Goal: Task Accomplishment & Management: Use online tool/utility

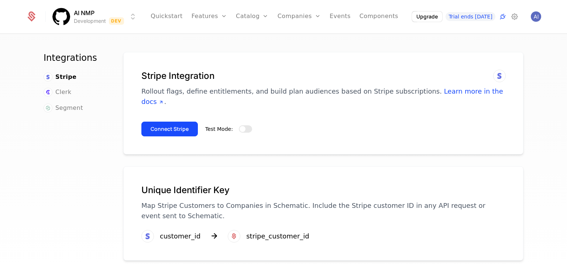
click at [73, 147] on div "Integrations Stripe Clerk Segment" at bounding box center [75, 164] width 62 height 224
drag, startPoint x: 140, startPoint y: 72, endPoint x: 256, endPoint y: 68, distance: 116.4
click at [256, 68] on div "Stripe Integration Rollout flags, define entitlements, and build plan audiences…" at bounding box center [323, 103] width 400 height 103
copy h1 "Stripe Integration"
click at [211, 69] on div "Stripe Integration Rollout flags, define entitlements, and build plan audiences…" at bounding box center [323, 103] width 400 height 103
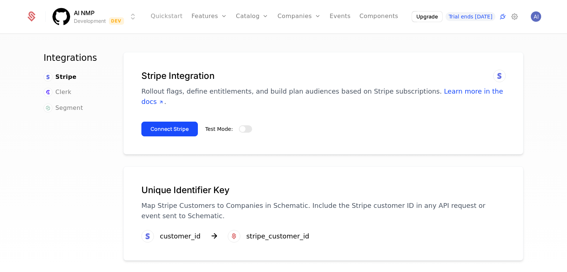
click at [170, 17] on link "Quickstart" at bounding box center [167, 16] width 32 height 33
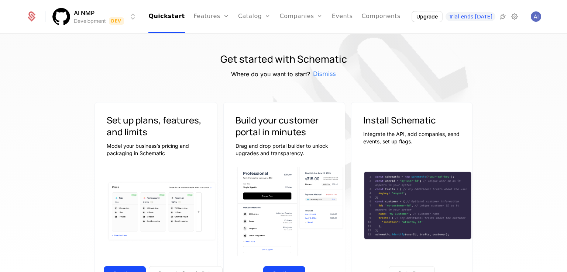
scroll to position [111, 0]
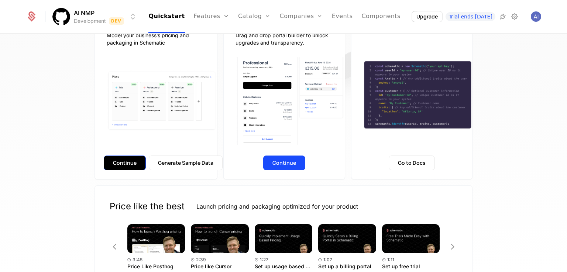
click at [127, 165] on button "Continue" at bounding box center [125, 163] width 42 height 15
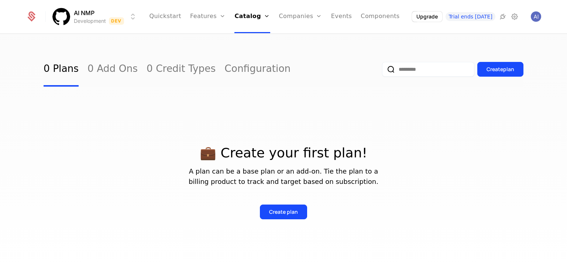
click at [409, 71] on input "email" at bounding box center [428, 69] width 92 height 15
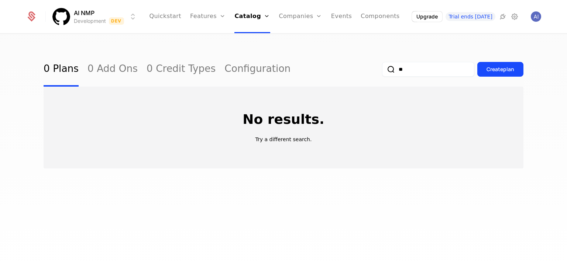
type input "*"
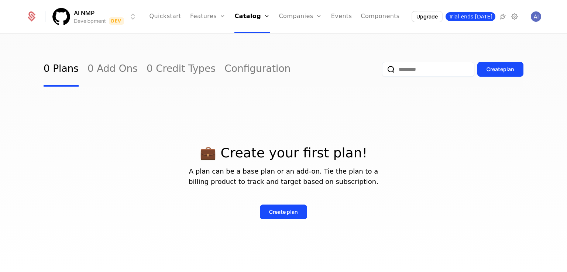
click at [480, 18] on span "Trial ends [DATE]" at bounding box center [471, 16] width 50 height 9
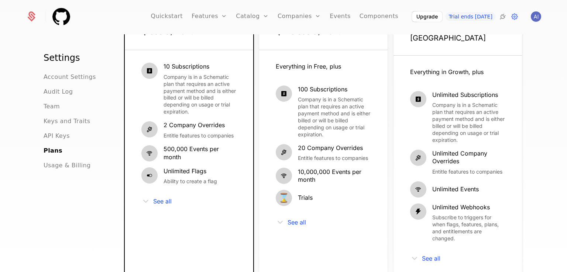
scroll to position [148, 0]
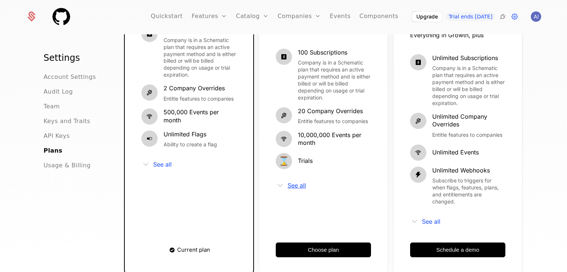
click at [295, 183] on span "See all" at bounding box center [297, 186] width 18 height 6
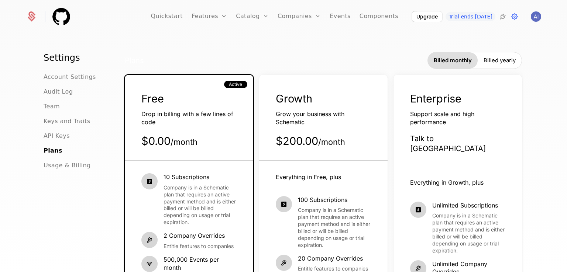
scroll to position [185, 0]
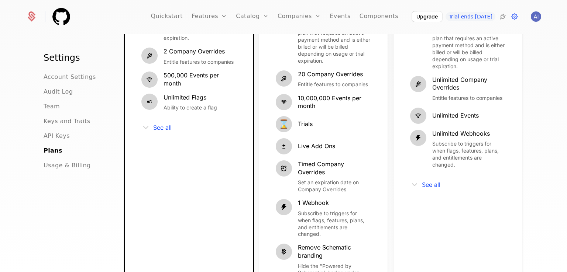
click at [149, 128] on div "See all" at bounding box center [188, 127] width 95 height 9
click at [164, 129] on span "See all" at bounding box center [162, 128] width 18 height 6
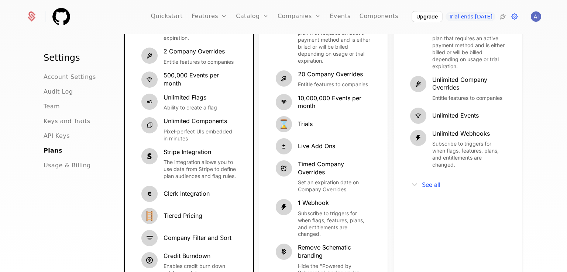
scroll to position [0, 0]
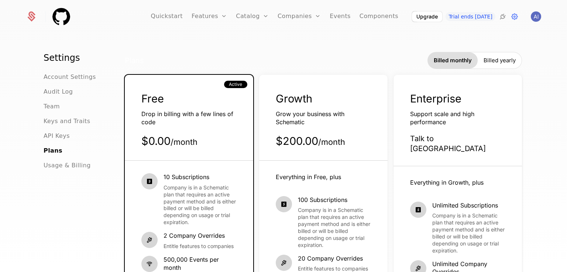
click at [315, 127] on div "Growth Grow your business with Schematic $200.00 / month" at bounding box center [323, 126] width 128 height 69
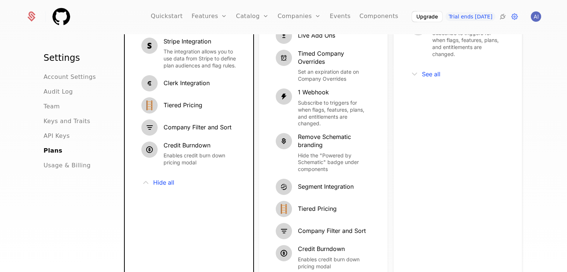
scroll to position [443, 0]
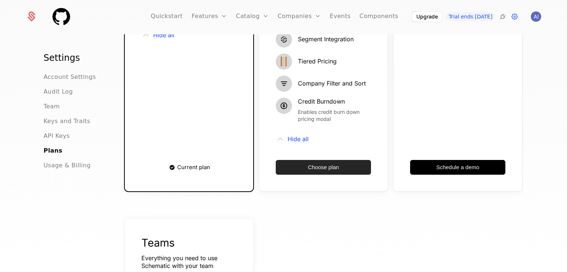
click at [336, 165] on button "Choose plan" at bounding box center [323, 167] width 95 height 15
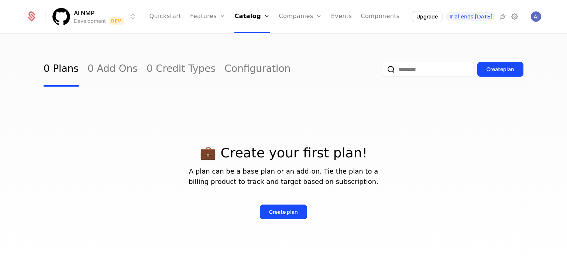
click at [507, 109] on div "💼 Create your first plan! A plan can be a base plan or an add-on. Tie the plan …" at bounding box center [284, 174] width 480 height 174
click at [535, 14] on img "Open user button" at bounding box center [536, 16] width 10 height 10
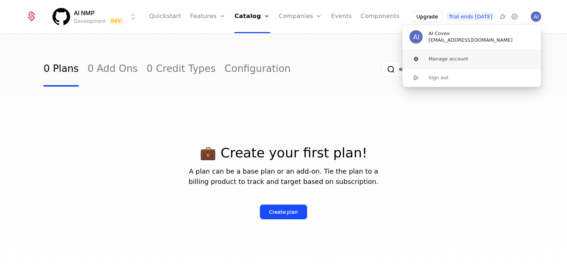
click at [437, 56] on button "Manage account" at bounding box center [472, 59] width 140 height 18
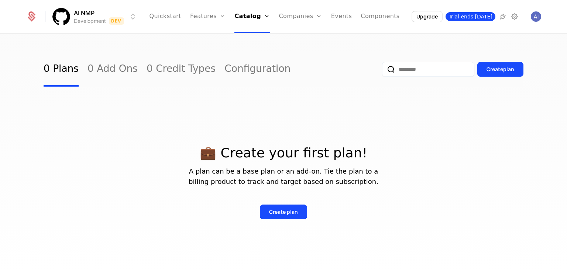
click at [473, 18] on span "Trial ends [DATE]" at bounding box center [471, 16] width 50 height 9
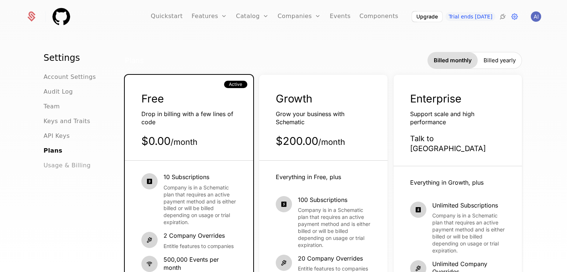
click at [68, 169] on span "Usage & Billing" at bounding box center [67, 165] width 47 height 9
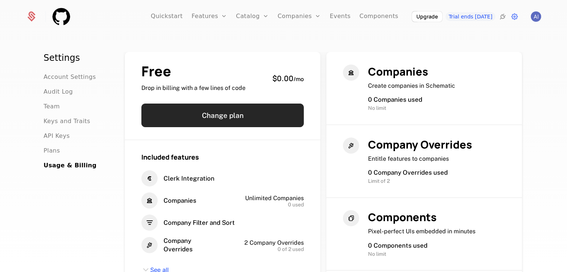
click at [188, 113] on button "Change plan" at bounding box center [222, 116] width 162 height 24
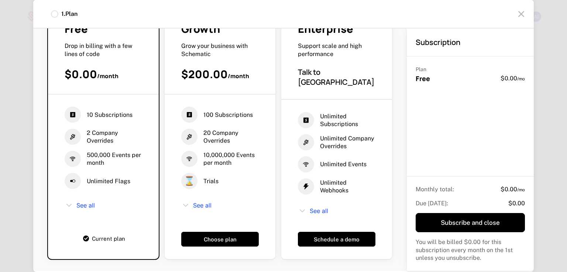
scroll to position [288, 0]
click at [310, 208] on span "See all" at bounding box center [319, 211] width 18 height 6
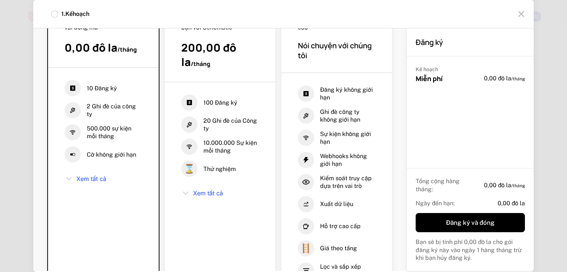
scroll to position [0, 0]
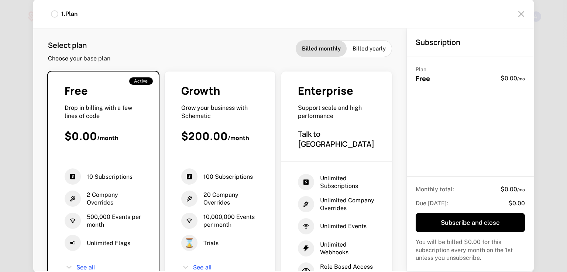
click at [353, 50] on span "Billed yearly" at bounding box center [369, 48] width 33 height 7
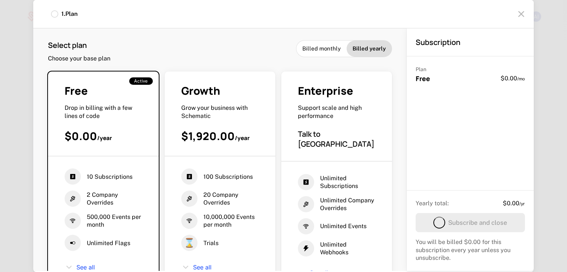
click at [316, 49] on span "Billed monthly" at bounding box center [321, 48] width 38 height 7
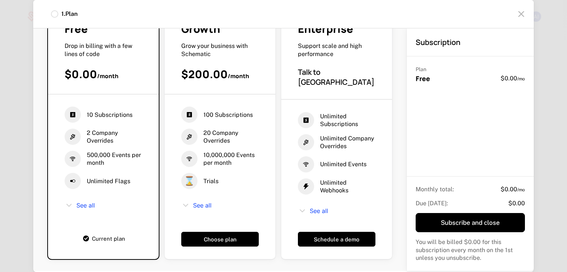
scroll to position [111, 0]
click at [212, 203] on span "See all" at bounding box center [202, 206] width 18 height 6
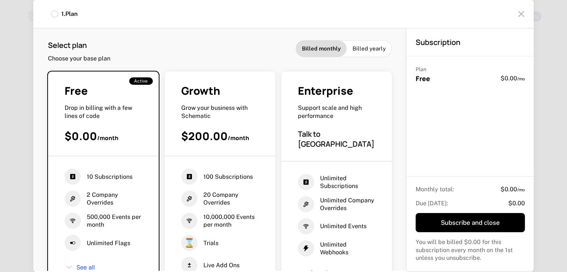
scroll to position [148, 0]
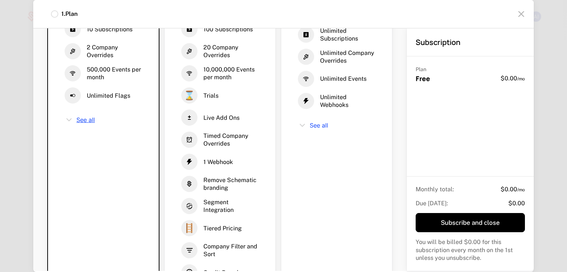
click at [84, 117] on span "See all" at bounding box center [85, 120] width 18 height 6
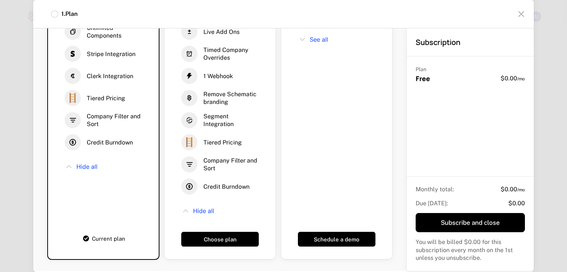
scroll to position [185, 0]
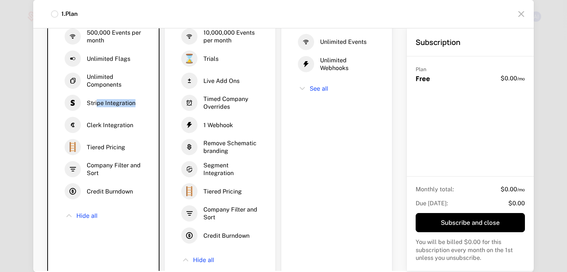
drag, startPoint x: 98, startPoint y: 94, endPoint x: 149, endPoint y: 96, distance: 50.6
click at [142, 96] on div "Stripe Integration" at bounding box center [104, 103] width 78 height 16
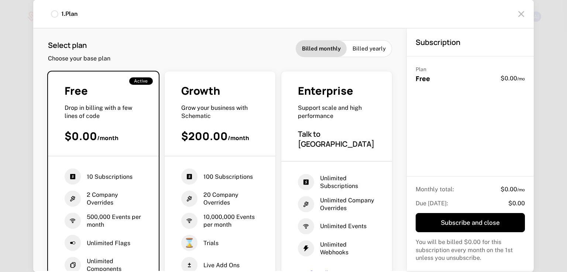
click at [525, 16] on icon at bounding box center [521, 14] width 12 height 12
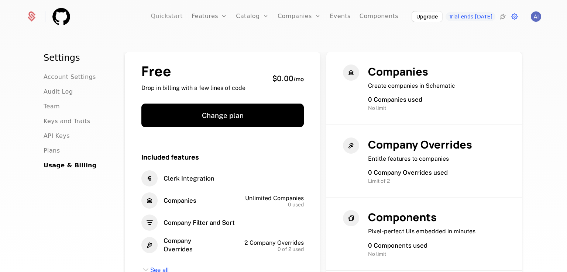
click at [170, 17] on link "Quickstart" at bounding box center [167, 16] width 32 height 33
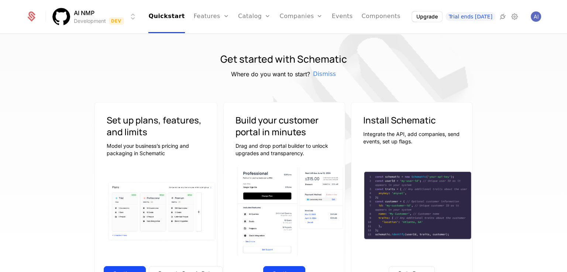
scroll to position [154, 0]
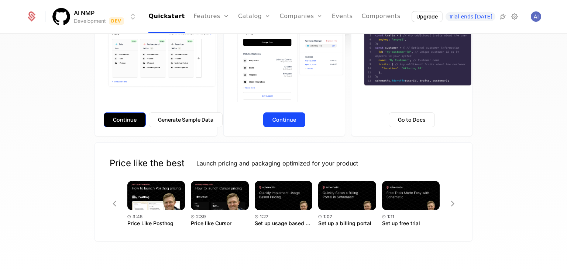
click at [122, 121] on button "Continue" at bounding box center [125, 120] width 42 height 15
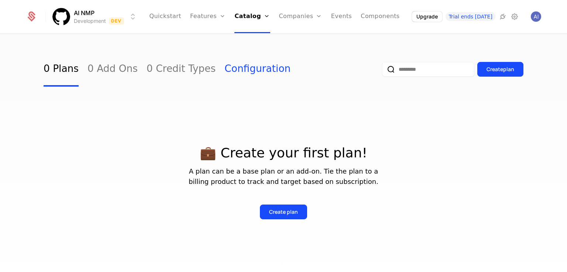
click at [227, 68] on link "Configuration" at bounding box center [257, 69] width 66 height 35
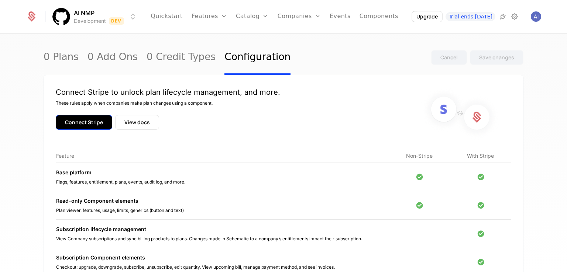
click at [83, 121] on button "Connect Stripe" at bounding box center [84, 122] width 56 height 15
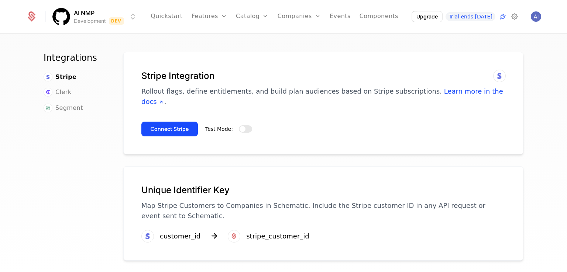
click at [66, 87] on ul "Stripe Clerk Segment" at bounding box center [75, 93] width 62 height 40
click at [66, 92] on span "Clerk" at bounding box center [63, 92] width 16 height 9
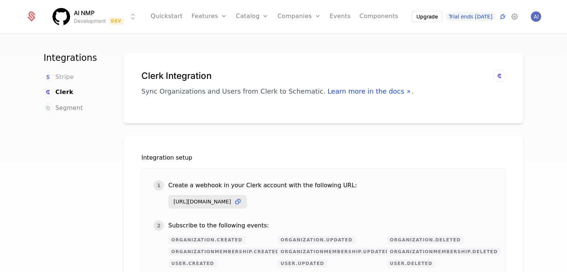
click at [62, 79] on span "Stripe" at bounding box center [64, 77] width 18 height 9
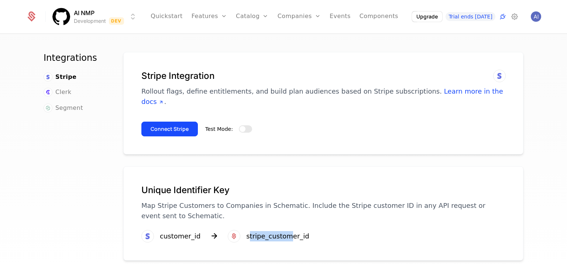
drag, startPoint x: 242, startPoint y: 226, endPoint x: 279, endPoint y: 229, distance: 37.4
click at [279, 231] on div "stripe_customer_id" at bounding box center [277, 236] width 63 height 10
drag, startPoint x: 332, startPoint y: 189, endPoint x: 340, endPoint y: 206, distance: 19.3
click at [334, 191] on div "Unique Identifier Key Map Stripe Customers to Companies in Schematic. Include t…" at bounding box center [323, 203] width 364 height 37
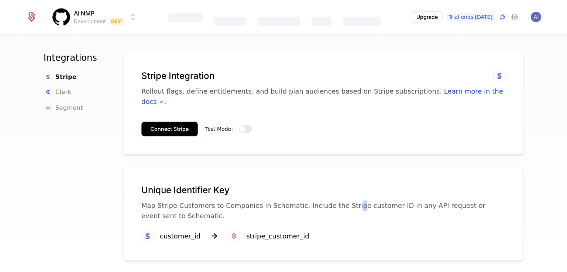
click at [168, 122] on button "Connect Stripe" at bounding box center [169, 129] width 56 height 15
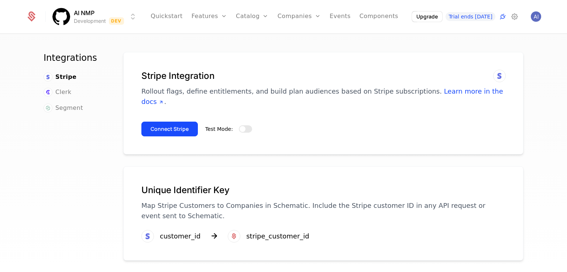
click at [230, 125] on div "Test Mode:" at bounding box center [228, 129] width 47 height 9
drag, startPoint x: 244, startPoint y: 116, endPoint x: 214, endPoint y: 119, distance: 29.3
click at [244, 126] on button "Test Mode:" at bounding box center [245, 129] width 13 height 7
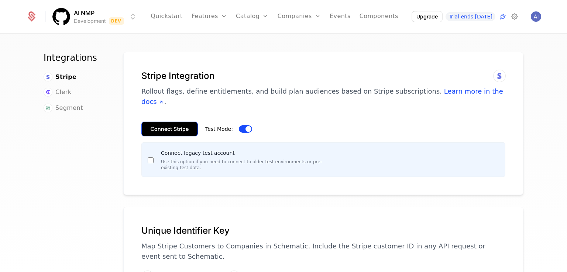
click at [181, 122] on button "Connect Stripe" at bounding box center [169, 129] width 56 height 15
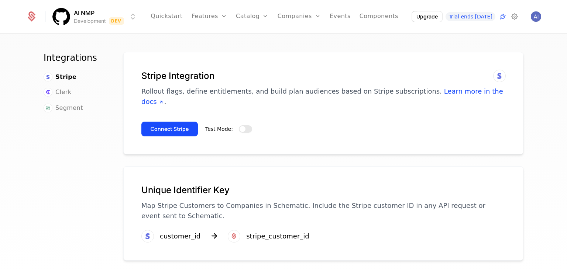
click at [240, 126] on span "button" at bounding box center [243, 129] width 6 height 6
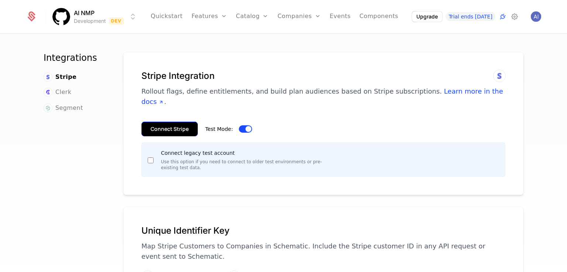
click at [176, 122] on button "Connect Stripe" at bounding box center [169, 129] width 56 height 15
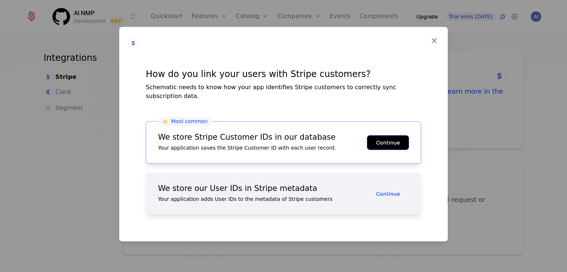
click at [389, 137] on button "Continue" at bounding box center [388, 142] width 42 height 15
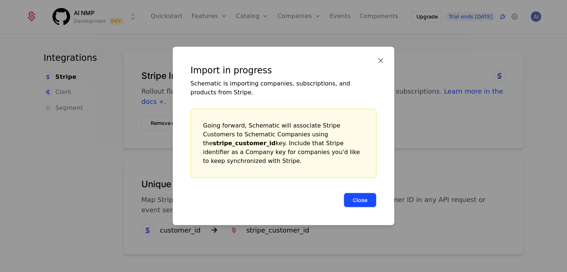
click at [368, 193] on button "Close" at bounding box center [360, 200] width 33 height 15
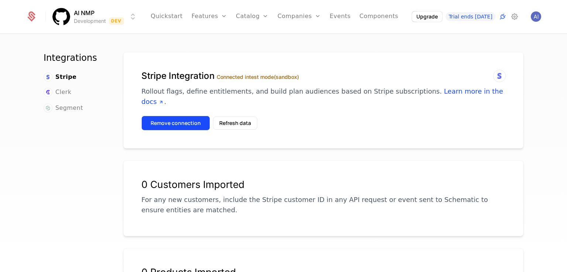
click at [177, 116] on button "Remove connection" at bounding box center [175, 123] width 69 height 15
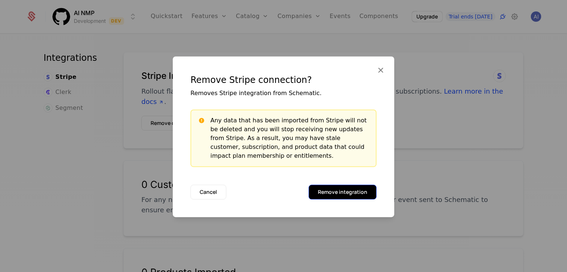
click at [352, 190] on button "Remove integration" at bounding box center [343, 192] width 68 height 15
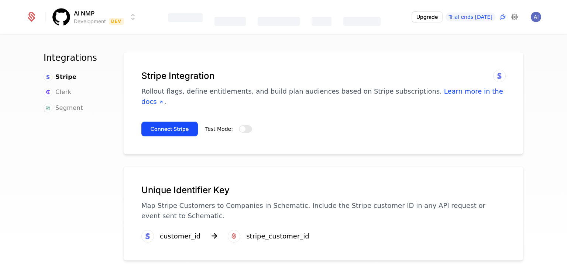
click at [512, 16] on icon at bounding box center [514, 17] width 9 height 9
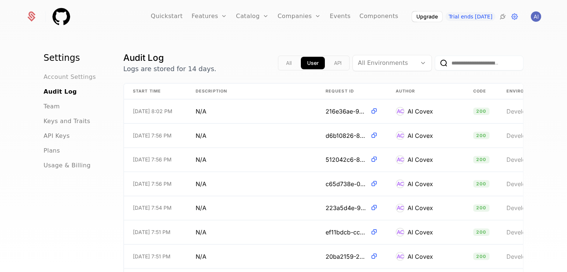
click at [72, 73] on span "Account Settings" at bounding box center [70, 77] width 52 height 9
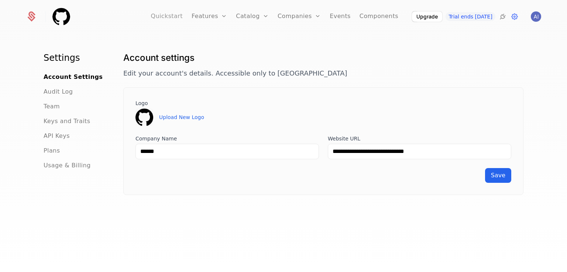
click at [174, 14] on link "Quickstart" at bounding box center [167, 16] width 32 height 33
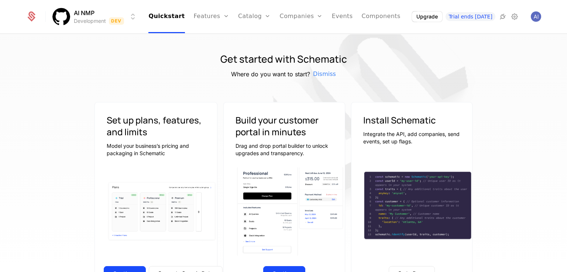
scroll to position [111, 0]
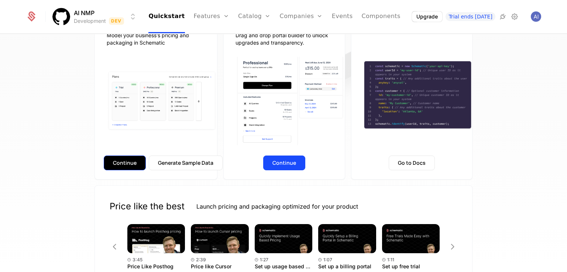
click at [134, 158] on button "Continue" at bounding box center [125, 163] width 42 height 15
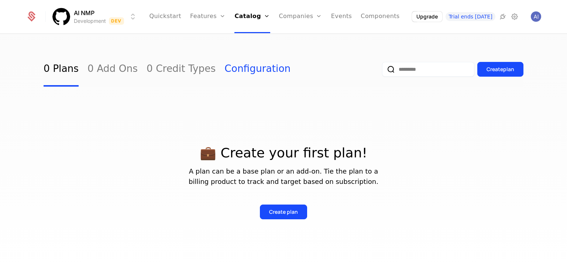
click at [224, 69] on link "Configuration" at bounding box center [257, 69] width 66 height 35
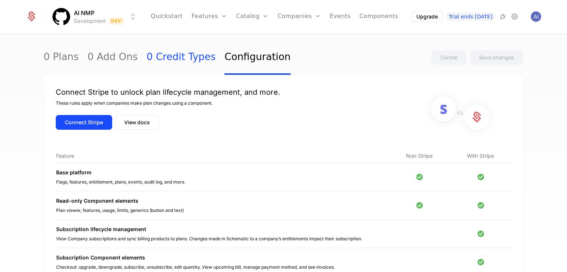
click at [182, 55] on link "0 Credit Types" at bounding box center [181, 57] width 69 height 35
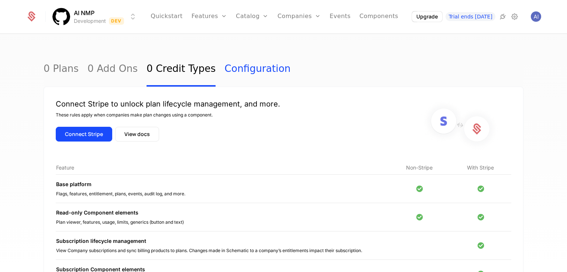
click at [226, 66] on link "Configuration" at bounding box center [257, 69] width 66 height 35
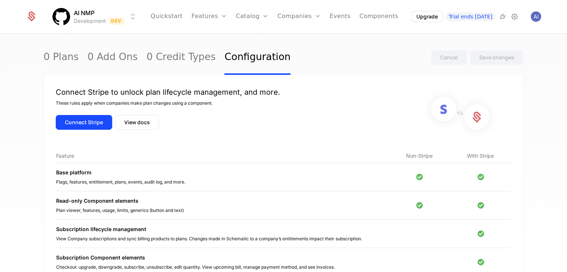
drag, startPoint x: 163, startPoint y: 147, endPoint x: 106, endPoint y: 128, distance: 59.3
click at [162, 147] on div "Connect Stripe to unlock plan lifecycle management, and more. These rules apply…" at bounding box center [284, 196] width 480 height 242
click at [87, 124] on button "Connect Stripe" at bounding box center [84, 122] width 56 height 15
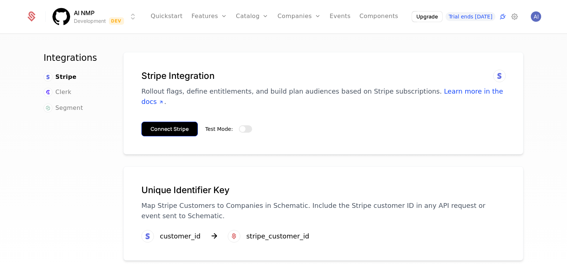
click at [167, 122] on button "Connect Stripe" at bounding box center [169, 129] width 56 height 15
click at [246, 126] on button "Test Mode:" at bounding box center [245, 129] width 13 height 7
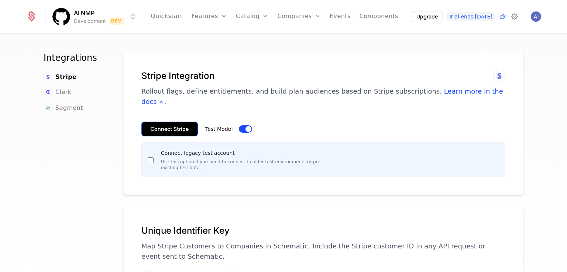
click at [183, 122] on button "Connect Stripe" at bounding box center [169, 129] width 56 height 15
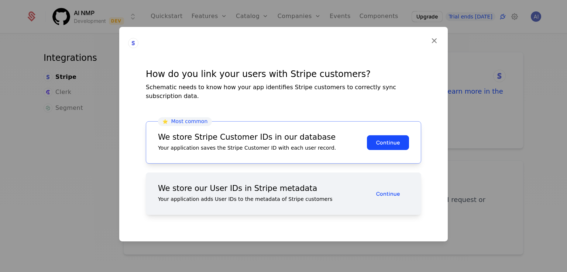
drag, startPoint x: 375, startPoint y: 139, endPoint x: 338, endPoint y: 175, distance: 51.7
click at [354, 178] on div "⭐️ Most common We store Stripe Customer IDs in our database Your application sa…" at bounding box center [283, 168] width 275 height 94
click at [309, 173] on div "We store our User IDs in Stripe metadata Your application adds User IDs to the …" at bounding box center [283, 194] width 275 height 42
click at [391, 135] on button "Continue" at bounding box center [388, 142] width 42 height 15
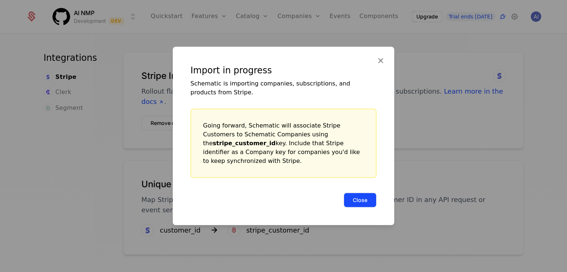
click at [364, 195] on button "Close" at bounding box center [360, 200] width 33 height 15
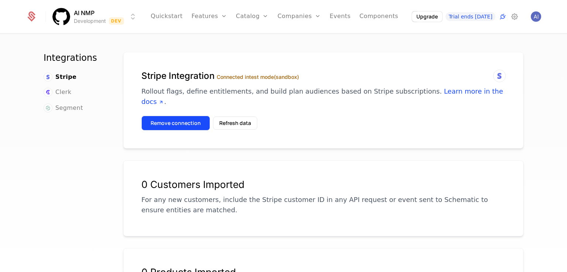
click at [164, 116] on button "Remove connection" at bounding box center [175, 123] width 69 height 15
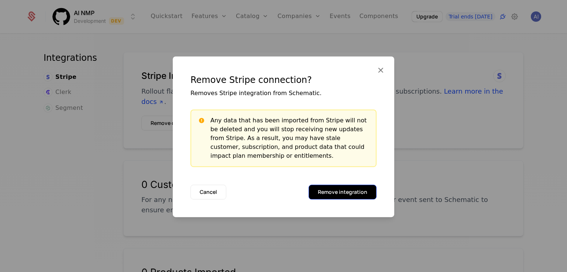
click at [341, 191] on button "Remove integration" at bounding box center [343, 192] width 68 height 15
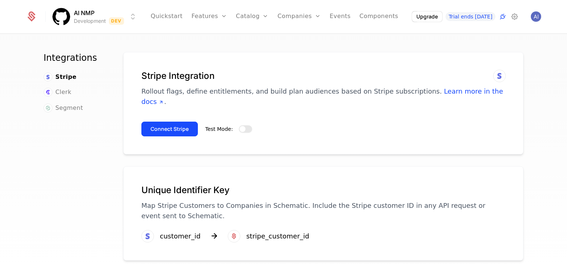
click at [243, 126] on button "Test Mode:" at bounding box center [245, 129] width 13 height 7
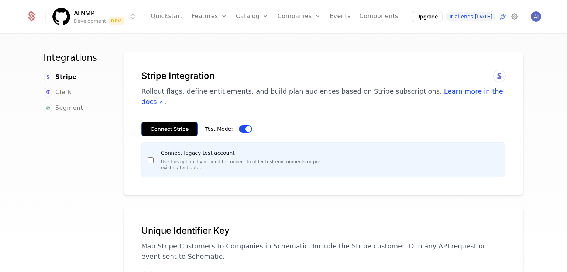
click at [176, 122] on button "Connect Stripe" at bounding box center [169, 129] width 56 height 15
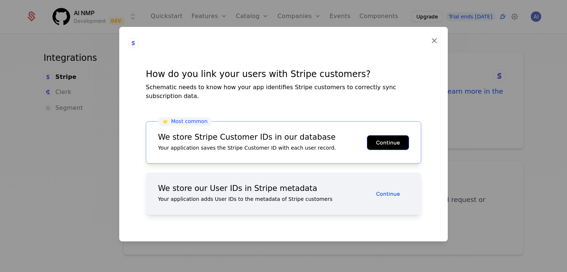
click at [386, 142] on button "Continue" at bounding box center [388, 142] width 42 height 15
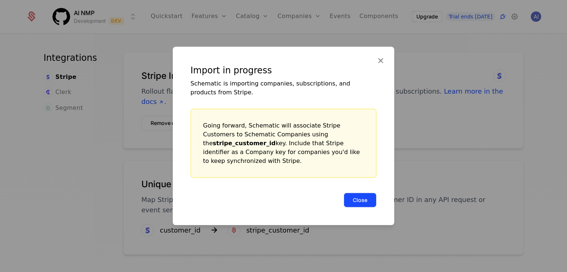
click at [357, 198] on button "Close" at bounding box center [360, 200] width 33 height 15
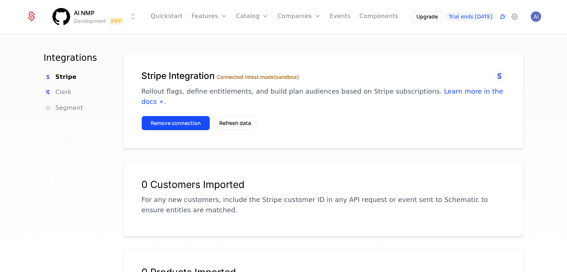
click at [160, 116] on button "Remove connection" at bounding box center [175, 123] width 69 height 15
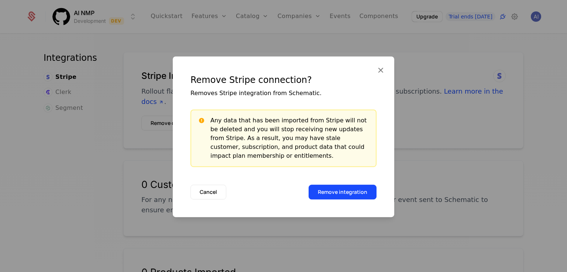
click at [338, 201] on div "Remove Stripe connection? Removes Stripe integration from Schematic. Any data t…" at bounding box center [283, 136] width 221 height 161
click at [339, 195] on button "Remove integration" at bounding box center [343, 192] width 68 height 15
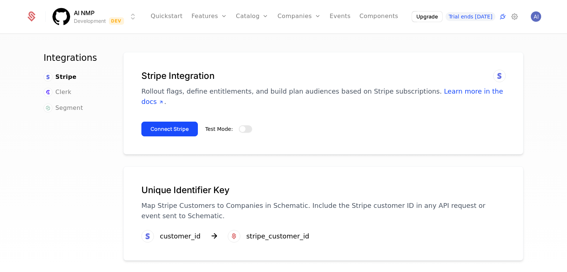
click at [241, 126] on button "Test Mode:" at bounding box center [245, 129] width 13 height 7
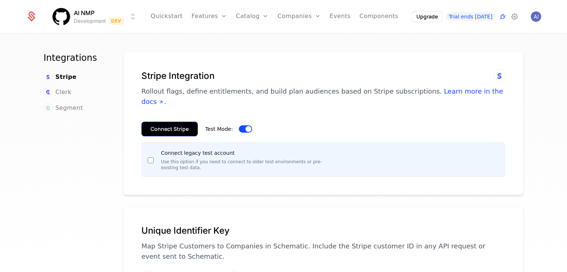
click at [180, 122] on button "Connect Stripe" at bounding box center [169, 129] width 56 height 15
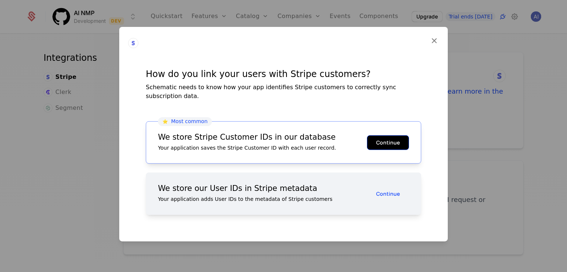
click at [395, 140] on button "Continue" at bounding box center [388, 142] width 42 height 15
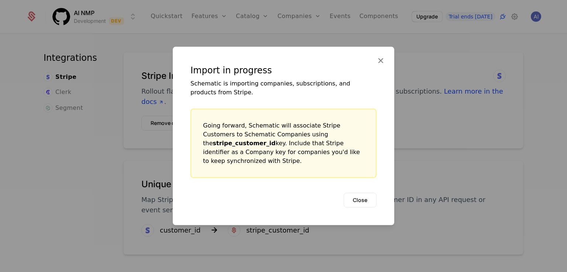
click at [344, 187] on div "Import in progress Schematic is importing companies, subscriptions, and product…" at bounding box center [283, 136] width 186 height 143
click at [359, 200] on button "Close" at bounding box center [360, 200] width 33 height 15
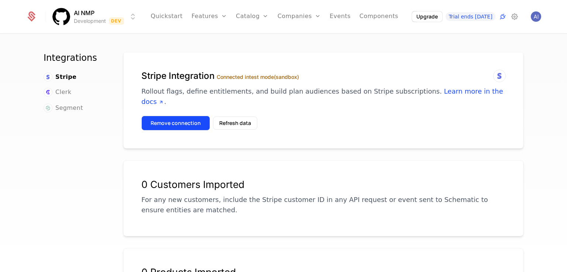
click at [176, 116] on button "Remove connection" at bounding box center [175, 123] width 69 height 15
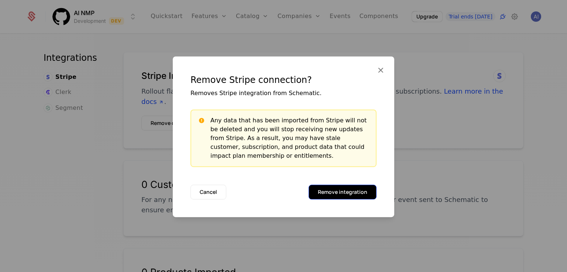
click at [332, 190] on button "Remove integration" at bounding box center [343, 192] width 68 height 15
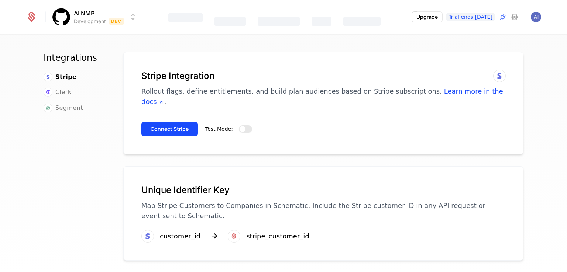
click at [241, 126] on button "Test Mode:" at bounding box center [245, 129] width 13 height 7
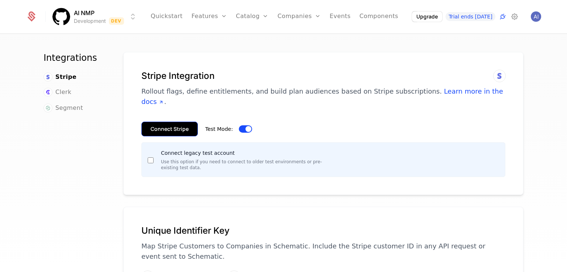
click at [179, 122] on button "Connect Stripe" at bounding box center [169, 129] width 56 height 15
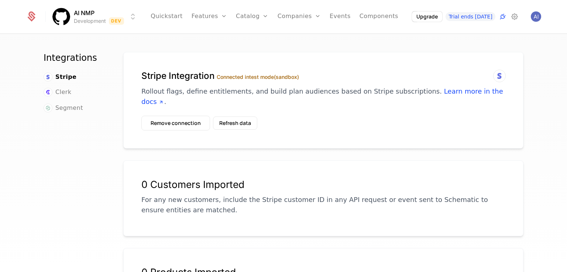
scroll to position [135, 0]
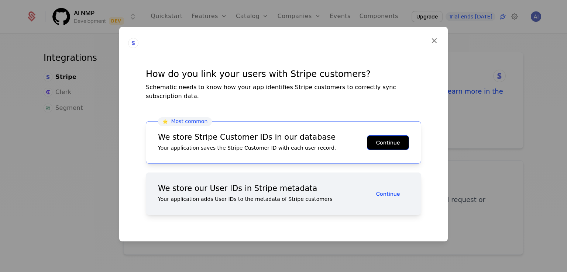
click at [393, 135] on button "Continue" at bounding box center [388, 142] width 42 height 15
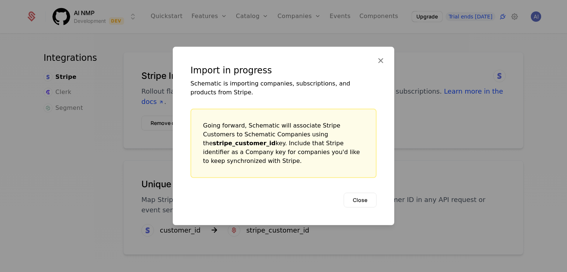
click at [361, 193] on button "Close" at bounding box center [360, 200] width 33 height 15
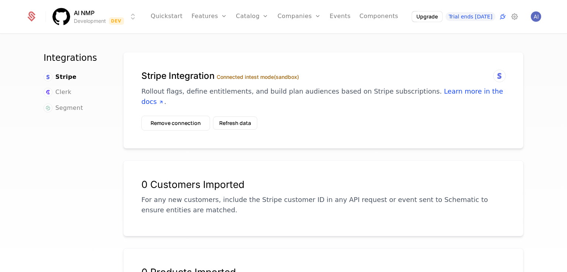
click at [204, 65] on div "Stripe Integration Connected in test mode (sandbox) Rollout flags, define entit…" at bounding box center [323, 100] width 400 height 97
click at [178, 20] on link "Quickstart" at bounding box center [167, 16] width 32 height 33
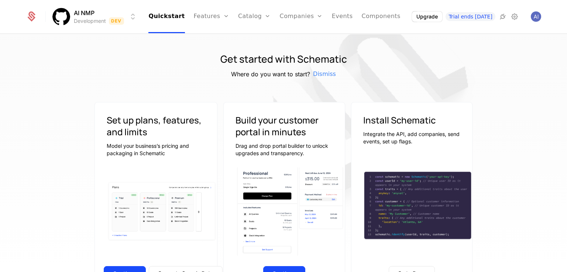
scroll to position [74, 0]
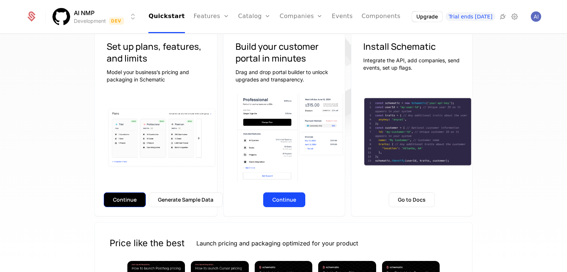
click at [123, 201] on button "Continue" at bounding box center [125, 200] width 42 height 15
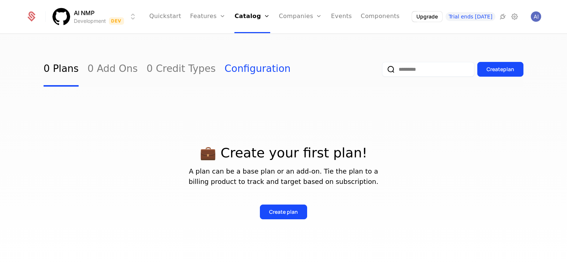
click at [224, 69] on link "Configuration" at bounding box center [257, 69] width 66 height 35
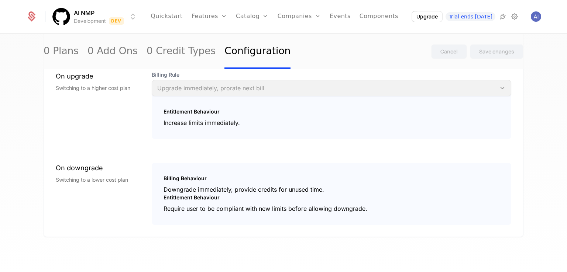
scroll to position [462, 0]
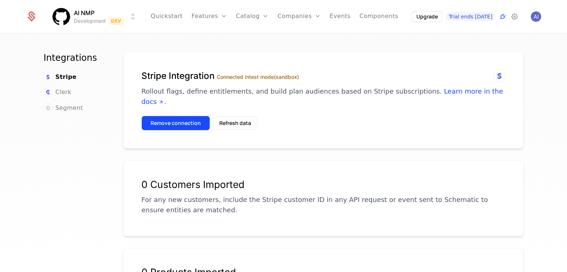
click at [188, 116] on button "Remove connection" at bounding box center [175, 123] width 69 height 15
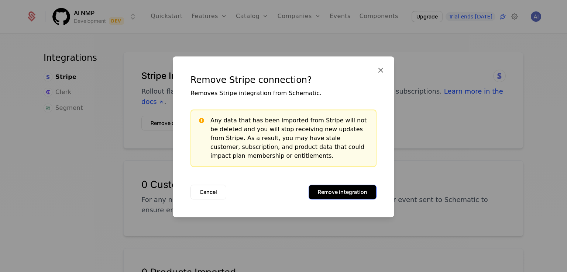
click at [344, 195] on button "Remove integration" at bounding box center [343, 192] width 68 height 15
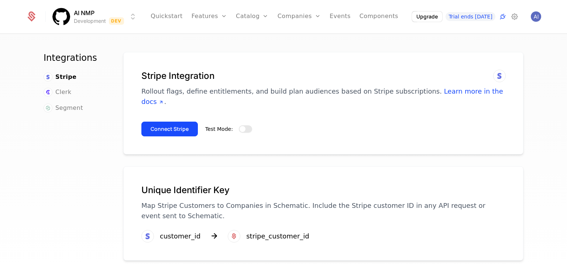
click at [245, 126] on button "Test Mode:" at bounding box center [245, 129] width 13 height 7
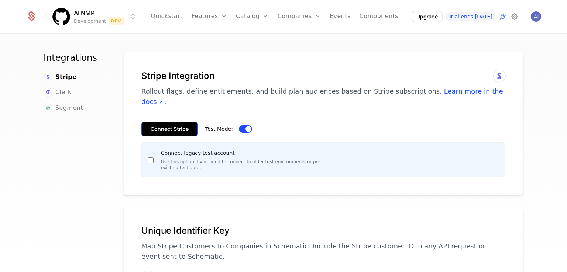
click at [164, 122] on button "Connect Stripe" at bounding box center [169, 129] width 56 height 15
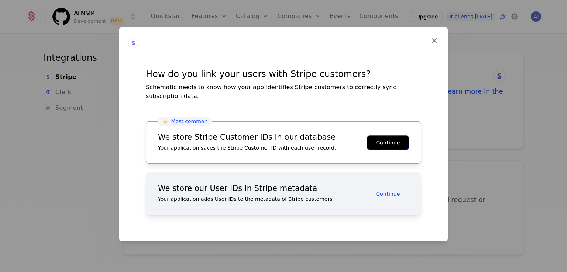
click at [375, 143] on button "Continue" at bounding box center [388, 142] width 42 height 15
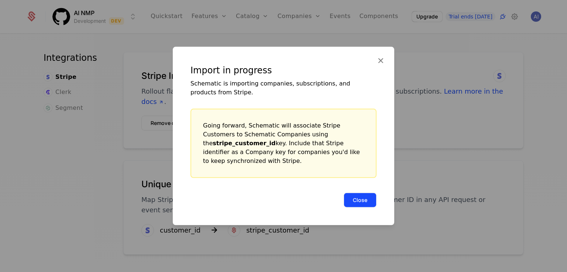
click at [371, 202] on button "Close" at bounding box center [360, 200] width 33 height 15
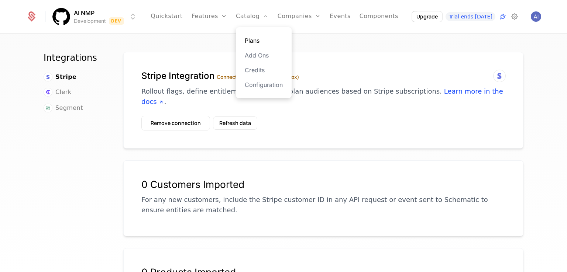
click at [266, 39] on link "Plans" at bounding box center [264, 40] width 38 height 9
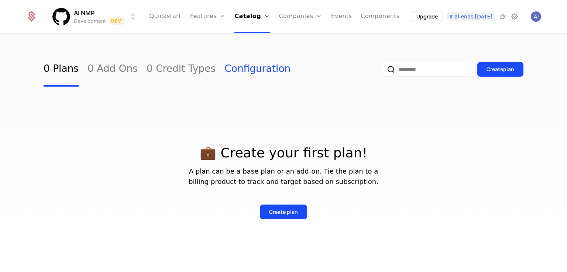
click at [224, 70] on link "Configuration" at bounding box center [257, 69] width 66 height 35
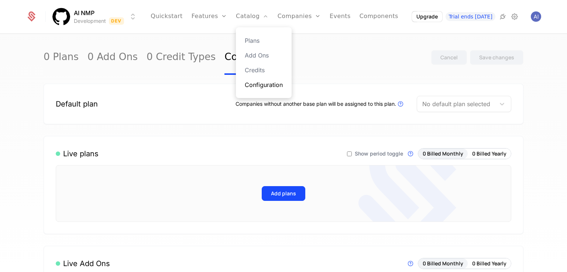
click at [262, 84] on link "Configuration" at bounding box center [264, 84] width 38 height 9
click at [175, 13] on link "Quickstart" at bounding box center [167, 16] width 32 height 33
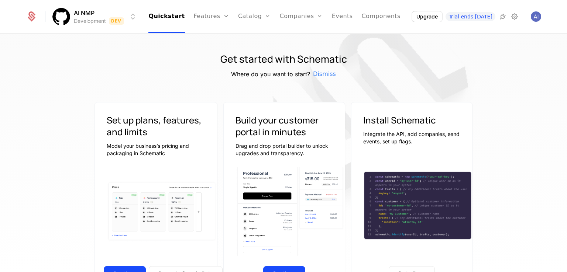
scroll to position [111, 0]
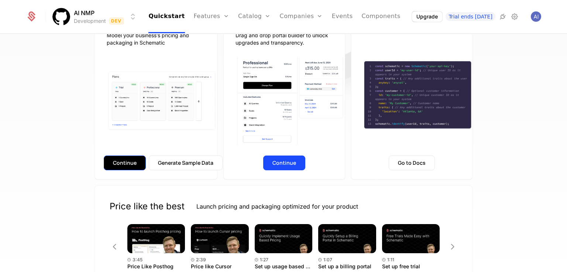
click at [112, 164] on button "Continue" at bounding box center [125, 163] width 42 height 15
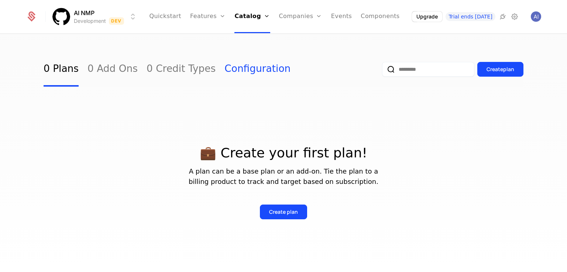
click at [224, 72] on link "Configuration" at bounding box center [257, 69] width 66 height 35
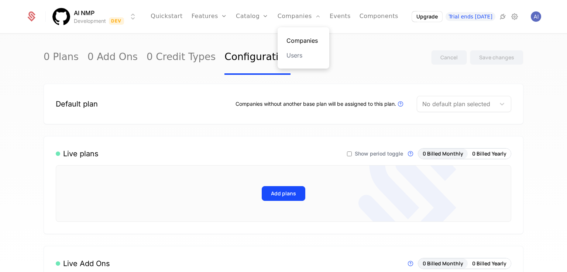
click at [304, 41] on link "Companies" at bounding box center [303, 40] width 34 height 9
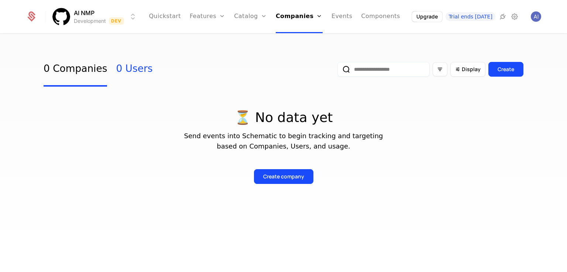
click at [120, 70] on link "0 Users" at bounding box center [134, 69] width 37 height 35
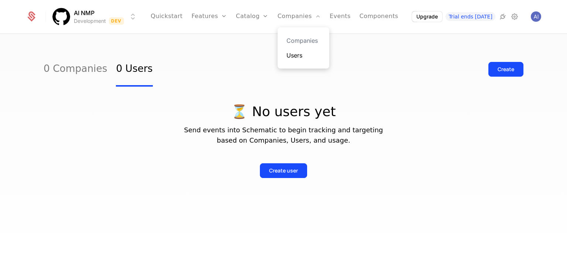
click at [298, 54] on link "Users" at bounding box center [303, 55] width 34 height 9
click at [292, 54] on link "Users" at bounding box center [303, 55] width 34 height 9
click at [270, 86] on link "Configuration" at bounding box center [264, 84] width 38 height 9
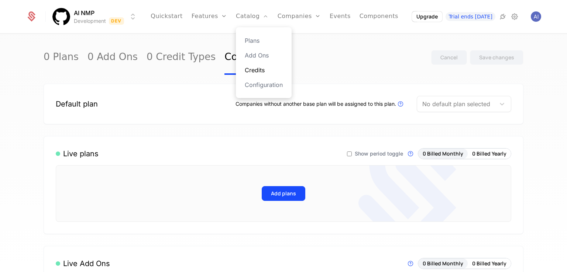
click at [261, 70] on link "Credits" at bounding box center [264, 70] width 38 height 9
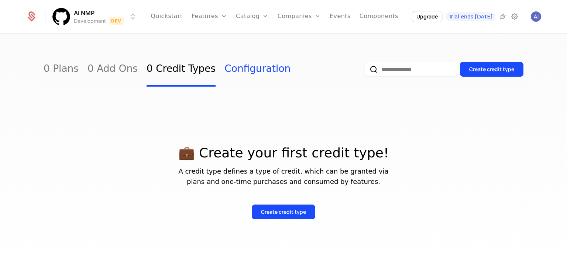
click at [235, 71] on link "Configuration" at bounding box center [257, 69] width 66 height 35
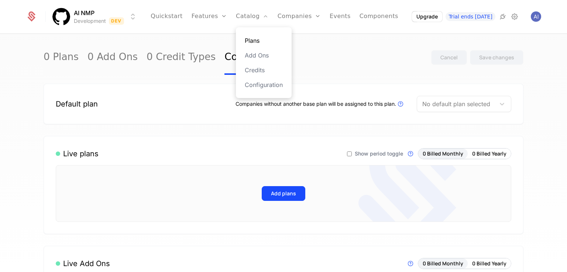
click at [261, 39] on link "Plans" at bounding box center [264, 40] width 38 height 9
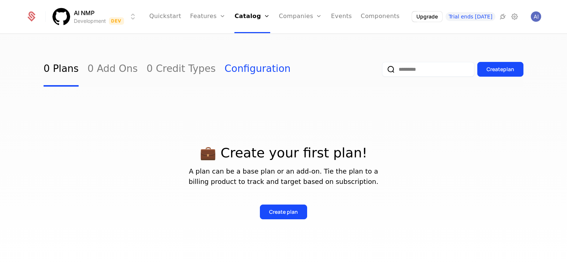
click at [224, 71] on link "Configuration" at bounding box center [257, 69] width 66 height 35
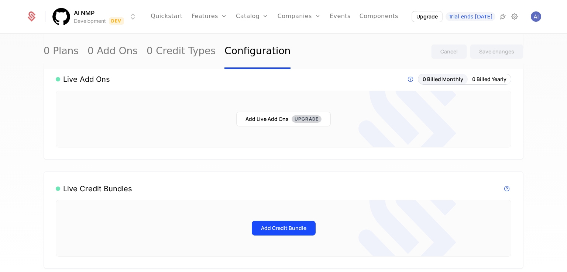
scroll to position [37, 0]
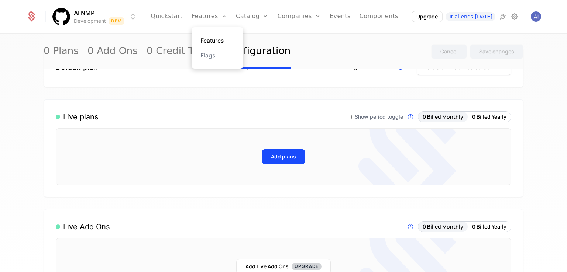
click at [216, 40] on link "Features" at bounding box center [217, 40] width 34 height 9
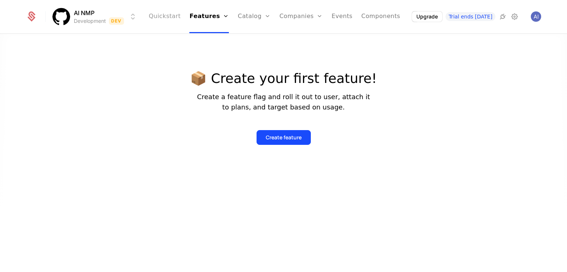
click at [167, 15] on link "Quickstart" at bounding box center [165, 16] width 32 height 33
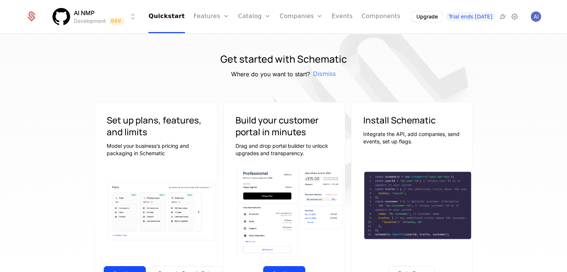
scroll to position [111, 0]
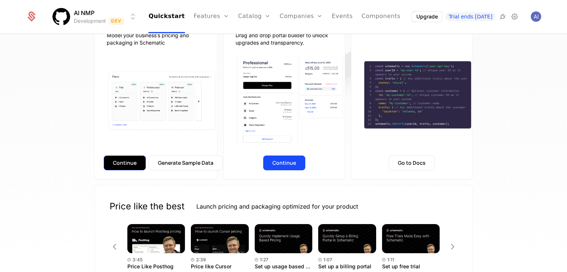
click at [128, 159] on button "Continue" at bounding box center [125, 163] width 42 height 15
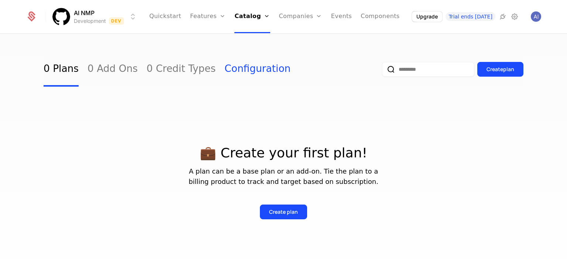
click at [224, 72] on link "Configuration" at bounding box center [257, 69] width 66 height 35
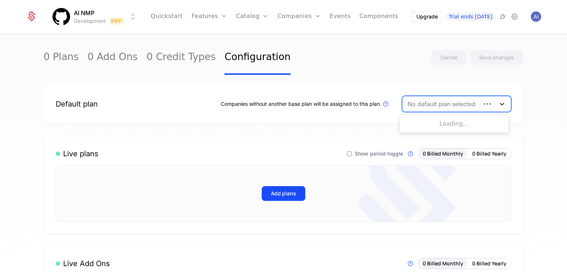
click at [498, 105] on icon at bounding box center [501, 103] width 7 height 7
click at [296, 96] on div "Default plan Companies without another base plan will be assigned to this plan.…" at bounding box center [284, 104] width 480 height 41
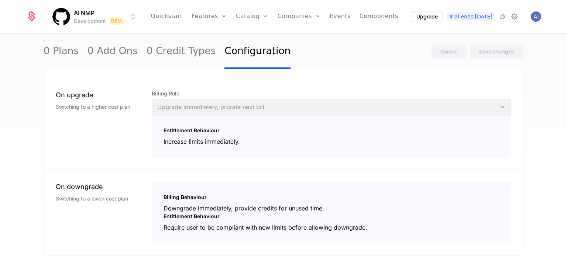
scroll to position [573, 0]
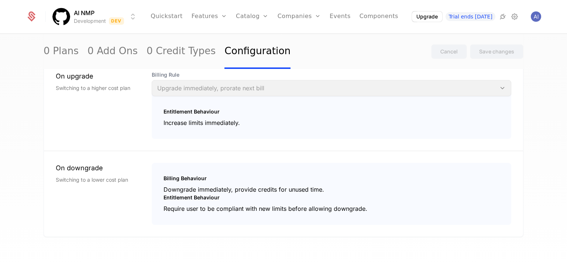
drag, startPoint x: 312, startPoint y: 159, endPoint x: 545, endPoint y: 24, distance: 269.5
click at [312, 159] on div "On downgrade Switching to a lower cost plan Billing Behaviour Downgrade immedia…" at bounding box center [284, 189] width 456 height 71
click at [531, 17] on img "Open user button" at bounding box center [536, 16] width 10 height 10
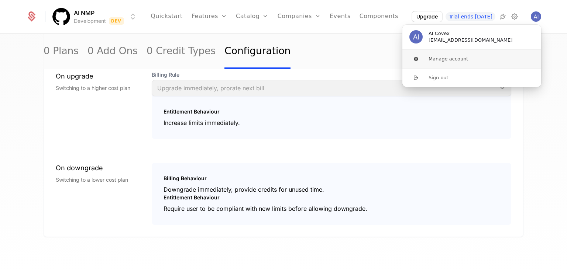
click at [449, 55] on button "Manage account" at bounding box center [472, 59] width 140 height 18
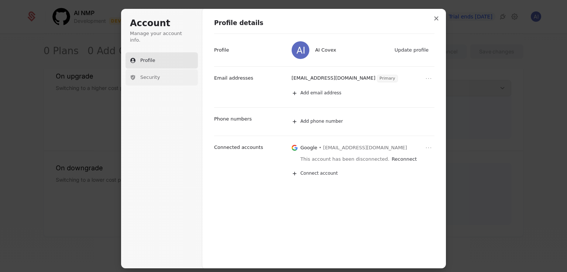
click at [155, 69] on button "Security" at bounding box center [162, 77] width 72 height 16
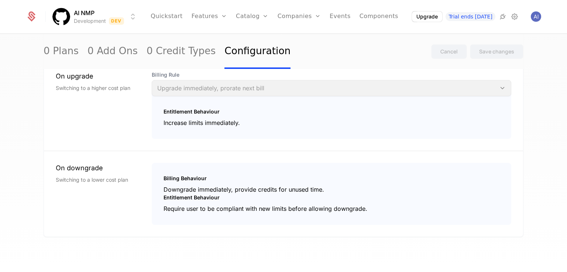
click at [92, 17] on html "AI NMP Development Dev Quickstart Features Features Flags Catalog Plans Add Ons…" at bounding box center [283, 136] width 567 height 272
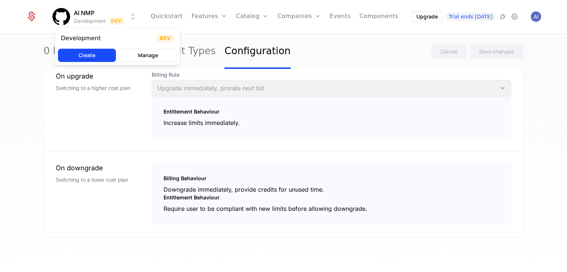
click at [78, 9] on html "AI NMP Development Dev Quickstart Features Features Flags Catalog Plans Add Ons…" at bounding box center [283, 136] width 567 height 272
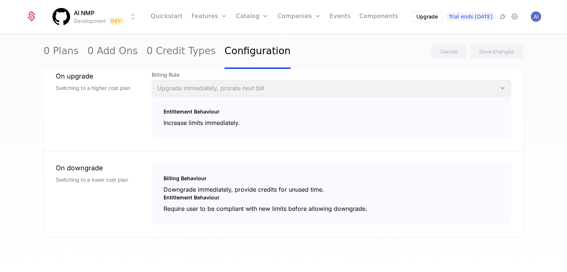
click at [83, 9] on html "AI NMP Development Dev Quickstart Features Features Flags Catalog Plans Add Ons…" at bounding box center [283, 136] width 567 height 272
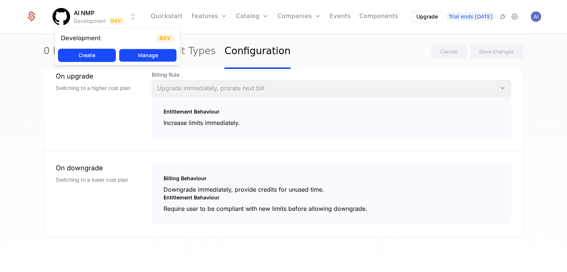
click at [132, 51] on button "Manage" at bounding box center [148, 55] width 58 height 13
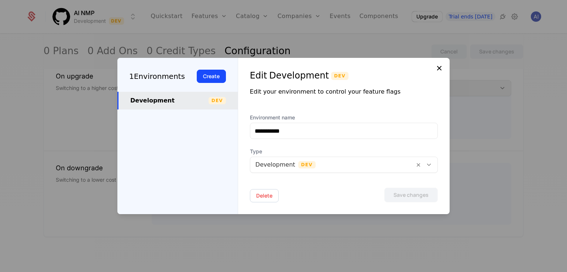
click at [439, 64] on icon at bounding box center [439, 68] width 9 height 9
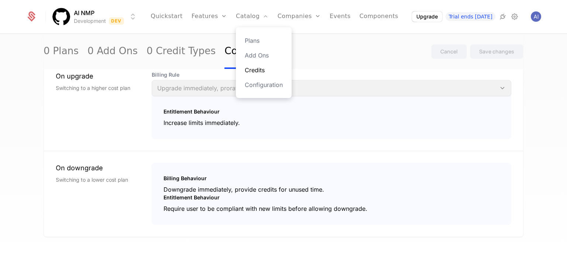
click at [265, 69] on link "Credits" at bounding box center [264, 70] width 38 height 9
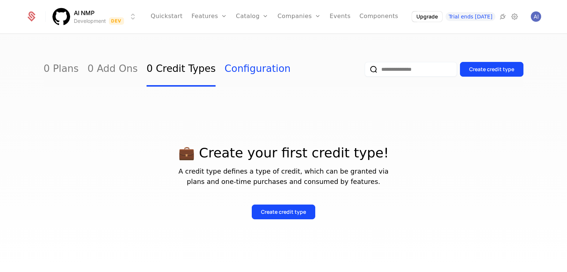
click at [224, 68] on link "Configuration" at bounding box center [257, 69] width 66 height 35
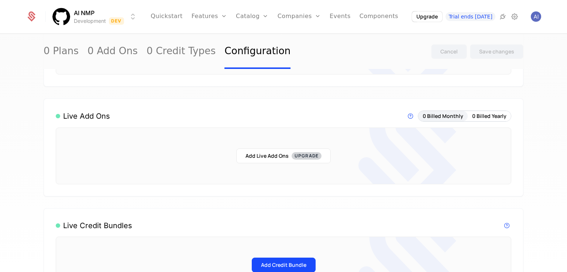
scroll to position [369, 0]
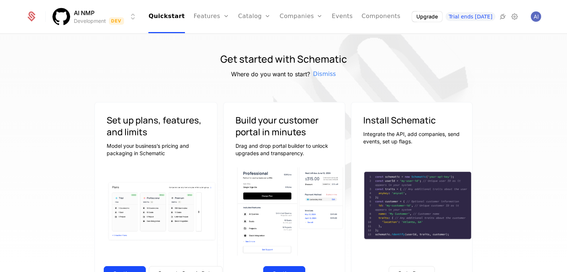
scroll to position [148, 0]
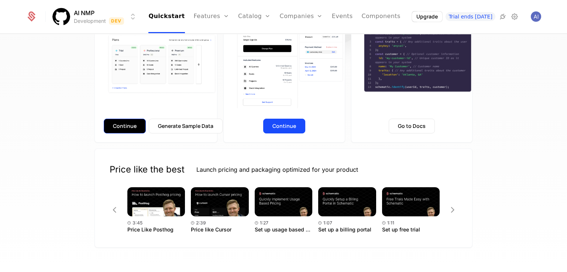
click at [125, 126] on button "Continue" at bounding box center [125, 126] width 42 height 15
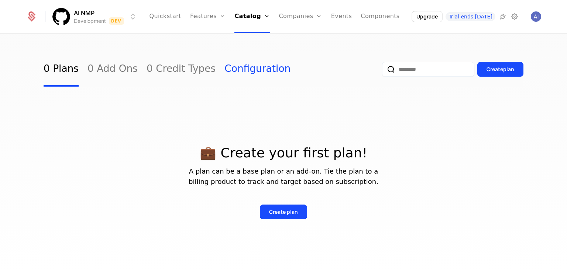
click at [224, 68] on link "Configuration" at bounding box center [257, 69] width 66 height 35
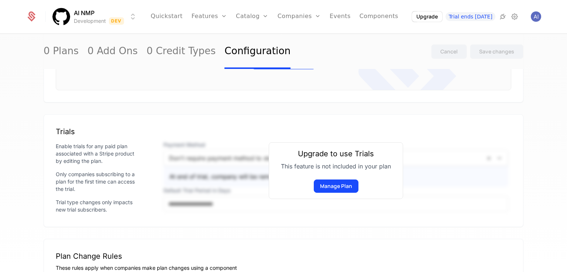
scroll to position [166, 0]
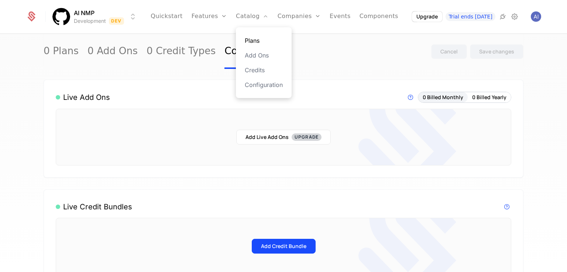
click at [260, 38] on link "Plans" at bounding box center [264, 40] width 38 height 9
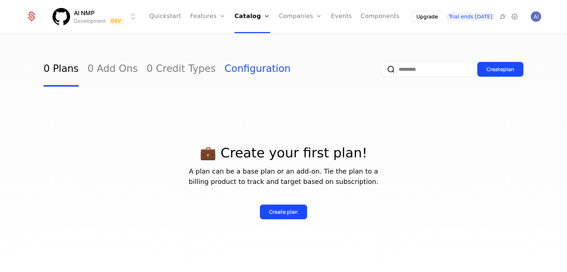
click at [224, 67] on link "Configuration" at bounding box center [257, 69] width 66 height 35
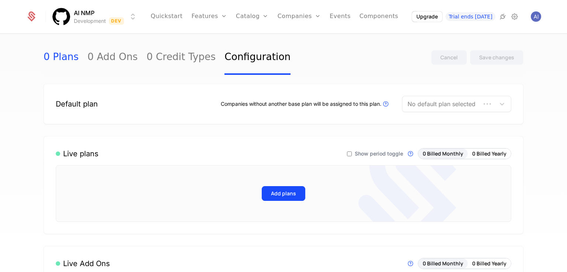
click at [57, 61] on link "0 Plans" at bounding box center [61, 57] width 35 height 35
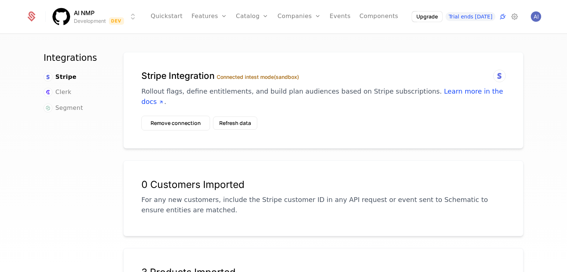
click at [341, 103] on div "Stripe Integration Connected in test mode (sandbox) Rollout flags, define entit…" at bounding box center [323, 93] width 364 height 46
click at [231, 117] on button "Refresh data" at bounding box center [235, 123] width 44 height 13
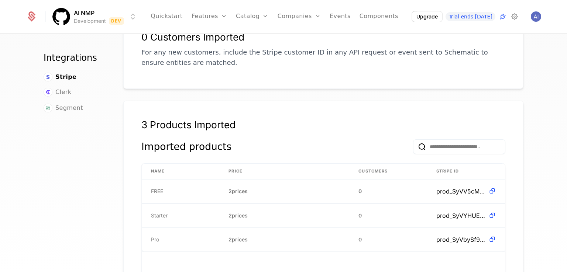
scroll to position [185, 0]
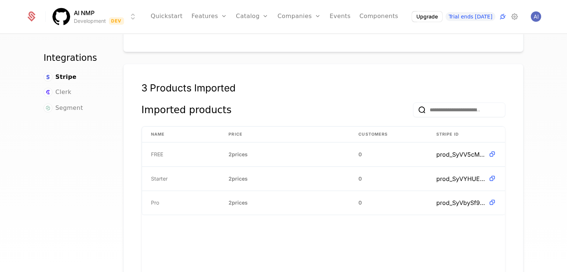
click at [262, 50] on div "Stripe Integration Connected in test mode (sandbox) Rollout flags, define entit…" at bounding box center [323, 167] width 400 height 600
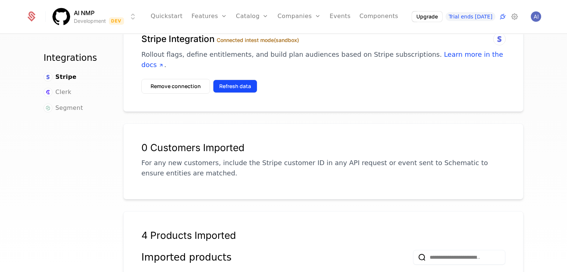
click at [221, 80] on button "Refresh data" at bounding box center [235, 86] width 44 height 13
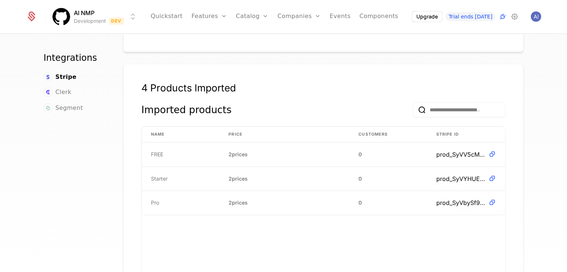
scroll to position [148, 0]
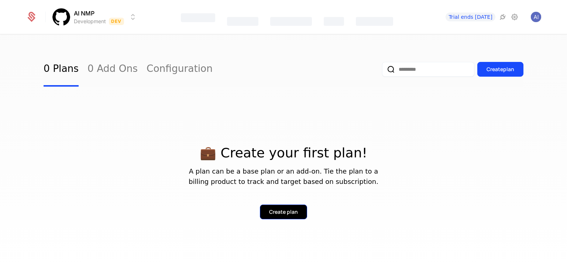
click at [269, 209] on div "Create plan" at bounding box center [283, 212] width 29 height 7
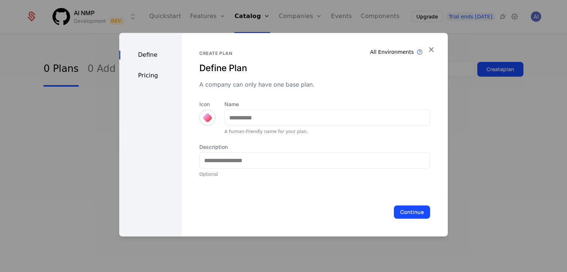
click at [207, 116] on div at bounding box center [207, 118] width 10 height 10
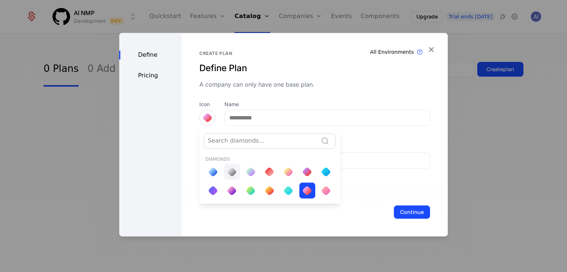
click at [231, 171] on div at bounding box center [232, 172] width 10 height 10
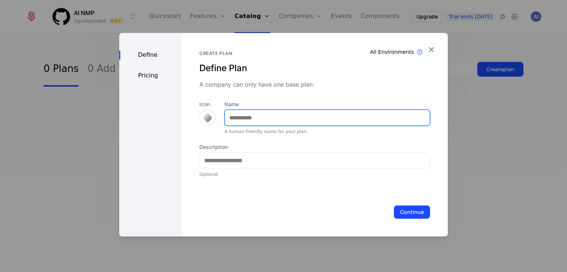
click at [247, 121] on input "Name" at bounding box center [327, 118] width 205 height 16
type input "****"
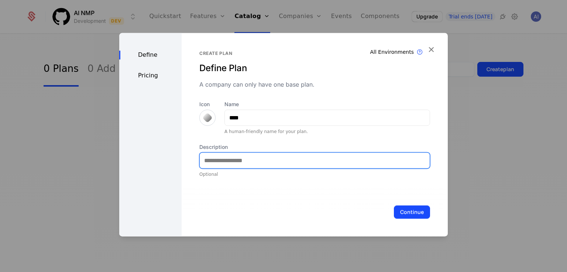
click at [261, 168] on input "Description" at bounding box center [315, 161] width 230 height 16
type input "**********"
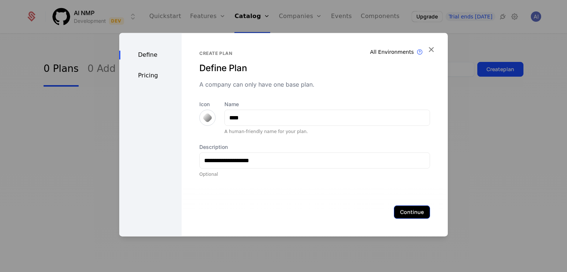
click at [407, 207] on button "Continue" at bounding box center [412, 212] width 36 height 13
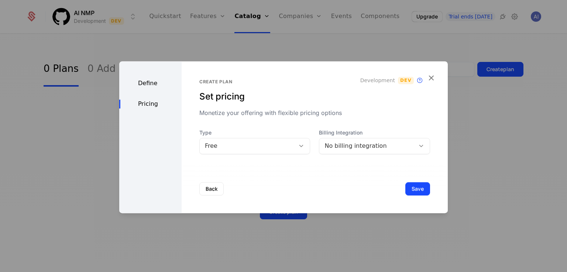
click at [238, 151] on div "Free" at bounding box center [254, 146] width 111 height 16
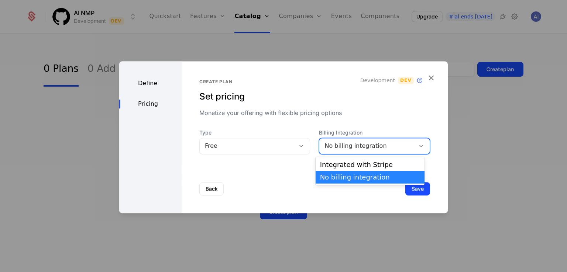
click at [369, 153] on div "No billing integration" at bounding box center [374, 146] width 111 height 16
click at [366, 164] on div "Integrated with Stripe" at bounding box center [370, 165] width 100 height 7
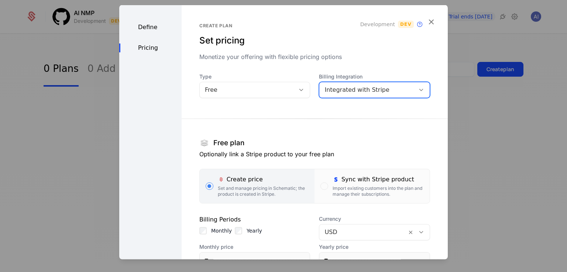
scroll to position [74, 0]
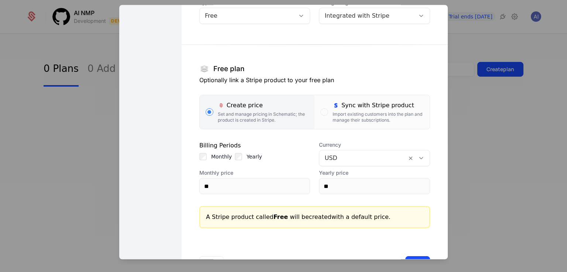
click at [351, 162] on div at bounding box center [362, 159] width 77 height 10
click at [278, 69] on div "Free plan" at bounding box center [314, 69] width 231 height 13
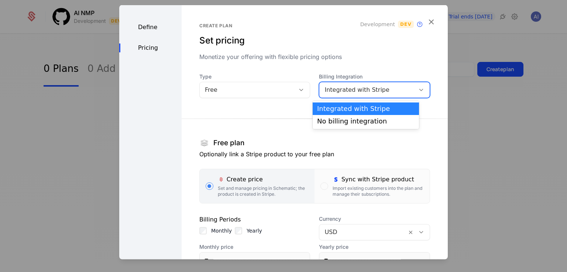
click at [342, 85] on div "Integrated with Stripe" at bounding box center [367, 90] width 96 height 10
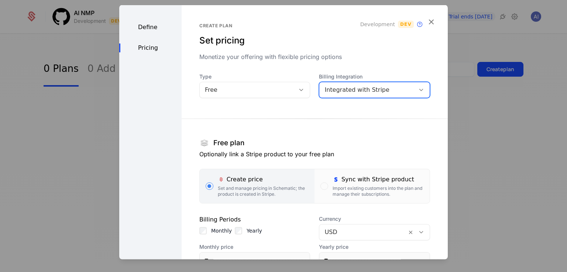
click at [355, 90] on div "Integrated with Stripe" at bounding box center [366, 90] width 85 height 9
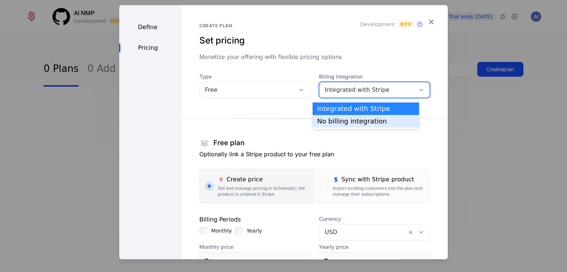
click at [355, 123] on div "No billing integration" at bounding box center [365, 121] width 97 height 7
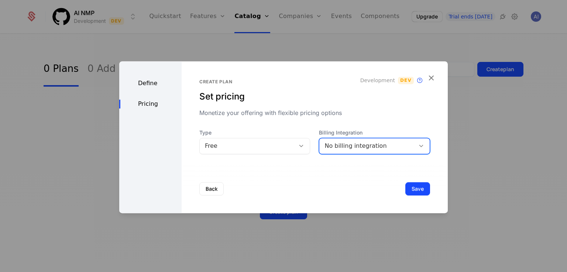
click at [158, 83] on div "Define" at bounding box center [150, 83] width 62 height 9
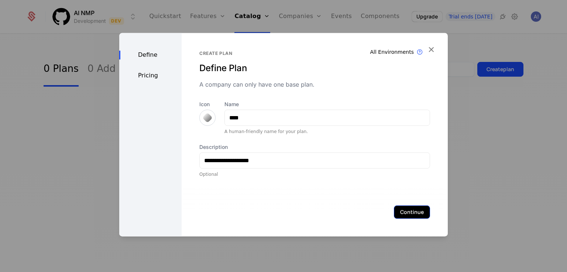
click at [400, 207] on button "Continue" at bounding box center [412, 212] width 36 height 13
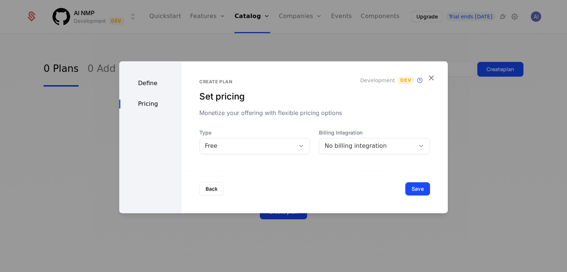
click at [358, 144] on div "No billing integration" at bounding box center [366, 146] width 85 height 9
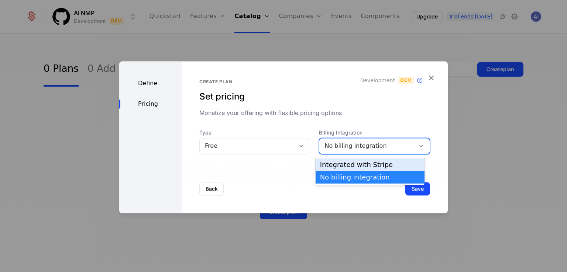
click at [347, 167] on div "Integrated with Stripe" at bounding box center [370, 165] width 100 height 7
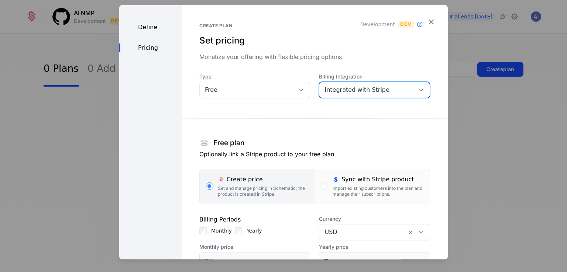
click at [263, 126] on section "Free plan Optionally link a Stripe product to your free plan Create price Set a…" at bounding box center [314, 205] width 231 height 196
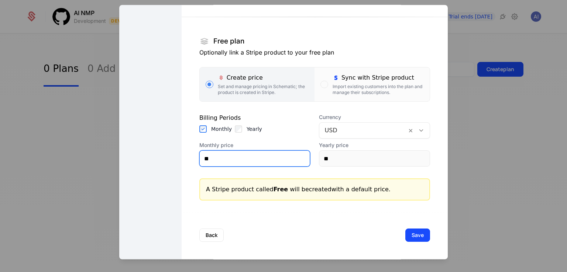
click at [264, 161] on input "**" at bounding box center [255, 159] width 110 height 16
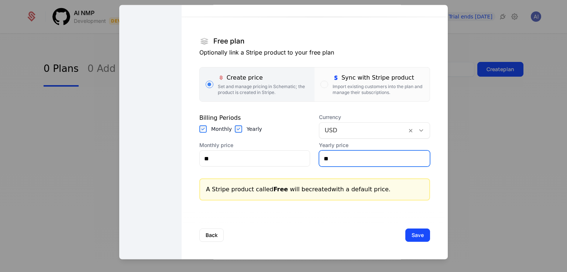
click at [338, 157] on input "**" at bounding box center [374, 159] width 110 height 16
click at [243, 113] on section "Free plan Optionally link a Stripe product to your free plan Create price Set a…" at bounding box center [314, 104] width 231 height 196
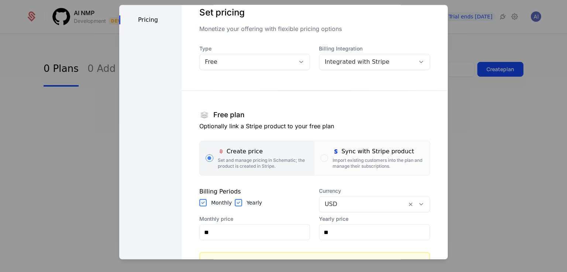
scroll to position [65, 0]
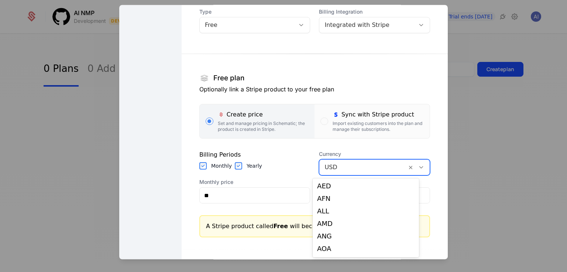
click at [331, 167] on div at bounding box center [362, 168] width 77 height 10
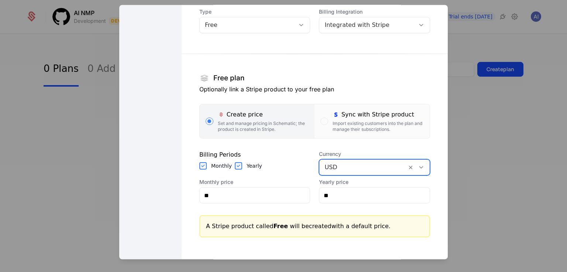
click at [277, 174] on div "Billing Periods Monthly Yearly" at bounding box center [254, 163] width 111 height 25
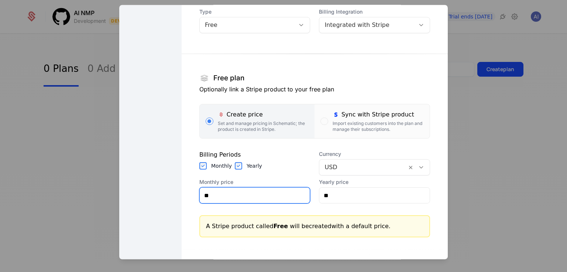
drag, startPoint x: 276, startPoint y: 198, endPoint x: 280, endPoint y: 195, distance: 4.7
click at [276, 198] on input "**" at bounding box center [255, 196] width 110 height 16
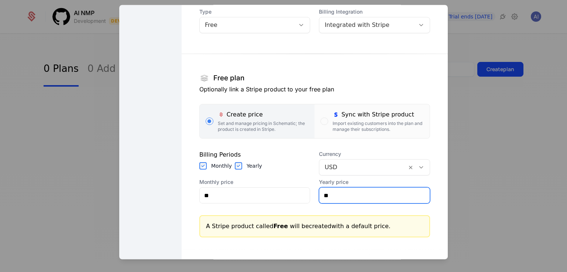
click at [363, 202] on input "**" at bounding box center [374, 196] width 110 height 16
click at [289, 160] on div "Billing Periods Monthly Yearly" at bounding box center [254, 163] width 111 height 25
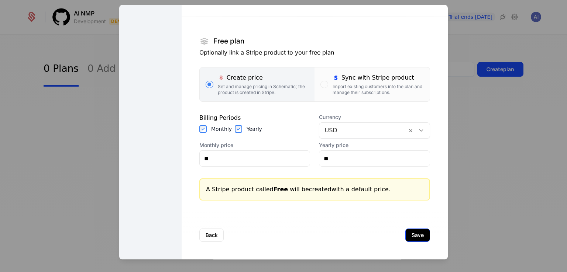
click at [410, 239] on button "Save" at bounding box center [417, 235] width 25 height 13
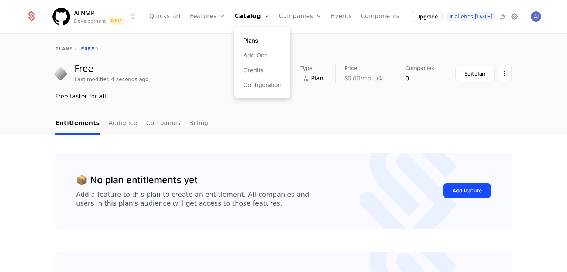
click at [258, 39] on link "Plans" at bounding box center [262, 40] width 38 height 9
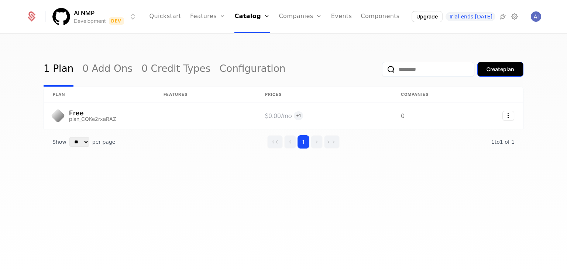
click at [505, 70] on div "Create plan" at bounding box center [501, 69] width 28 height 7
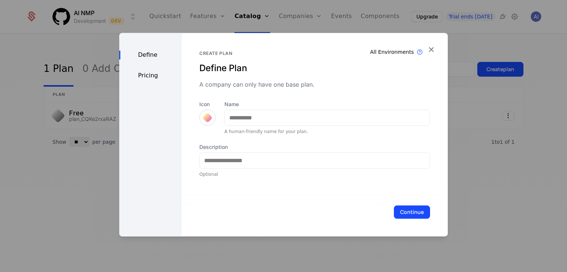
click at [209, 118] on div at bounding box center [207, 118] width 10 height 10
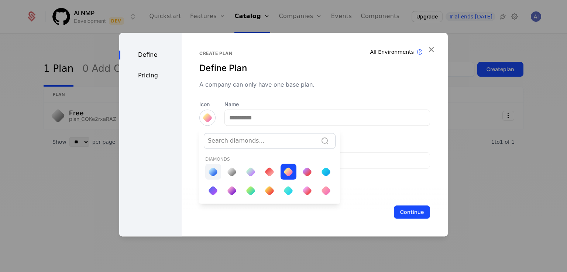
click at [211, 174] on div at bounding box center [213, 172] width 10 height 10
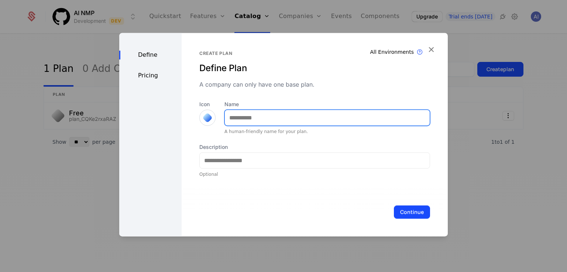
click at [236, 114] on input "Name" at bounding box center [327, 118] width 205 height 16
type input "*******"
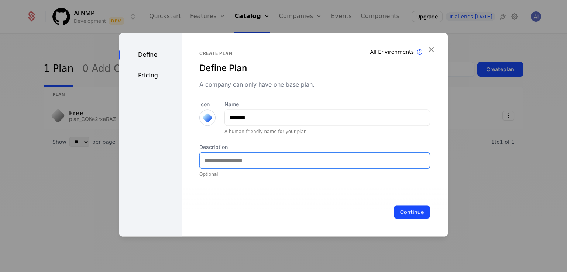
click at [241, 163] on input "Description" at bounding box center [315, 161] width 230 height 16
type input "**********"
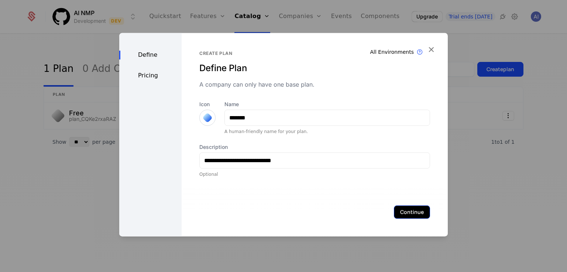
click at [405, 212] on button "Continue" at bounding box center [412, 212] width 36 height 13
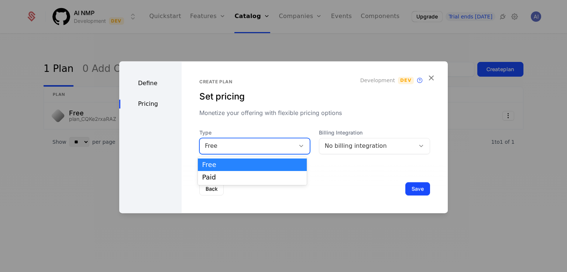
click at [267, 148] on div "Free" at bounding box center [247, 146] width 85 height 9
click at [271, 127] on div "Create plan Set pricing Monetize your offering with flexible pricing options De…" at bounding box center [314, 116] width 231 height 75
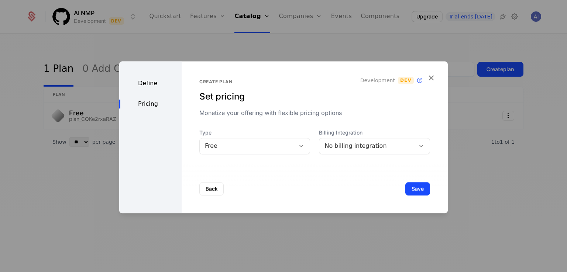
click at [264, 149] on div "Free" at bounding box center [247, 146] width 85 height 9
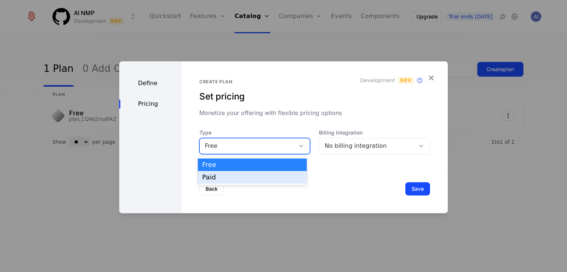
click at [263, 178] on div "Paid" at bounding box center [252, 177] width 100 height 7
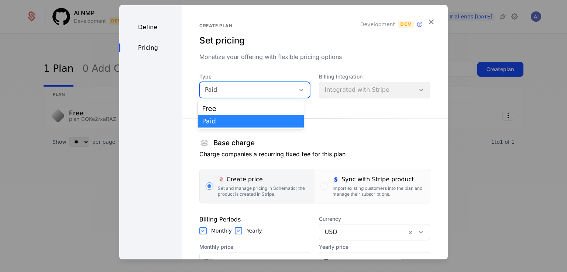
click at [260, 89] on div "Paid" at bounding box center [247, 90] width 85 height 9
click at [257, 108] on div "Free" at bounding box center [250, 109] width 97 height 7
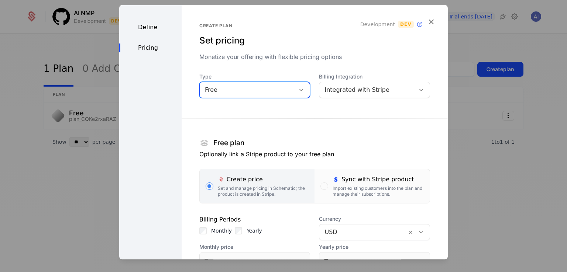
click at [305, 90] on div "Type option Free, selected. Free Billing Integration Integrated with Stripe" at bounding box center [314, 85] width 231 height 25
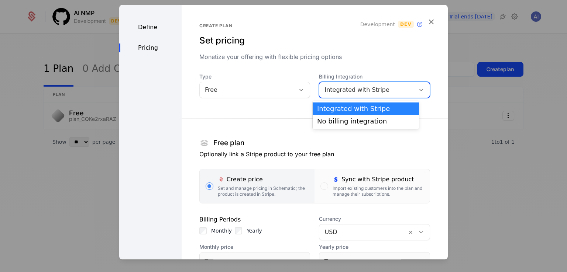
click at [333, 88] on div "Integrated with Stripe" at bounding box center [366, 90] width 85 height 9
click at [344, 120] on div "No billing integration" at bounding box center [365, 121] width 97 height 7
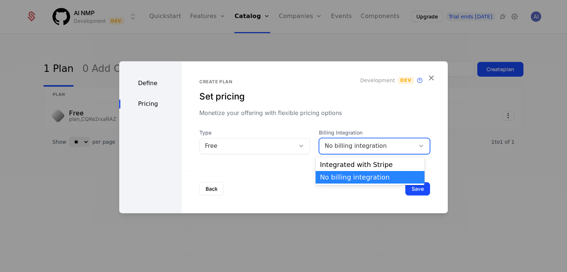
click at [345, 146] on div "No billing integration" at bounding box center [366, 146] width 85 height 9
click at [344, 166] on div "Integrated with Stripe" at bounding box center [370, 165] width 100 height 7
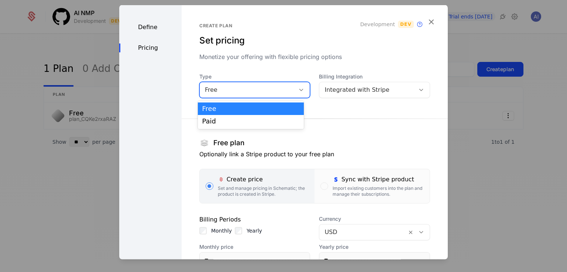
click at [249, 86] on div "Free" at bounding box center [247, 90] width 85 height 9
click at [239, 120] on div "Paid" at bounding box center [250, 121] width 97 height 7
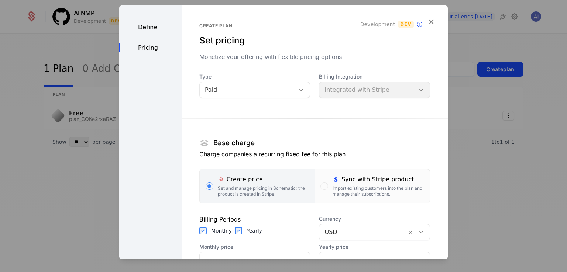
drag, startPoint x: 295, startPoint y: 108, endPoint x: 278, endPoint y: 90, distance: 24.8
click at [295, 108] on section "Base charge Charge companies a recurring fixed fee for this plan Create price S…" at bounding box center [314, 231] width 231 height 249
click at [278, 85] on div "Paid" at bounding box center [248, 90] width 96 height 10
click at [341, 117] on section "Base charge Charge companies a recurring fixed fee for this plan Create price S…" at bounding box center [314, 231] width 231 height 249
click at [353, 90] on div "Billing Integration Integrated with Stripe" at bounding box center [374, 85] width 111 height 25
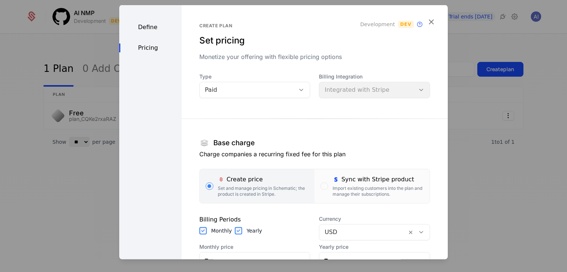
click at [270, 93] on div "Paid" at bounding box center [247, 90] width 85 height 9
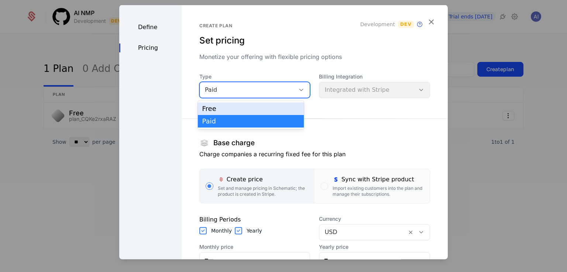
click at [265, 108] on div "Free" at bounding box center [250, 109] width 97 height 7
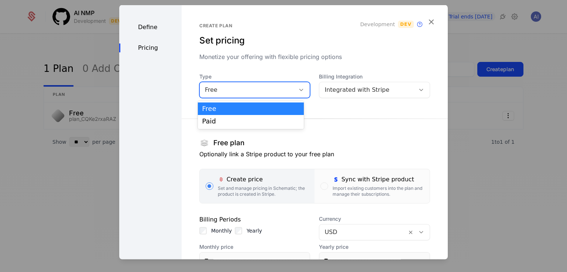
click at [280, 86] on div "Free" at bounding box center [247, 90] width 85 height 9
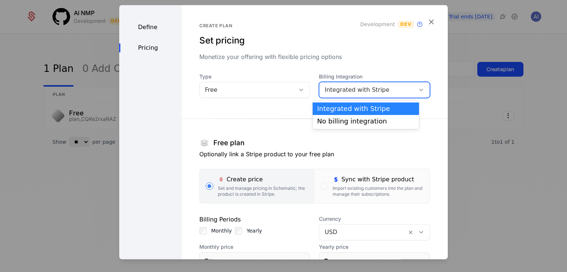
click at [363, 89] on div "Integrated with Stripe" at bounding box center [366, 90] width 85 height 9
click at [353, 123] on div "No billing integration" at bounding box center [365, 121] width 97 height 7
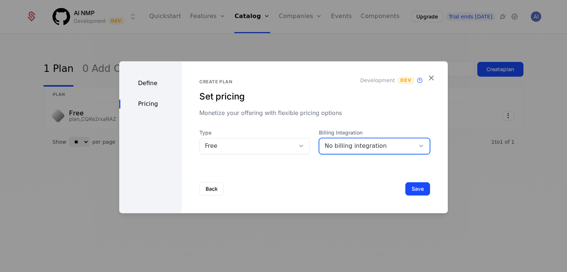
click at [263, 145] on div "Free" at bounding box center [247, 146] width 85 height 9
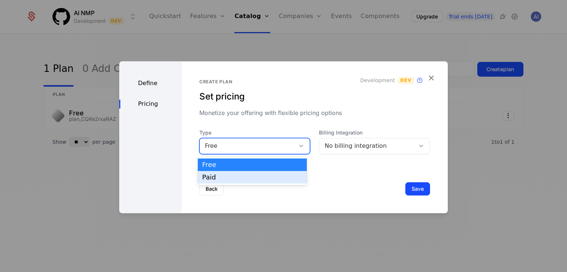
click at [258, 176] on div "Paid" at bounding box center [252, 177] width 100 height 7
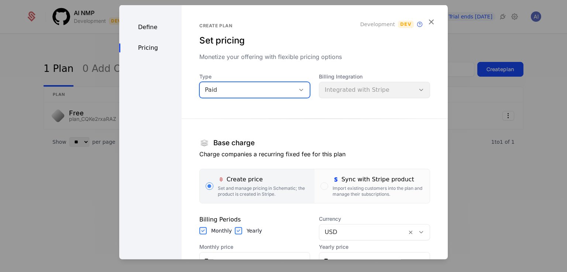
click at [161, 30] on div "Define" at bounding box center [150, 27] width 62 height 9
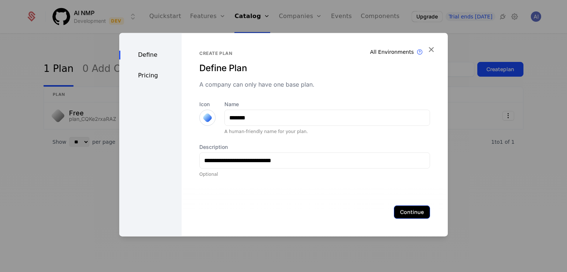
click at [412, 209] on button "Continue" at bounding box center [412, 212] width 36 height 13
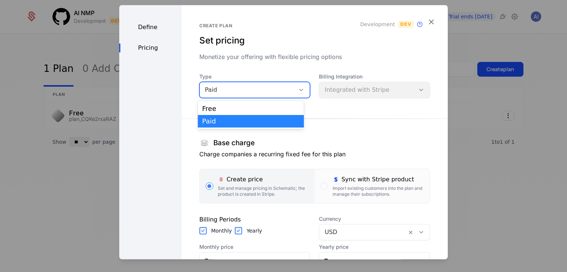
click at [219, 86] on div "Paid" at bounding box center [247, 90] width 85 height 9
click at [233, 108] on div "Free" at bounding box center [250, 109] width 97 height 7
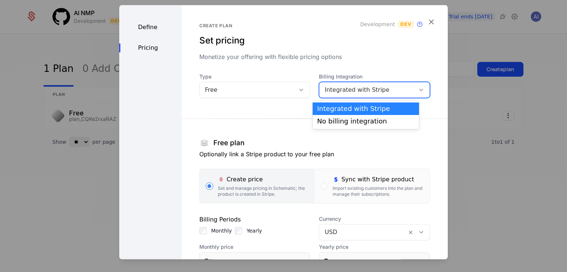
click at [341, 88] on div "Integrated with Stripe" at bounding box center [366, 90] width 85 height 9
click at [247, 118] on div at bounding box center [315, 118] width 266 height 0
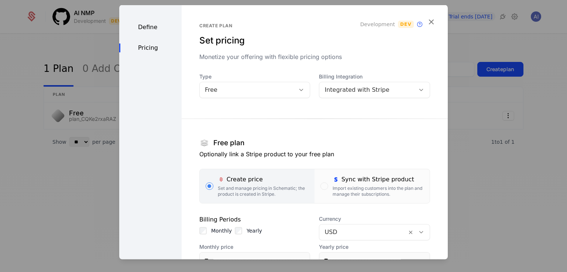
click at [245, 86] on div "Free" at bounding box center [247, 90] width 85 height 9
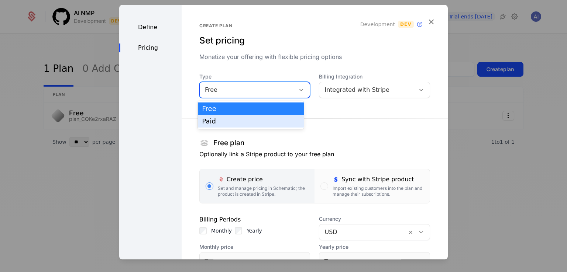
click at [245, 120] on div "Paid" at bounding box center [250, 121] width 97 height 7
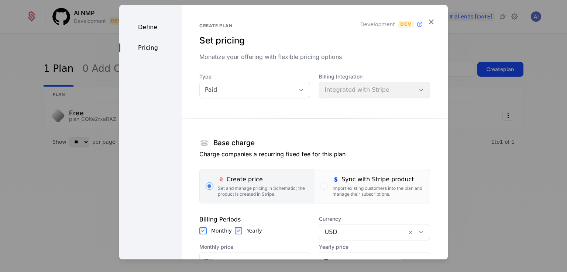
click at [346, 91] on div "Billing Integration Integrated with Stripe" at bounding box center [374, 85] width 111 height 25
click at [244, 79] on span "Type" at bounding box center [254, 76] width 111 height 7
click at [251, 87] on div "Paid" at bounding box center [247, 90] width 85 height 9
click at [280, 116] on section "Base charge Charge companies a recurring fixed fee for this plan Create price S…" at bounding box center [314, 231] width 231 height 249
click at [264, 77] on span "Type" at bounding box center [254, 76] width 111 height 7
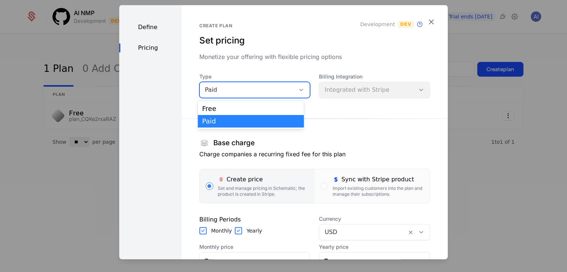
click at [256, 91] on div "Paid" at bounding box center [247, 90] width 85 height 9
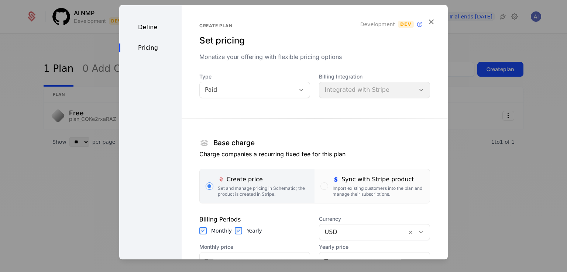
click at [381, 121] on section "Base charge Charge companies a recurring fixed fee for this plan Create price S…" at bounding box center [314, 231] width 231 height 249
click at [346, 129] on section "Base charge Charge companies a recurring fixed fee for this plan Create price S…" at bounding box center [314, 231] width 231 height 249
click at [345, 179] on div "Sync with Stripe product" at bounding box center [378, 179] width 91 height 9
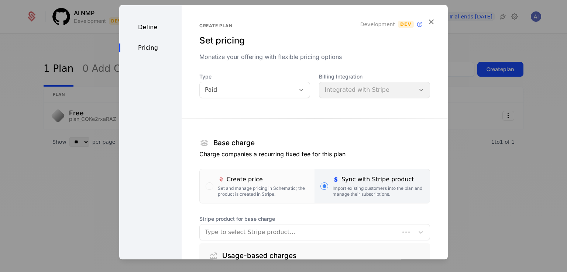
scroll to position [93, 0]
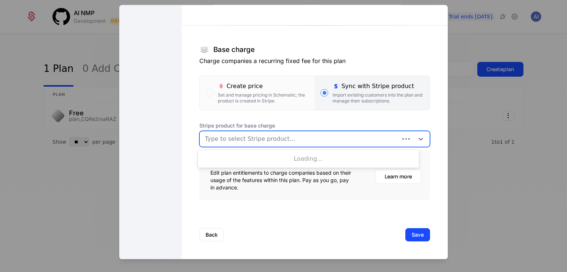
click at [240, 138] on div at bounding box center [299, 139] width 189 height 10
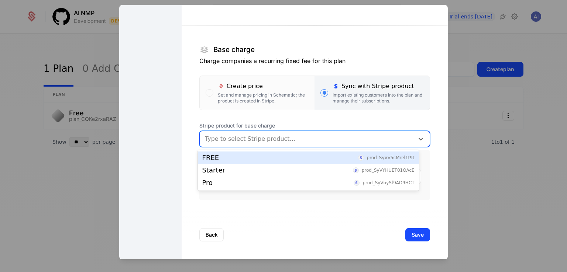
click at [240, 138] on div at bounding box center [307, 139] width 204 height 10
click at [233, 155] on div "FREE prod_SyVV5cMrel1t9t" at bounding box center [308, 158] width 212 height 7
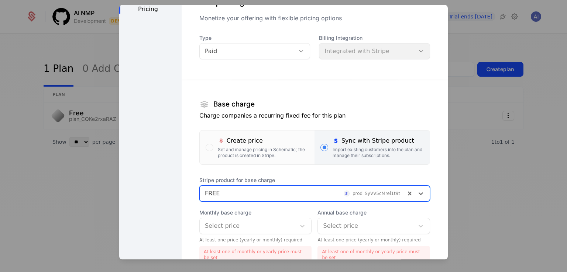
scroll to position [0, 0]
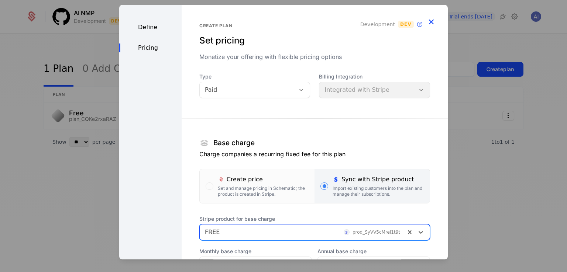
click at [428, 22] on icon "button" at bounding box center [431, 22] width 10 height 10
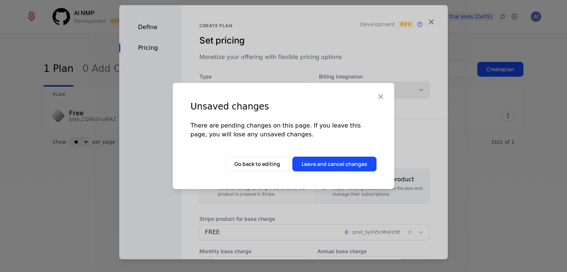
click at [381, 93] on icon "button" at bounding box center [381, 97] width 10 height 10
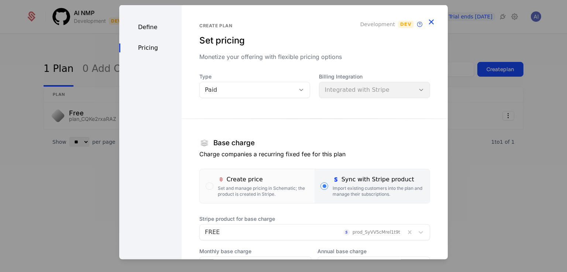
click at [426, 20] on icon "button" at bounding box center [431, 22] width 10 height 10
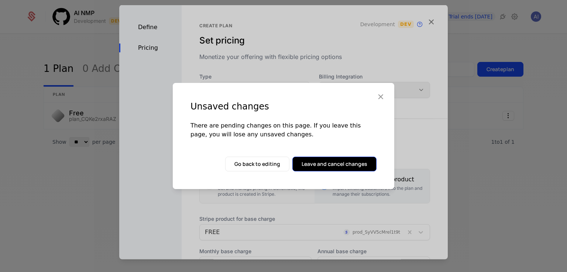
click at [337, 161] on button "Leave and cancel changes" at bounding box center [334, 164] width 84 height 15
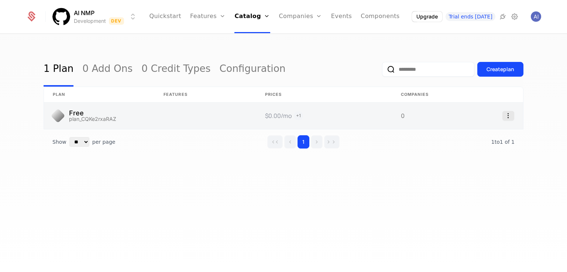
click at [511, 111] on icon "Select action" at bounding box center [508, 116] width 12 height 10
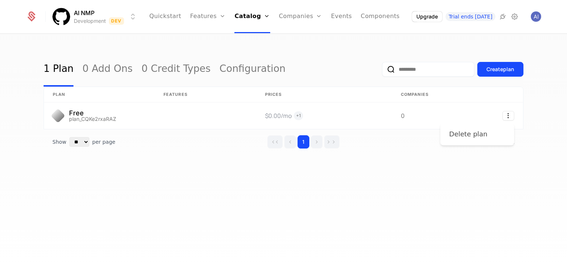
click at [472, 134] on div "Delete plan" at bounding box center [468, 134] width 38 height 10
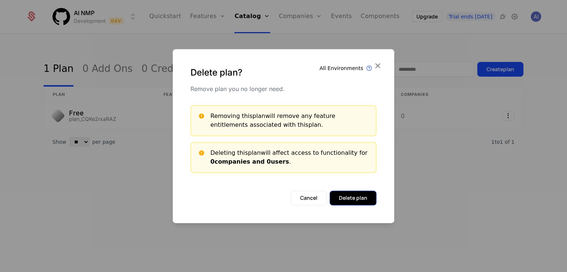
click at [360, 195] on button "Delete plan" at bounding box center [353, 198] width 47 height 15
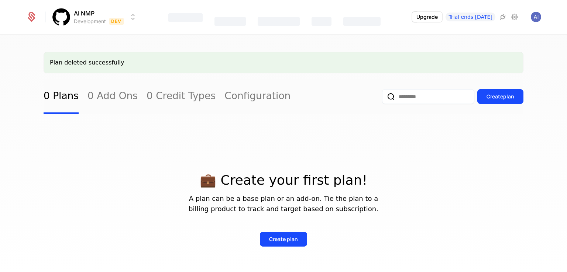
scroll to position [53, 0]
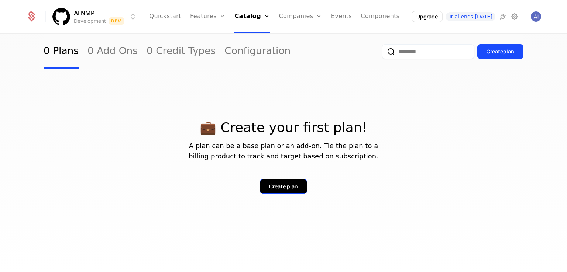
click at [295, 181] on button "Create plan" at bounding box center [283, 186] width 47 height 15
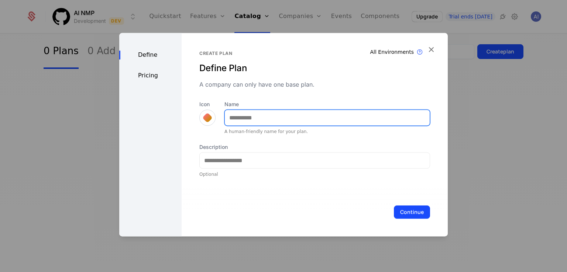
click at [250, 116] on input "Name" at bounding box center [327, 118] width 205 height 16
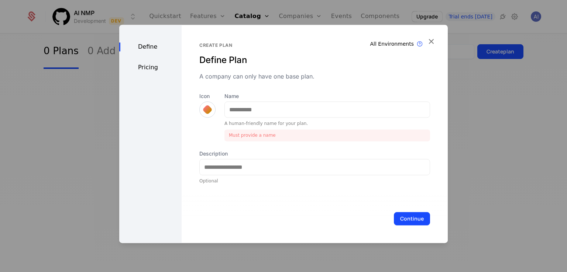
click at [202, 112] on div at bounding box center [207, 110] width 16 height 16
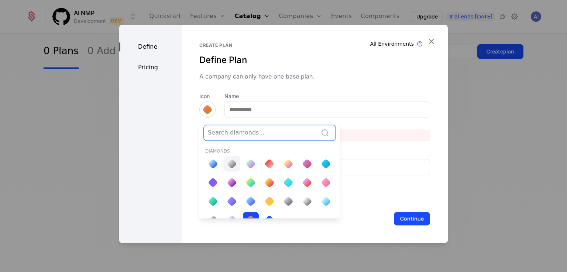
click at [227, 161] on div at bounding box center [232, 164] width 10 height 10
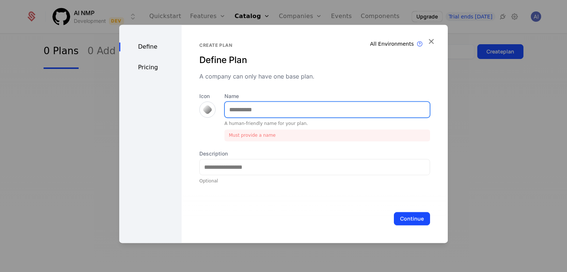
click at [253, 115] on input "Name" at bounding box center [327, 110] width 205 height 16
type input "****"
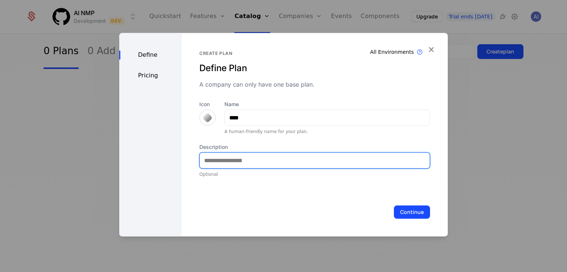
click at [255, 160] on input "Description" at bounding box center [315, 161] width 230 height 16
type input "**********"
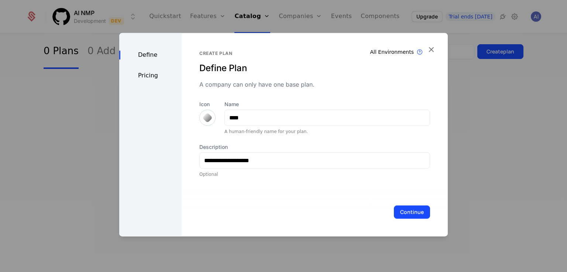
click at [258, 140] on div "**********" at bounding box center [314, 139] width 231 height 77
click at [400, 216] on button "Continue" at bounding box center [412, 212] width 36 height 13
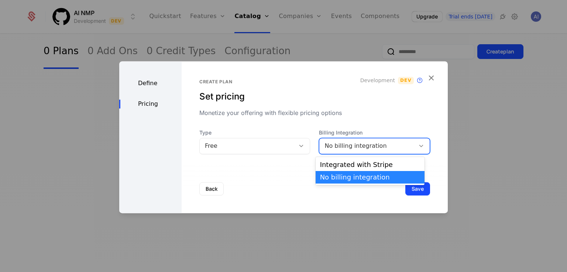
click at [344, 141] on div "No billing integration" at bounding box center [367, 146] width 96 height 10
click at [344, 163] on div "Integrated with Stripe" at bounding box center [370, 165] width 100 height 7
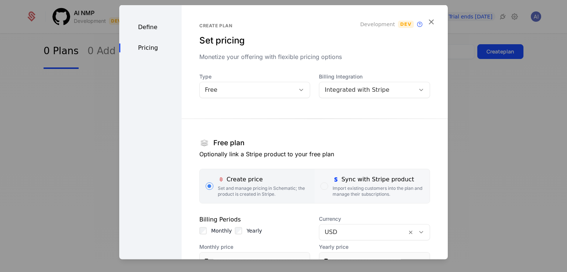
click at [364, 186] on div "Import existing customers into the plan and manage their subscriptions." at bounding box center [378, 192] width 91 height 12
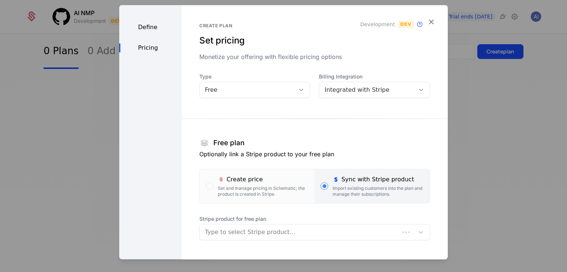
click at [325, 133] on section "Free plan Optionally link a Stripe product to your free plan Create price Set a…" at bounding box center [314, 174] width 231 height 134
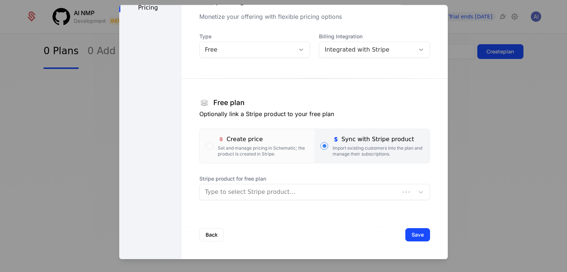
click at [257, 193] on div at bounding box center [299, 193] width 189 height 10
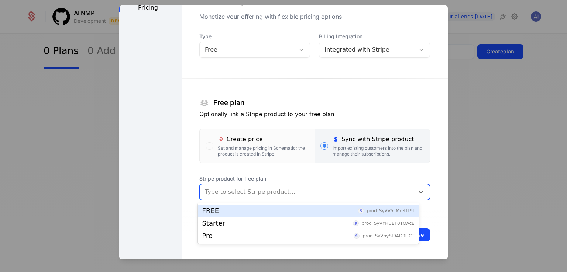
click at [247, 212] on div "FREE prod_SyVV5cMrel1t9t" at bounding box center [308, 211] width 212 height 7
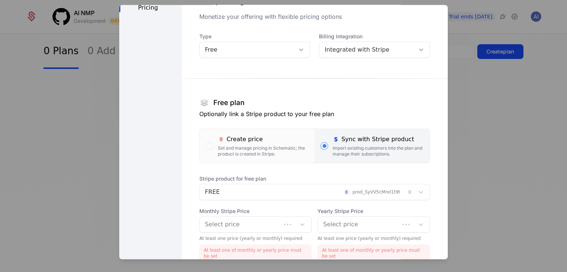
click at [276, 167] on section "Free plan Optionally link a Stripe product to your free plan Create price Set a…" at bounding box center [314, 165] width 231 height 196
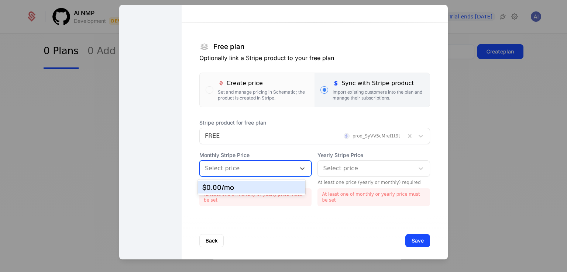
click at [247, 170] on div at bounding box center [248, 169] width 86 height 10
click at [243, 186] on div "$0.00 /mo" at bounding box center [251, 187] width 99 height 7
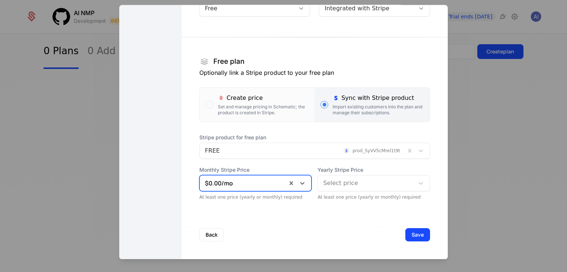
scroll to position [81, 0]
click at [344, 183] on div at bounding box center [366, 184] width 86 height 10
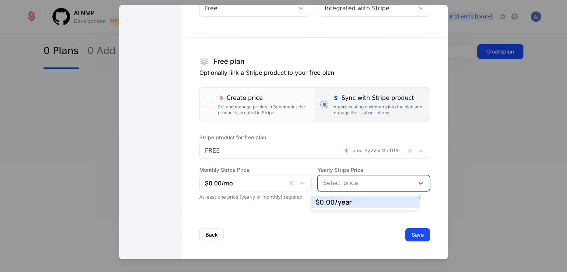
click at [347, 202] on div "$0.00 /year" at bounding box center [365, 202] width 99 height 7
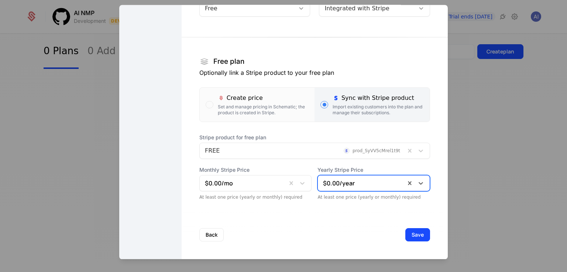
click at [281, 216] on div "Back Save" at bounding box center [315, 235] width 266 height 49
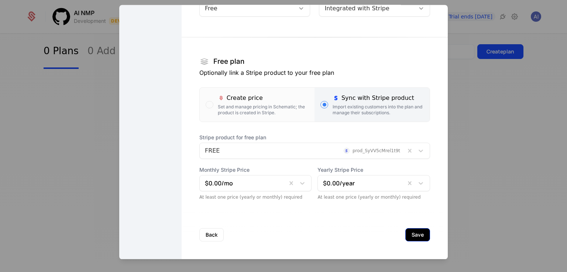
click at [409, 235] on button "Save" at bounding box center [417, 235] width 25 height 13
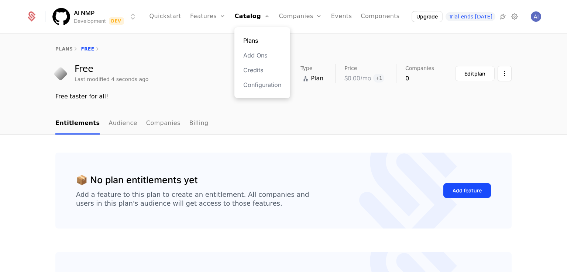
click at [270, 37] on link "Plans" at bounding box center [262, 40] width 38 height 9
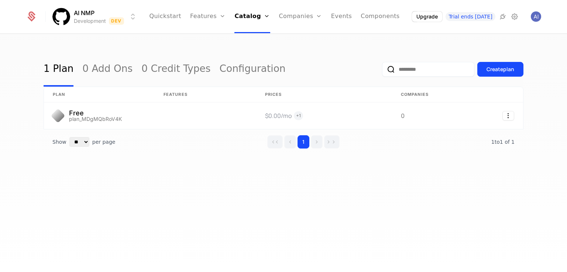
click at [392, 170] on div "1 Plan 0 Add Ons 0 Credit Types Configuration Create plan plan Features Prices …" at bounding box center [284, 115] width 480 height 126
click at [494, 70] on div "Create plan" at bounding box center [501, 69] width 28 height 7
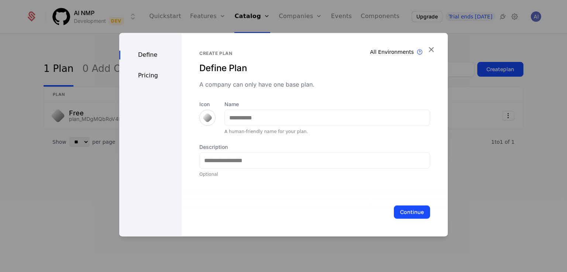
click at [207, 117] on div at bounding box center [207, 118] width 10 height 10
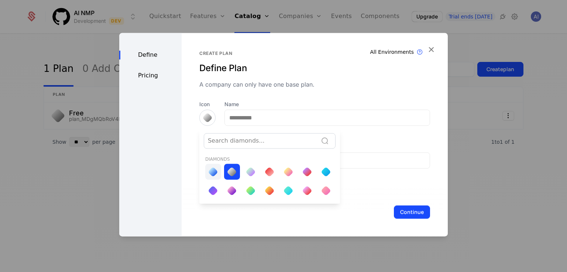
click at [212, 169] on div at bounding box center [213, 172] width 10 height 10
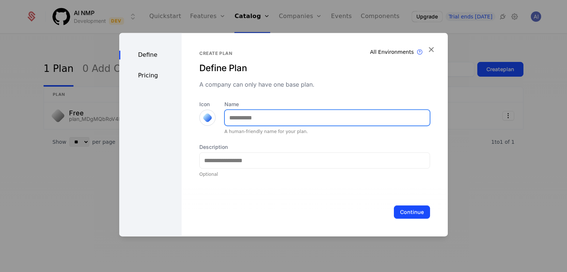
click at [254, 117] on input "Name" at bounding box center [327, 118] width 205 height 16
type input "*******"
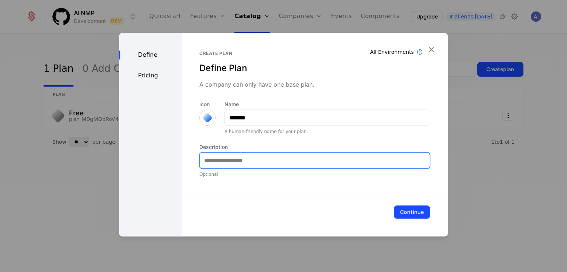
click at [273, 166] on input "Description" at bounding box center [315, 161] width 230 height 16
drag, startPoint x: 248, startPoint y: 162, endPoint x: 221, endPoint y: 163, distance: 27.0
click at [221, 163] on input "**********" at bounding box center [315, 161] width 230 height 16
click at [223, 161] on input "**********" at bounding box center [315, 161] width 230 height 16
drag, startPoint x: 231, startPoint y: 162, endPoint x: 153, endPoint y: 161, distance: 78.3
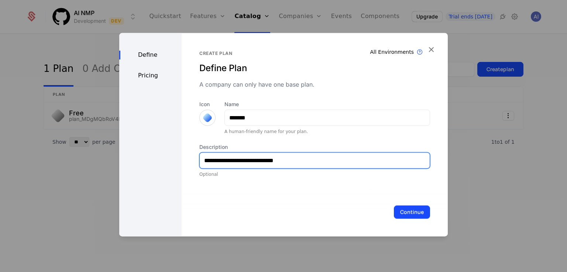
click at [151, 164] on div "**********" at bounding box center [283, 135] width 329 height 204
type input "**********"
drag, startPoint x: 260, startPoint y: 162, endPoint x: 295, endPoint y: 162, distance: 35.1
click at [295, 162] on input "**********" at bounding box center [315, 161] width 230 height 16
click at [303, 161] on input "**********" at bounding box center [315, 161] width 230 height 16
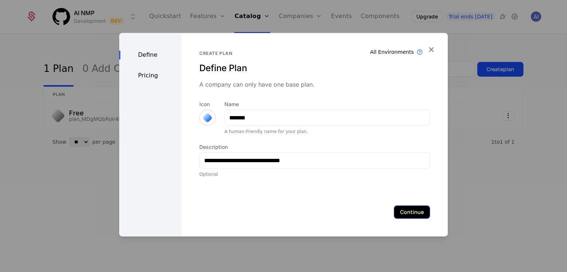
click at [406, 212] on button "Continue" at bounding box center [412, 212] width 36 height 13
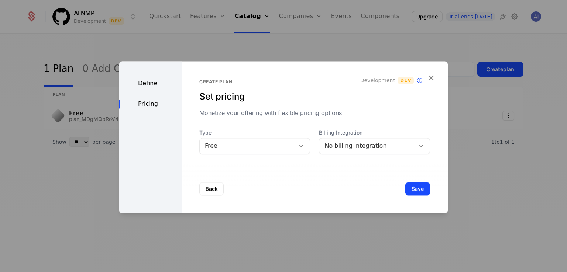
click at [336, 148] on div "No billing integration" at bounding box center [366, 146] width 85 height 9
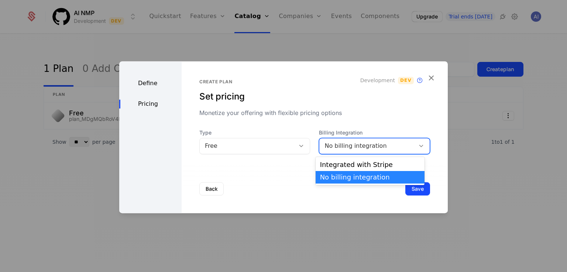
click at [269, 149] on div "Free" at bounding box center [247, 146] width 85 height 9
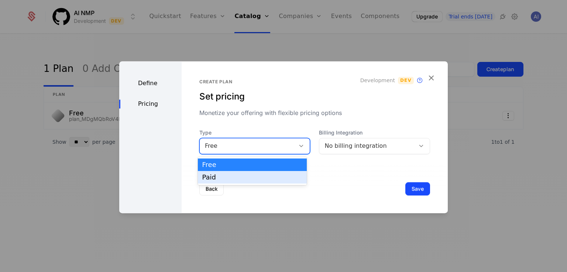
click at [257, 178] on div "Paid" at bounding box center [252, 177] width 100 height 7
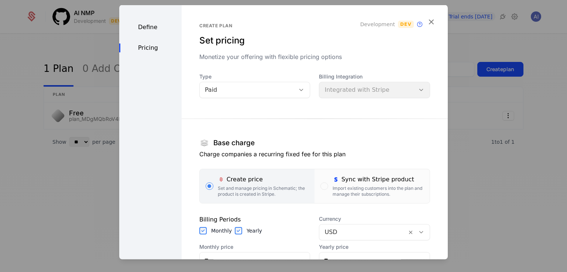
click at [294, 128] on section "Base charge Charge companies a recurring fixed fee for this plan Create price S…" at bounding box center [314, 231] width 231 height 249
click at [357, 186] on div "Import existing customers into the plan and manage their subscriptions." at bounding box center [378, 192] width 91 height 12
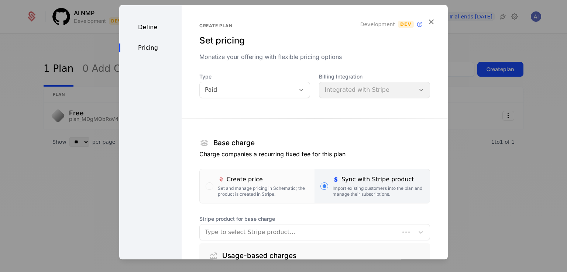
click at [303, 132] on section "Base charge Charge companies a recurring fixed fee for this plan Create price S…" at bounding box center [314, 200] width 231 height 187
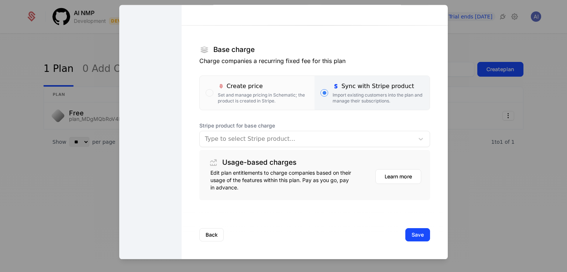
click at [251, 142] on div at bounding box center [307, 139] width 204 height 10
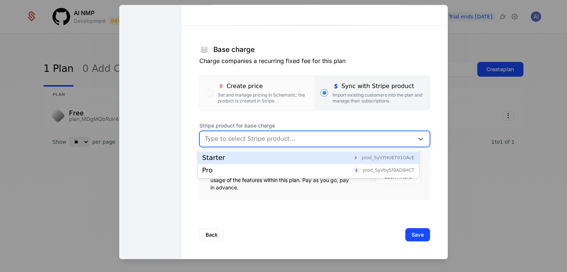
click at [247, 160] on div "Starter prod_SyVYHUET01OAcE" at bounding box center [308, 158] width 212 height 7
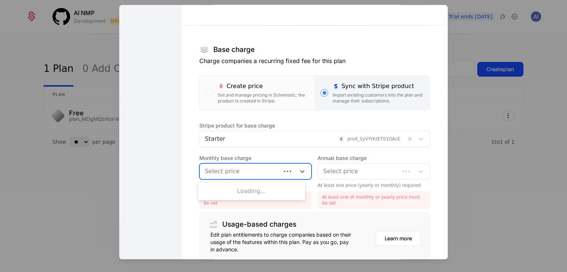
click at [237, 168] on div at bounding box center [240, 172] width 71 height 10
click at [254, 192] on div "$4.99 /mo" at bounding box center [251, 190] width 99 height 7
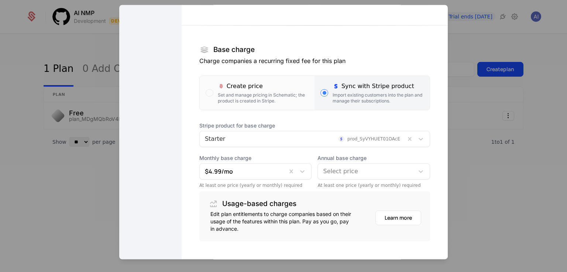
click at [354, 181] on div "Annual base charge Select price At least one price (yearly or monthly) required" at bounding box center [373, 172] width 113 height 34
click at [351, 170] on div at bounding box center [366, 172] width 86 height 10
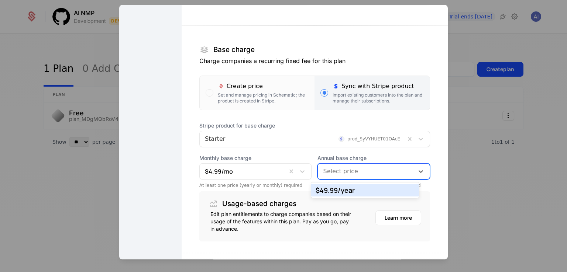
click at [345, 193] on div "$49.99 /year" at bounding box center [365, 190] width 99 height 7
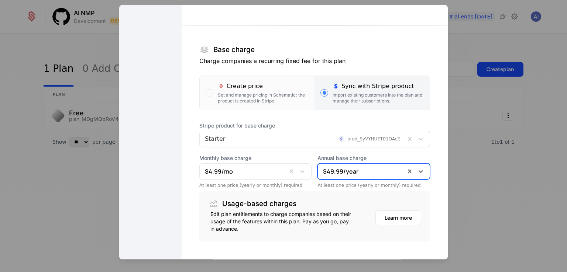
click at [323, 192] on div "Usage-based charges Edit plan entitlements to charge companies based on their u…" at bounding box center [314, 217] width 231 height 50
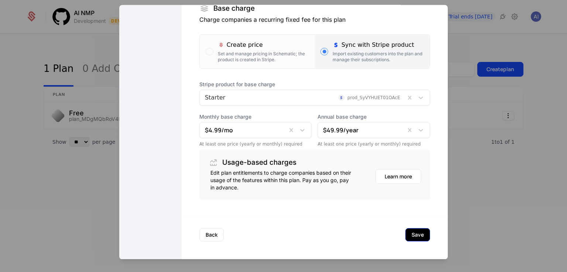
click at [405, 233] on button "Save" at bounding box center [417, 235] width 25 height 13
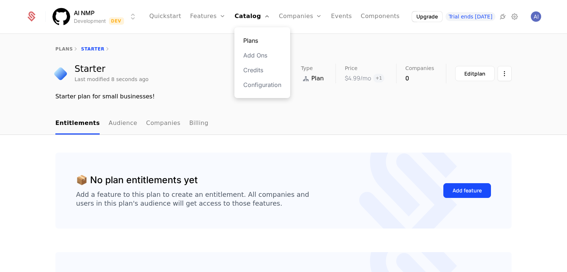
click at [261, 37] on link "Plans" at bounding box center [262, 40] width 38 height 9
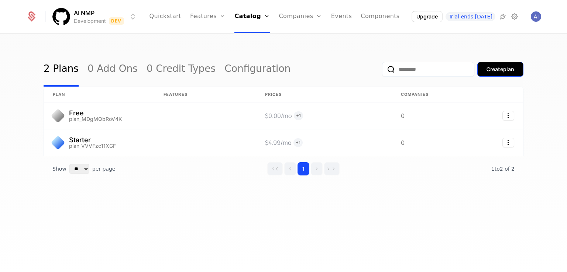
click at [497, 66] on div "Create plan" at bounding box center [501, 69] width 28 height 7
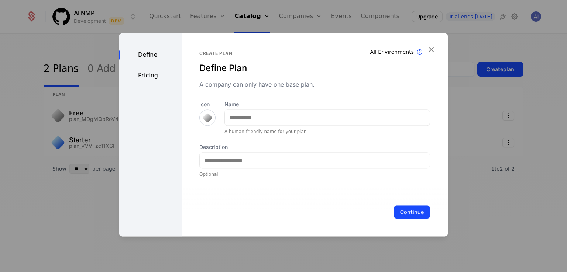
click at [200, 118] on div at bounding box center [207, 118] width 16 height 16
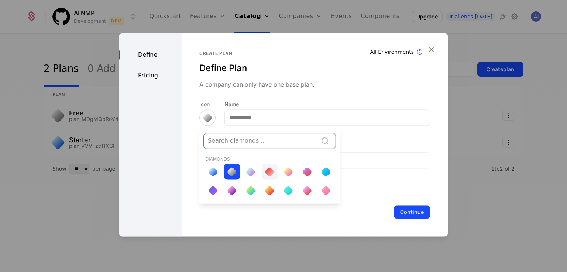
click at [267, 169] on div at bounding box center [269, 172] width 10 height 10
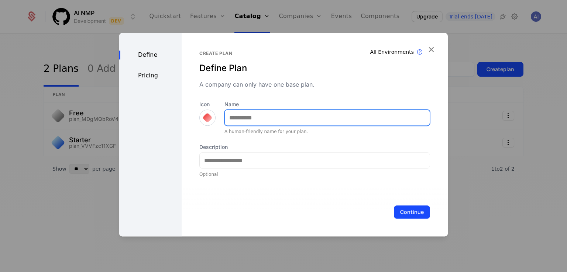
drag, startPoint x: 254, startPoint y: 123, endPoint x: 253, endPoint y: 119, distance: 4.1
click at [254, 123] on input "Name" at bounding box center [327, 118] width 205 height 16
type input "***"
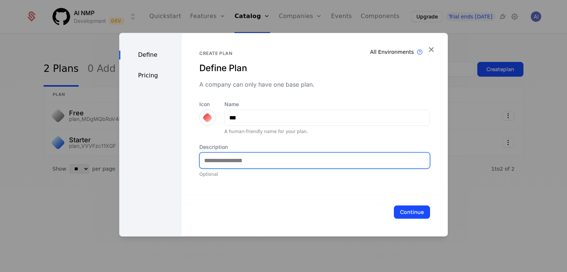
click at [298, 161] on input "Description" at bounding box center [315, 161] width 230 height 16
drag, startPoint x: 216, startPoint y: 163, endPoint x: 223, endPoint y: 162, distance: 7.0
click at [223, 162] on input "**********" at bounding box center [315, 161] width 230 height 16
type input "**********"
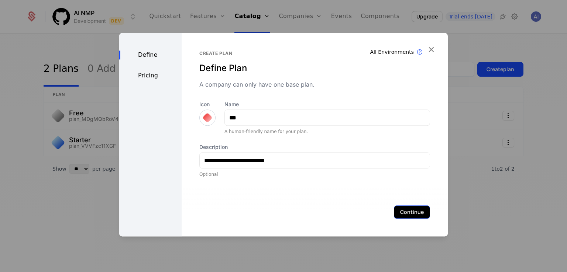
click at [401, 212] on button "Continue" at bounding box center [412, 212] width 36 height 13
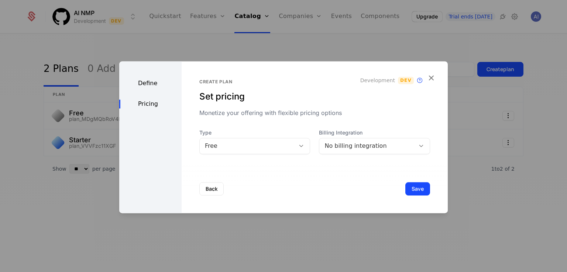
click at [270, 147] on div "Free" at bounding box center [247, 146] width 85 height 9
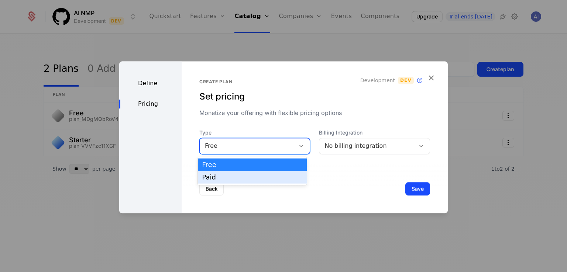
click at [240, 176] on div "Paid" at bounding box center [252, 177] width 100 height 7
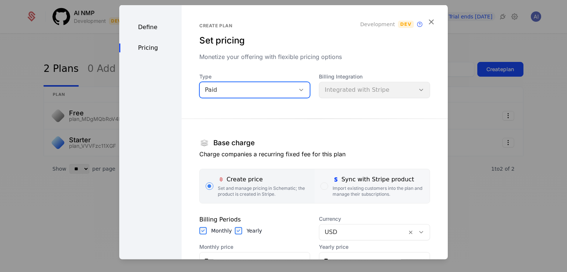
click at [336, 183] on div "Sync with Stripe product" at bounding box center [378, 179] width 91 height 9
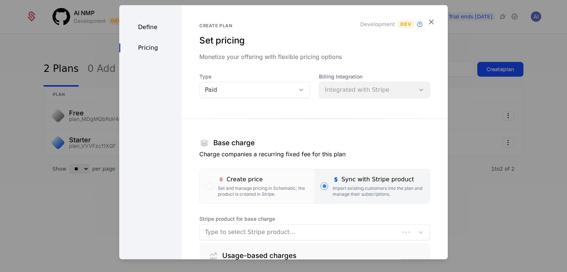
click at [245, 119] on section "Base charge Charge companies a recurring fixed fee for this plan Create price S…" at bounding box center [314, 200] width 231 height 187
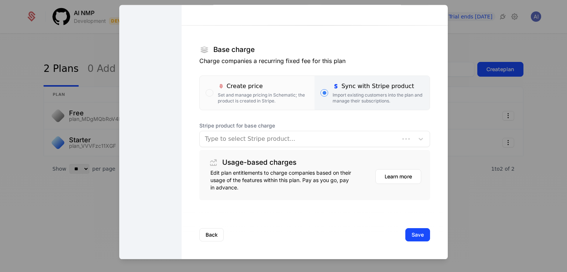
click at [236, 135] on div at bounding box center [299, 139] width 189 height 10
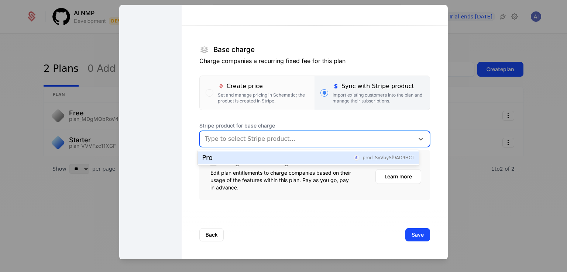
click at [242, 157] on div "Pro prod_SyVbySf9AD9HCT" at bounding box center [308, 158] width 212 height 7
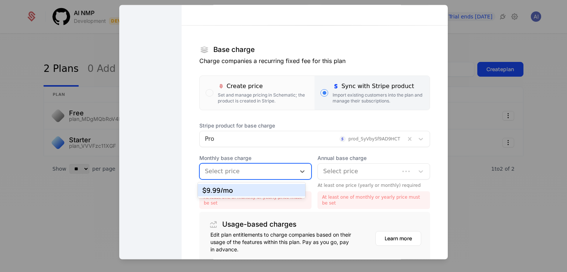
click at [262, 172] on div at bounding box center [248, 172] width 86 height 10
click at [263, 191] on div "$9.99 /mo" at bounding box center [251, 190] width 99 height 7
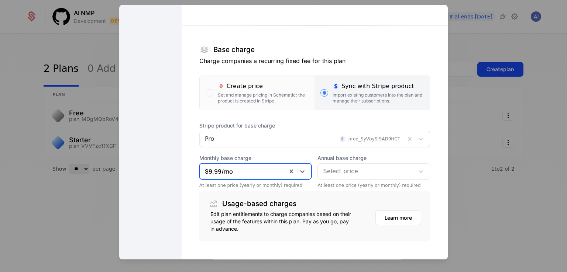
click at [332, 175] on div at bounding box center [366, 172] width 86 height 10
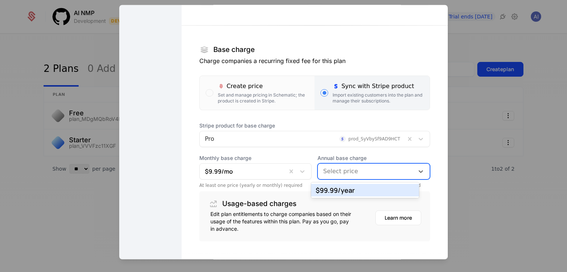
click at [333, 193] on div "$99.99 /year" at bounding box center [365, 190] width 99 height 7
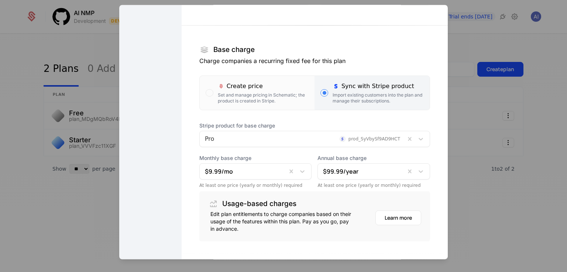
click at [344, 203] on div "Usage-based charges" at bounding box center [314, 204] width 213 height 13
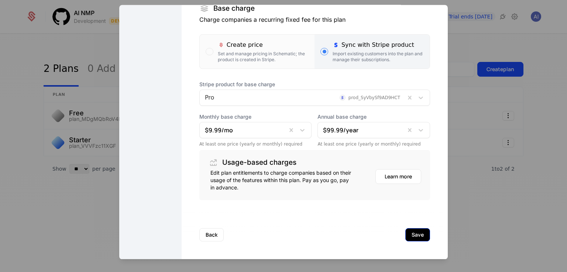
click at [405, 236] on button "Save" at bounding box center [417, 235] width 25 height 13
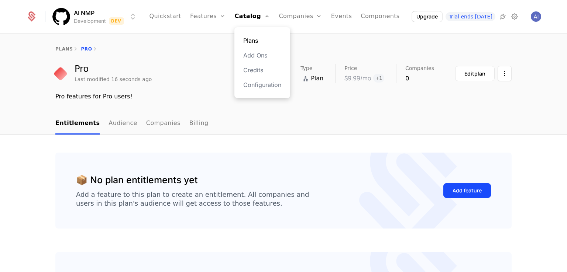
click at [259, 39] on link "Plans" at bounding box center [262, 40] width 38 height 9
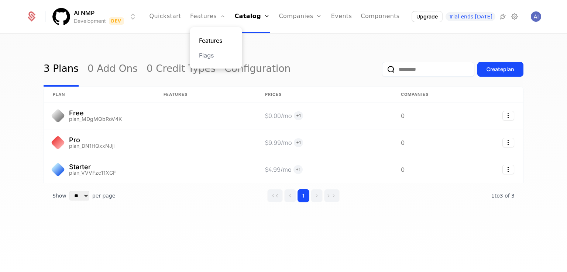
click at [223, 39] on link "Features" at bounding box center [216, 40] width 34 height 9
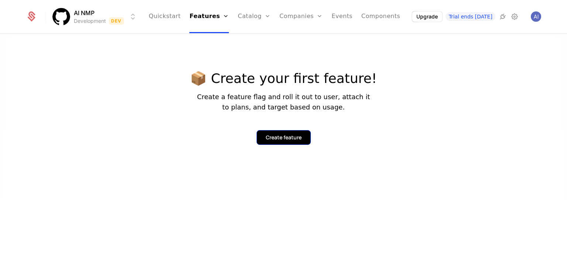
click at [276, 136] on div "Create feature" at bounding box center [284, 137] width 36 height 7
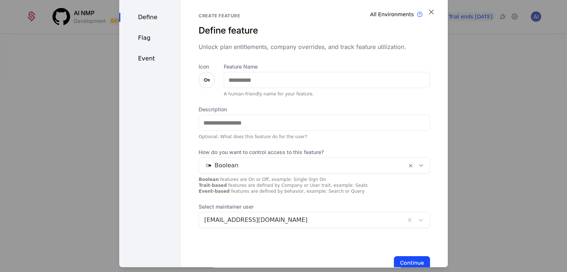
drag, startPoint x: 209, startPoint y: 73, endPoint x: 260, endPoint y: 117, distance: 66.5
click at [209, 73] on div at bounding box center [207, 80] width 16 height 16
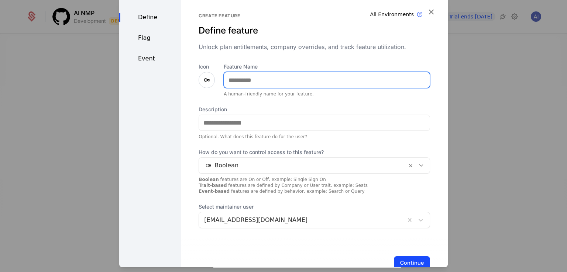
click at [248, 81] on input "Feature Name" at bounding box center [327, 80] width 206 height 16
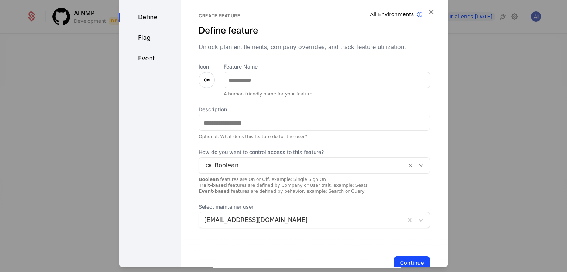
click at [202, 80] on icon at bounding box center [206, 80] width 9 height 9
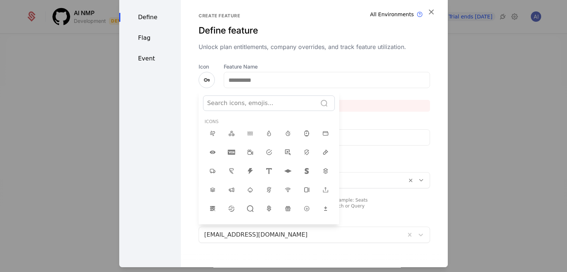
click at [202, 80] on div at bounding box center [283, 131] width 329 height 272
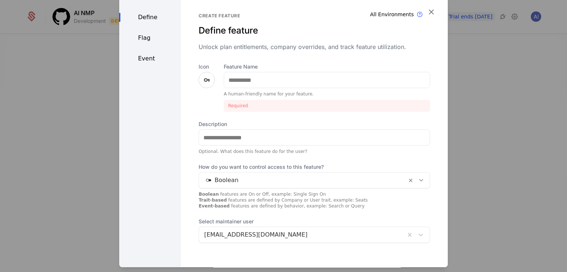
click at [203, 80] on icon at bounding box center [206, 80] width 9 height 9
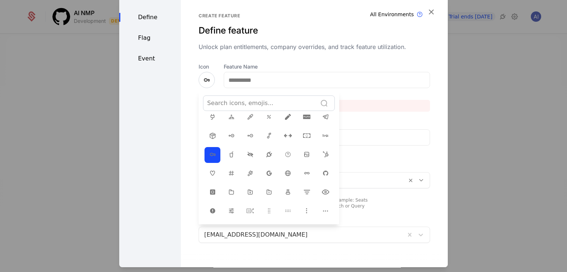
scroll to position [148, 0]
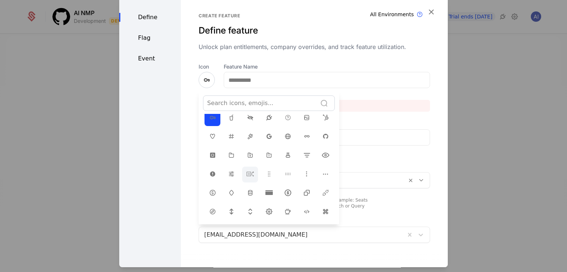
click at [246, 170] on icon at bounding box center [250, 174] width 9 height 9
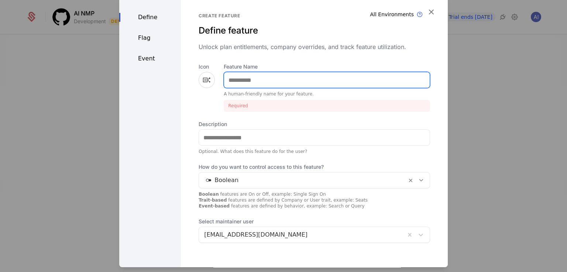
click at [253, 79] on input "Feature Name" at bounding box center [327, 80] width 206 height 16
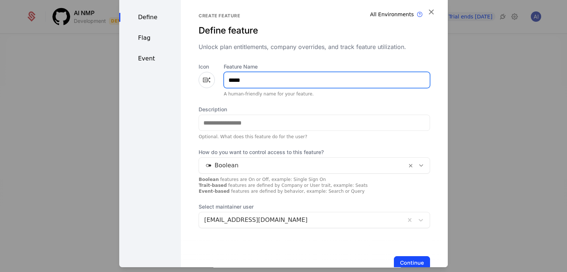
type input "*****"
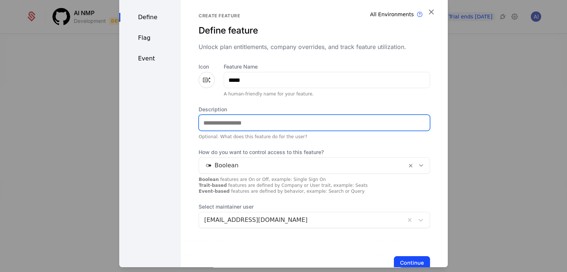
click at [243, 124] on input "Description" at bounding box center [314, 123] width 231 height 16
type input "**********"
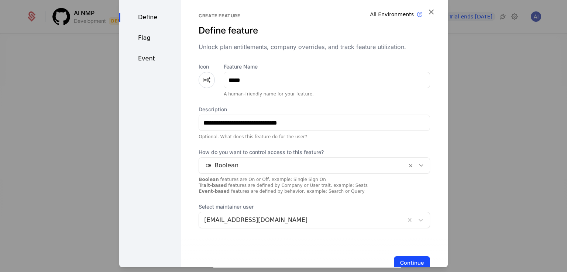
click at [267, 169] on div at bounding box center [302, 166] width 197 height 10
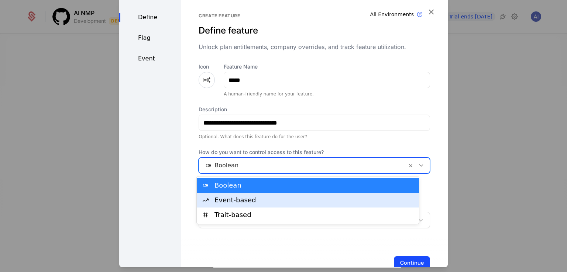
click at [239, 201] on div "Event-based" at bounding box center [314, 200] width 200 height 7
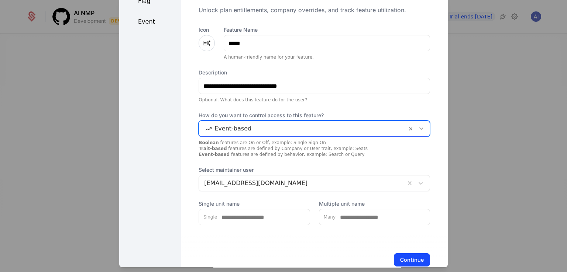
scroll to position [54, 0]
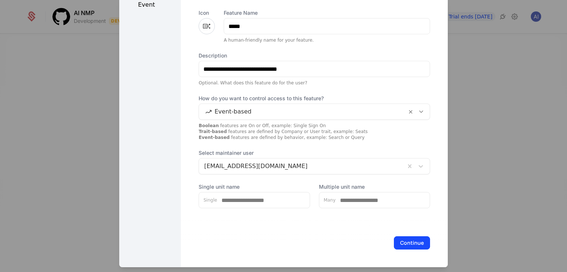
click at [276, 136] on div "Boolean features are On or Off, example: Single Sign On Trait-based features ar…" at bounding box center [314, 132] width 231 height 18
click at [406, 243] on button "Continue" at bounding box center [412, 243] width 36 height 13
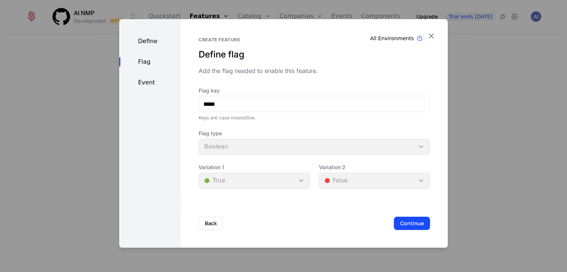
scroll to position [0, 0]
click at [409, 226] on button "Continue" at bounding box center [412, 223] width 36 height 13
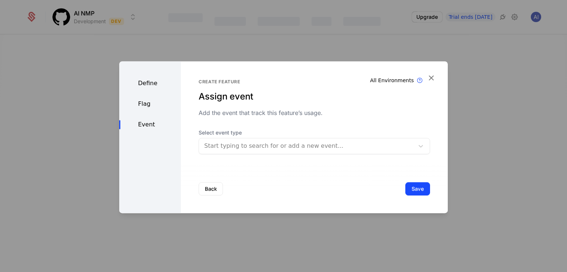
click at [244, 150] on div at bounding box center [306, 146] width 205 height 10
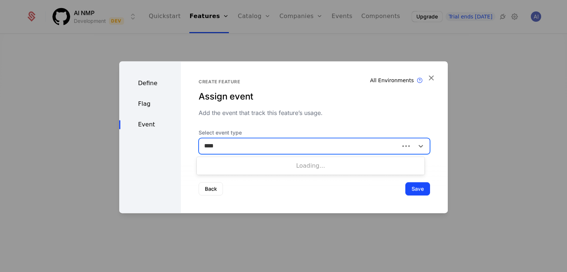
type input "****"
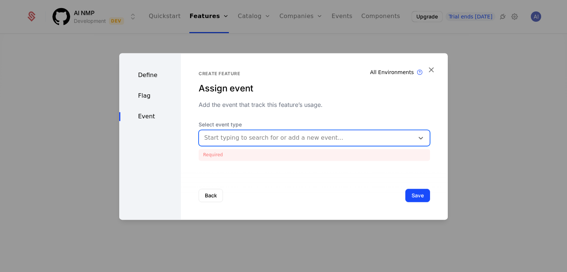
click at [261, 141] on div at bounding box center [306, 138] width 205 height 10
type input "****"
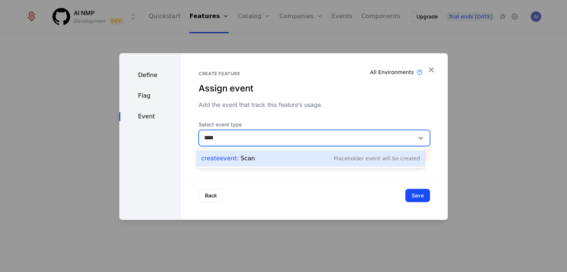
click at [239, 157] on div "Create Event : Scan" at bounding box center [228, 158] width 54 height 9
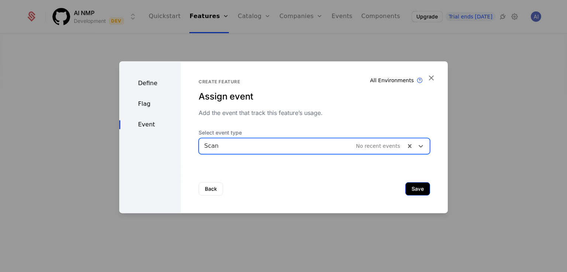
click at [409, 193] on button "Save" at bounding box center [417, 188] width 25 height 13
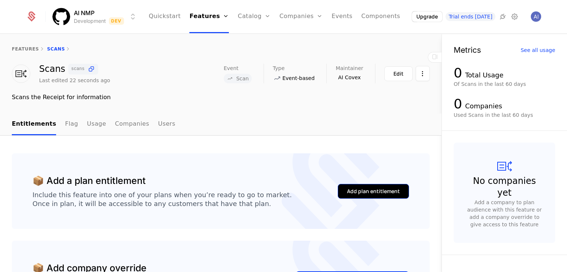
click at [353, 192] on div "Add plan entitlement" at bounding box center [373, 191] width 53 height 7
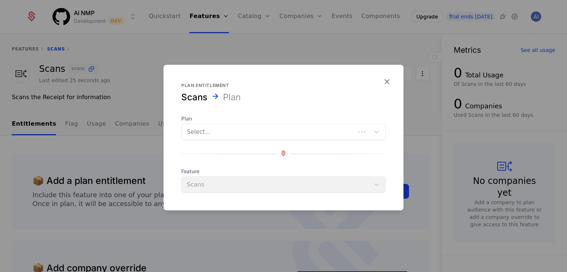
click at [220, 131] on div at bounding box center [268, 132] width 163 height 10
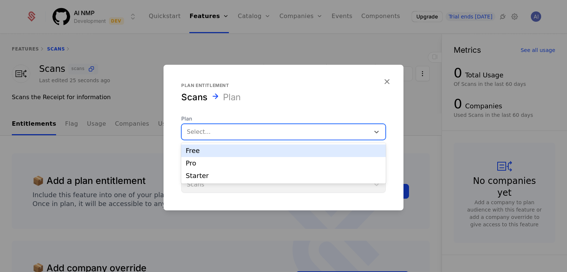
click at [220, 151] on div "Free" at bounding box center [284, 151] width 196 height 7
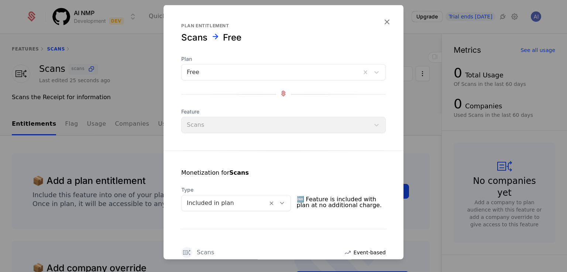
click at [280, 161] on div "Monetization for Scans Type Included in plan 🆓 Feature is included with plan at…" at bounding box center [284, 272] width 240 height 243
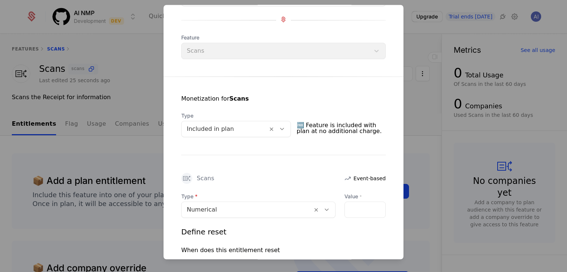
click at [236, 129] on div at bounding box center [225, 129] width 76 height 10
drag, startPoint x: 270, startPoint y: 156, endPoint x: 363, endPoint y: 199, distance: 101.7
click at [272, 156] on div "Monetization for Scans Type Included in plan 🆓 Feature is included with plan at…" at bounding box center [284, 198] width 240 height 243
click at [352, 203] on input "Value *" at bounding box center [365, 211] width 41 height 16
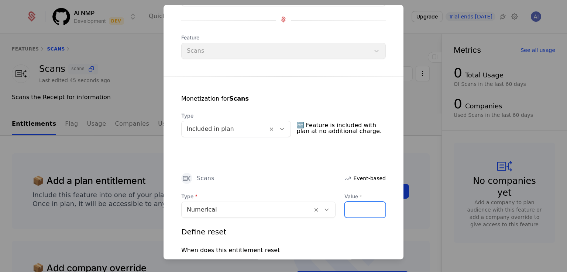
type input "*"
click at [264, 179] on div "Scans Event-based" at bounding box center [283, 179] width 205 height 11
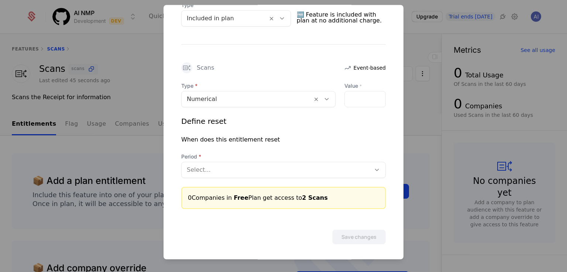
scroll to position [186, 0]
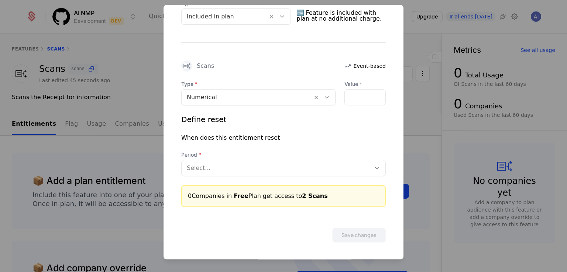
click at [261, 169] on div at bounding box center [276, 169] width 179 height 10
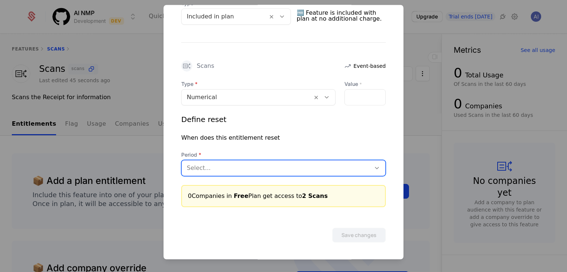
click at [260, 165] on div at bounding box center [276, 169] width 179 height 10
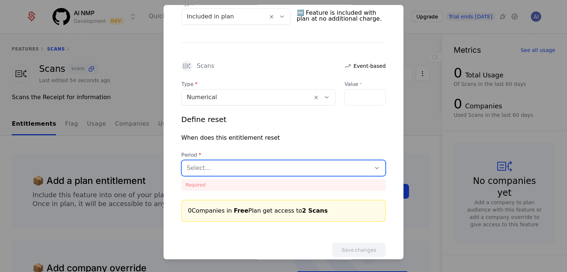
click at [270, 167] on div at bounding box center [276, 169] width 179 height 10
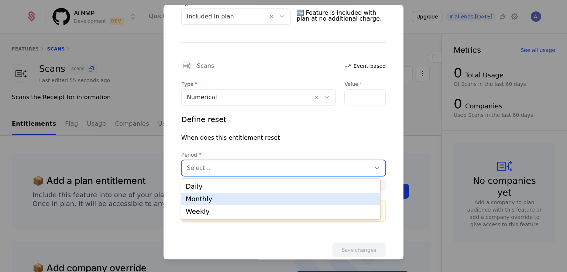
click at [240, 200] on div "Monthly" at bounding box center [281, 199] width 190 height 7
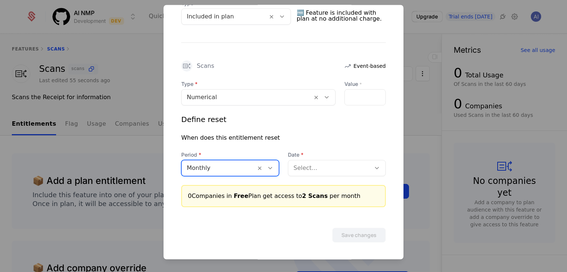
click at [321, 162] on div "Select..." at bounding box center [329, 168] width 82 height 13
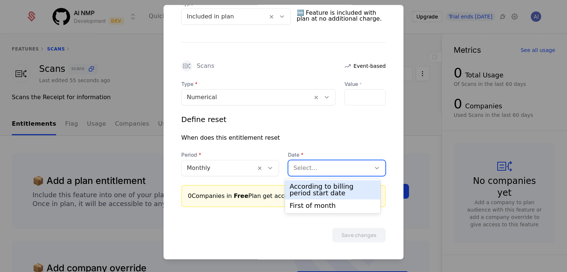
click at [321, 186] on div "According to billing period start date" at bounding box center [332, 189] width 86 height 13
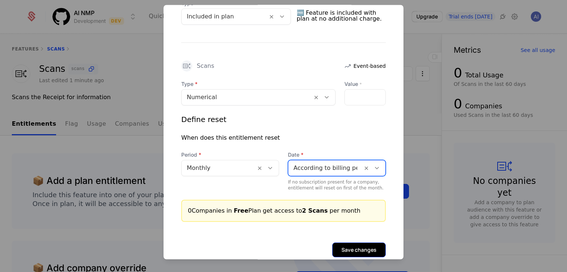
click at [351, 253] on button "Save changes" at bounding box center [359, 250] width 54 height 15
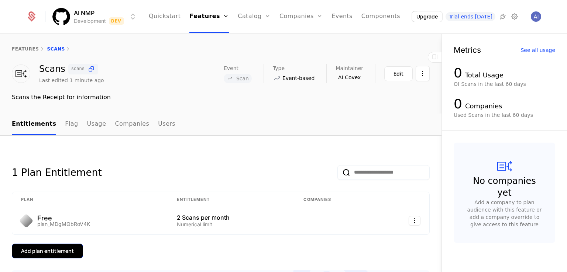
click at [34, 257] on button "Add plan entitlement" at bounding box center [47, 251] width 71 height 15
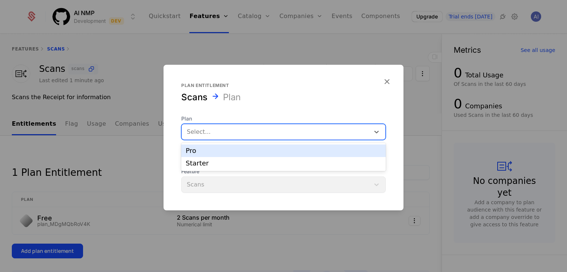
click at [232, 129] on div at bounding box center [276, 132] width 178 height 10
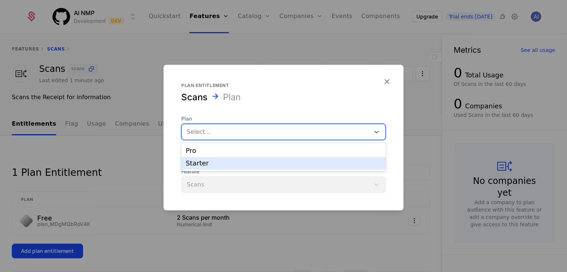
click at [234, 164] on div "Starter" at bounding box center [284, 163] width 196 height 7
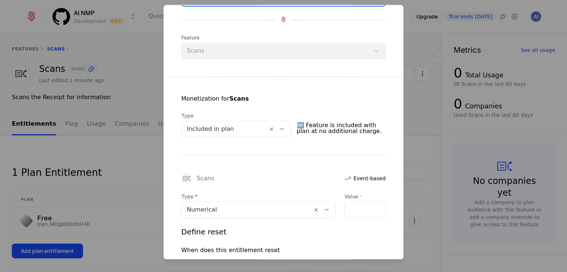
scroll to position [148, 0]
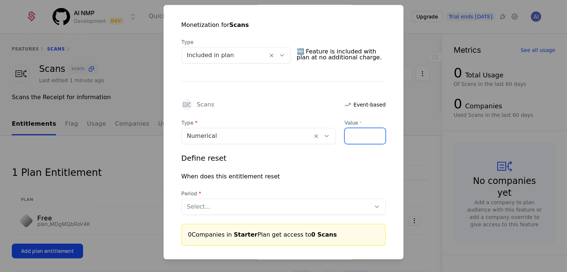
click at [355, 129] on input "Value *" at bounding box center [365, 137] width 41 height 16
type input "**"
click at [255, 203] on div at bounding box center [276, 207] width 179 height 10
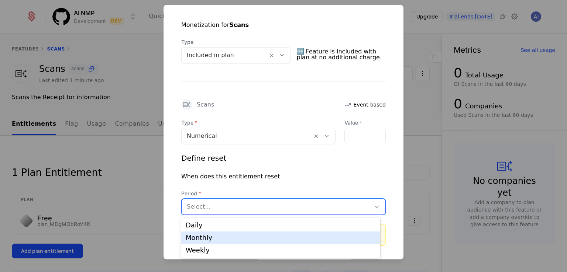
click at [223, 241] on div "Monthly" at bounding box center [281, 238] width 190 height 7
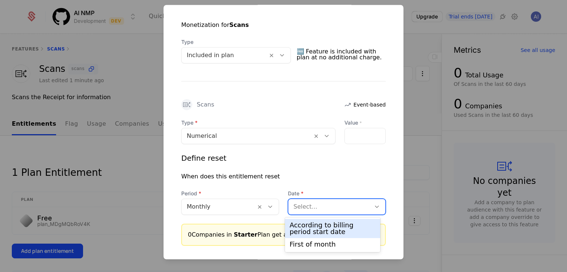
click at [314, 203] on div at bounding box center [329, 207] width 72 height 10
click at [317, 227] on div "According to billing period start date" at bounding box center [332, 228] width 86 height 13
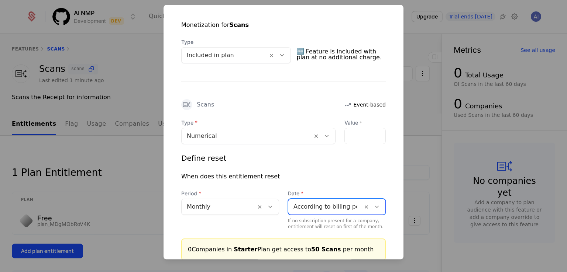
click at [279, 170] on div "Define reset When does this entitlement reset Period Monthly Date option Accord…" at bounding box center [283, 192] width 205 height 77
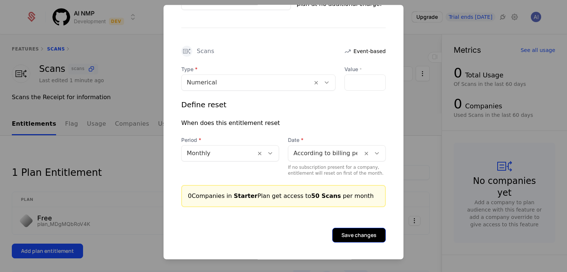
click at [357, 235] on button "Save changes" at bounding box center [359, 236] width 54 height 15
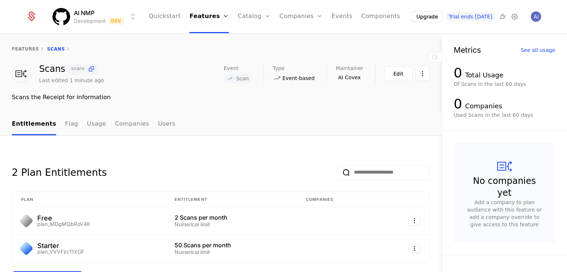
scroll to position [111, 0]
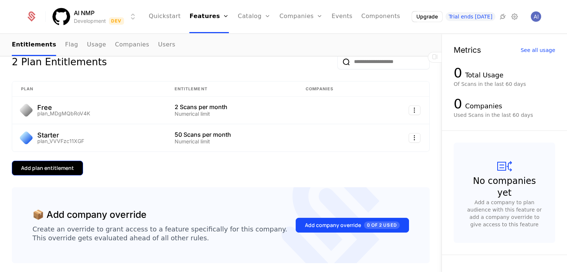
click at [56, 163] on button "Add plan entitlement" at bounding box center [47, 168] width 71 height 15
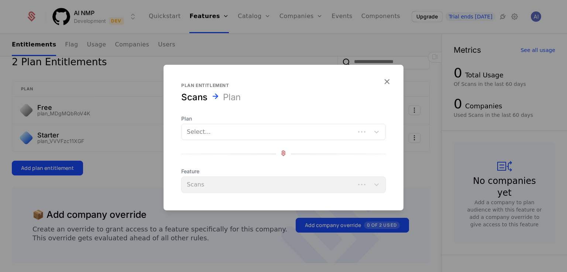
click at [228, 132] on div at bounding box center [268, 132] width 163 height 10
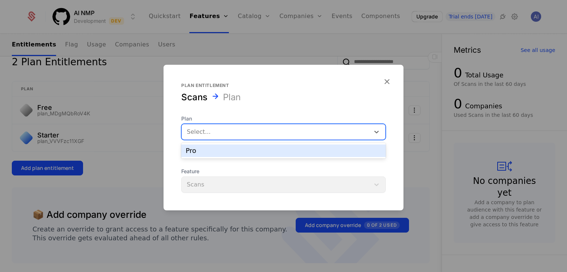
click at [211, 148] on div "Pro" at bounding box center [284, 151] width 196 height 7
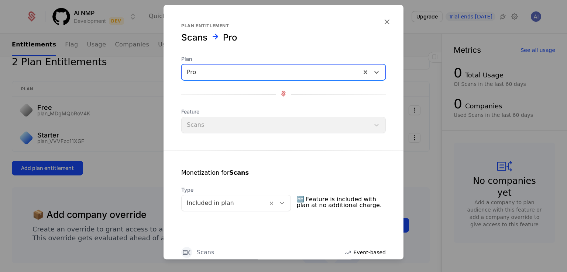
scroll to position [148, 0]
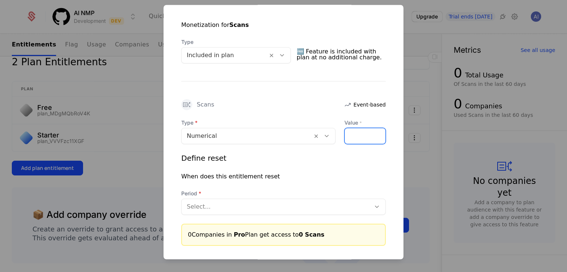
click at [345, 138] on input "Value *" at bounding box center [365, 137] width 41 height 16
type input "***"
click at [244, 206] on div at bounding box center [276, 207] width 179 height 10
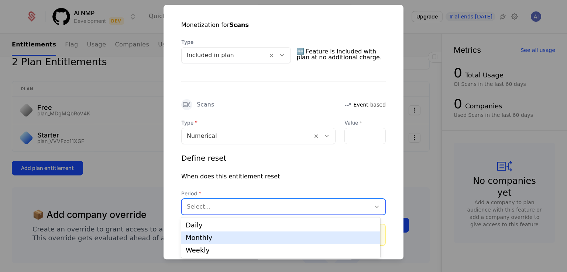
click at [224, 237] on div "Monthly" at bounding box center [281, 238] width 190 height 7
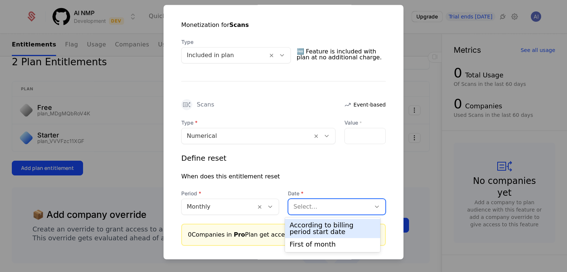
click at [308, 213] on div "Select..." at bounding box center [329, 207] width 82 height 13
click at [319, 229] on div "According to billing period start date" at bounding box center [332, 228] width 86 height 13
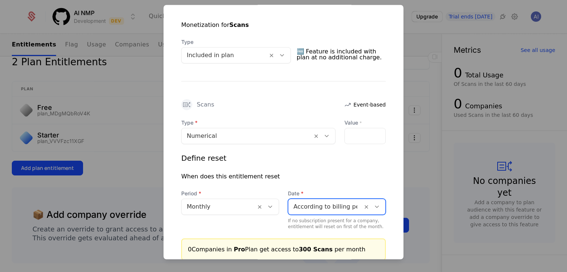
click at [317, 173] on div "When does this entitlement reset" at bounding box center [283, 177] width 205 height 9
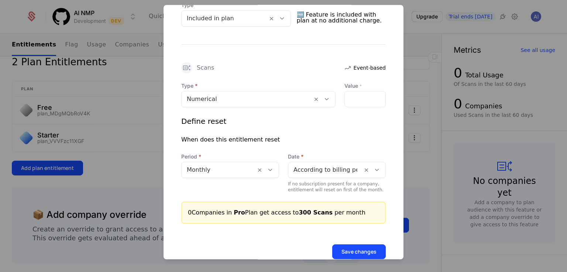
scroll to position [201, 0]
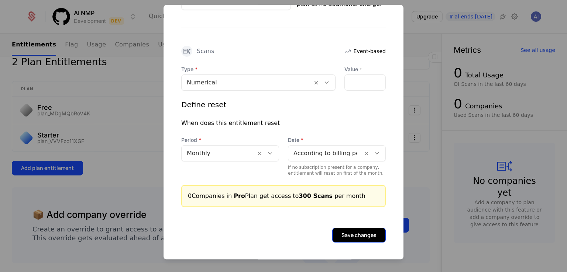
click at [334, 229] on button "Save changes" at bounding box center [359, 236] width 54 height 15
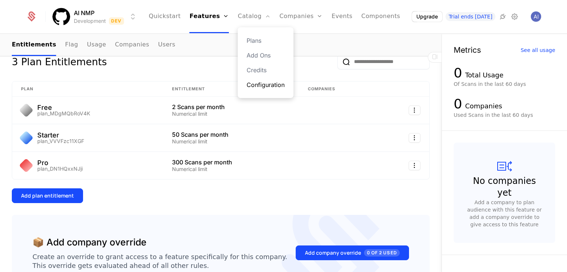
click at [277, 86] on link "Configuration" at bounding box center [266, 84] width 38 height 9
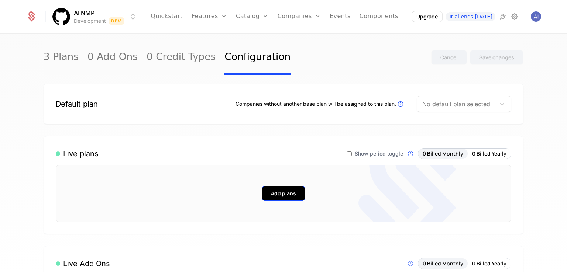
click at [277, 191] on button "Add plans" at bounding box center [284, 193] width 44 height 15
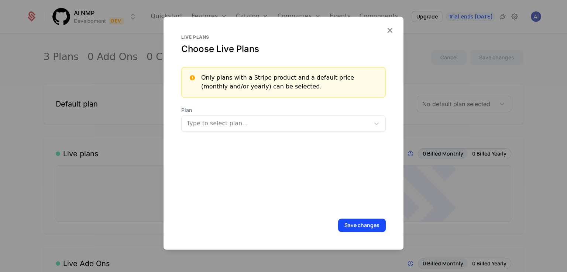
click at [253, 124] on div at bounding box center [277, 123] width 178 height 10
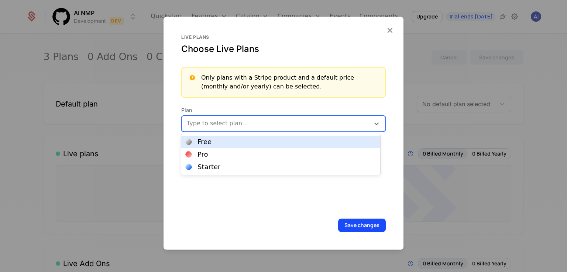
click at [216, 141] on div "Free" at bounding box center [281, 142] width 190 height 7
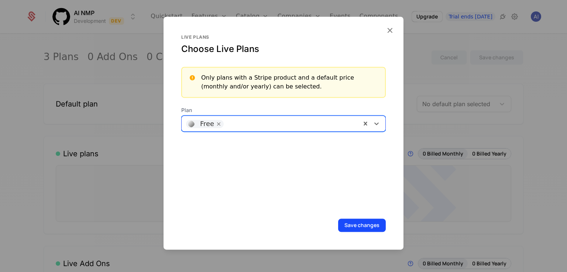
click at [255, 120] on div at bounding box center [291, 123] width 129 height 10
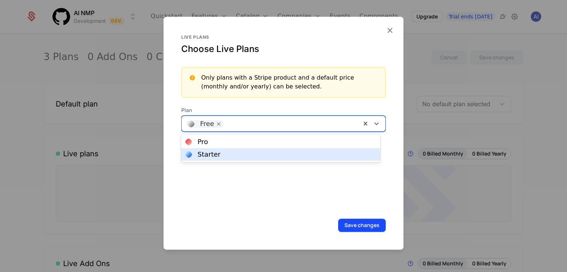
click at [210, 156] on div "Starter" at bounding box center [208, 154] width 23 height 7
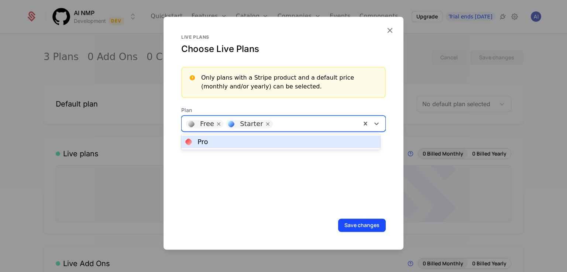
click at [301, 121] on div at bounding box center [316, 123] width 80 height 10
click at [228, 141] on div "Pro" at bounding box center [281, 142] width 190 height 7
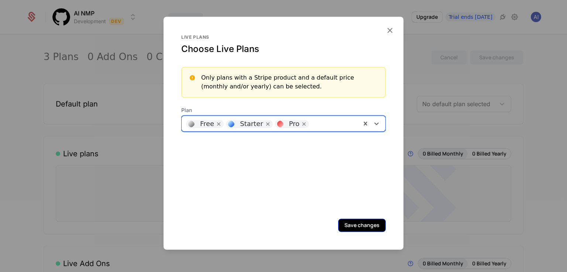
click at [372, 230] on button "Save changes" at bounding box center [362, 225] width 48 height 13
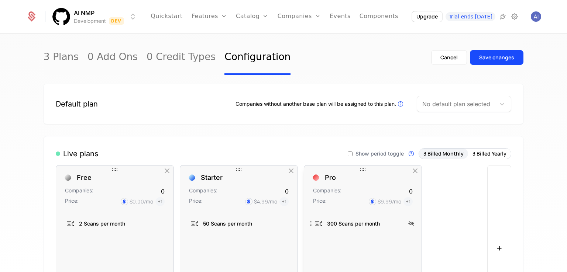
scroll to position [185, 0]
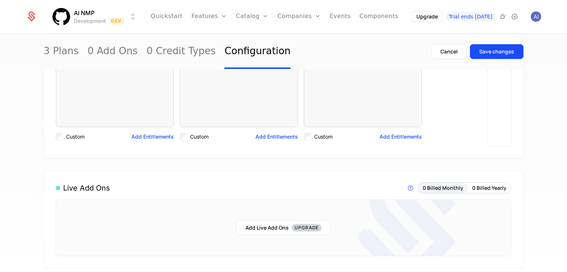
click at [271, 135] on button "Add Entitlements" at bounding box center [276, 136] width 42 height 7
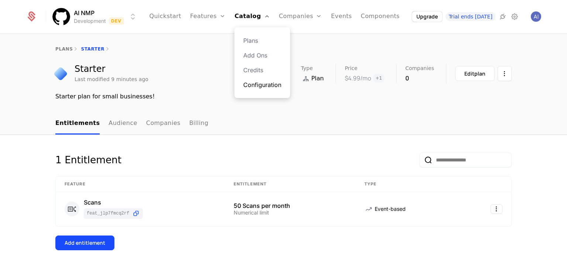
click at [264, 85] on link "Configuration" at bounding box center [262, 84] width 38 height 9
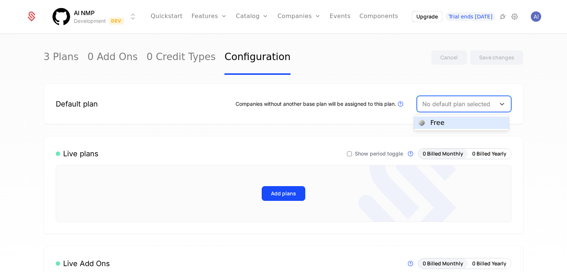
click at [450, 103] on div at bounding box center [456, 104] width 68 height 10
click at [454, 123] on div "Free" at bounding box center [462, 123] width 86 height 7
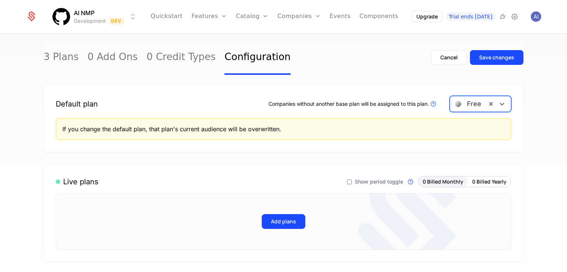
scroll to position [37, 0]
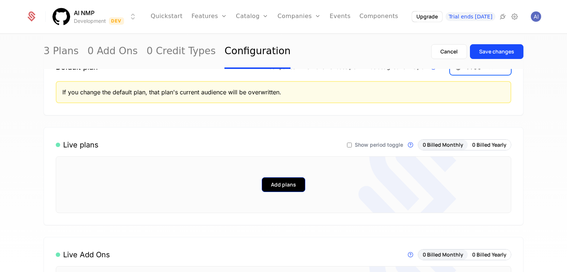
click at [288, 178] on button "Add plans" at bounding box center [284, 185] width 44 height 15
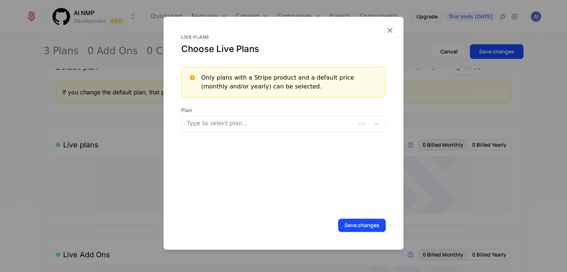
click at [248, 123] on div at bounding box center [269, 123] width 163 height 10
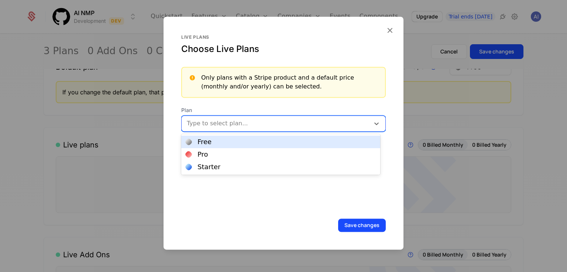
click at [210, 142] on div "Free" at bounding box center [281, 142] width 190 height 7
click at [241, 124] on div at bounding box center [291, 123] width 129 height 10
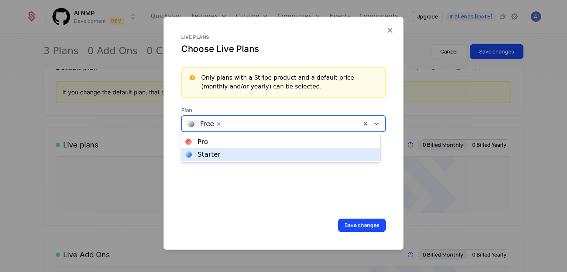
click at [233, 158] on div "Starter" at bounding box center [281, 154] width 190 height 7
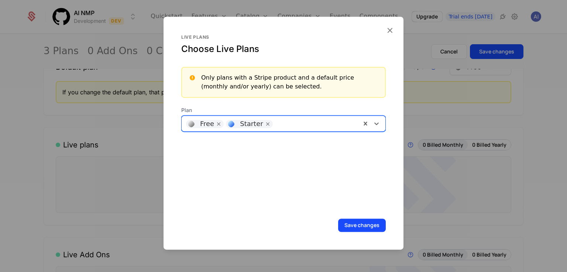
click at [302, 120] on div at bounding box center [316, 123] width 80 height 10
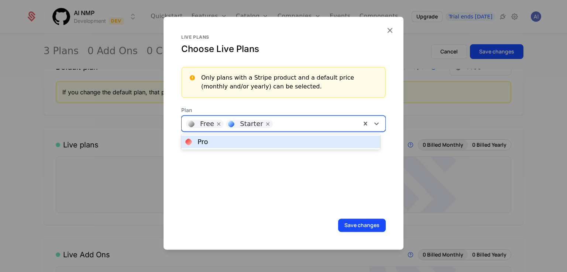
click at [276, 145] on div "Pro" at bounding box center [281, 142] width 190 height 7
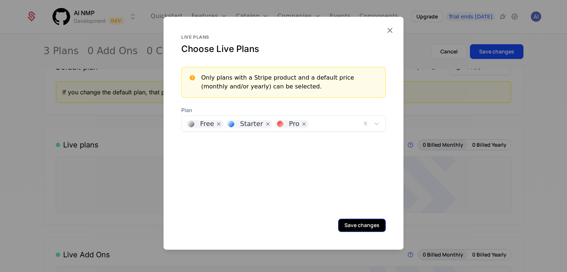
click at [353, 225] on button "Save changes" at bounding box center [362, 225] width 48 height 13
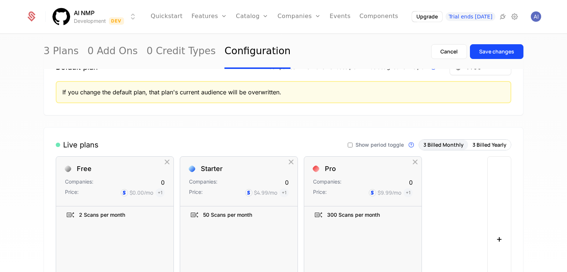
scroll to position [0, 0]
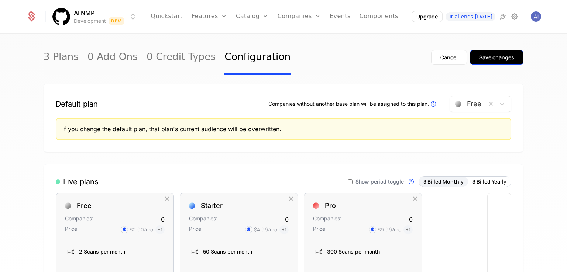
click at [507, 51] on button "Save changes" at bounding box center [497, 57] width 54 height 15
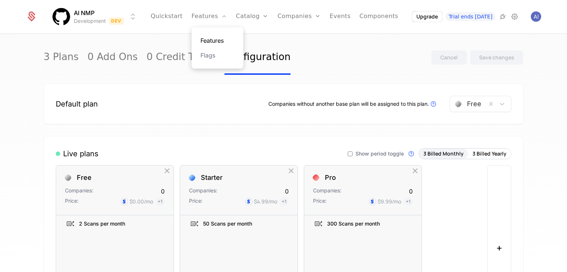
click at [223, 42] on link "Features" at bounding box center [217, 40] width 34 height 9
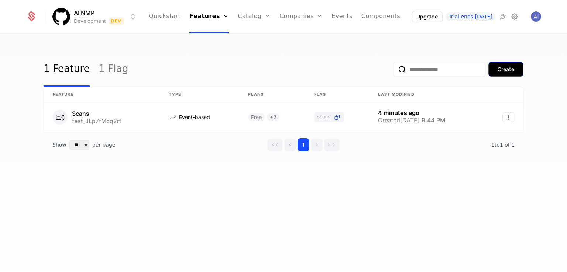
click at [502, 67] on div "Create" at bounding box center [506, 69] width 17 height 7
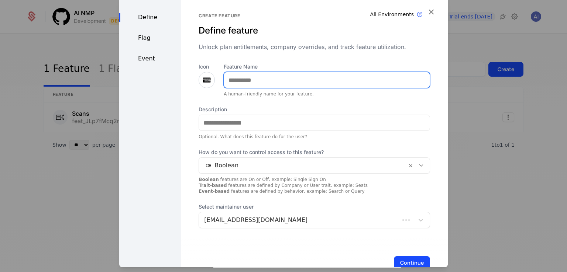
click at [253, 77] on input "Feature Name" at bounding box center [327, 80] width 206 height 16
type input "**********"
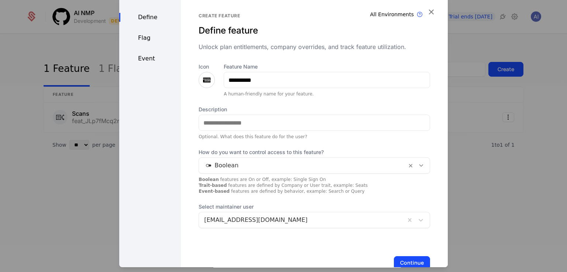
click at [207, 79] on icon at bounding box center [206, 80] width 9 height 9
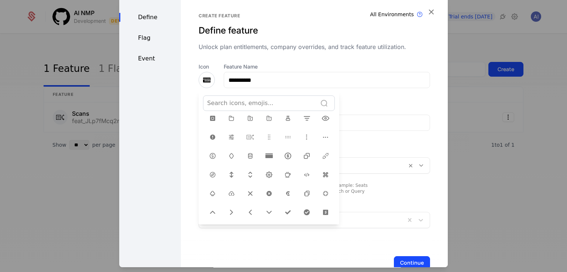
scroll to position [221, 0]
click at [227, 190] on icon at bounding box center [231, 194] width 9 height 9
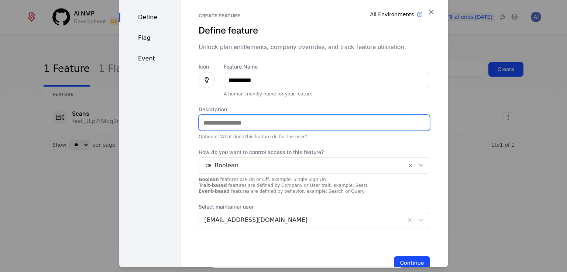
click at [217, 121] on input "Description" at bounding box center [314, 123] width 231 height 16
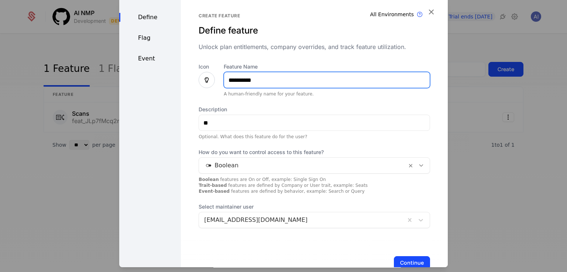
drag, startPoint x: 270, startPoint y: 80, endPoint x: 176, endPoint y: 91, distance: 95.1
click at [176, 91] on div "**********" at bounding box center [283, 141] width 329 height 292
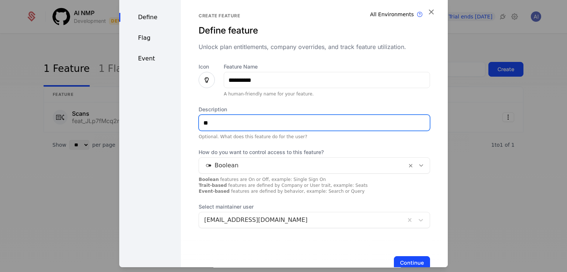
click at [236, 117] on input "**" at bounding box center [314, 123] width 231 height 16
paste input "**********"
type input "**********"
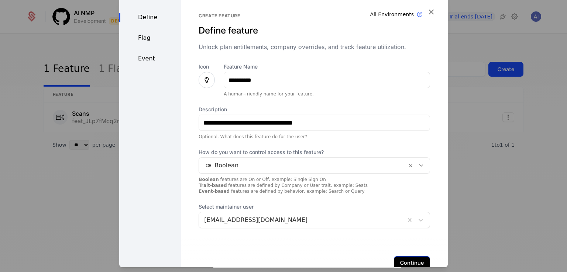
click at [410, 260] on button "Continue" at bounding box center [412, 263] width 36 height 13
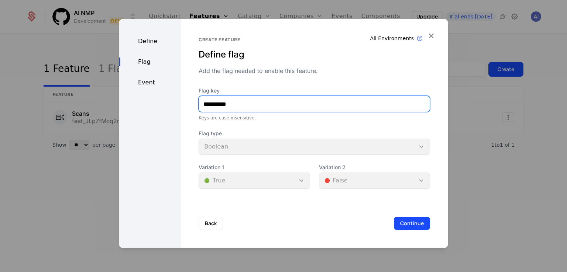
click at [254, 105] on input "**********" at bounding box center [314, 104] width 231 height 16
drag, startPoint x: 208, startPoint y: 104, endPoint x: 150, endPoint y: 112, distance: 58.8
click at [153, 112] on div "**********" at bounding box center [283, 133] width 329 height 229
type input "*******"
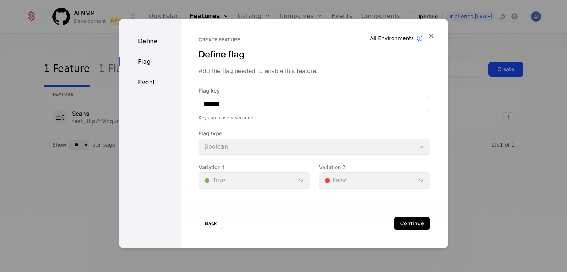
click at [407, 221] on button "Continue" at bounding box center [412, 223] width 36 height 13
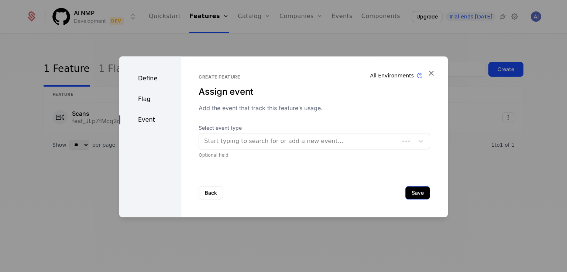
click at [412, 195] on button "Save" at bounding box center [417, 192] width 25 height 13
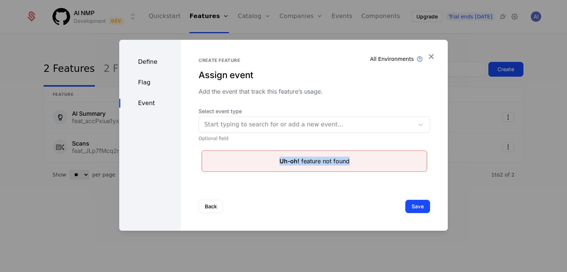
drag, startPoint x: 270, startPoint y: 157, endPoint x: 347, endPoint y: 161, distance: 77.3
click at [347, 161] on div "Uh-oh! feature not found" at bounding box center [314, 161] width 213 height 9
click at [378, 157] on div "Uh-oh! feature not found" at bounding box center [314, 161] width 213 height 9
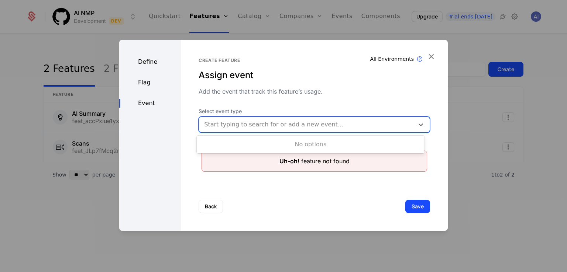
click at [278, 126] on div at bounding box center [306, 125] width 205 height 10
click at [283, 121] on div at bounding box center [306, 125] width 205 height 10
click at [306, 71] on div "Assign event" at bounding box center [314, 75] width 231 height 12
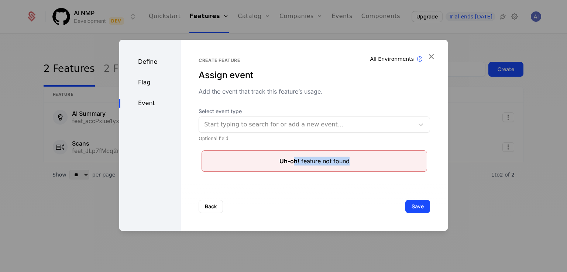
drag, startPoint x: 291, startPoint y: 158, endPoint x: 368, endPoint y: 169, distance: 78.3
click at [353, 159] on div "Uh-oh! feature not found" at bounding box center [314, 161] width 213 height 9
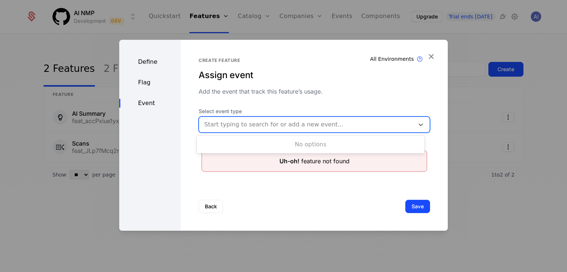
click at [256, 123] on div at bounding box center [306, 125] width 205 height 10
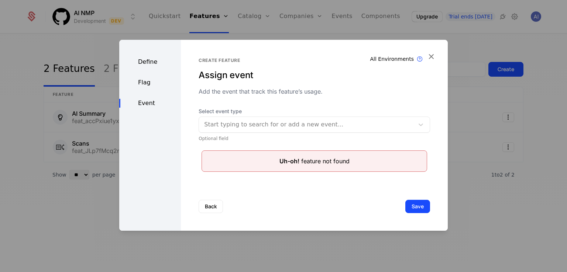
click at [341, 77] on div "Assign event" at bounding box center [314, 75] width 231 height 12
click at [431, 54] on icon "button" at bounding box center [431, 57] width 10 height 10
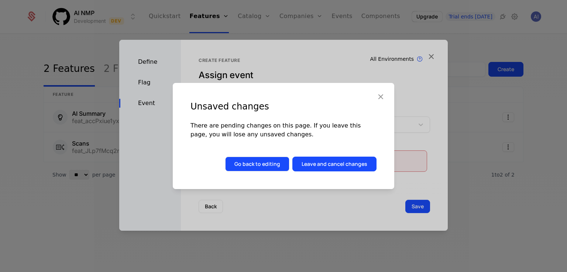
click at [262, 164] on button "Go back to editing" at bounding box center [257, 164] width 64 height 15
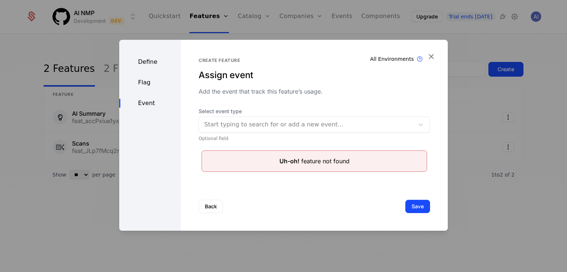
click at [368, 142] on div "Select event type Start typing to search for or add a new event... Optional fie…" at bounding box center [314, 140] width 231 height 64
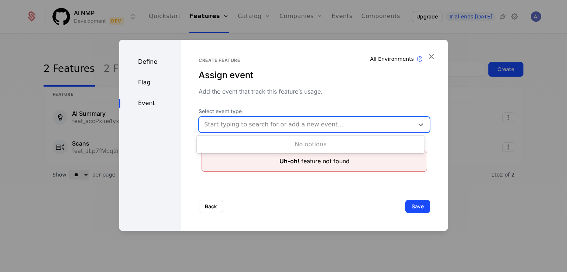
click at [355, 124] on div at bounding box center [306, 125] width 205 height 10
click at [410, 206] on button "Save" at bounding box center [417, 206] width 25 height 13
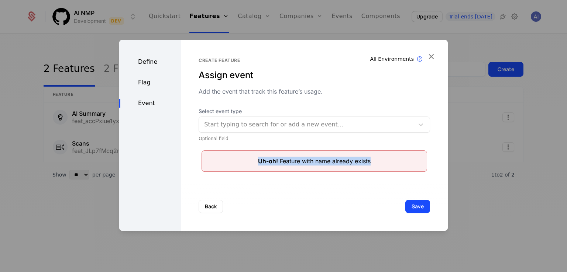
drag, startPoint x: 248, startPoint y: 161, endPoint x: 405, endPoint y: 171, distance: 156.4
click at [405, 171] on div "Uh-oh! Feature with name already exists" at bounding box center [315, 161] width 226 height 21
click at [370, 146] on div "Select event type Start typing to search for or add a new event... Optional fie…" at bounding box center [314, 140] width 231 height 64
click at [155, 64] on div "Define" at bounding box center [150, 62] width 62 height 9
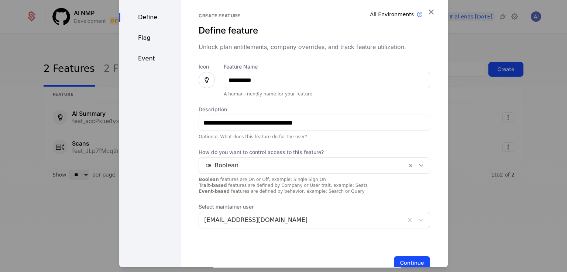
click at [149, 38] on div "Flag" at bounding box center [150, 38] width 62 height 9
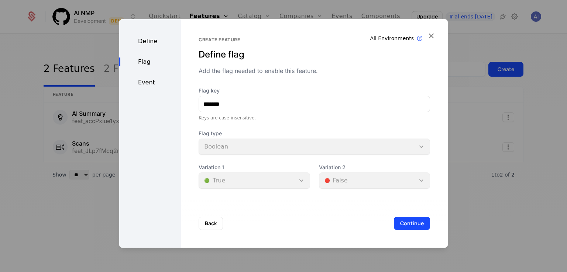
click at [145, 83] on div "Event" at bounding box center [150, 82] width 62 height 9
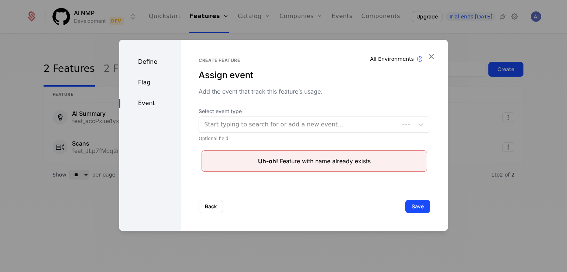
click at [254, 124] on div at bounding box center [299, 125] width 190 height 10
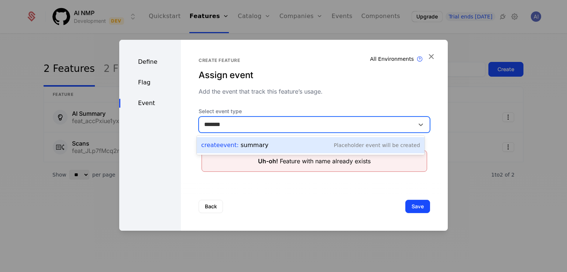
type input "*******"
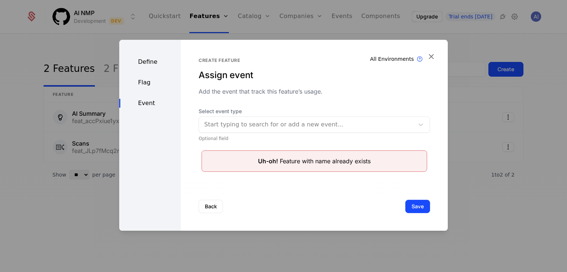
click at [295, 183] on div "Back Save" at bounding box center [314, 206] width 267 height 49
click at [288, 123] on div at bounding box center [306, 125] width 205 height 10
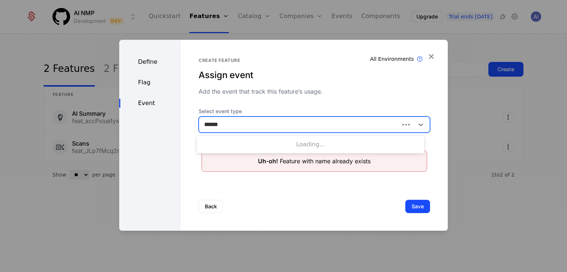
type input "*******"
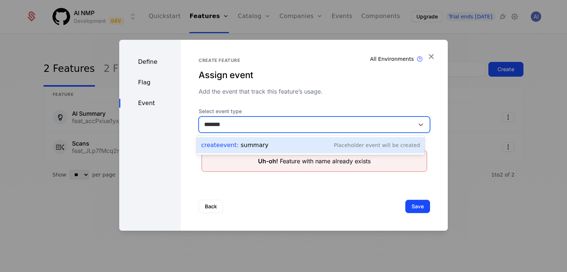
click at [281, 145] on div "Create Event : summary Placeholder Event will be created" at bounding box center [310, 145] width 219 height 10
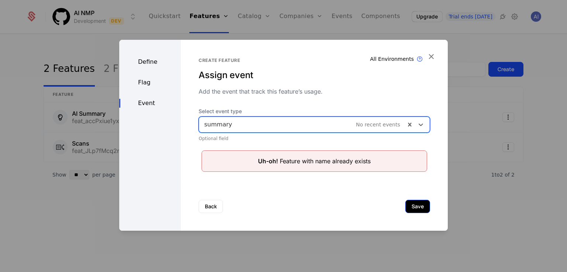
click at [412, 207] on button "Save" at bounding box center [417, 206] width 25 height 13
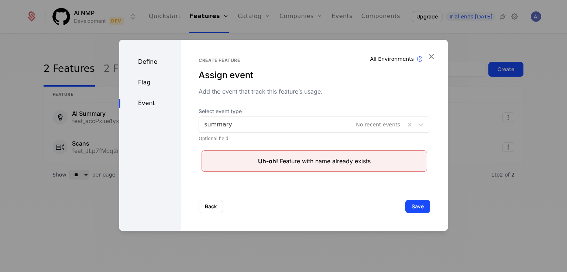
click at [148, 83] on div "Flag" at bounding box center [150, 82] width 62 height 9
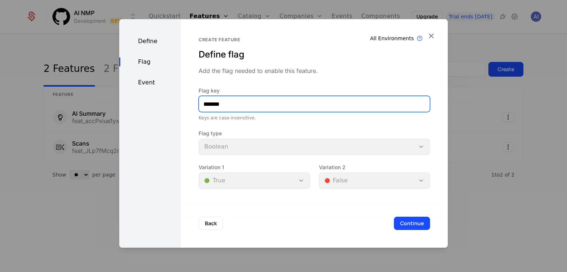
click at [201, 102] on input "*******" at bounding box center [314, 104] width 231 height 16
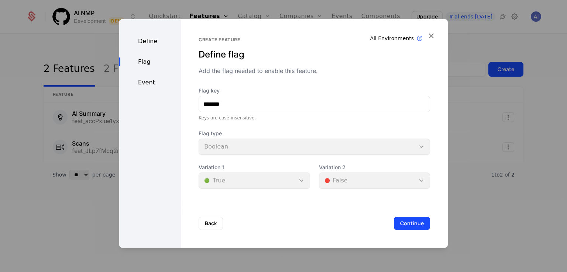
click at [138, 80] on div "Event" at bounding box center [150, 82] width 62 height 9
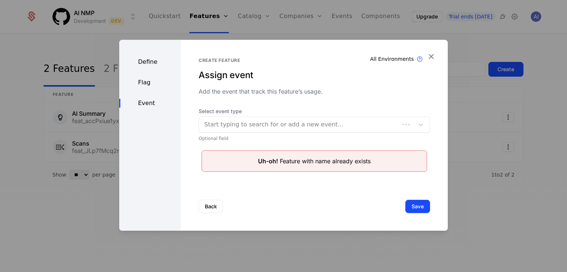
click at [310, 114] on span "Select event type" at bounding box center [314, 111] width 231 height 7
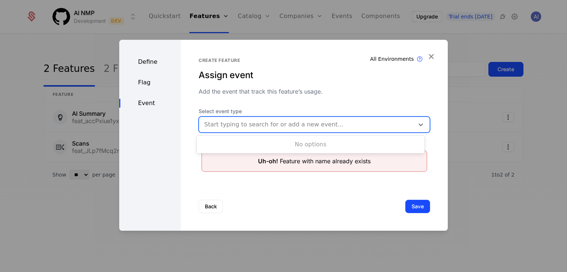
click at [314, 123] on div at bounding box center [306, 125] width 205 height 10
click at [355, 178] on div "Create feature Assign event Add the event that track this feature’s usage. Sele…" at bounding box center [314, 135] width 267 height 191
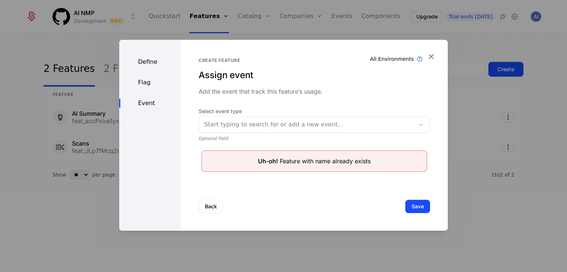
click at [149, 86] on div "Flag" at bounding box center [150, 82] width 62 height 9
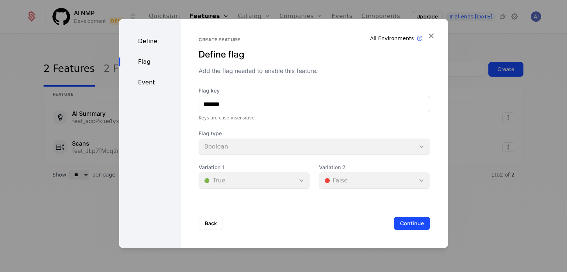
click at [147, 65] on div "Flag" at bounding box center [150, 62] width 62 height 9
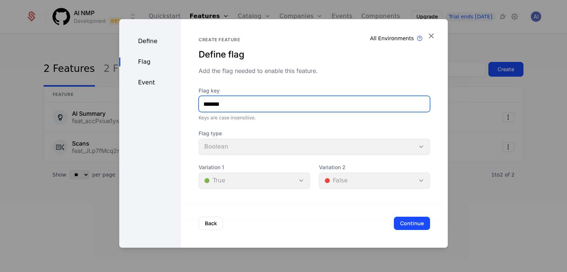
click at [200, 103] on input "*******" at bounding box center [314, 104] width 231 height 16
type input "**********"
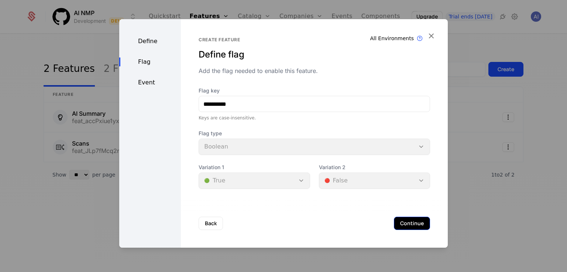
click at [413, 223] on button "Continue" at bounding box center [412, 223] width 36 height 13
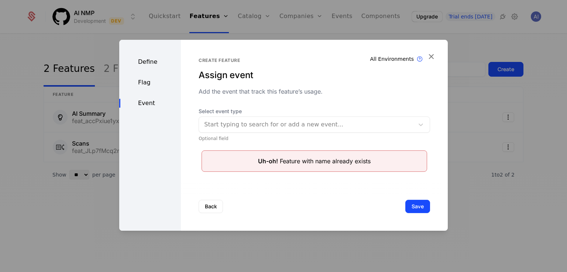
click at [151, 82] on div "Flag" at bounding box center [150, 82] width 62 height 9
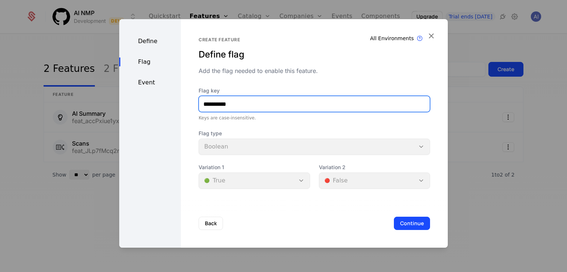
drag, startPoint x: 211, startPoint y: 104, endPoint x: 173, endPoint y: 103, distance: 38.0
click at [173, 103] on div "**********" at bounding box center [283, 133] width 329 height 229
type input "*******"
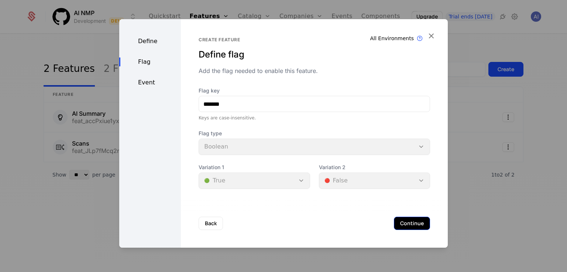
click at [402, 220] on button "Continue" at bounding box center [412, 223] width 36 height 13
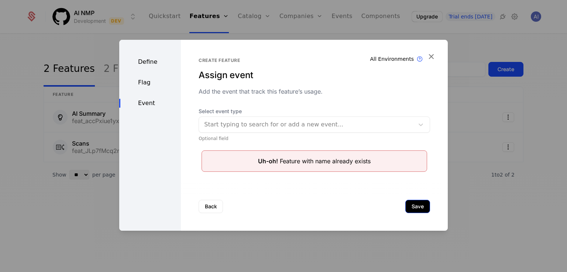
click at [405, 204] on button "Save" at bounding box center [417, 206] width 25 height 13
click at [251, 115] on span "Select event type" at bounding box center [314, 111] width 231 height 7
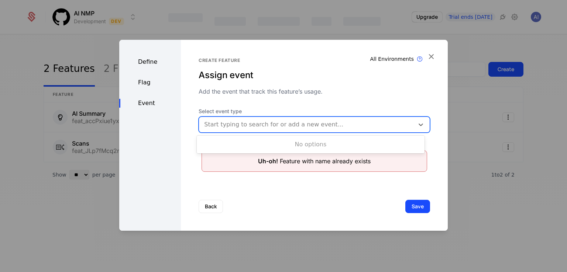
click at [248, 124] on div at bounding box center [306, 125] width 205 height 10
type input "*"
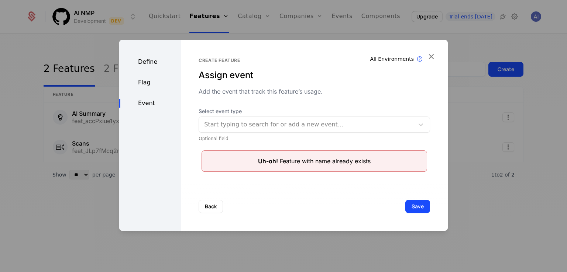
click at [254, 121] on div at bounding box center [306, 125] width 205 height 10
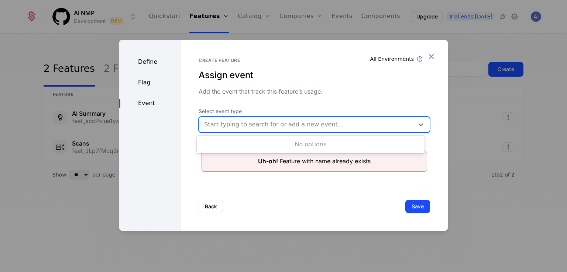
type input "*"
drag, startPoint x: 216, startPoint y: 123, endPoint x: 177, endPoint y: 121, distance: 38.5
click at [177, 121] on div "Define Flag Event Create feature Assign event Add the event that track this fea…" at bounding box center [283, 135] width 329 height 191
click at [246, 129] on div at bounding box center [306, 125] width 205 height 10
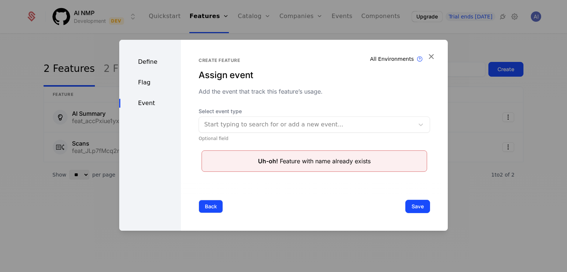
click at [216, 202] on button "Back" at bounding box center [211, 206] width 24 height 13
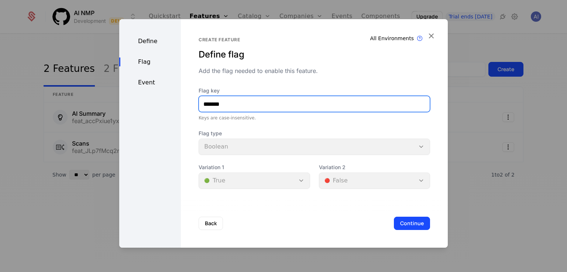
click at [227, 104] on input "*******" at bounding box center [314, 104] width 231 height 16
click at [207, 104] on input "*******" at bounding box center [314, 104] width 231 height 16
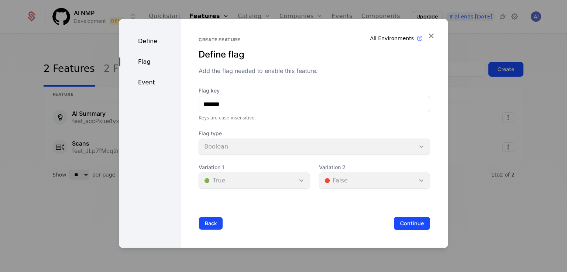
click at [213, 223] on button "Back" at bounding box center [211, 223] width 24 height 13
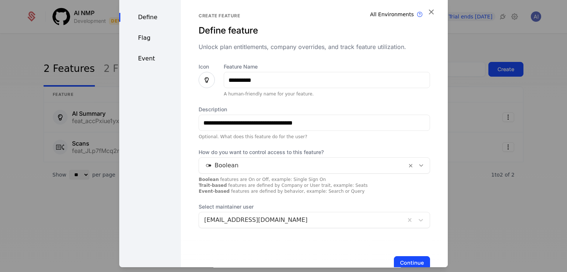
scroll to position [20, 0]
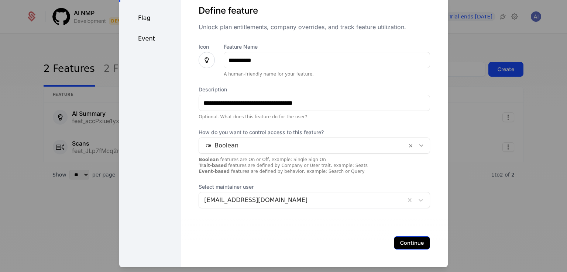
click at [403, 245] on button "Continue" at bounding box center [412, 243] width 36 height 13
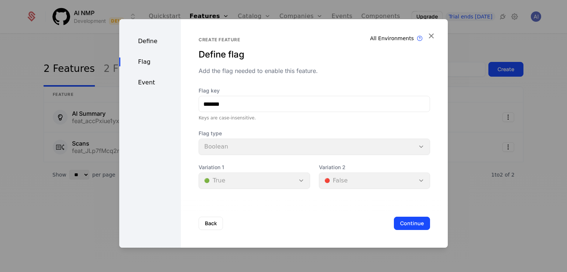
click at [230, 141] on div "Flag type Boolean" at bounding box center [314, 142] width 231 height 25
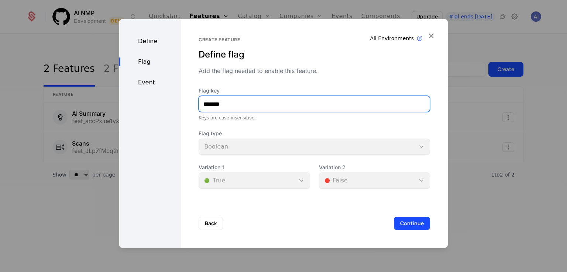
click at [227, 104] on input "*******" at bounding box center [314, 104] width 231 height 16
click at [201, 102] on input "*******" at bounding box center [314, 104] width 231 height 16
type input "*******"
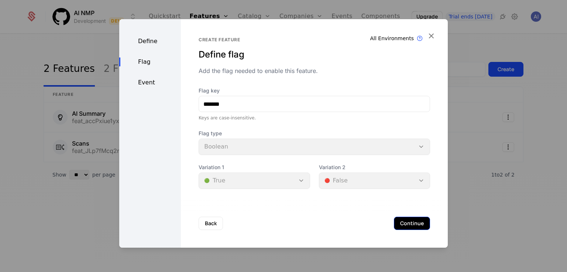
click at [401, 217] on button "Continue" at bounding box center [412, 223] width 36 height 13
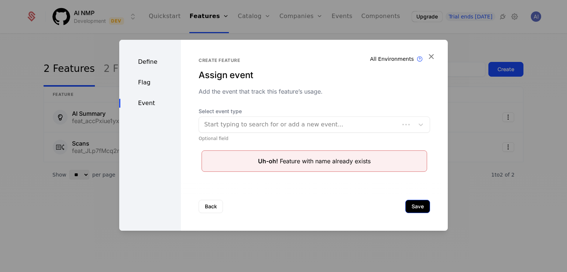
click at [416, 204] on button "Save" at bounding box center [417, 206] width 25 height 13
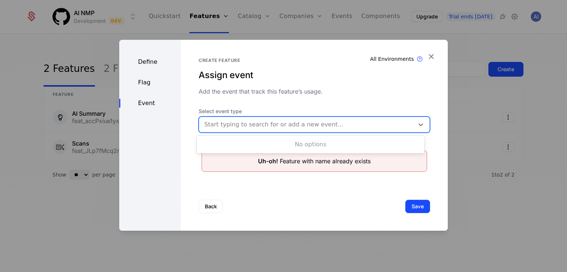
click at [338, 125] on div at bounding box center [306, 125] width 205 height 10
type input "*"
type input "*****"
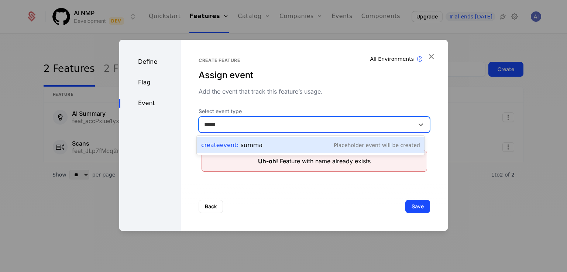
click at [255, 145] on div "Create Event : summa" at bounding box center [231, 145] width 61 height 9
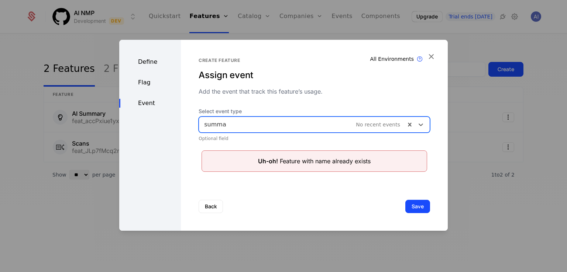
click at [279, 124] on div at bounding box center [302, 125] width 196 height 10
click at [256, 126] on div at bounding box center [302, 125] width 196 height 10
click at [222, 120] on div at bounding box center [302, 125] width 196 height 10
click at [219, 124] on div at bounding box center [302, 125] width 196 height 10
click at [236, 130] on div "summa No recent events" at bounding box center [302, 124] width 206 height 13
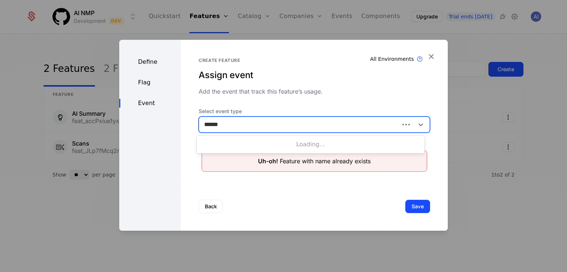
type input "*******"
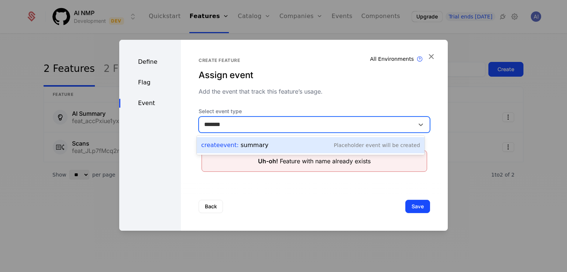
click at [264, 147] on div "Create Event : summary Placeholder Event will be created" at bounding box center [310, 145] width 219 height 10
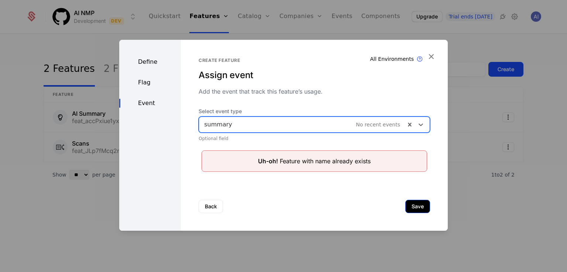
click at [418, 203] on button "Save" at bounding box center [417, 206] width 25 height 13
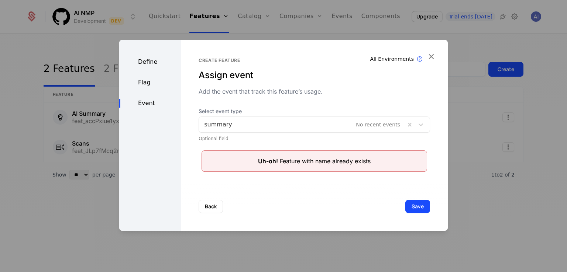
click at [149, 78] on div "Flag" at bounding box center [150, 82] width 62 height 9
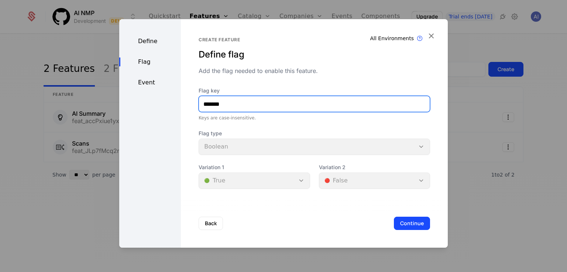
click at [202, 105] on input "*******" at bounding box center [314, 104] width 231 height 16
type input "**********"
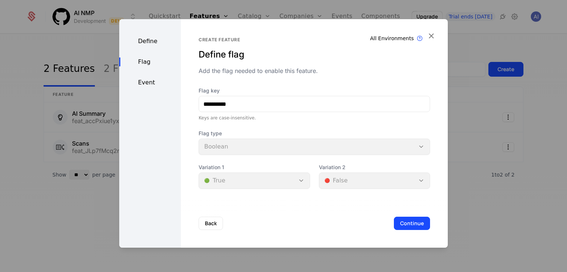
click at [405, 219] on button "Continue" at bounding box center [412, 223] width 36 height 13
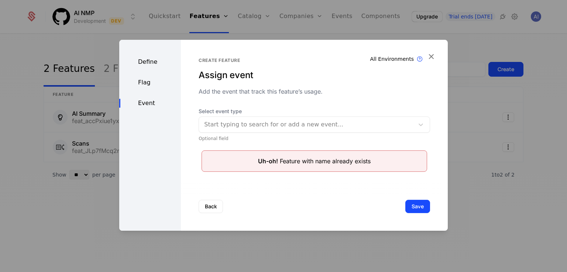
click at [207, 120] on div at bounding box center [306, 125] width 205 height 10
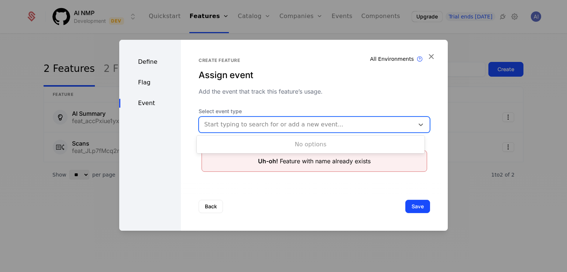
click at [341, 182] on div "Create feature Assign event Add the event that track this feature’s usage. Sele…" at bounding box center [314, 135] width 267 height 191
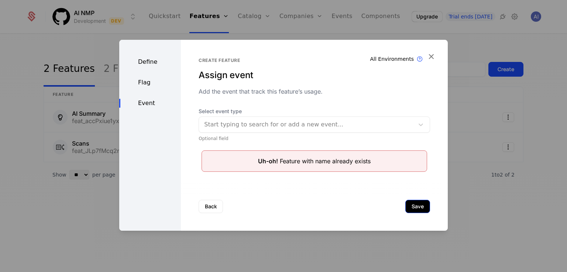
click at [416, 208] on button "Save" at bounding box center [417, 206] width 25 height 13
click at [428, 59] on icon "button" at bounding box center [431, 57] width 10 height 10
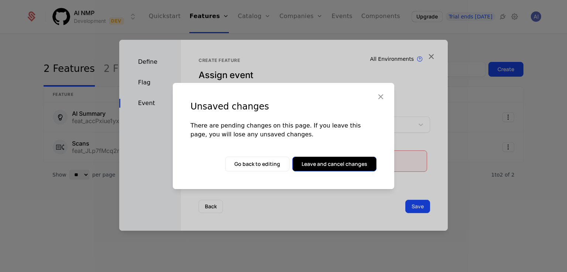
click at [366, 158] on button "Leave and cancel changes" at bounding box center [334, 164] width 84 height 15
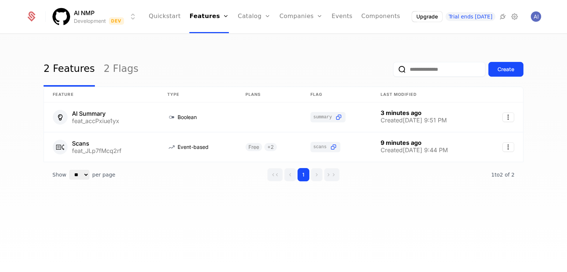
click at [263, 231] on div "2 Features 2 Flags Create Feature Type Plans Flag Last Modified AI Summary feat…" at bounding box center [283, 155] width 567 height 243
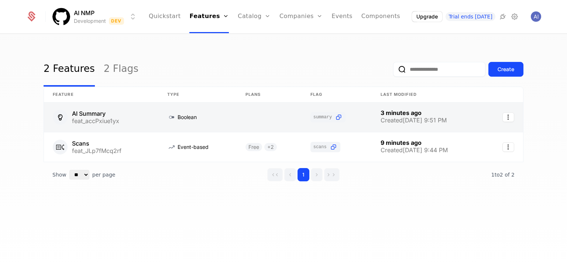
click at [90, 109] on link at bounding box center [101, 118] width 114 height 30
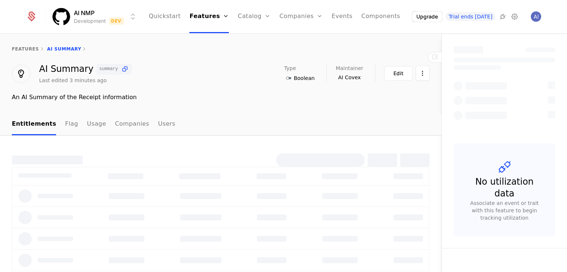
click at [270, 97] on div "An AI Summary of the Receipt information" at bounding box center [221, 97] width 418 height 9
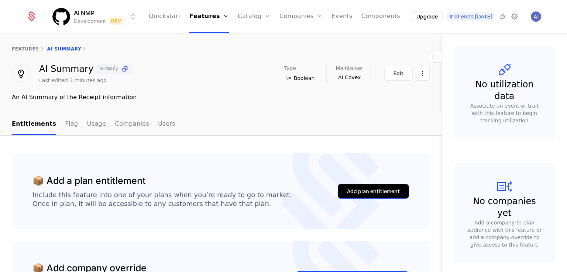
click at [376, 192] on div "Add plan entitlement" at bounding box center [373, 191] width 53 height 7
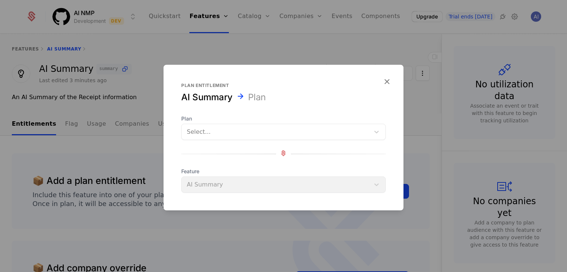
click at [228, 128] on div at bounding box center [276, 132] width 178 height 10
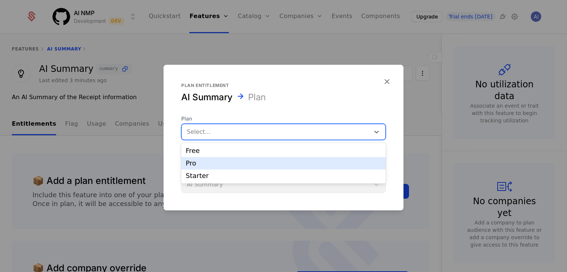
click at [233, 162] on div "Pro" at bounding box center [284, 163] width 196 height 7
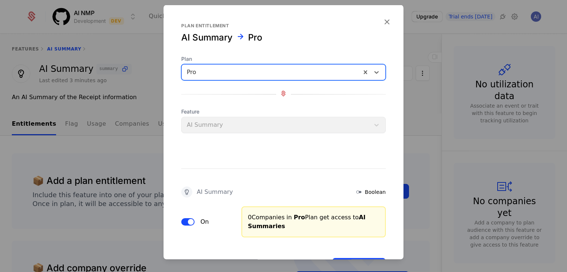
scroll to position [30, 0]
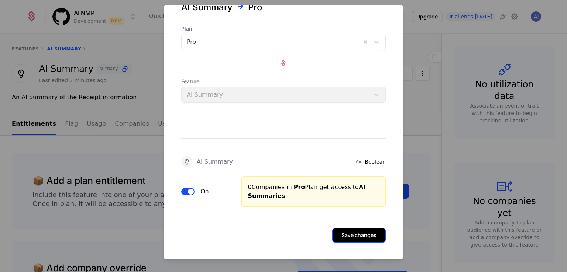
click at [367, 237] on button "Save changes" at bounding box center [359, 236] width 54 height 15
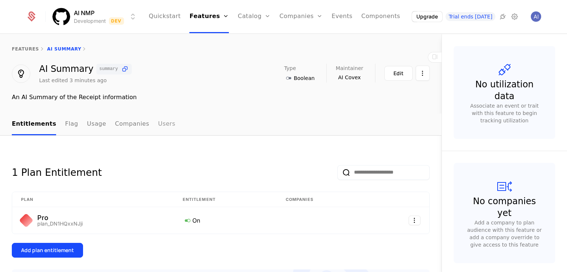
scroll to position [37, 0]
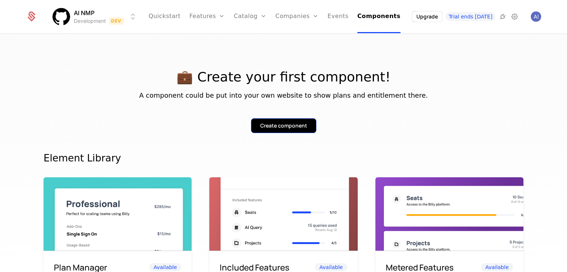
click at [268, 122] on div "Create component" at bounding box center [283, 125] width 47 height 7
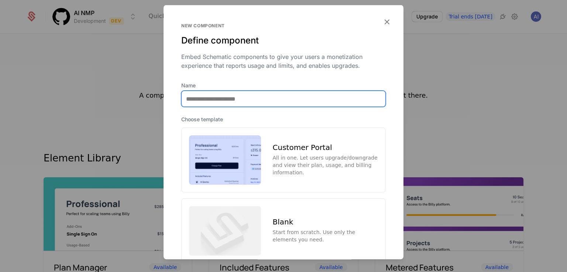
click at [227, 101] on input "Name" at bounding box center [284, 99] width 204 height 16
type input "*"
type input "**********"
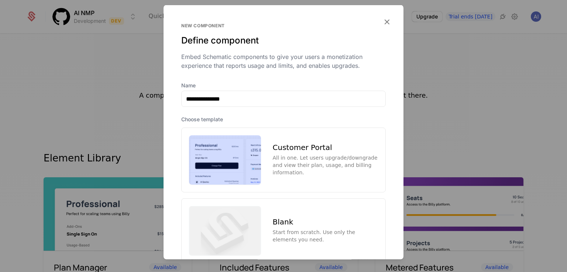
click at [282, 58] on div "Embed Schematic components to give your users a monetization experience that re…" at bounding box center [283, 61] width 205 height 18
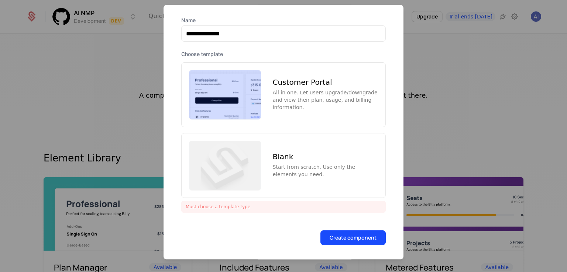
click at [273, 63] on div "Customer Portal All in one. Let users upgrade/downgrade and view their plan, us…" at bounding box center [283, 95] width 205 height 65
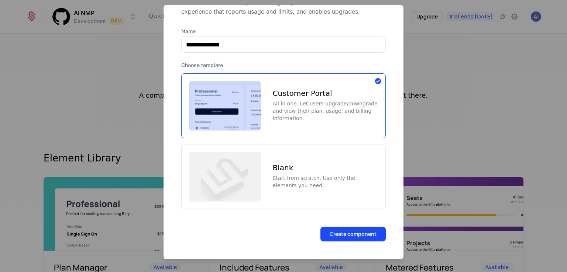
scroll to position [50, 0]
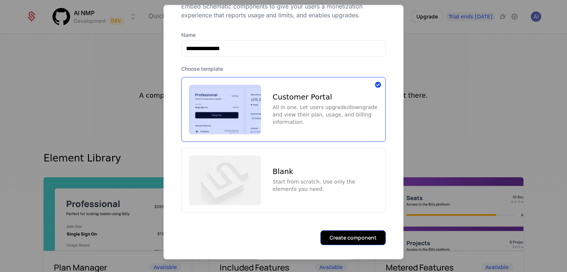
click at [350, 231] on button "Create component" at bounding box center [352, 238] width 65 height 15
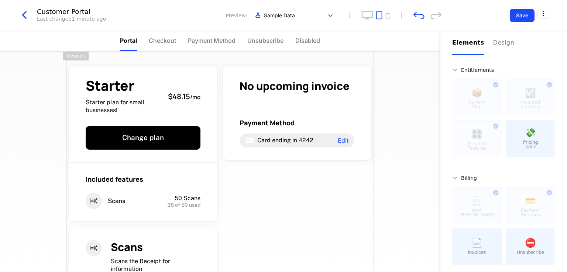
scroll to position [56, 0]
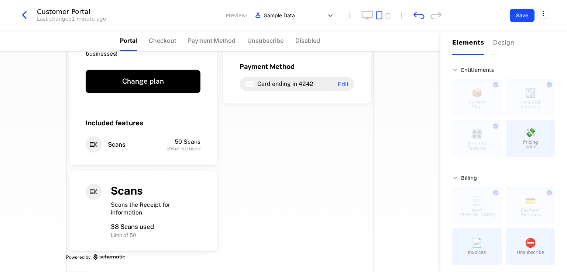
click at [259, 193] on div "Starter Starter plan for small businesses! $48.15 / mo Change plan Included fea…" at bounding box center [220, 133] width 308 height 277
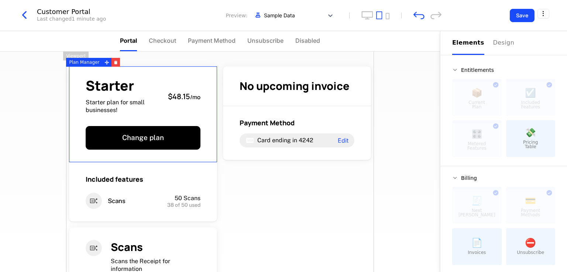
click at [111, 86] on span "Starter" at bounding box center [124, 86] width 76 height 14
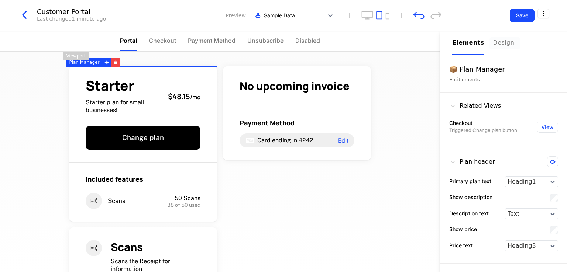
click at [497, 42] on div "Design" at bounding box center [505, 42] width 24 height 9
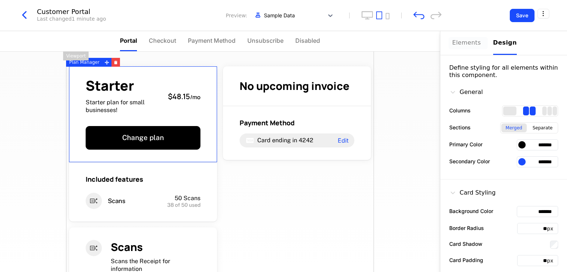
click at [461, 44] on div "Elements" at bounding box center [468, 42] width 32 height 9
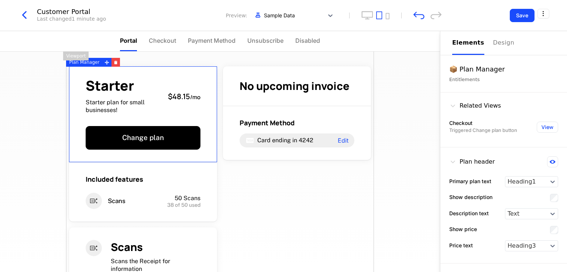
click at [299, 234] on div "Starter Starter plan for small businesses! $48.15 / mo Change plan Included fea…" at bounding box center [220, 190] width 308 height 277
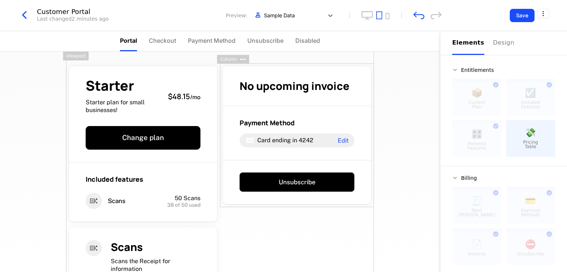
click at [396, 141] on div "Starter Starter plan for small businesses! $48.15 / mo Change plan Included fea…" at bounding box center [220, 162] width 440 height 221
click at [420, 16] on icon "undo" at bounding box center [418, 15] width 11 height 8
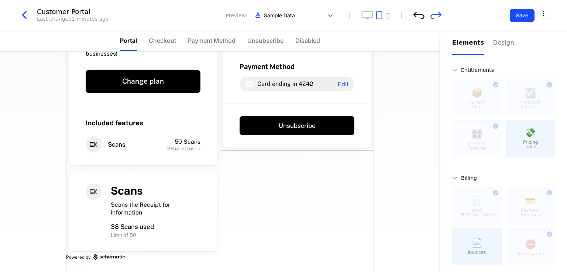
click at [421, 15] on icon "undo" at bounding box center [418, 15] width 11 height 8
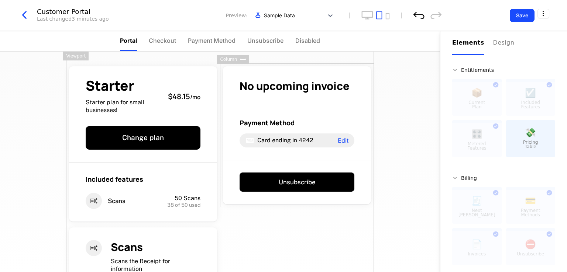
click at [418, 14] on icon "undo" at bounding box center [418, 15] width 11 height 7
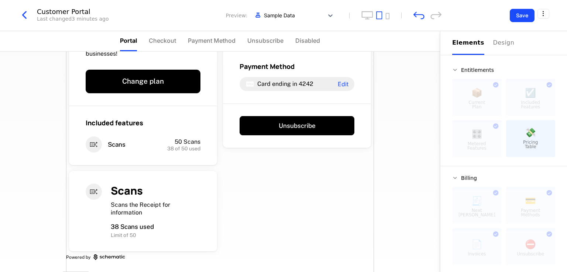
click at [293, 212] on div "Starter Starter plan for small businesses! $48.15 / mo Change plan Included fea…" at bounding box center [220, 133] width 308 height 277
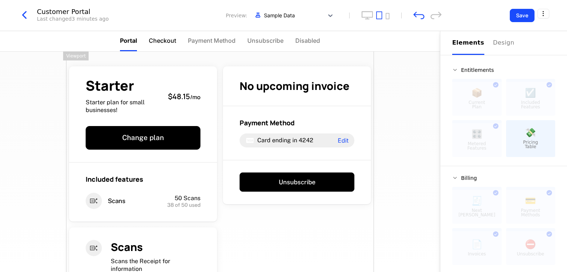
click at [158, 43] on span "Checkout" at bounding box center [162, 40] width 27 height 9
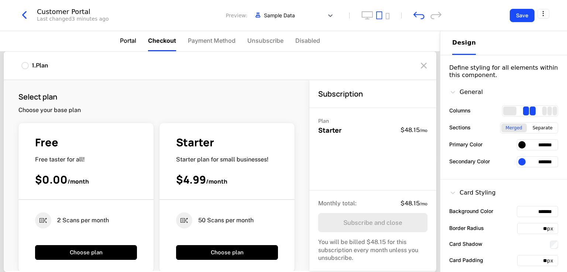
click at [126, 38] on span "Portal" at bounding box center [128, 40] width 16 height 9
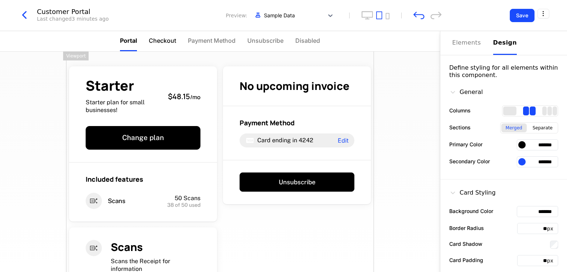
click at [165, 39] on span "Checkout" at bounding box center [162, 40] width 27 height 9
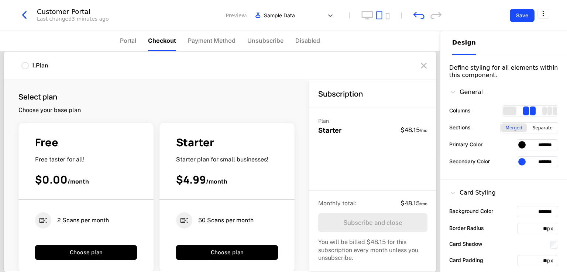
scroll to position [190, 0]
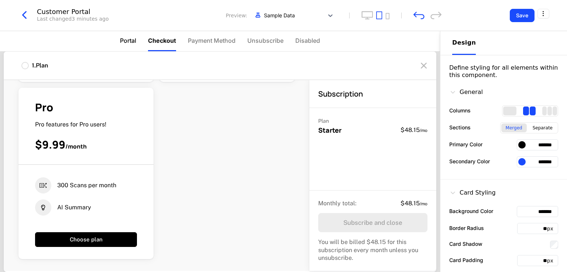
click at [121, 36] on li "Portal" at bounding box center [128, 41] width 16 height 20
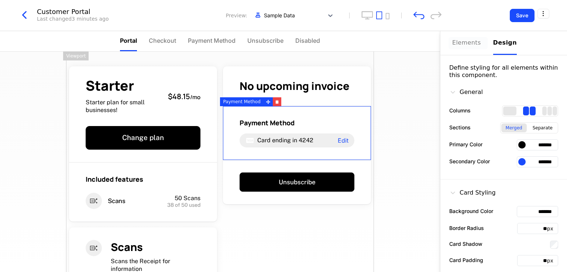
click at [474, 42] on div "Elements" at bounding box center [468, 42] width 32 height 9
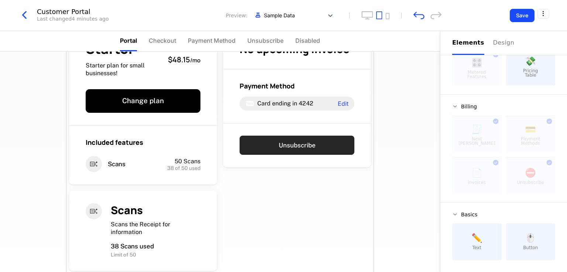
scroll to position [0, 0]
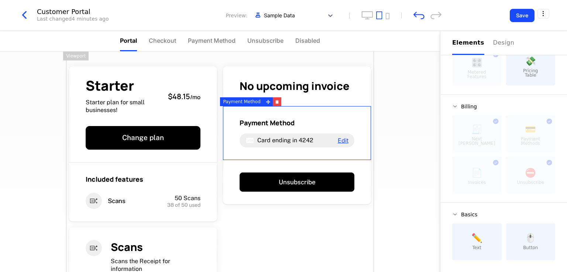
click at [342, 140] on span "Edit" at bounding box center [343, 141] width 11 height 6
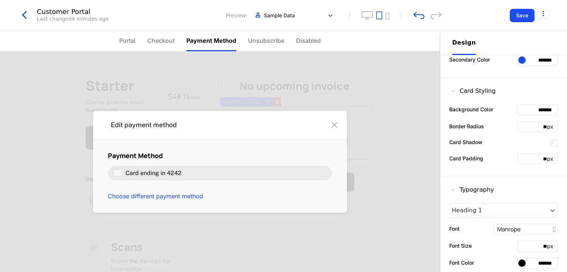
scroll to position [176, 0]
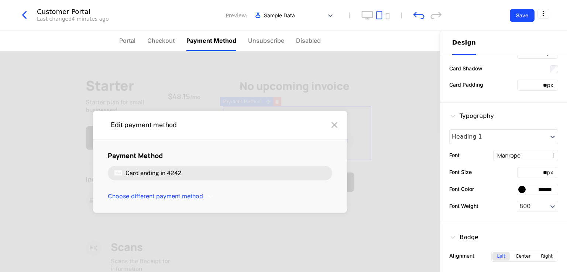
click at [332, 123] on icon at bounding box center [335, 125] width 12 height 12
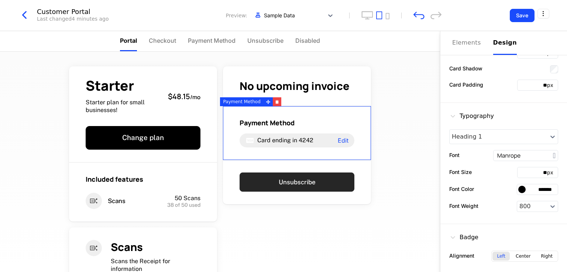
scroll to position [0, 0]
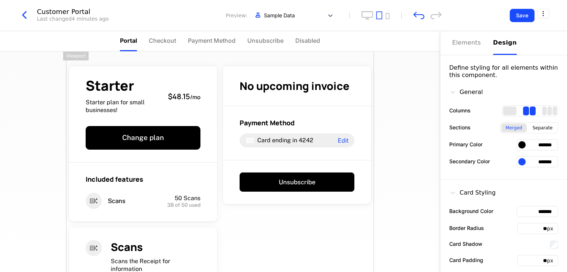
click at [308, 213] on div "Starter Starter plan for small businesses! $48.15 / mo Change plan Included fea…" at bounding box center [220, 190] width 308 height 277
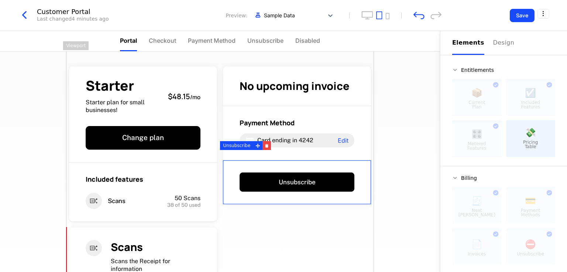
scroll to position [10, 0]
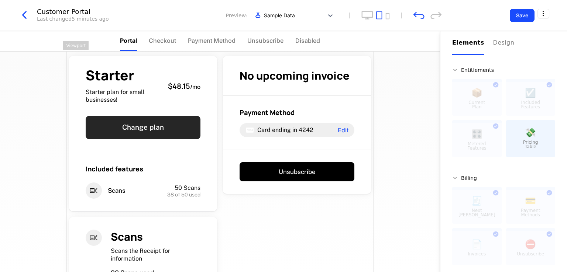
drag, startPoint x: 315, startPoint y: 227, endPoint x: 155, endPoint y: 124, distance: 190.3
click at [315, 227] on div "Starter Starter plan for small businesses! $48.15 / mo Change plan Included fea…" at bounding box center [220, 179] width 308 height 277
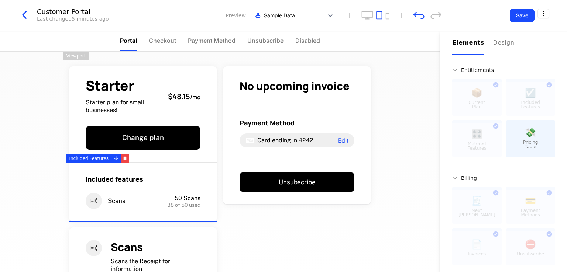
scroll to position [56, 0]
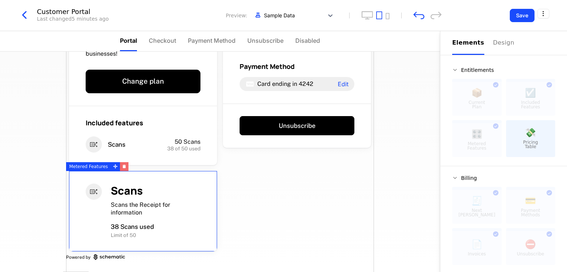
click at [123, 165] on icon "button" at bounding box center [124, 165] width 3 height 1
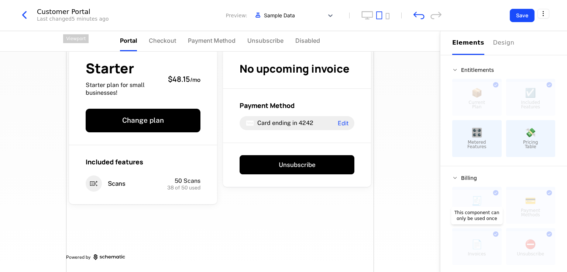
scroll to position [72, 0]
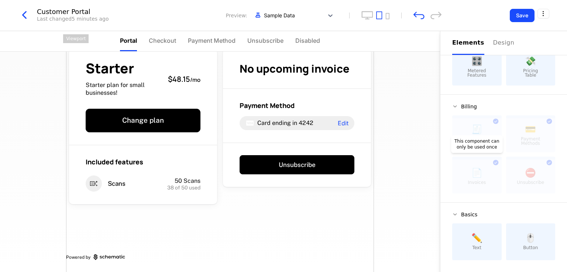
click at [478, 175] on div at bounding box center [476, 177] width 49 height 34
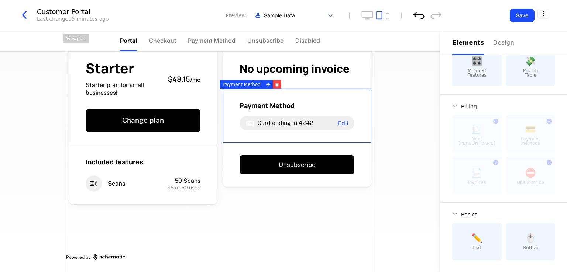
click at [416, 13] on icon "undo" at bounding box center [418, 15] width 11 height 8
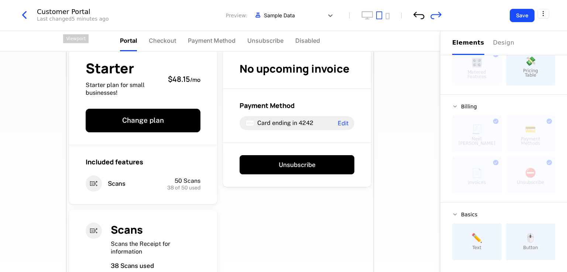
click at [416, 13] on icon "undo" at bounding box center [418, 15] width 11 height 8
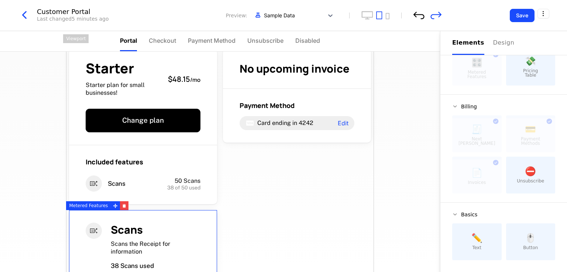
click at [416, 13] on icon "undo" at bounding box center [418, 15] width 11 height 8
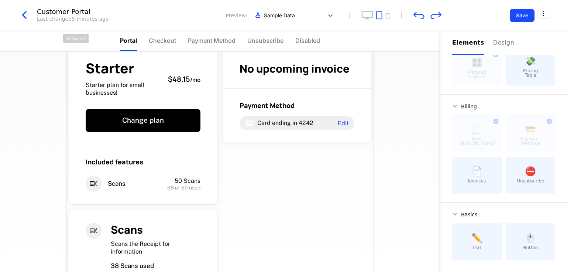
click at [236, 191] on div "Starter Starter plan for small businesses! $48.15 / mo Change plan Included fea…" at bounding box center [220, 172] width 308 height 277
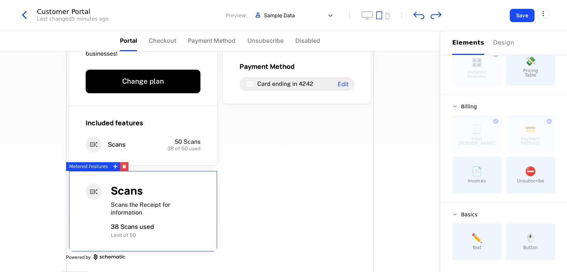
scroll to position [0, 0]
click at [122, 165] on icon "button" at bounding box center [124, 167] width 4 height 4
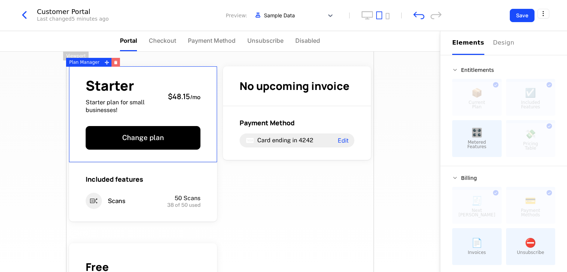
click at [111, 59] on button "button" at bounding box center [115, 62] width 8 height 9
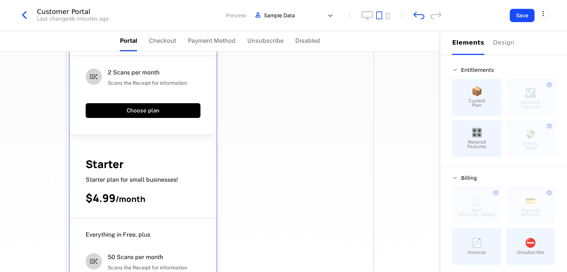
scroll to position [315, 0]
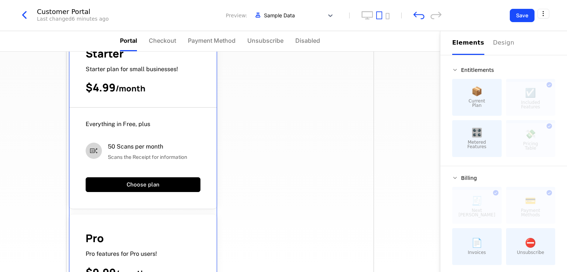
click at [129, 233] on div "Pro" at bounding box center [143, 238] width 115 height 14
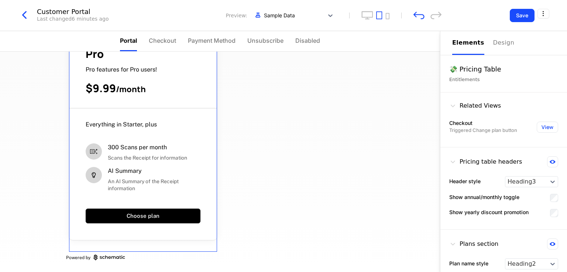
scroll to position [278, 0]
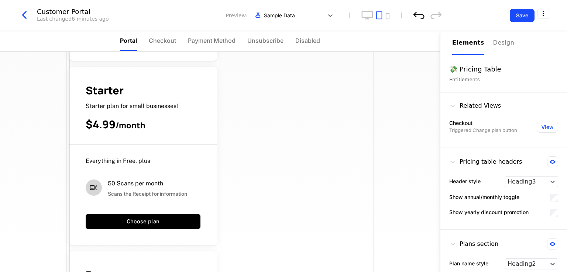
click at [418, 17] on icon "undo" at bounding box center [418, 15] width 11 height 8
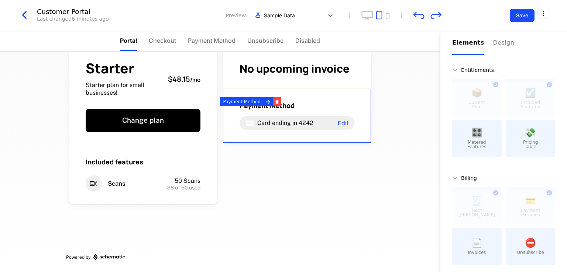
scroll to position [0, 0]
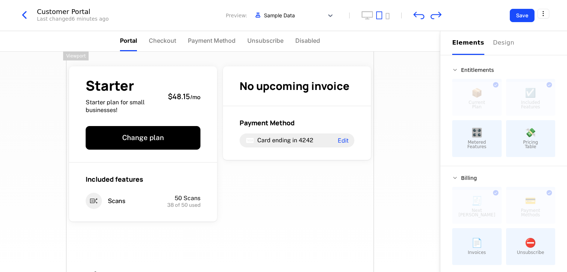
click at [279, 208] on div "Starter Starter plan for small businesses! $48.15 / mo Change plan Included fea…" at bounding box center [220, 171] width 308 height 238
click at [420, 16] on icon "undo" at bounding box center [418, 15] width 11 height 8
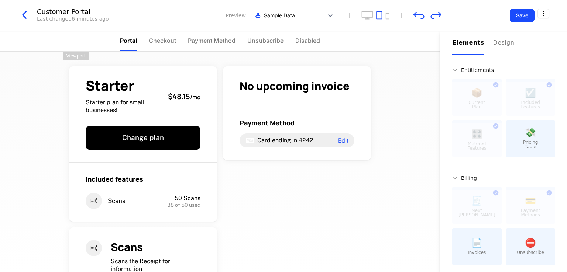
scroll to position [56, 0]
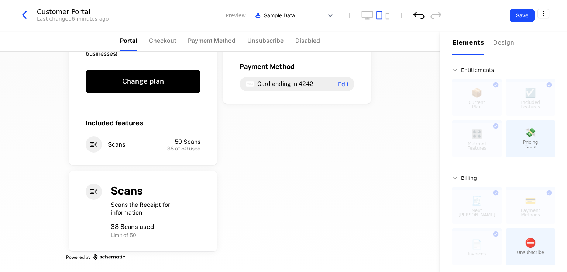
click at [418, 13] on icon "undo" at bounding box center [418, 15] width 11 height 8
click at [319, 187] on div "Starter Starter plan for small businesses! $48.15 / mo Change plan Included fea…" at bounding box center [220, 133] width 308 height 277
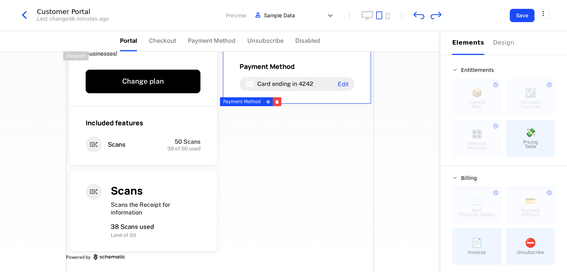
scroll to position [0, 0]
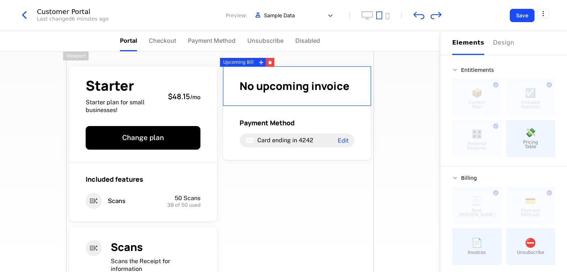
click at [239, 62] on div "Upcoming Bill" at bounding box center [238, 62] width 37 height 9
click at [259, 62] on icon at bounding box center [261, 62] width 4 height 4
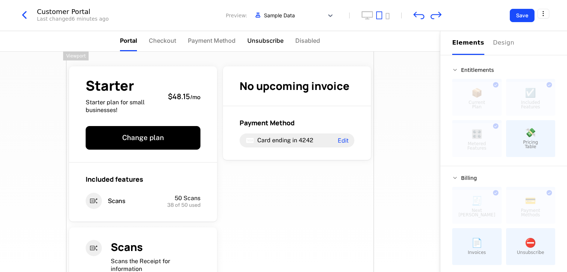
click at [261, 41] on span "Unsubscribe" at bounding box center [265, 40] width 36 height 9
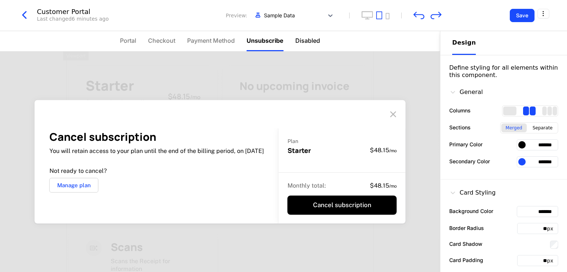
drag, startPoint x: 309, startPoint y: 37, endPoint x: 305, endPoint y: 38, distance: 4.1
click at [309, 37] on span "Disabled" at bounding box center [307, 40] width 25 height 9
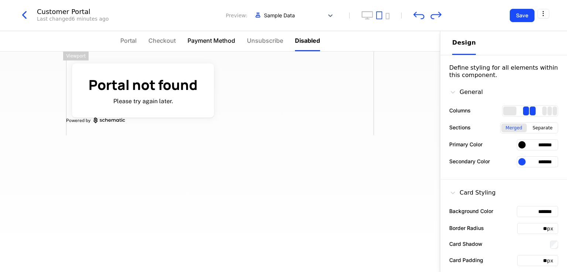
click at [227, 37] on span "Payment Method" at bounding box center [212, 40] width 48 height 9
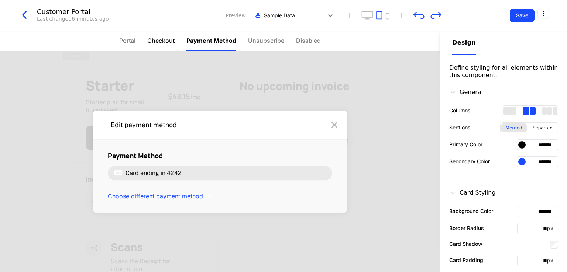
click at [162, 38] on span "Checkout" at bounding box center [160, 40] width 27 height 9
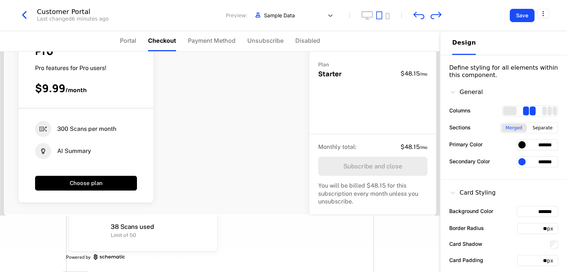
scroll to position [117, 0]
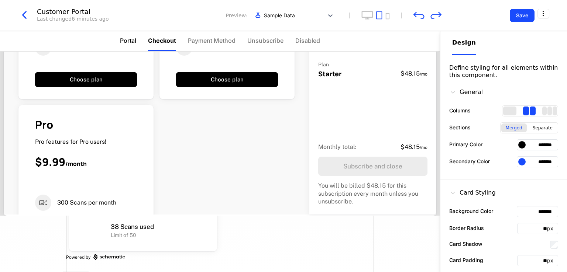
click at [125, 38] on span "Portal" at bounding box center [128, 40] width 16 height 9
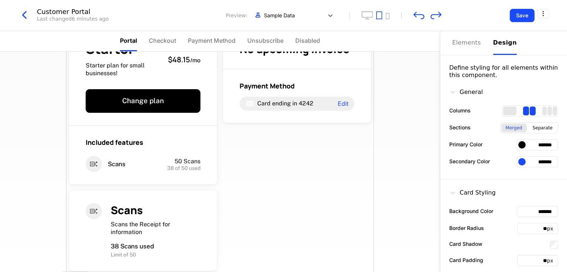
scroll to position [56, 0]
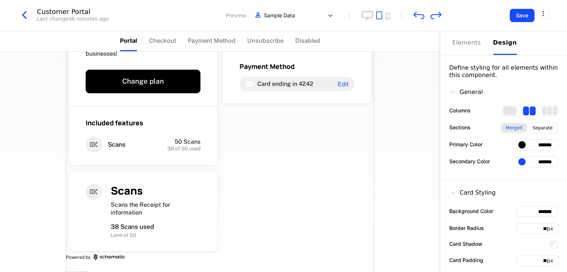
click at [450, 40] on div "Elements Design" at bounding box center [503, 43] width 127 height 24
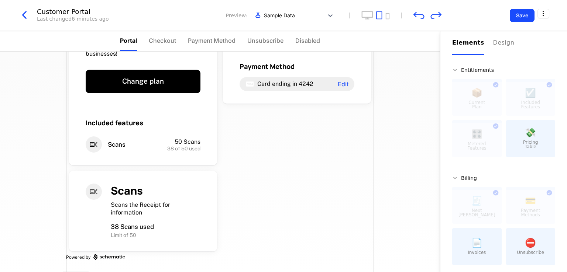
scroll to position [72, 0]
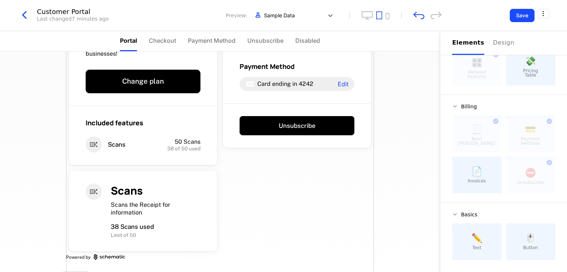
click at [297, 193] on div "Starter Starter plan for small businesses! $48.15 / mo Change plan Included fea…" at bounding box center [220, 133] width 308 height 277
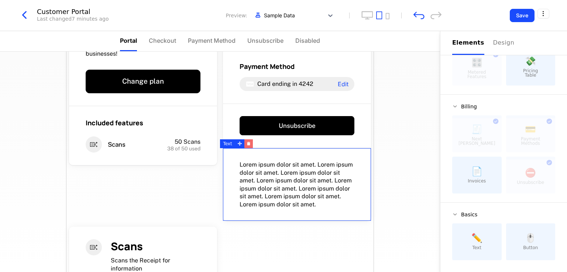
click at [248, 140] on button "button" at bounding box center [248, 144] width 8 height 9
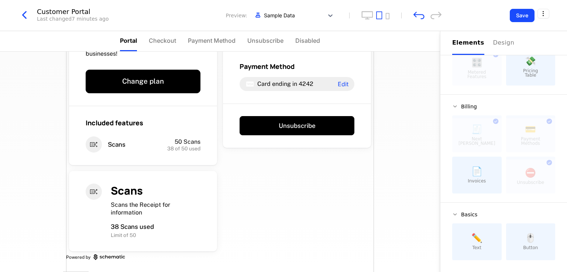
click at [280, 214] on div "Starter Starter plan for small businesses! $48.15 / mo Change plan Included fea…" at bounding box center [220, 133] width 308 height 277
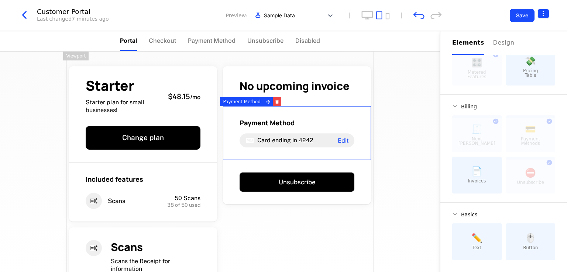
click at [546, 11] on html "AI NMP Development Dev Quickstart Features Features Flags Catalog Plans Add Ons…" at bounding box center [283, 136] width 567 height 272
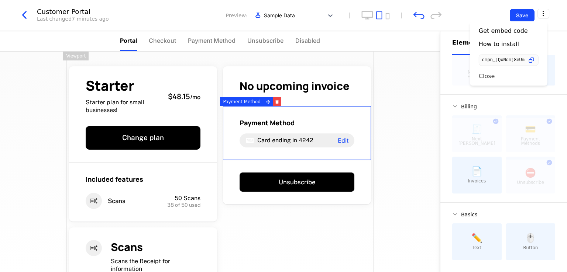
click at [491, 73] on div "Close" at bounding box center [487, 75] width 16 height 7
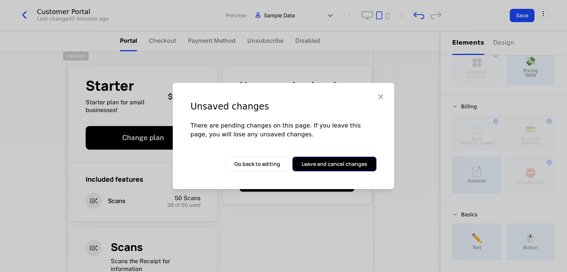
click at [344, 162] on button "Leave and cancel changes" at bounding box center [334, 164] width 84 height 15
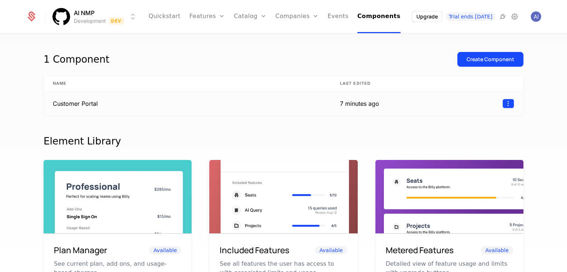
click at [504, 102] on html "AI NMP Development Dev Quickstart Features Features Flags Catalog Plans Add Ons…" at bounding box center [283, 136] width 567 height 272
click at [468, 118] on div "Delete" at bounding box center [461, 122] width 28 height 10
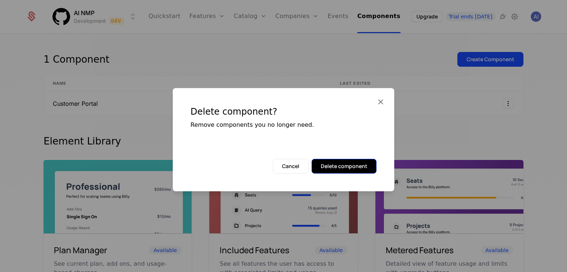
click at [330, 165] on button "Delete component" at bounding box center [344, 166] width 65 height 15
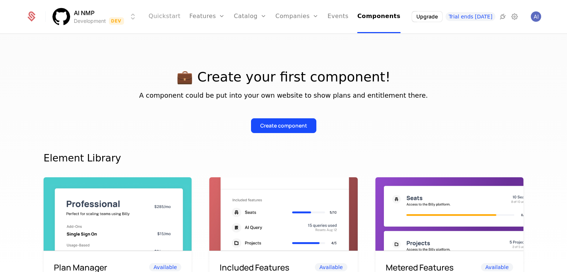
click at [181, 13] on link "Quickstart" at bounding box center [164, 16] width 32 height 33
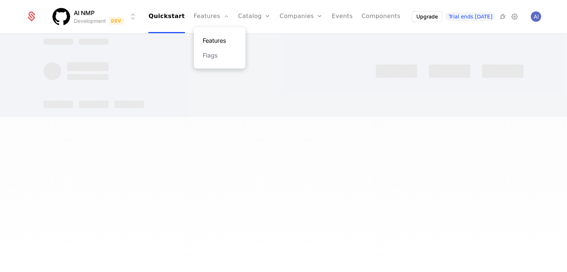
click at [217, 38] on link "Features" at bounding box center [220, 40] width 34 height 9
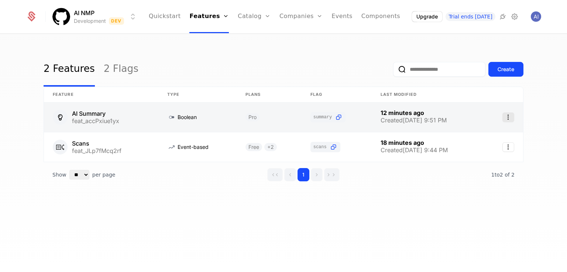
click at [508, 115] on icon "Select action" at bounding box center [508, 118] width 12 height 10
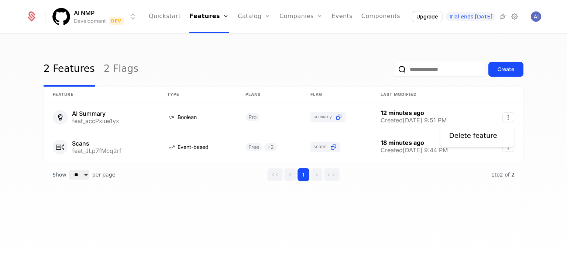
click at [461, 219] on html "AI NMP Development Dev Quickstart Features Features Flags Catalog Plans Add Ons…" at bounding box center [283, 136] width 567 height 272
click at [358, 14] on ul "Quickstart Features Features Flags Catalog Plans Add Ons Credits Configuration …" at bounding box center [274, 16] width 251 height 33
click at [367, 15] on link "Components" at bounding box center [380, 16] width 39 height 33
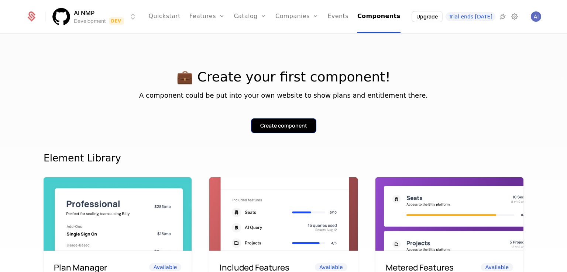
click at [289, 123] on div "Create component" at bounding box center [283, 125] width 47 height 7
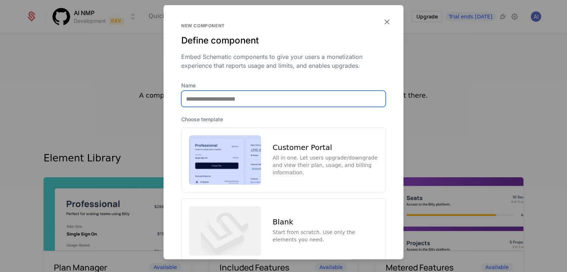
click at [241, 91] on input "Name" at bounding box center [284, 99] width 204 height 16
type input "**********"
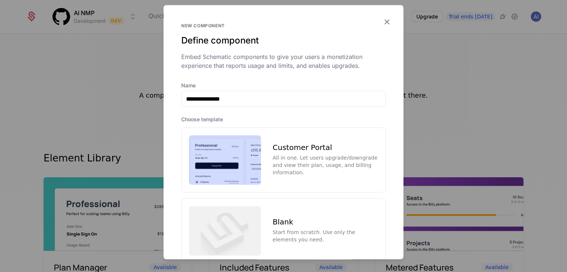
click at [255, 64] on div "Embed Schematic components to give your users a monetization experience that re…" at bounding box center [283, 61] width 205 height 18
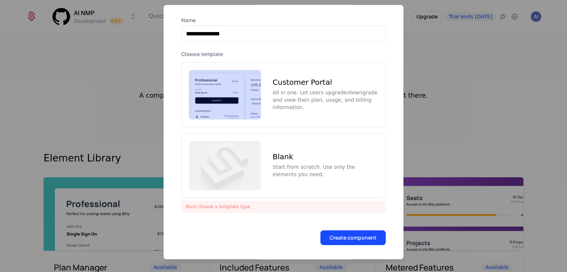
click at [243, 89] on img at bounding box center [225, 95] width 72 height 49
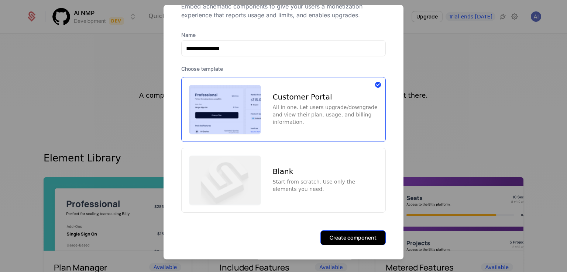
click at [340, 238] on button "Create component" at bounding box center [352, 238] width 65 height 15
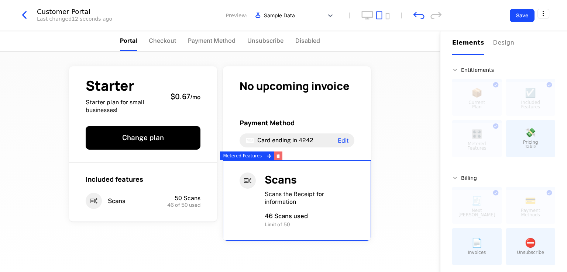
click at [277, 157] on icon "button" at bounding box center [278, 156] width 3 height 3
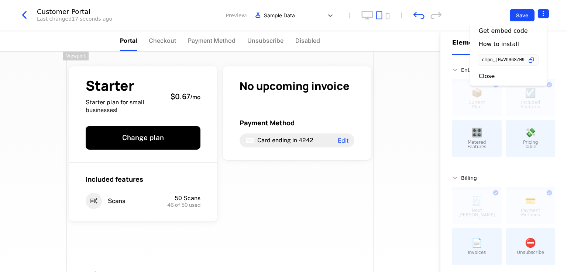
click at [545, 11] on html "AI NMP Development Dev Quickstart Features Features Flags Catalog Plans Add Ons…" at bounding box center [283, 136] width 567 height 272
click at [489, 72] on div "Close" at bounding box center [487, 75] width 16 height 7
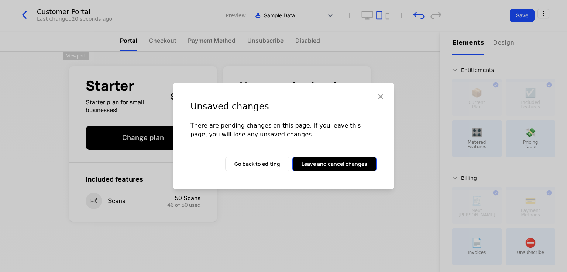
click at [334, 167] on button "Leave and cancel changes" at bounding box center [334, 164] width 84 height 15
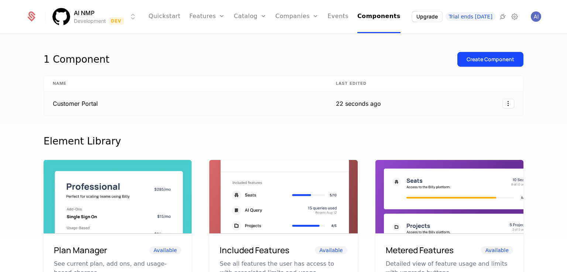
click at [511, 99] on td at bounding box center [456, 104] width 133 height 24
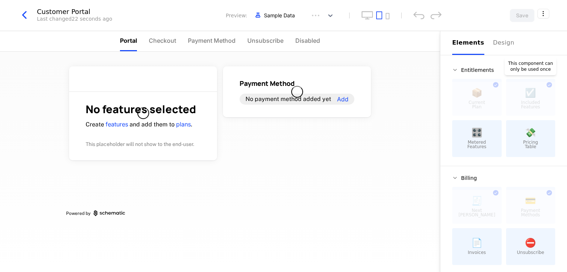
click at [506, 99] on div at bounding box center [530, 99] width 49 height 34
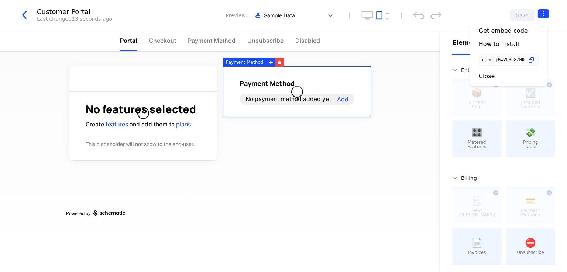
click at [547, 14] on html "AI NMP Development Dev Quickstart Features Features Flags Catalog Plans Add Ons…" at bounding box center [283, 136] width 567 height 272
click at [510, 74] on div "Close" at bounding box center [509, 75] width 60 height 7
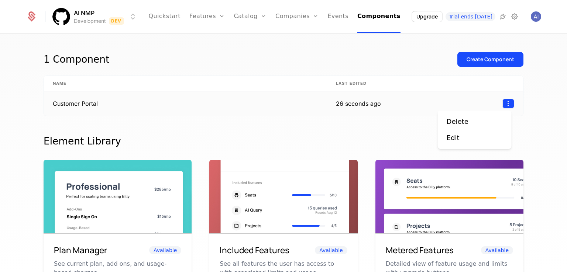
click at [506, 103] on html "AI NMP Development Dev Quickstart Features Features Flags Catalog Plans Add Ons…" at bounding box center [283, 136] width 567 height 272
click at [465, 122] on div "Delete" at bounding box center [458, 122] width 22 height 10
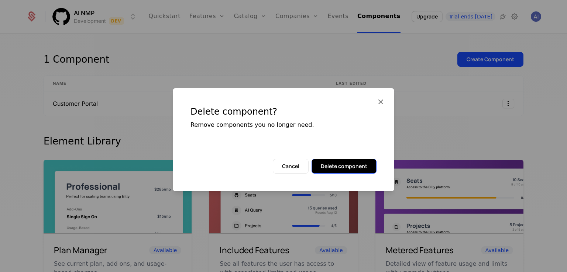
click at [353, 164] on button "Delete component" at bounding box center [344, 166] width 65 height 15
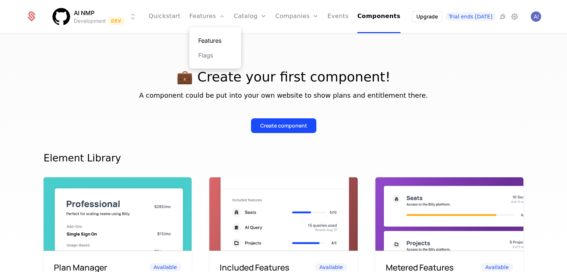
click at [212, 43] on link "Features" at bounding box center [215, 40] width 34 height 9
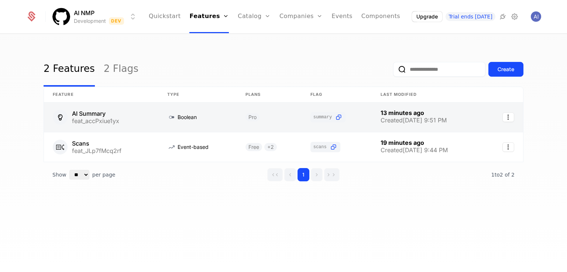
click at [81, 107] on link at bounding box center [101, 118] width 114 height 30
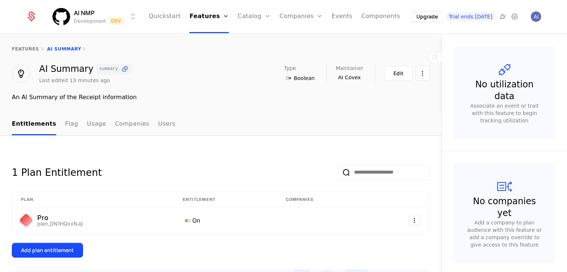
scroll to position [114, 0]
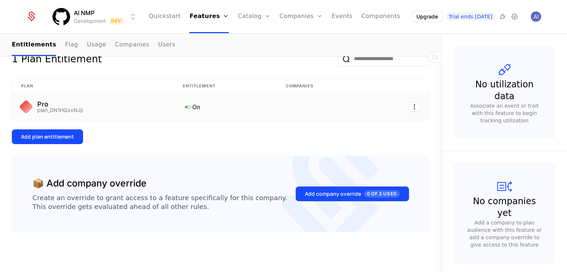
drag, startPoint x: 372, startPoint y: 245, endPoint x: 216, endPoint y: 99, distance: 214.7
click at [216, 99] on td "On" at bounding box center [225, 107] width 103 height 27
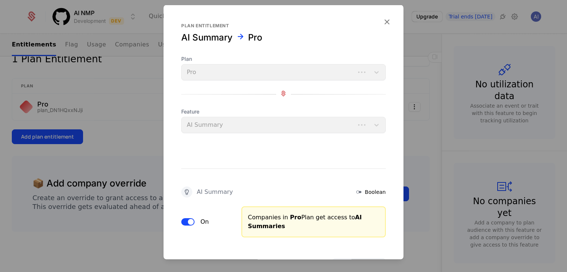
click at [123, 133] on div at bounding box center [283, 136] width 567 height 272
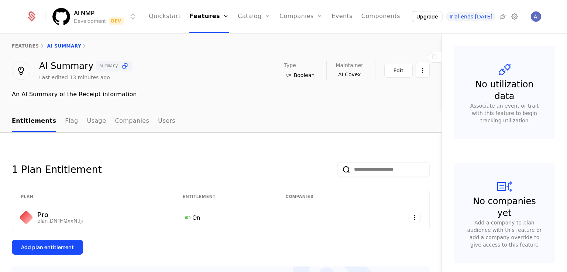
scroll to position [0, 0]
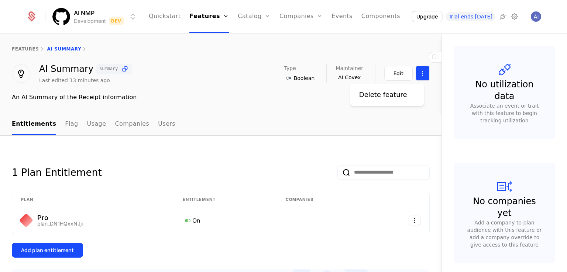
click at [414, 75] on html "AI NMP Development Dev Quickstart Features Features Flags Catalog Plans Add Ons…" at bounding box center [283, 136] width 567 height 272
click at [397, 74] on html "AI NMP Development Dev Quickstart Features Features Flags Catalog Plans Add Ons…" at bounding box center [283, 136] width 567 height 272
click at [397, 74] on div "Edit" at bounding box center [399, 73] width 10 height 7
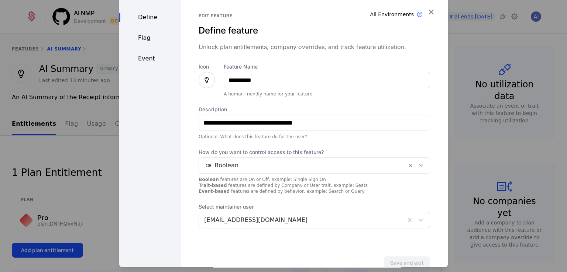
scroll to position [20, 0]
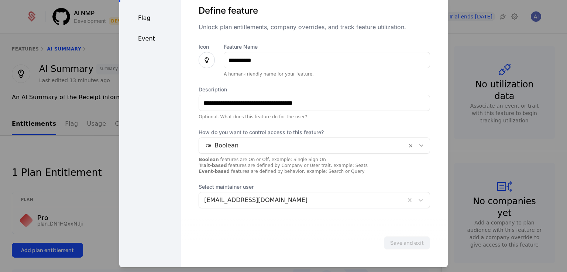
click at [141, 38] on div "Event" at bounding box center [150, 38] width 62 height 9
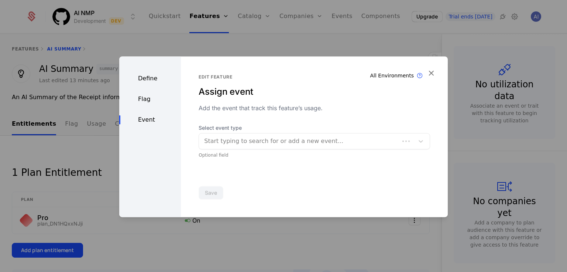
scroll to position [0, 0]
click at [142, 96] on div "Flag" at bounding box center [150, 99] width 62 height 9
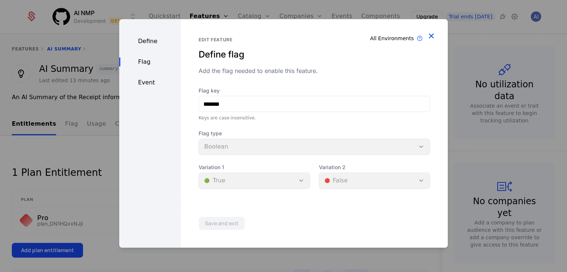
click at [431, 34] on icon "button" at bounding box center [431, 36] width 10 height 10
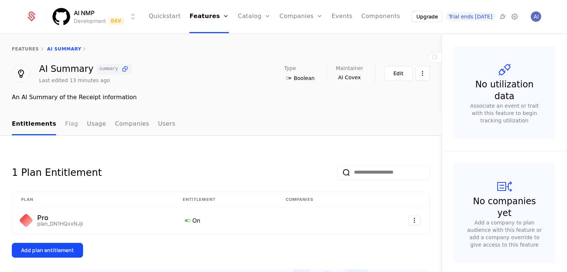
click at [68, 121] on link "Flag" at bounding box center [71, 125] width 13 height 22
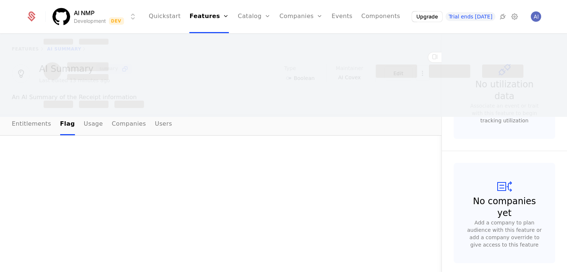
click at [94, 123] on div at bounding box center [283, 136] width 567 height 272
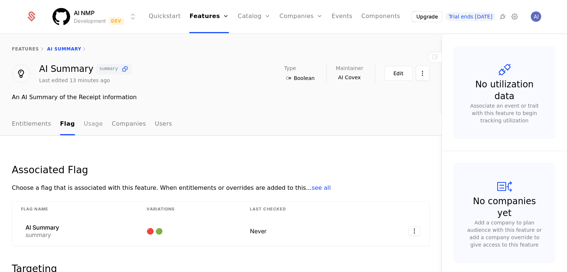
click at [85, 126] on link "Usage" at bounding box center [93, 125] width 19 height 22
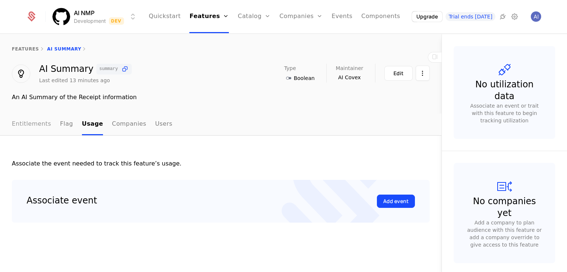
click at [32, 121] on link "Entitlements" at bounding box center [31, 125] width 39 height 22
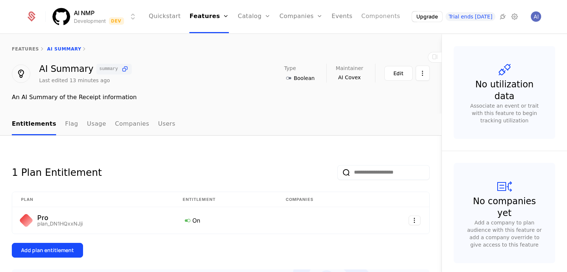
click at [384, 14] on link "Components" at bounding box center [380, 16] width 39 height 33
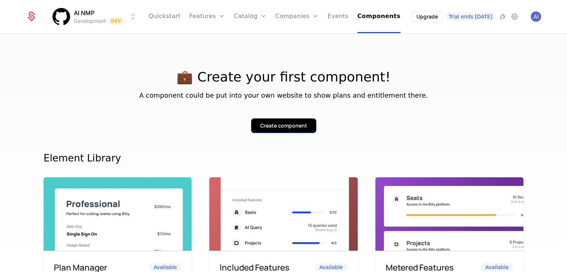
click at [291, 120] on button "Create component" at bounding box center [283, 125] width 65 height 15
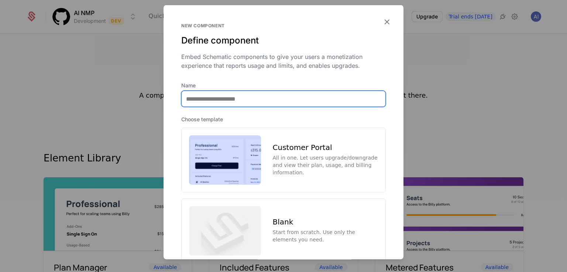
click at [227, 97] on input "Name" at bounding box center [284, 99] width 204 height 16
type input "**********"
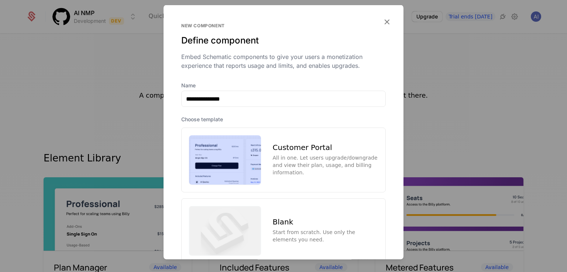
click at [272, 44] on div "Define component" at bounding box center [283, 41] width 205 height 12
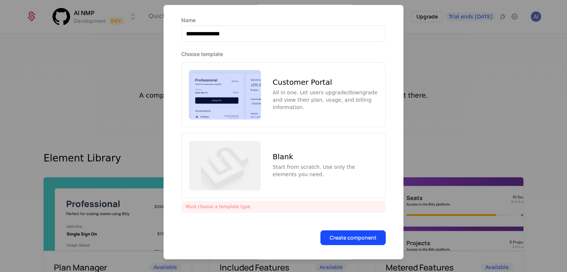
click at [451, 154] on div at bounding box center [283, 136] width 567 height 272
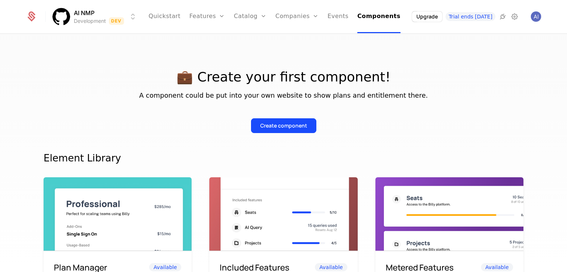
click at [140, 1] on div "AI NMP Development Dev Quickstart Features Features Flags Catalog Plans Add Ons…" at bounding box center [283, 16] width 515 height 33
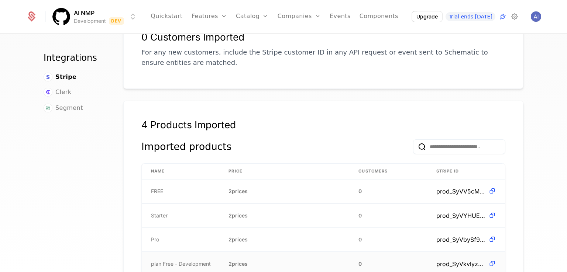
scroll to position [258, 0]
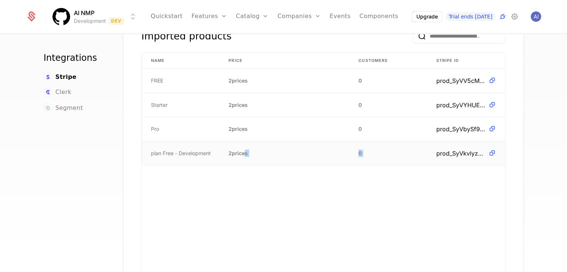
drag, startPoint x: 240, startPoint y: 142, endPoint x: 437, endPoint y: 141, distance: 196.4
click at [434, 142] on tr "plan Free - Development 2 prices 0 prod_SyVkvlyzbEc4He" at bounding box center [323, 153] width 363 height 24
drag, startPoint x: 349, startPoint y: 145, endPoint x: 328, endPoint y: 148, distance: 21.2
click at [350, 145] on td "0" at bounding box center [389, 153] width 78 height 24
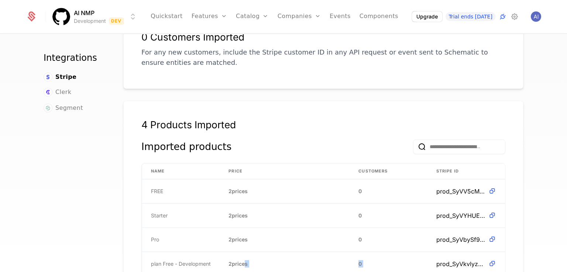
scroll to position [0, 0]
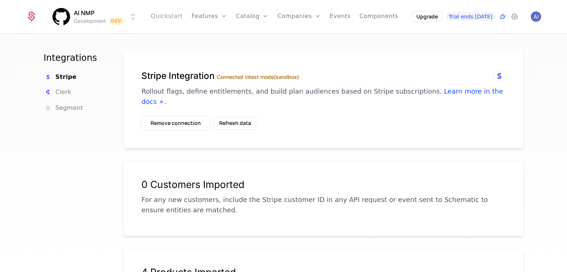
drag, startPoint x: 227, startPoint y: 110, endPoint x: 178, endPoint y: 8, distance: 113.8
click at [226, 117] on button "Refresh data" at bounding box center [235, 123] width 44 height 13
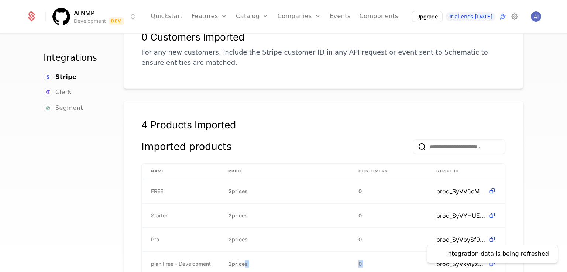
scroll to position [221, 0]
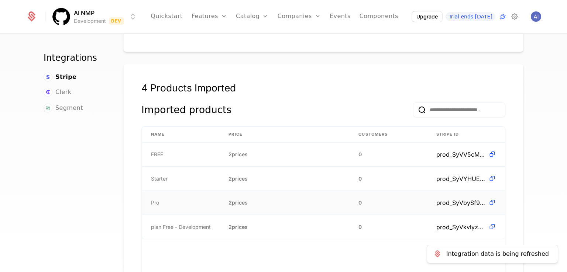
click at [322, 191] on td "2 prices" at bounding box center [285, 203] width 130 height 24
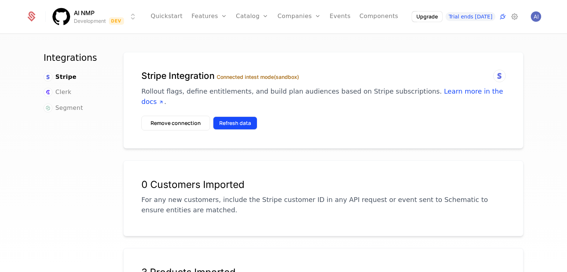
click at [232, 117] on button "Refresh data" at bounding box center [235, 123] width 44 height 13
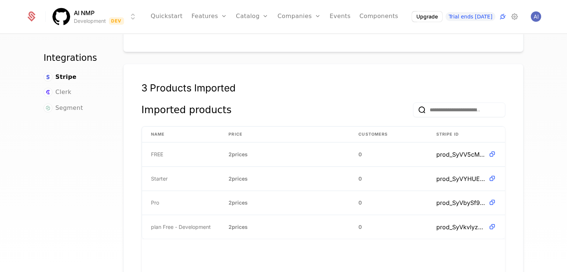
scroll to position [295, 0]
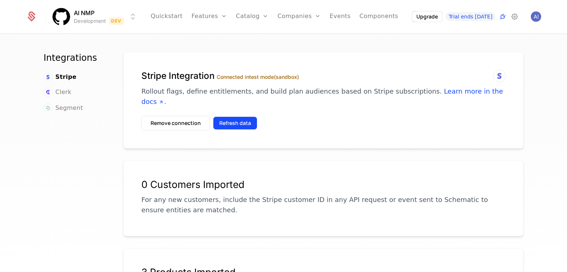
click at [231, 117] on button "Refresh data" at bounding box center [235, 123] width 44 height 13
click at [233, 117] on button "Refresh data" at bounding box center [235, 123] width 44 height 13
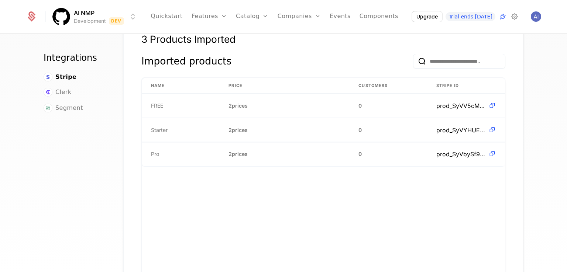
scroll to position [196, 0]
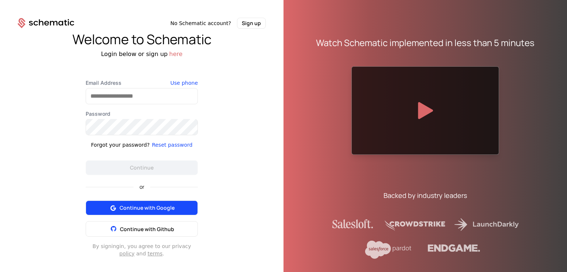
click at [156, 212] on span "Continue with Google" at bounding box center [147, 208] width 55 height 7
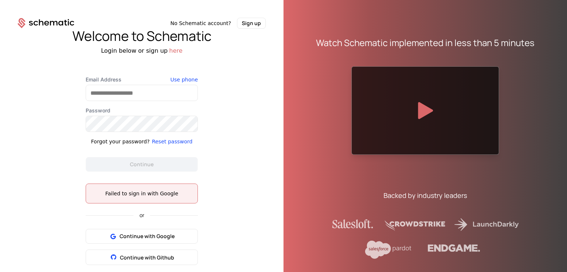
scroll to position [25, 0]
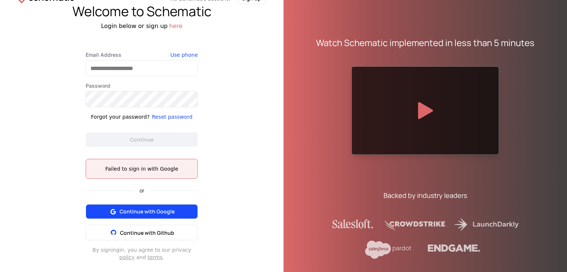
click at [168, 212] on span "Continue with Google" at bounding box center [147, 211] width 55 height 7
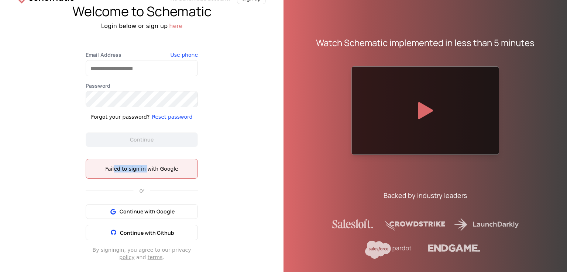
drag, startPoint x: 130, startPoint y: 171, endPoint x: 147, endPoint y: 171, distance: 16.2
click at [145, 172] on div "Failed to sign in with Google" at bounding box center [142, 168] width 100 height 7
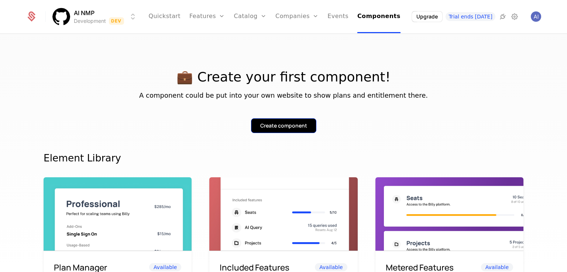
click at [285, 124] on div "Create component" at bounding box center [283, 125] width 47 height 7
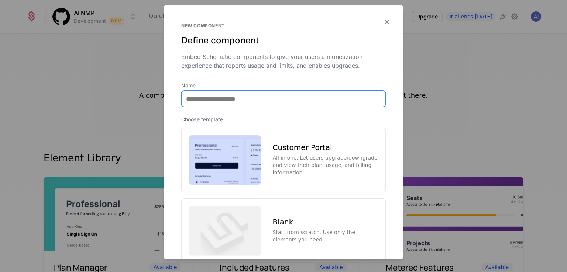
click at [257, 98] on input "Name" at bounding box center [284, 99] width 204 height 16
type input "**********"
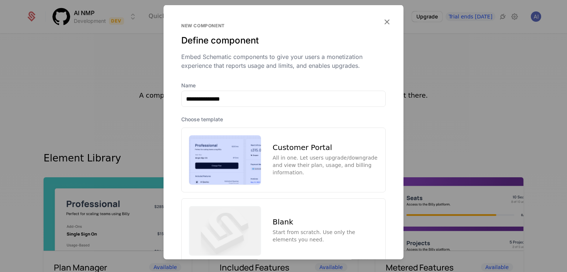
click at [300, 157] on div "All in one. Let users upgrade/downgrade and view their plan, usage, and billing…" at bounding box center [325, 165] width 105 height 22
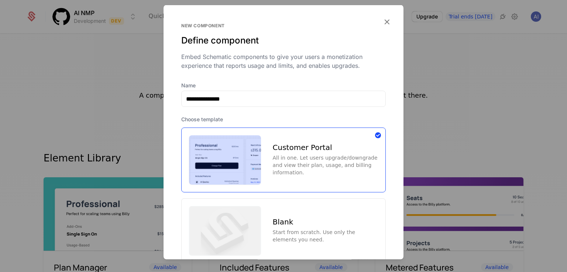
scroll to position [50, 0]
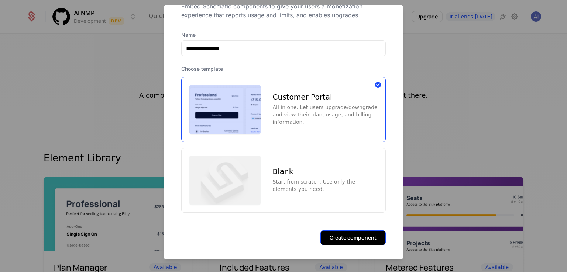
click at [360, 234] on button "Create component" at bounding box center [352, 238] width 65 height 15
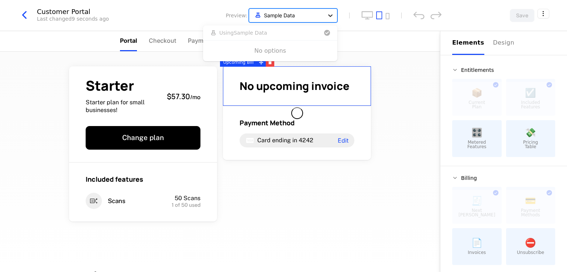
click at [334, 11] on div at bounding box center [330, 15] width 13 height 13
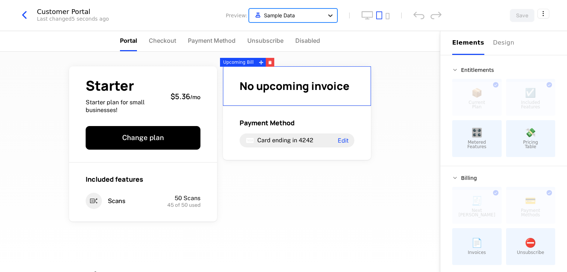
click at [331, 12] on icon at bounding box center [330, 15] width 7 height 7
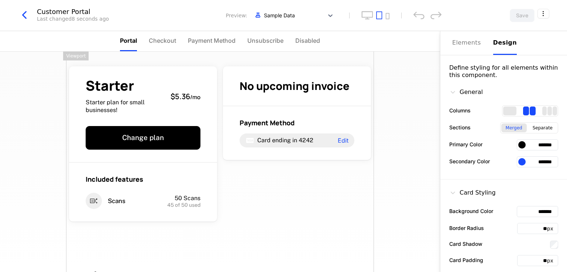
click at [493, 41] on div "Design" at bounding box center [505, 42] width 24 height 9
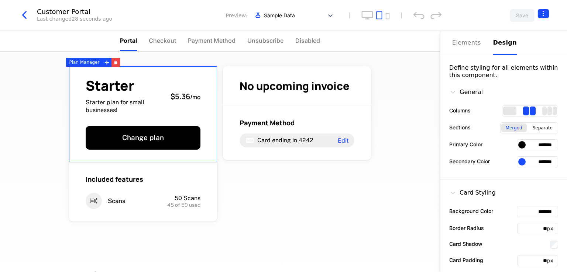
click at [543, 16] on html "AI NMP Development Dev Quickstart Features Features Flags Catalog Plans Add Ons…" at bounding box center [283, 136] width 567 height 272
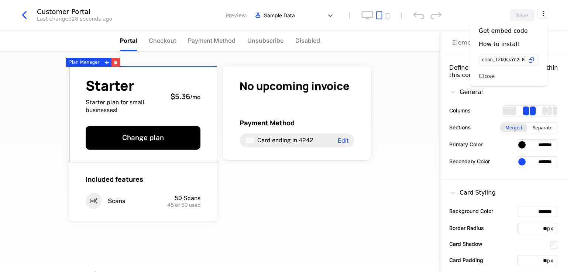
click at [492, 76] on div "Close" at bounding box center [487, 75] width 16 height 7
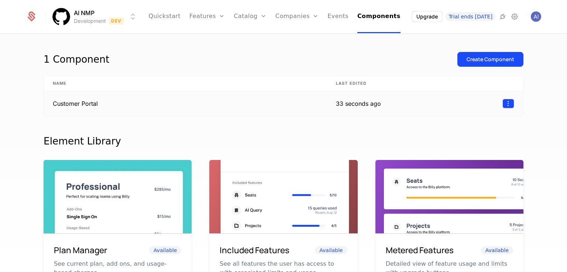
click at [504, 101] on html "AI NMP Development Dev Quickstart Features Features Flags Catalog Plans Add Ons…" at bounding box center [283, 136] width 567 height 272
click at [461, 122] on div "Delete" at bounding box center [458, 122] width 22 height 10
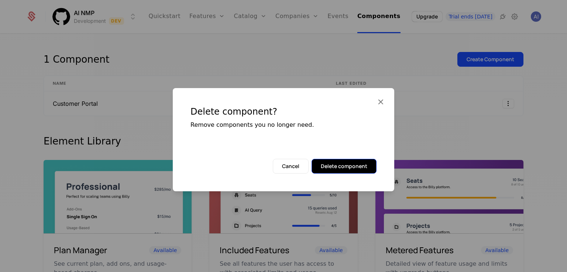
click at [330, 165] on button "Delete component" at bounding box center [344, 166] width 65 height 15
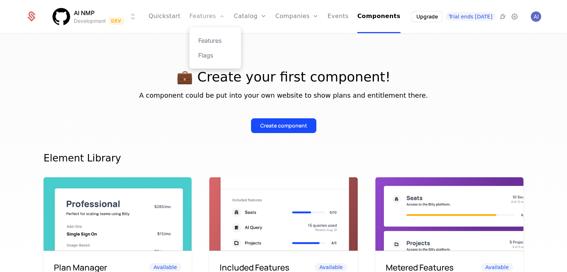
click at [203, 14] on link "Features" at bounding box center [206, 16] width 35 height 33
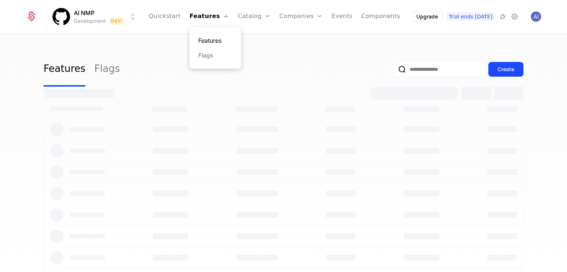
click at [221, 38] on link "Features" at bounding box center [215, 40] width 34 height 9
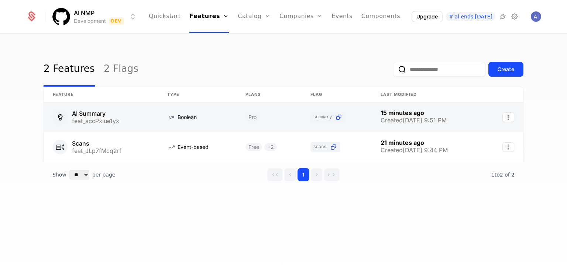
click at [97, 113] on link at bounding box center [101, 118] width 114 height 30
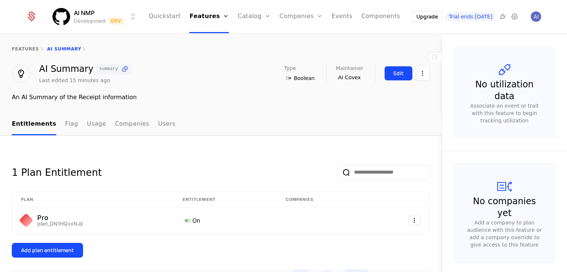
click at [394, 72] on div "Edit" at bounding box center [399, 73] width 10 height 7
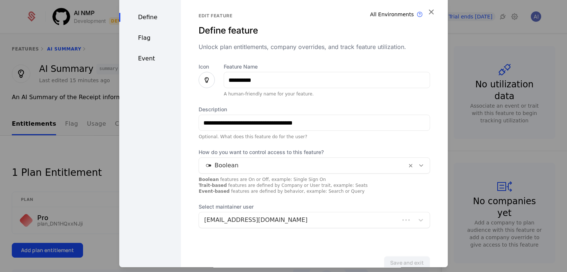
scroll to position [20, 0]
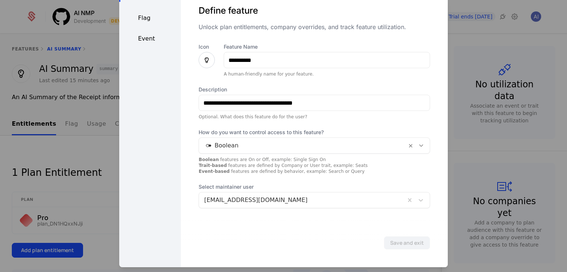
click at [141, 17] on div "Flag" at bounding box center [150, 18] width 62 height 9
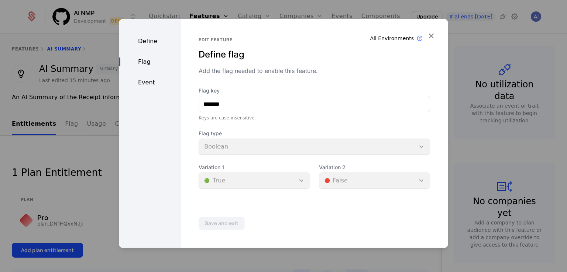
click at [142, 80] on div "Event" at bounding box center [150, 82] width 62 height 9
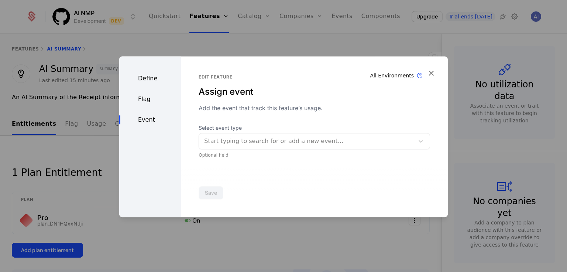
click at [146, 76] on div "Define" at bounding box center [150, 78] width 62 height 9
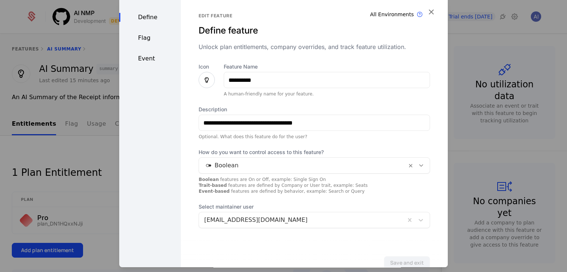
click at [81, 165] on div at bounding box center [283, 136] width 567 height 272
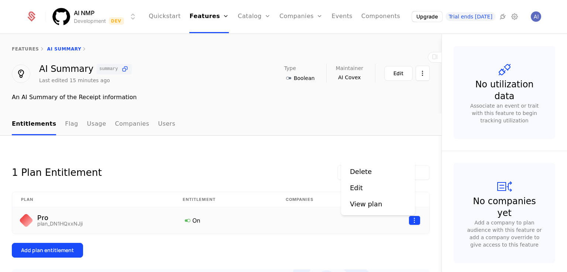
click at [406, 220] on html "AI NMP Development Dev Quickstart Features Features Flags Catalog Plans Add Ons…" at bounding box center [283, 136] width 567 height 272
click at [360, 186] on div "Edit" at bounding box center [356, 188] width 13 height 10
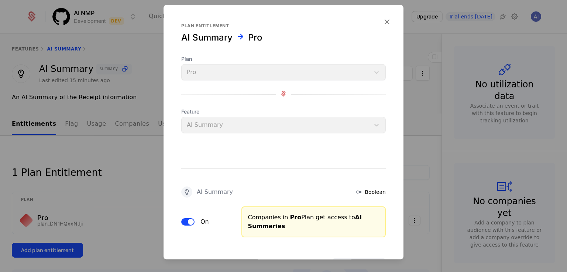
click at [292, 269] on div at bounding box center [283, 136] width 567 height 272
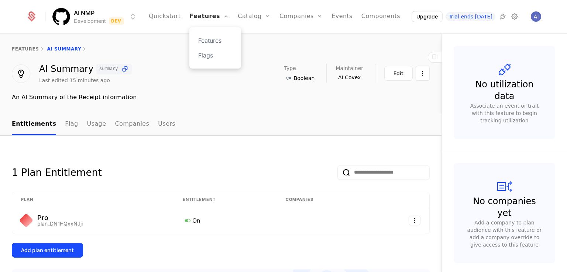
click at [214, 20] on link "Features" at bounding box center [208, 16] width 39 height 33
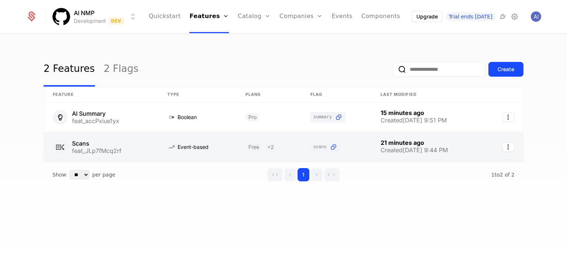
click at [117, 151] on link at bounding box center [101, 148] width 114 height 30
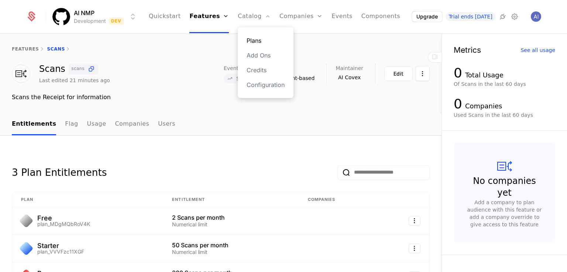
click at [257, 41] on link "Plans" at bounding box center [266, 40] width 38 height 9
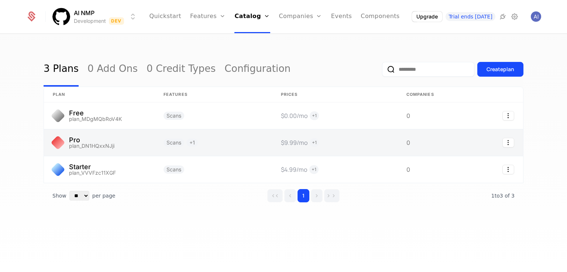
click at [127, 133] on link at bounding box center [99, 143] width 111 height 27
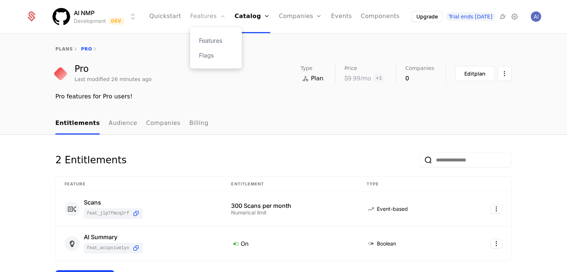
click at [223, 15] on link "Features" at bounding box center [207, 16] width 35 height 33
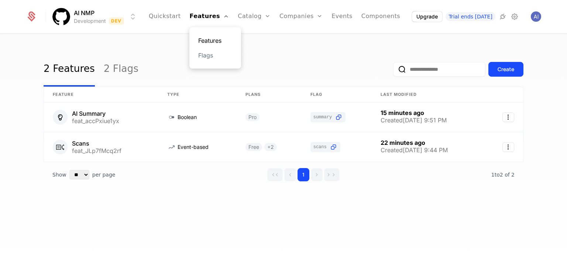
click at [228, 38] on link "Features" at bounding box center [215, 40] width 34 height 9
click at [386, 17] on link "Components" at bounding box center [380, 16] width 39 height 33
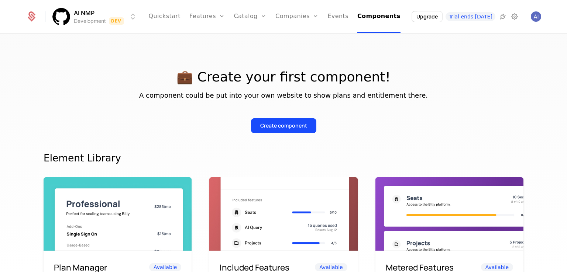
click at [296, 130] on button "Create component" at bounding box center [283, 125] width 65 height 15
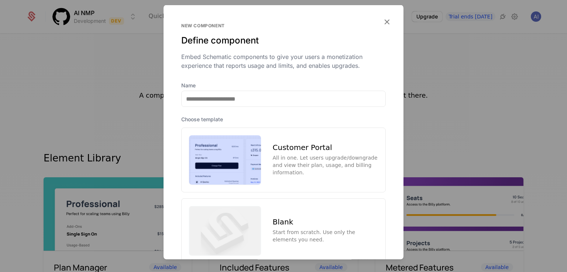
click at [236, 154] on img at bounding box center [225, 159] width 72 height 49
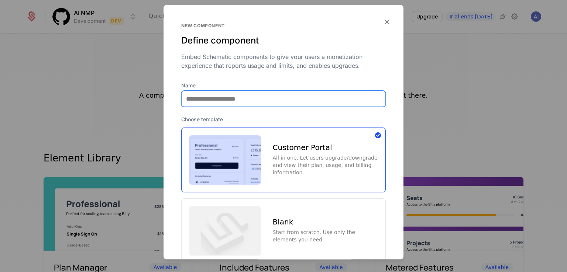
click at [238, 95] on input "Name" at bounding box center [284, 99] width 204 height 16
type input "**********"
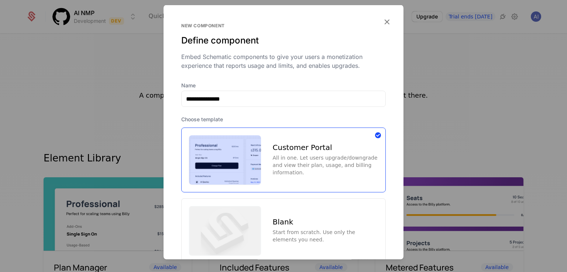
click at [279, 67] on div "Embed Schematic components to give your users a monetization experience that re…" at bounding box center [283, 61] width 205 height 18
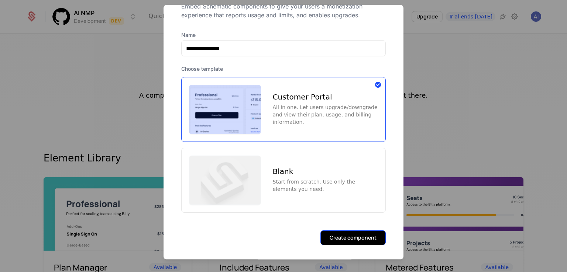
click at [342, 232] on button "Create component" at bounding box center [352, 238] width 65 height 15
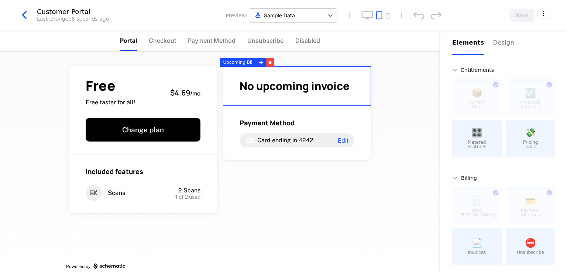
click at [278, 13] on div at bounding box center [286, 15] width 67 height 9
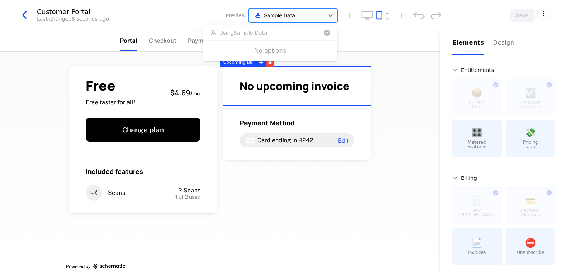
click at [278, 13] on div at bounding box center [286, 15] width 67 height 9
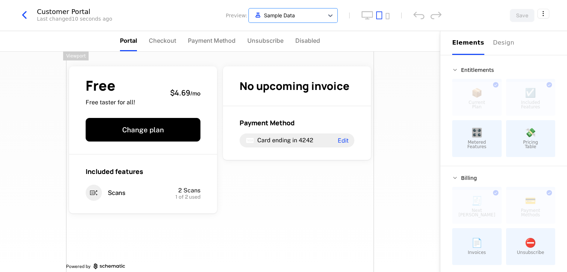
drag, startPoint x: 332, startPoint y: 215, endPoint x: 307, endPoint y: 210, distance: 24.8
click at [331, 215] on div "Free Free taster for all! $4.69 / mo Change plan Included features Scans 2 Scan…" at bounding box center [220, 167] width 308 height 230
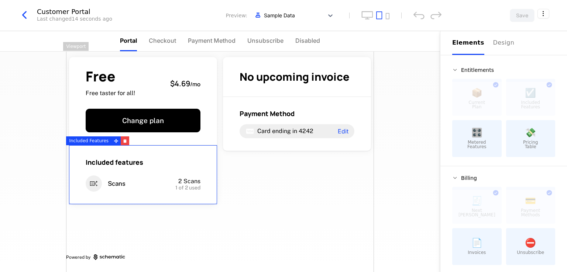
click at [61, 9] on div "Customer Portal" at bounding box center [74, 11] width 75 height 7
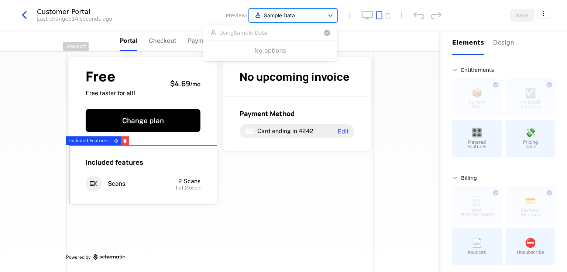
click at [289, 11] on div at bounding box center [286, 15] width 67 height 9
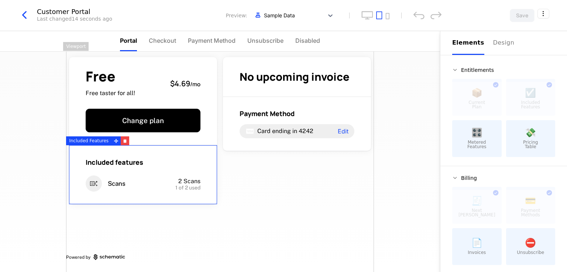
click at [236, 13] on span "Preview:" at bounding box center [236, 15] width 21 height 7
click at [270, 15] on div at bounding box center [286, 15] width 67 height 9
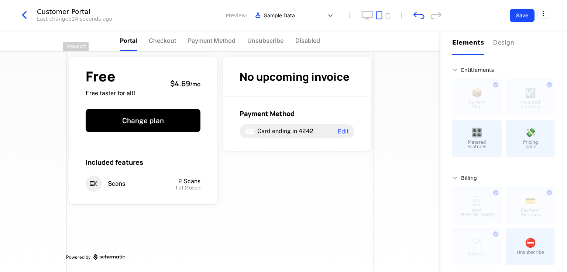
click at [323, 199] on div "Free Free taster for all! $4.69 / mo Change plan Included features Scans 2 Scan…" at bounding box center [220, 157] width 308 height 230
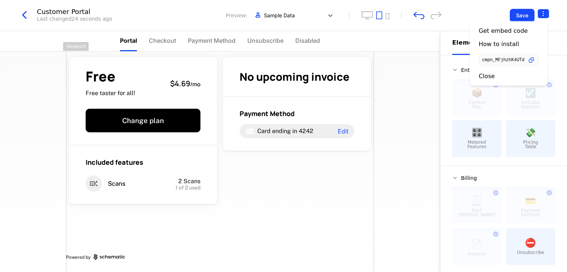
click at [543, 10] on html "AI NMP Development Dev Quickstart Features Features Flags Catalog Plans Add Ons…" at bounding box center [283, 136] width 567 height 272
click at [472, 76] on div "Get embed code How to install cmpn_MFjhzhK4UTd Close" at bounding box center [509, 53] width 78 height 65
click at [481, 77] on div "Close" at bounding box center [487, 75] width 16 height 7
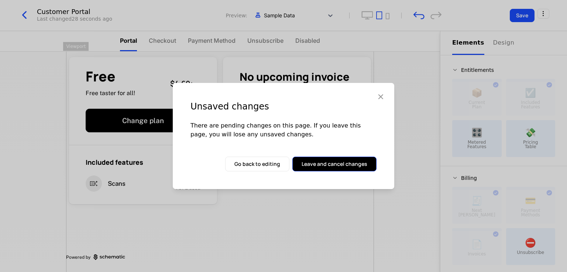
click at [308, 166] on button "Leave and cancel changes" at bounding box center [334, 164] width 84 height 15
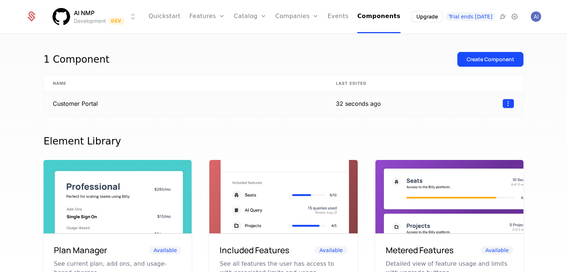
click at [506, 101] on html "AI NMP Development Dev Quickstart Features Features Flags Catalog Plans Add Ons…" at bounding box center [283, 136] width 567 height 272
click at [453, 117] on div "Delete" at bounding box center [458, 122] width 22 height 10
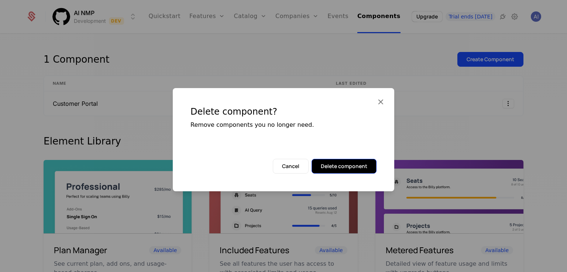
click at [354, 166] on button "Delete component" at bounding box center [344, 166] width 65 height 15
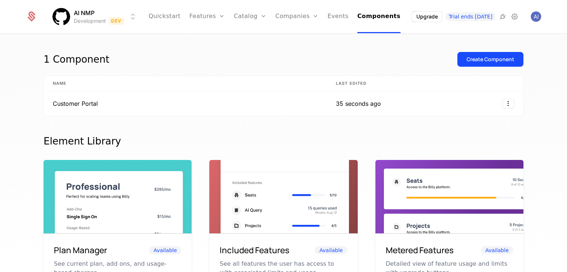
click at [477, 56] on div "Create Component" at bounding box center [491, 59] width 48 height 7
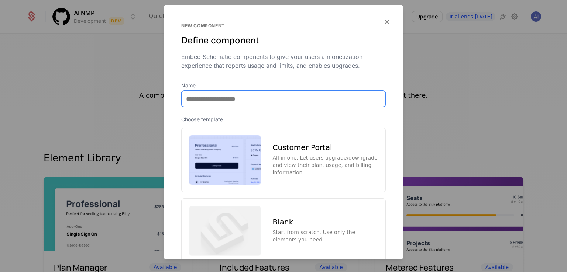
click at [285, 98] on input "Name" at bounding box center [284, 99] width 204 height 16
type input "**********"
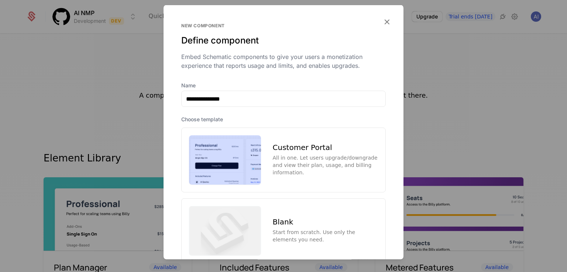
click at [208, 151] on img at bounding box center [225, 159] width 72 height 49
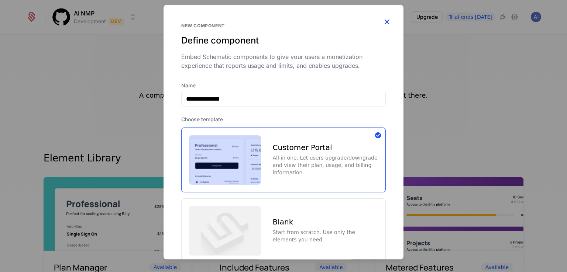
click at [382, 20] on icon "button" at bounding box center [387, 22] width 10 height 10
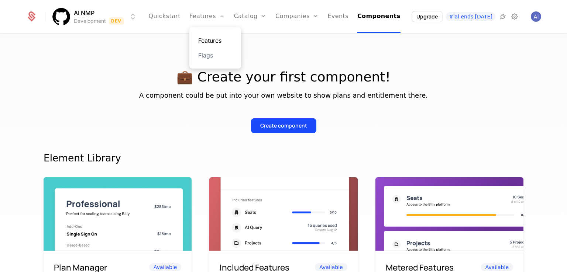
click at [218, 36] on link "Features" at bounding box center [215, 40] width 34 height 9
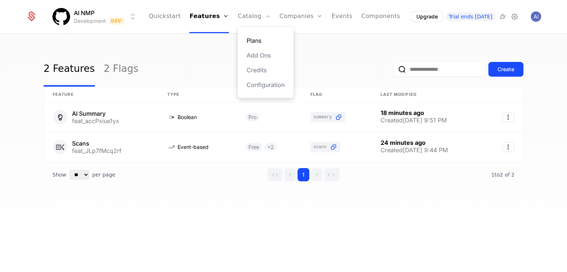
click at [258, 36] on link "Plans" at bounding box center [266, 40] width 38 height 9
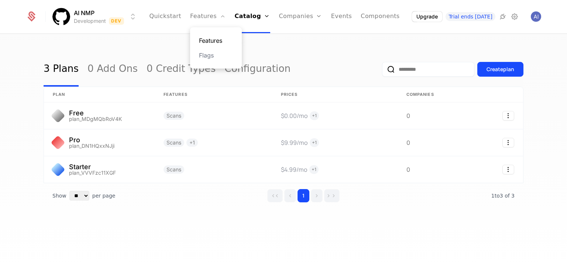
click at [223, 42] on link "Features" at bounding box center [216, 40] width 34 height 9
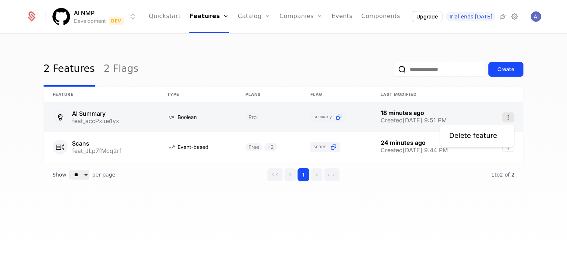
click at [511, 120] on icon "Select action" at bounding box center [508, 118] width 12 height 10
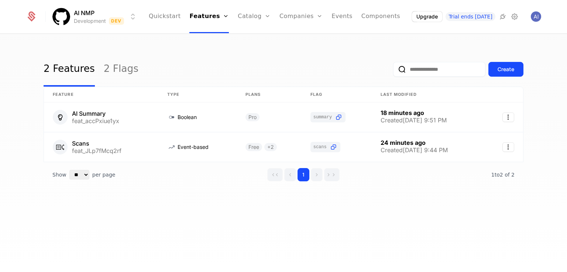
drag, startPoint x: 147, startPoint y: 207, endPoint x: 150, endPoint y: 21, distance: 185.7
click at [147, 206] on html "AI NMP Development Dev Quickstart Features Features Flags Catalog Plans Add Ons…" at bounding box center [283, 136] width 567 height 272
click at [374, 16] on link "Components" at bounding box center [380, 16] width 39 height 33
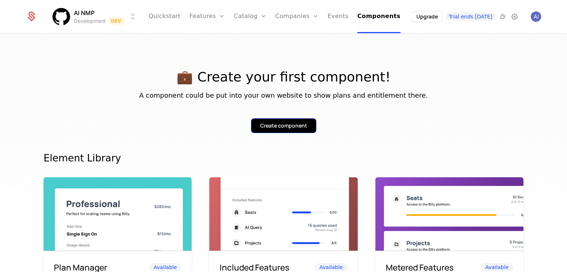
click at [272, 126] on div "Create component" at bounding box center [283, 125] width 47 height 7
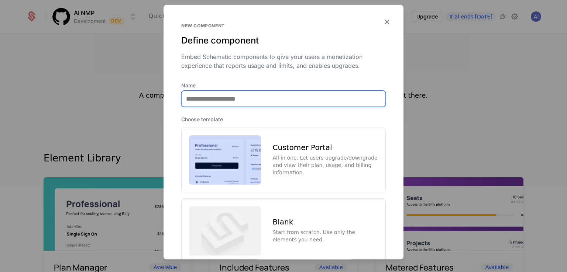
click at [230, 96] on input "Name" at bounding box center [284, 99] width 204 height 16
type input "**********"
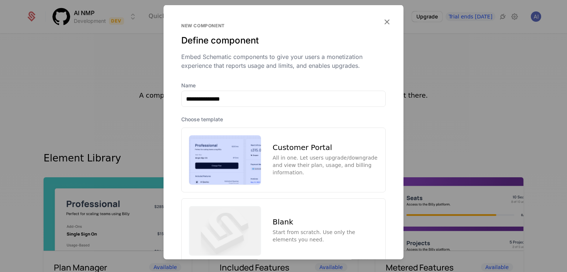
click at [224, 155] on img at bounding box center [225, 159] width 72 height 49
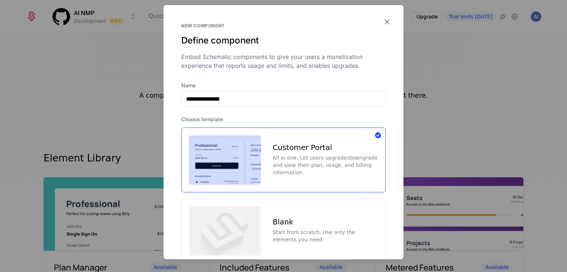
scroll to position [50, 0]
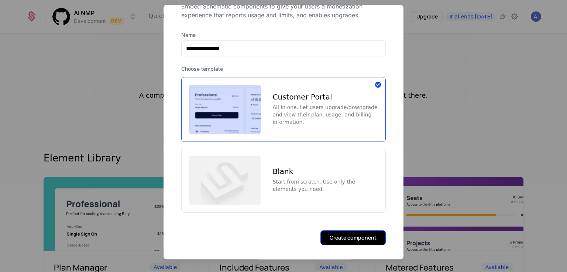
click at [361, 231] on button "Create component" at bounding box center [352, 238] width 65 height 15
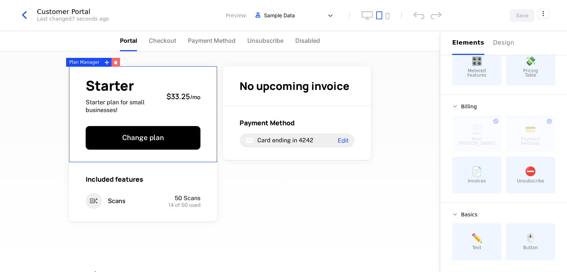
click at [114, 62] on icon "button" at bounding box center [115, 63] width 3 height 3
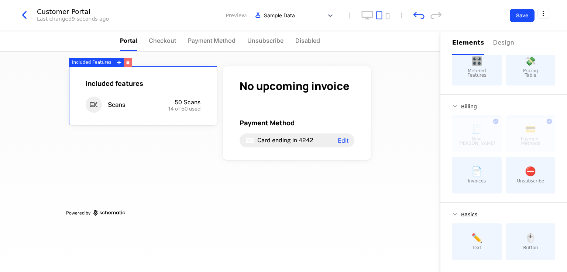
click at [125, 61] on button "button" at bounding box center [128, 62] width 8 height 9
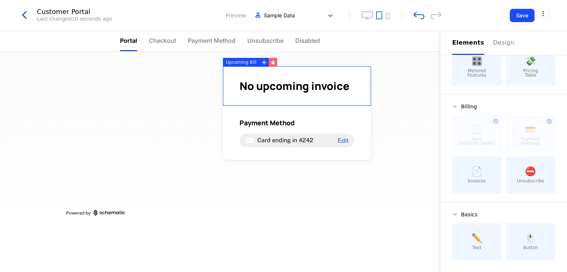
click at [271, 59] on button "button" at bounding box center [273, 62] width 8 height 9
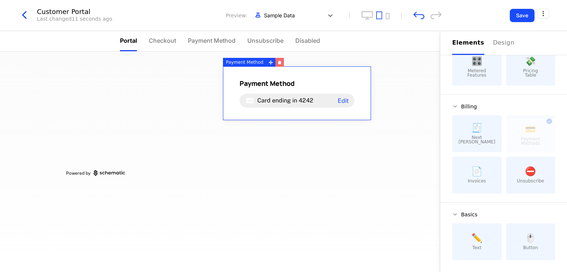
click at [278, 61] on icon "button" at bounding box center [279, 61] width 3 height 1
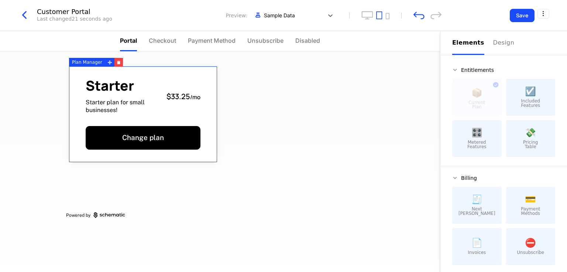
drag, startPoint x: 116, startPoint y: 64, endPoint x: 121, endPoint y: 59, distance: 6.8
click at [117, 64] on button "button" at bounding box center [118, 62] width 8 height 9
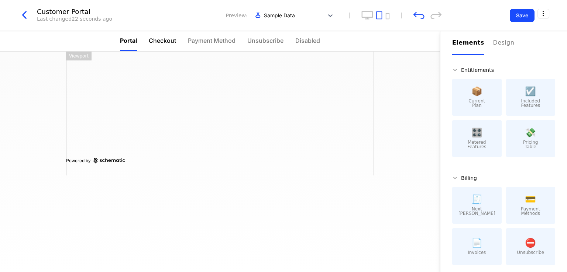
click at [165, 38] on span "Checkout" at bounding box center [162, 40] width 27 height 9
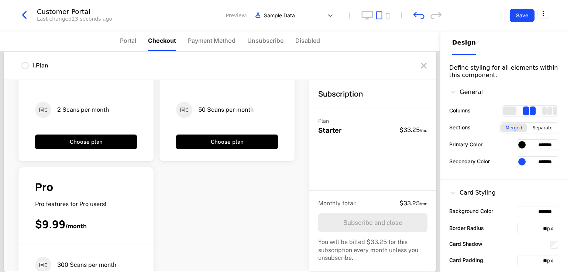
scroll to position [190, 0]
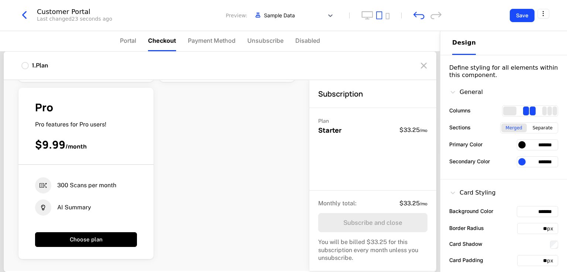
click at [104, 154] on div "Pro Pro features for Pro users! $9.99 / month" at bounding box center [85, 132] width 135 height 65
click at [93, 202] on div "AI Summary" at bounding box center [86, 208] width 102 height 16
drag, startPoint x: 65, startPoint y: 123, endPoint x: 100, endPoint y: 137, distance: 37.9
click at [100, 137] on div "Pro Pro features for Pro users! $9.99 / month" at bounding box center [85, 132] width 135 height 65
click at [108, 138] on div "$9.99 / month" at bounding box center [86, 145] width 102 height 14
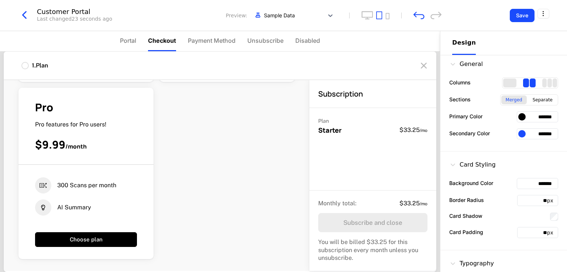
scroll to position [0, 0]
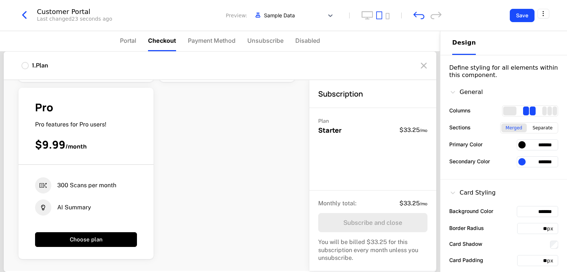
click at [25, 64] on div at bounding box center [24, 65] width 7 height 7
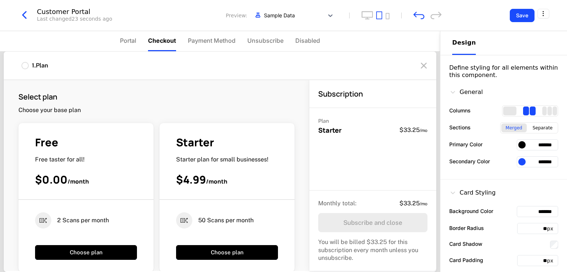
click at [25, 65] on div at bounding box center [24, 65] width 7 height 7
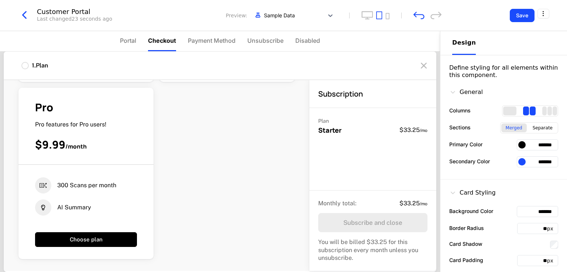
click at [99, 152] on div "Pro Pro features for Pro users! $9.99 / month" at bounding box center [85, 132] width 135 height 65
click at [203, 36] on li "Payment Method" at bounding box center [212, 41] width 48 height 20
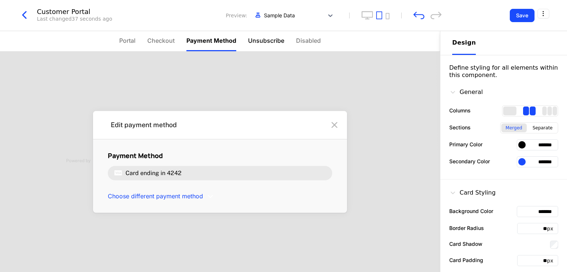
click at [260, 38] on span "Unsubscribe" at bounding box center [266, 40] width 36 height 9
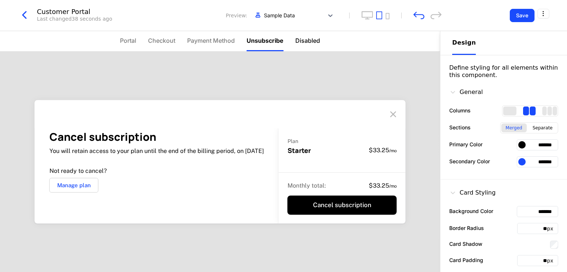
click at [316, 39] on span "Disabled" at bounding box center [307, 40] width 25 height 9
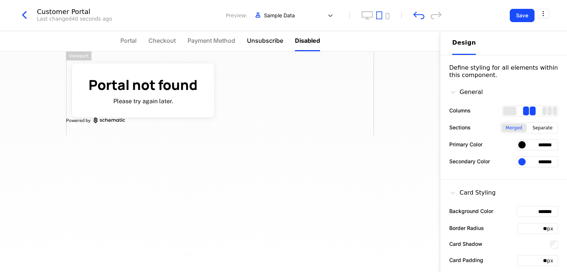
click at [257, 39] on span "Unsubscribe" at bounding box center [265, 40] width 36 height 9
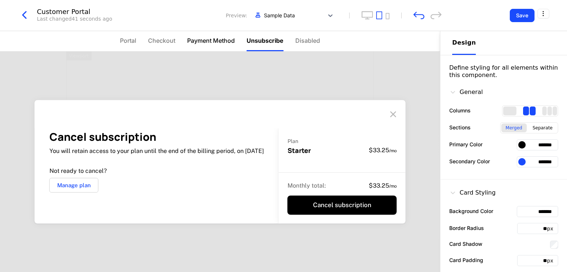
click at [214, 43] on span "Payment Method" at bounding box center [211, 40] width 48 height 9
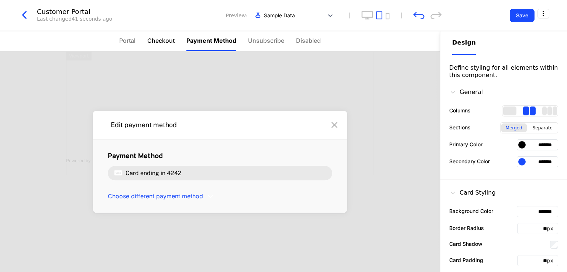
click at [152, 43] on span "Checkout" at bounding box center [160, 40] width 27 height 9
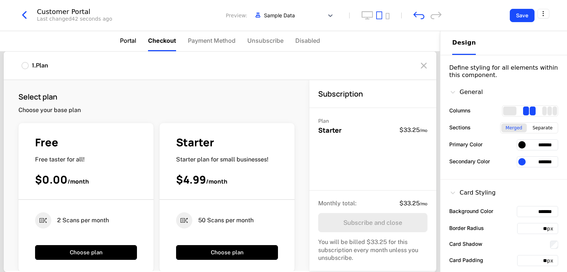
click at [124, 43] on span "Portal" at bounding box center [128, 40] width 16 height 9
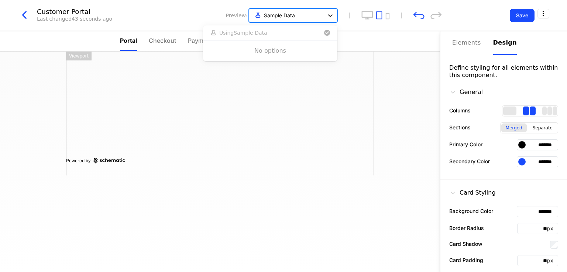
click at [329, 14] on icon at bounding box center [330, 15] width 7 height 7
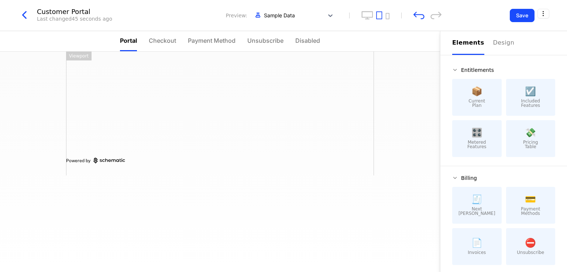
click at [359, 113] on div "Powered by" at bounding box center [220, 114] width 308 height 124
click at [154, 90] on div at bounding box center [143, 86] width 154 height 47
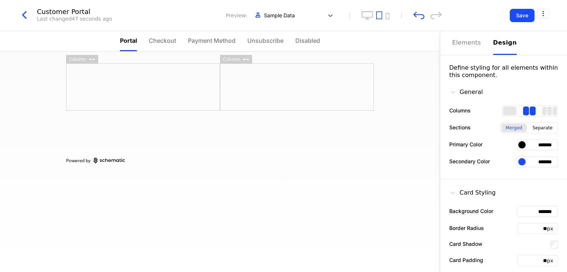
click at [497, 44] on div "Design" at bounding box center [505, 42] width 24 height 9
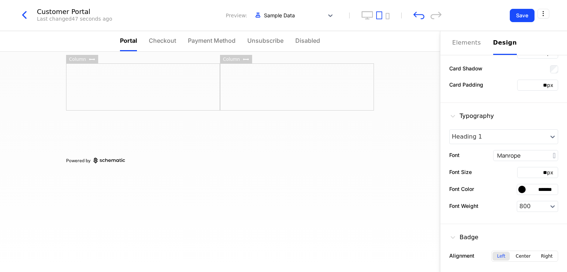
scroll to position [65, 0]
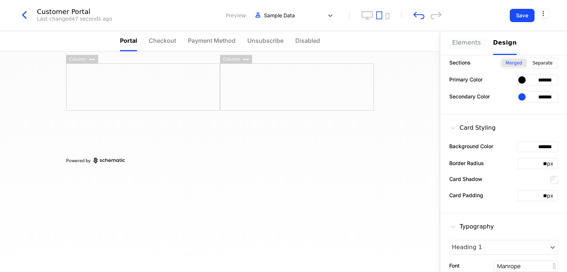
click at [466, 41] on div "Elements" at bounding box center [468, 42] width 32 height 9
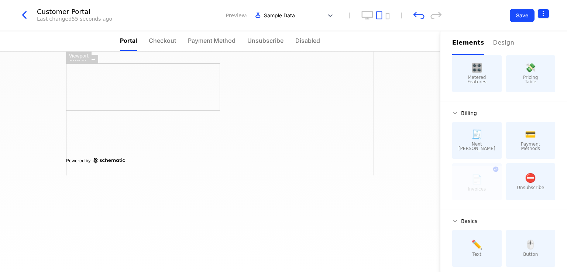
click at [543, 12] on html "AI NMP Development Dev Quickstart Features Features Flags Catalog Plans Add Ons…" at bounding box center [283, 136] width 567 height 272
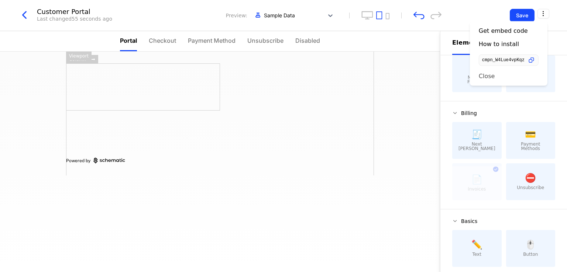
click at [501, 75] on div "Close" at bounding box center [509, 75] width 60 height 7
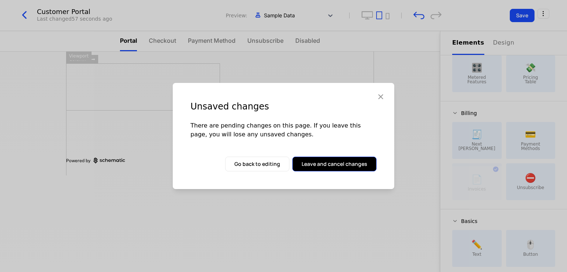
click at [335, 161] on button "Leave and cancel changes" at bounding box center [334, 164] width 84 height 15
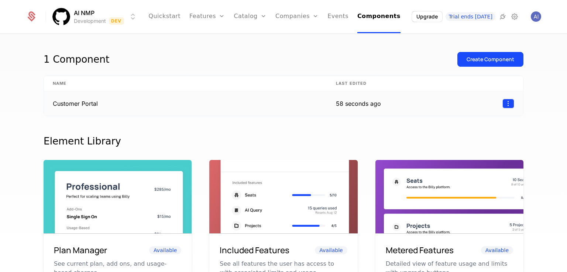
click at [502, 101] on html "AI NMP Development Dev Quickstart Features Features Flags Catalog Plans Add Ons…" at bounding box center [283, 136] width 567 height 272
click at [468, 121] on div "Delete" at bounding box center [461, 122] width 28 height 10
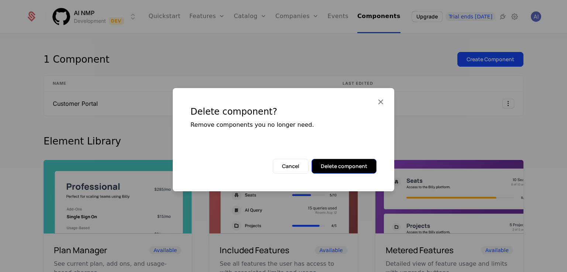
click at [337, 169] on button "Delete component" at bounding box center [344, 166] width 65 height 15
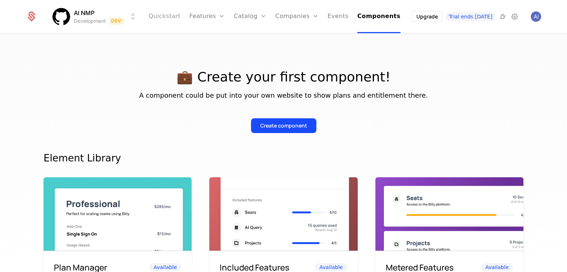
click at [181, 14] on link "Quickstart" at bounding box center [164, 16] width 32 height 33
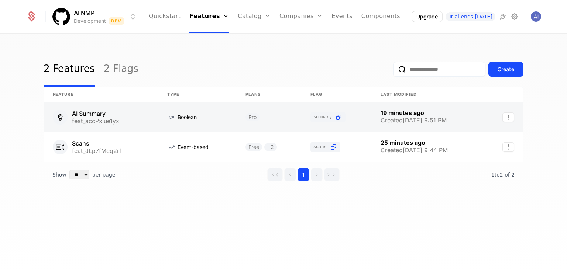
click at [133, 110] on link at bounding box center [101, 118] width 114 height 30
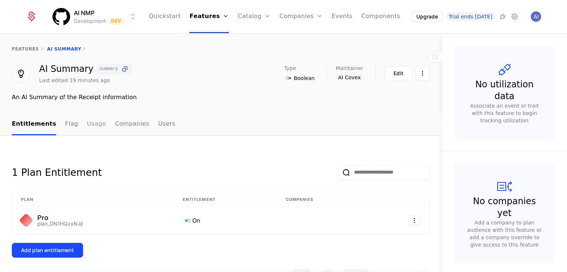
click at [87, 121] on link "Usage" at bounding box center [96, 125] width 19 height 22
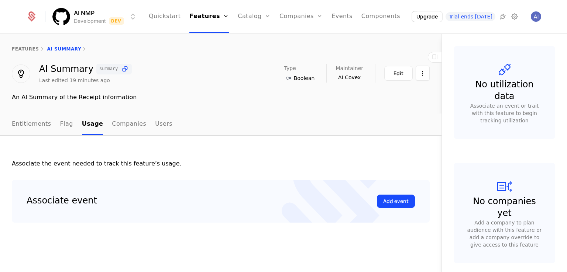
click at [68, 122] on ul "Entitlements Flag Usage Companies Users" at bounding box center [92, 125] width 161 height 22
click at [68, 121] on ul "Entitlements Flag Usage Companies Users" at bounding box center [92, 125] width 161 height 22
drag, startPoint x: 134, startPoint y: 124, endPoint x: 151, endPoint y: 120, distance: 17.6
click at [134, 124] on ul "Entitlements Flag Usage Companies Users" at bounding box center [92, 125] width 161 height 22
click at [117, 118] on link "Companies" at bounding box center [129, 125] width 34 height 22
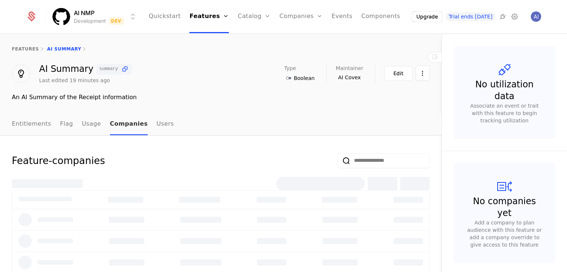
click at [119, 127] on link "Companies" at bounding box center [129, 125] width 38 height 22
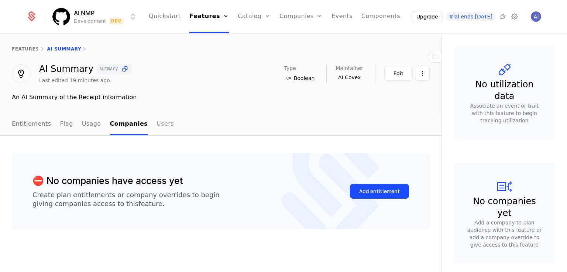
click at [157, 126] on link "Users" at bounding box center [165, 125] width 17 height 22
click at [120, 126] on link "Companies" at bounding box center [127, 125] width 34 height 22
click at [25, 120] on link "Entitlements" at bounding box center [31, 125] width 39 height 22
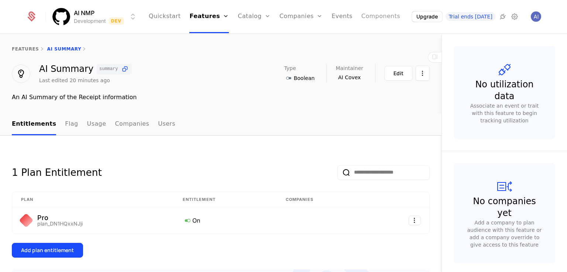
click at [379, 13] on link "Components" at bounding box center [380, 16] width 39 height 33
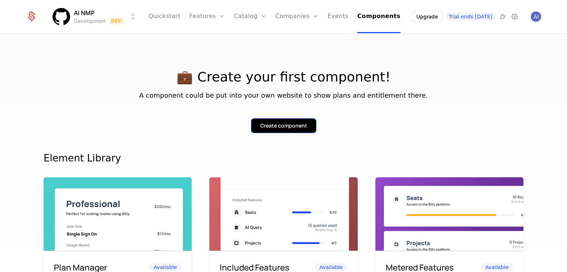
click at [288, 124] on div "Create component" at bounding box center [283, 125] width 47 height 7
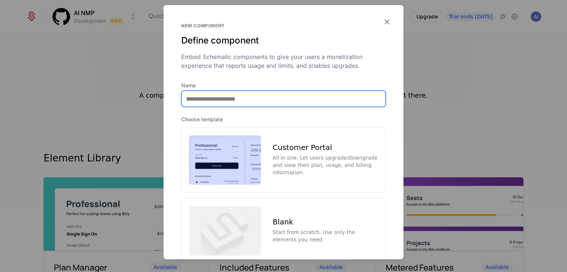
click at [249, 97] on input "Name" at bounding box center [284, 99] width 204 height 16
type input "**********"
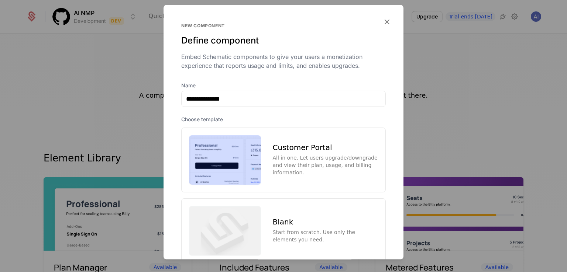
click at [304, 151] on div "Customer Portal All in one. Let users upgrade/downgrade and view their plan, us…" at bounding box center [325, 160] width 105 height 32
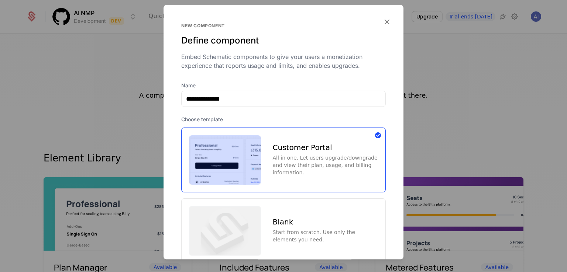
scroll to position [50, 0]
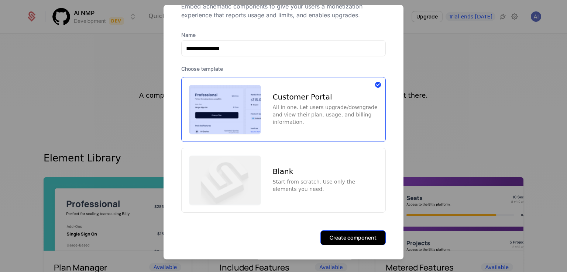
click at [354, 231] on button "Create component" at bounding box center [352, 238] width 65 height 15
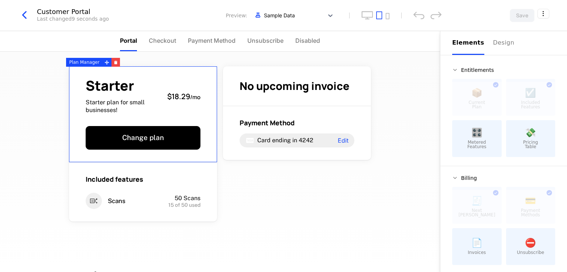
click at [170, 86] on div "Starter Starter plan for small businesses! $18.29 / mo" at bounding box center [143, 96] width 115 height 35
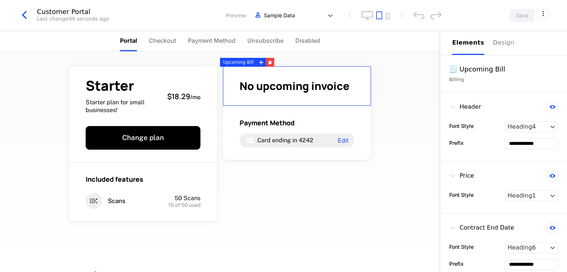
click at [311, 79] on span "No upcoming invoice" at bounding box center [295, 86] width 110 height 15
click at [268, 61] on icon "button" at bounding box center [269, 61] width 3 height 1
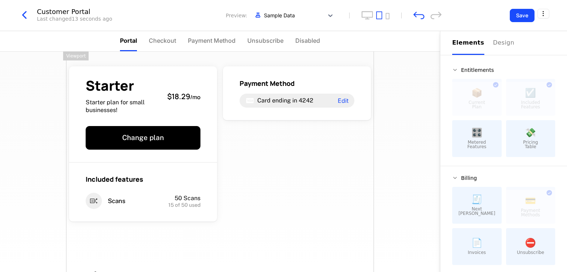
click at [272, 58] on div "Starter Starter plan for small businesses! $18.29 / mo Change plan Included fea…" at bounding box center [220, 171] width 308 height 238
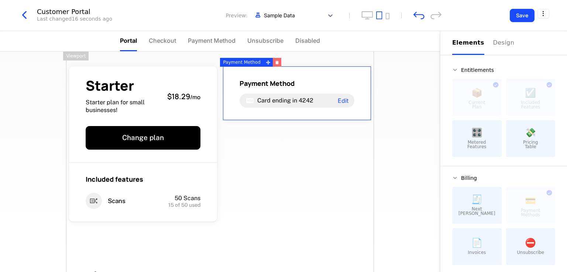
click at [275, 62] on icon "button" at bounding box center [277, 63] width 4 height 4
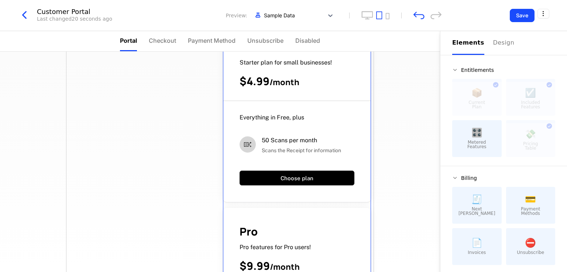
scroll to position [406, 0]
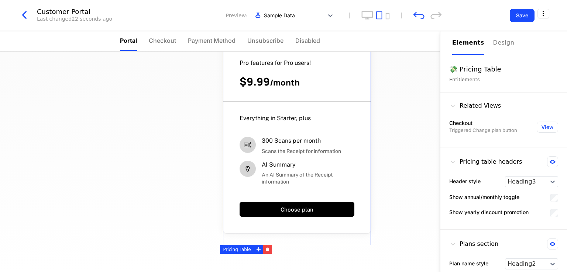
click at [272, 110] on div "Everything in Starter, plus 300 Scans per month Scans the Receipt for informati…" at bounding box center [297, 159] width 148 height 115
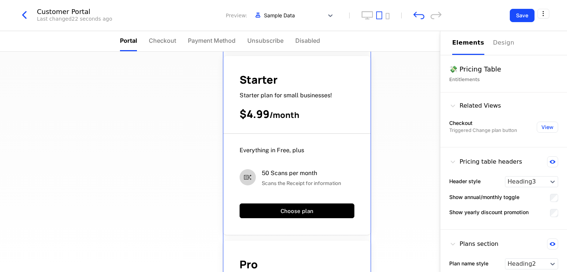
scroll to position [0, 0]
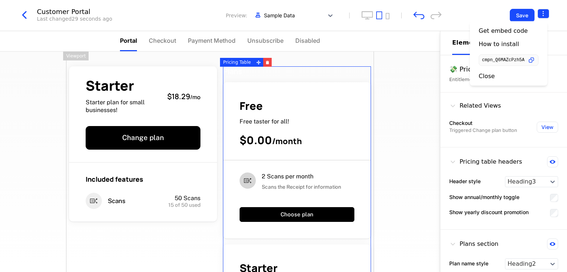
click at [546, 14] on html "AI NMP Development Dev Quickstart Features Features Flags Catalog Plans Add Ons…" at bounding box center [283, 136] width 567 height 272
click at [503, 75] on div "Close" at bounding box center [509, 75] width 60 height 7
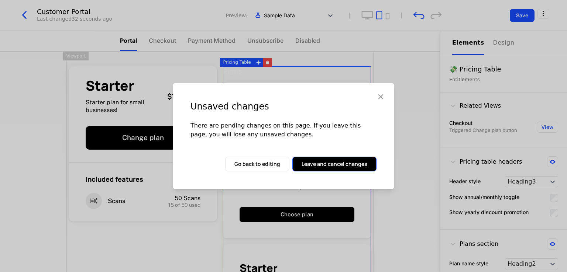
click at [322, 164] on button "Leave and cancel changes" at bounding box center [334, 164] width 84 height 15
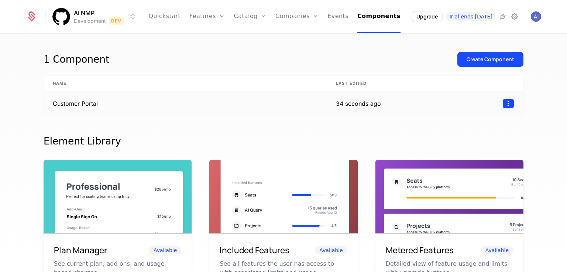
click at [506, 99] on html "AI NMP Development Dev Quickstart Features Features Flags Catalog Plans Add Ons…" at bounding box center [283, 136] width 567 height 272
click at [466, 119] on div "Delete" at bounding box center [461, 122] width 28 height 10
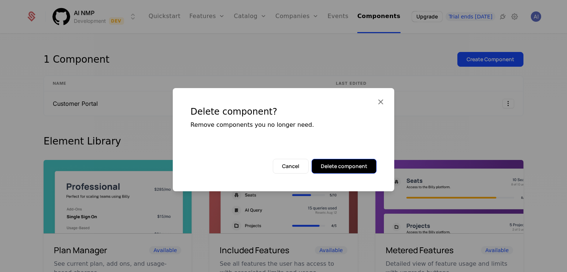
click at [363, 165] on button "Delete component" at bounding box center [344, 166] width 65 height 15
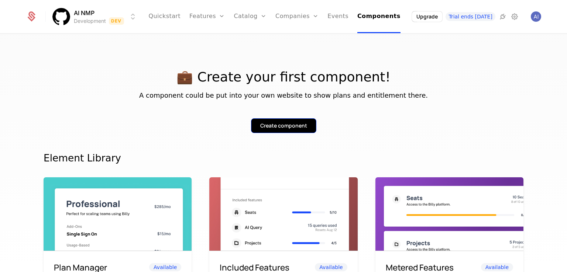
click at [307, 124] on button "Create component" at bounding box center [283, 125] width 65 height 15
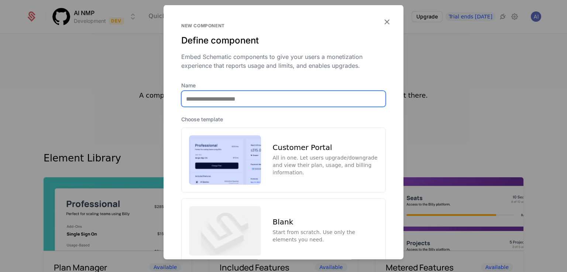
click at [264, 97] on input "Name" at bounding box center [284, 99] width 204 height 16
drag, startPoint x: 213, startPoint y: 101, endPoint x: 303, endPoint y: 97, distance: 90.1
click at [293, 99] on input "**********" at bounding box center [284, 99] width 204 height 16
type input "********"
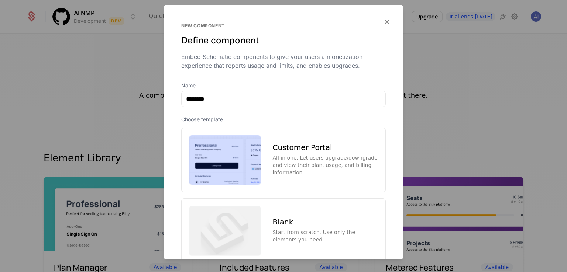
click at [278, 158] on div "All in one. Let users upgrade/downgrade and view their plan, usage, and billing…" at bounding box center [325, 165] width 105 height 22
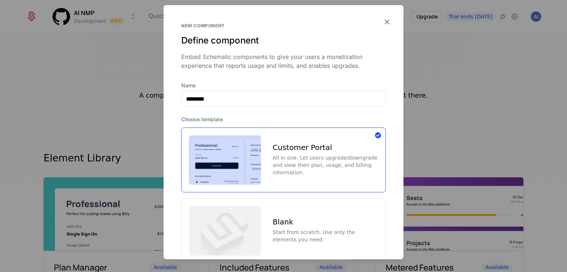
scroll to position [50, 0]
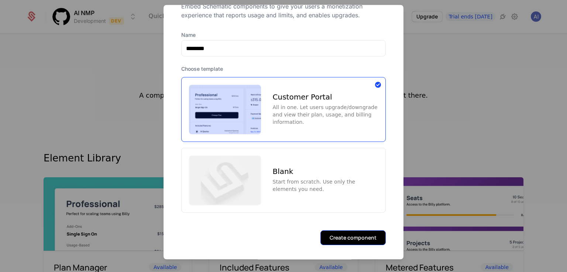
click at [353, 237] on button "Create component" at bounding box center [352, 238] width 65 height 15
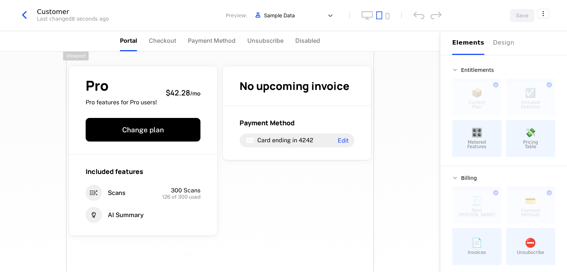
scroll to position [31, 0]
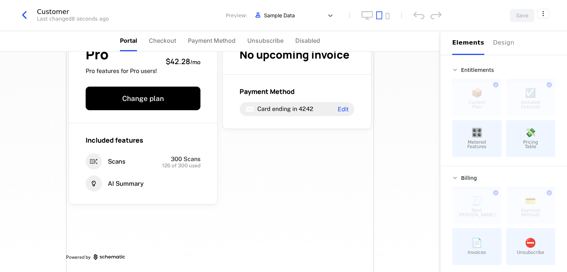
click at [286, 183] on div "Pro Pro features for Pro users! $42.28 / mo Change plan Included features Scans…" at bounding box center [220, 146] width 308 height 252
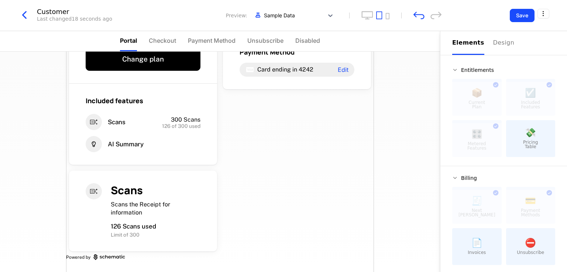
scroll to position [34, 0]
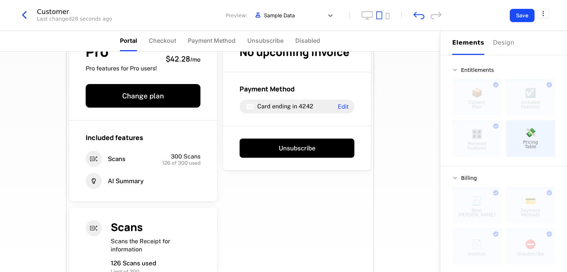
click at [295, 200] on div "Pro Pro features for Pro users! $42.28 / mo Change plan Included features Scans…" at bounding box center [220, 164] width 308 height 292
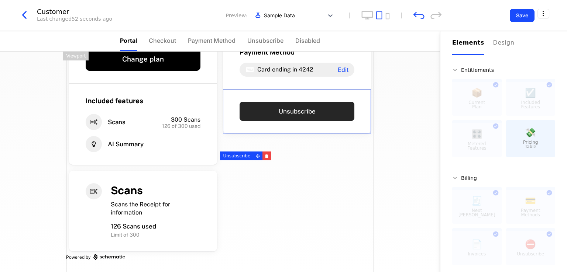
scroll to position [0, 0]
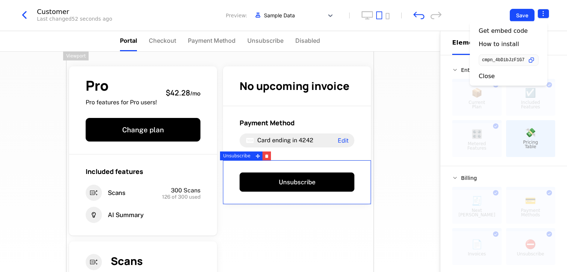
click at [542, 15] on html "AI NMP Development Dev Quickstart Features Features Flags Catalog Plans Add Ons…" at bounding box center [283, 136] width 567 height 272
click at [504, 73] on div "Close" at bounding box center [509, 75] width 60 height 7
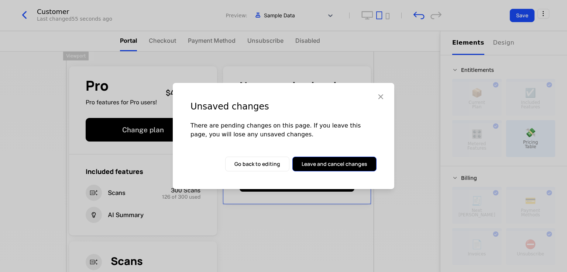
click at [339, 168] on button "Leave and cancel changes" at bounding box center [334, 164] width 84 height 15
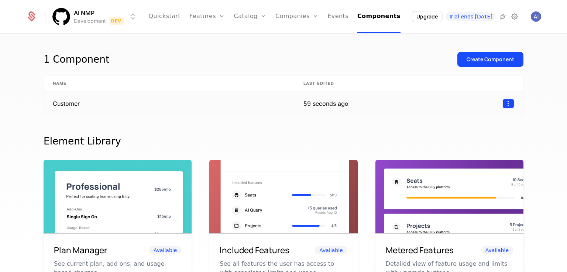
click at [511, 106] on html "AI NMP Development Dev Quickstart Features Features Flags Catalog Plans Add Ons…" at bounding box center [283, 136] width 567 height 272
click at [466, 121] on div "Delete" at bounding box center [461, 122] width 28 height 10
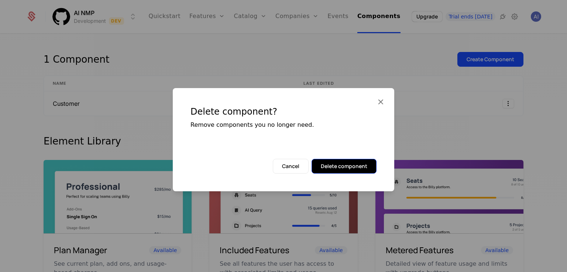
click at [336, 163] on button "Delete component" at bounding box center [344, 166] width 65 height 15
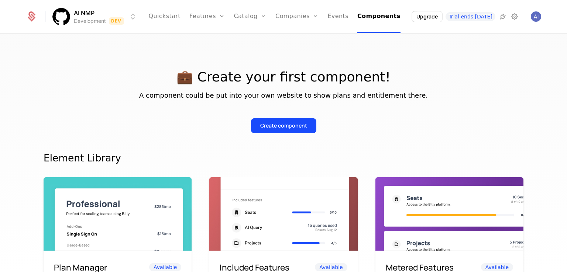
click at [484, 61] on div "💼 Create your first component! A component could be put into your own website t…" at bounding box center [284, 92] width 480 height 81
click at [291, 119] on button "Create component" at bounding box center [283, 125] width 65 height 15
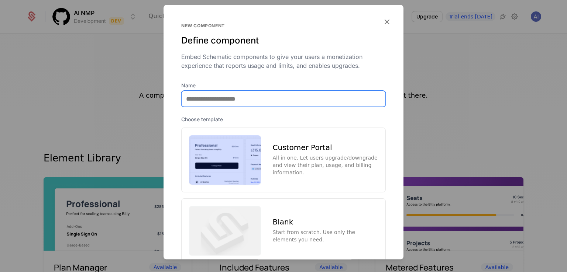
click at [294, 91] on input "Name" at bounding box center [284, 99] width 204 height 16
type input "**********"
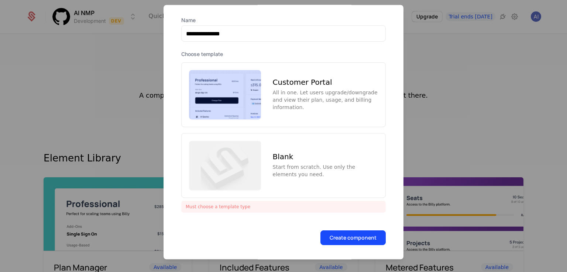
click at [289, 97] on div "All in one. Let users upgrade/downgrade and view their plan, usage, and billing…" at bounding box center [325, 100] width 105 height 22
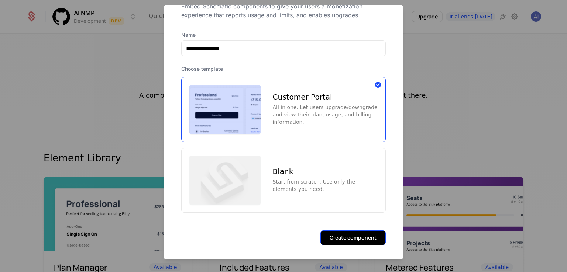
click at [343, 240] on button "Create component" at bounding box center [352, 238] width 65 height 15
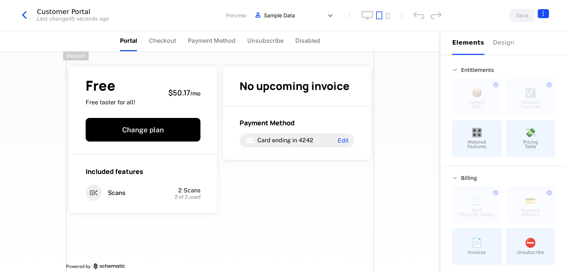
click at [542, 11] on html "AI NMP Development Dev Quickstart Features Features Flags Catalog Plans Add Ons…" at bounding box center [283, 136] width 567 height 272
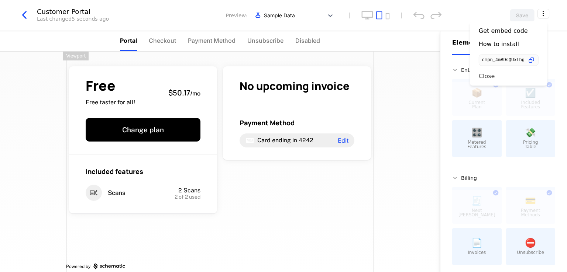
click at [493, 76] on div "Close" at bounding box center [509, 75] width 60 height 7
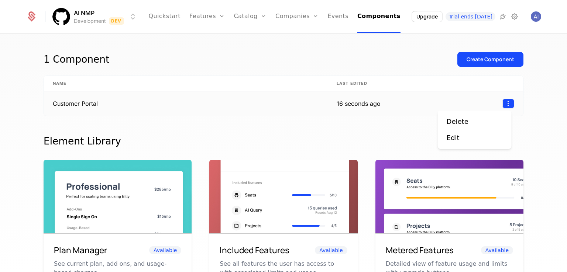
click at [506, 99] on html "AI NMP Development Dev Quickstart Features Features Flags Catalog Plans Add Ons…" at bounding box center [283, 136] width 567 height 272
click at [456, 118] on div "Delete" at bounding box center [458, 122] width 22 height 10
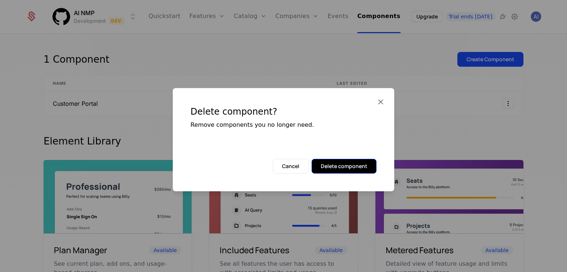
click at [326, 163] on button "Delete component" at bounding box center [344, 166] width 65 height 15
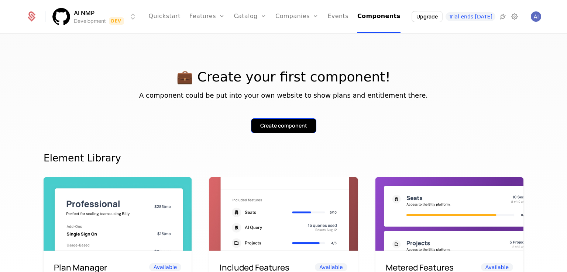
click at [283, 125] on div "Create component" at bounding box center [283, 125] width 47 height 7
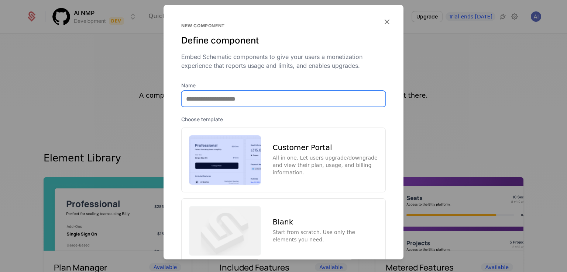
click at [250, 98] on input "Name" at bounding box center [284, 99] width 204 height 16
type input "**********"
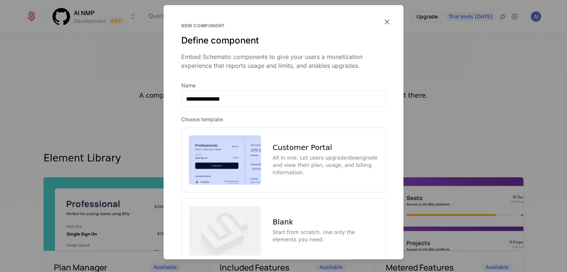
click at [233, 141] on img at bounding box center [225, 159] width 72 height 49
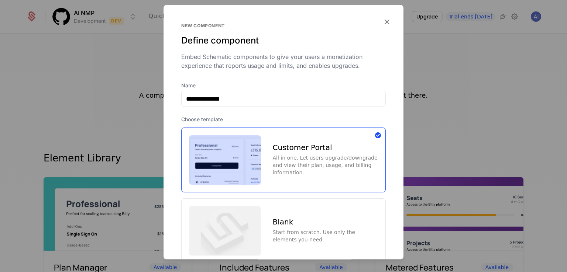
scroll to position [50, 0]
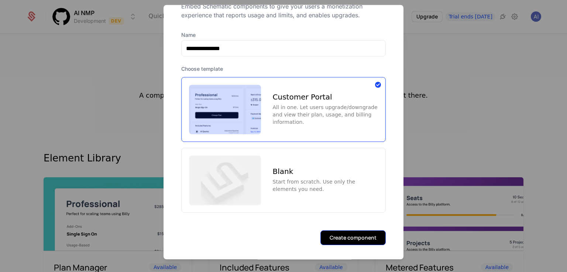
click at [354, 235] on button "Create component" at bounding box center [352, 238] width 65 height 15
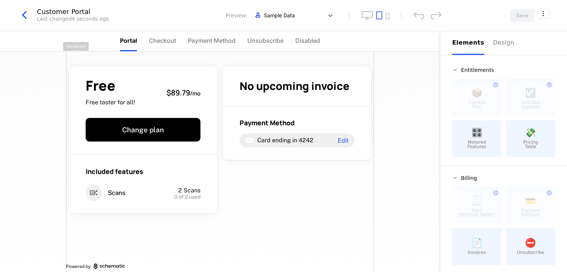
scroll to position [9, 0]
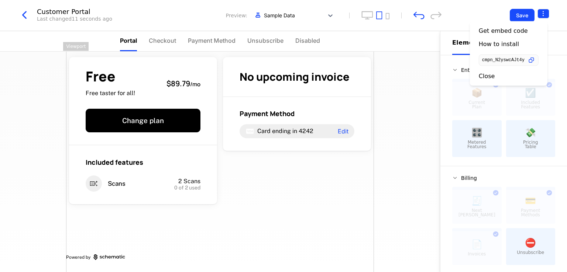
click at [547, 11] on html "AI NMP Development Dev Quickstart Features Features Flags Catalog Plans Add Ons…" at bounding box center [283, 136] width 567 height 272
click at [501, 76] on div "Close" at bounding box center [509, 75] width 60 height 7
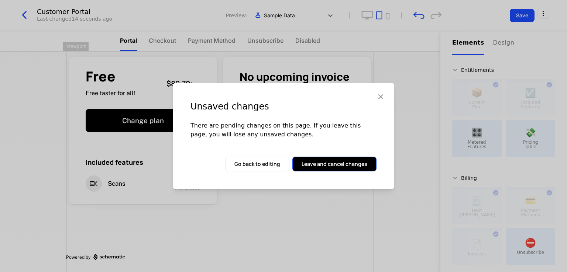
click at [343, 163] on button "Leave and cancel changes" at bounding box center [334, 164] width 84 height 15
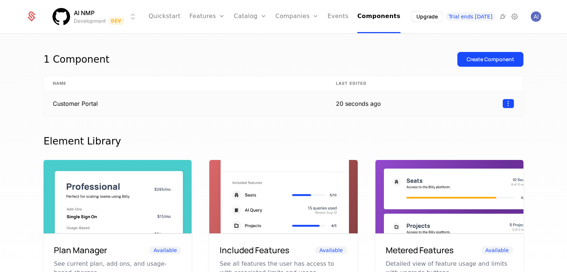
click at [504, 100] on html "AI NMP Development Dev Quickstart Features Features Flags Catalog Plans Add Ons…" at bounding box center [283, 136] width 567 height 272
click at [460, 118] on div "Delete" at bounding box center [458, 122] width 22 height 10
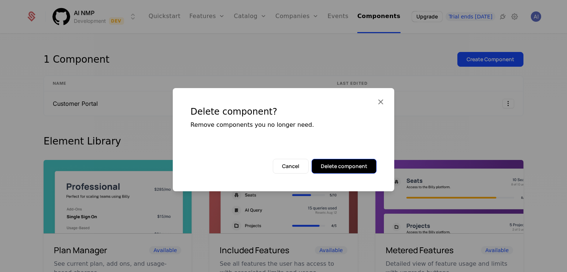
click at [349, 161] on button "Delete component" at bounding box center [344, 166] width 65 height 15
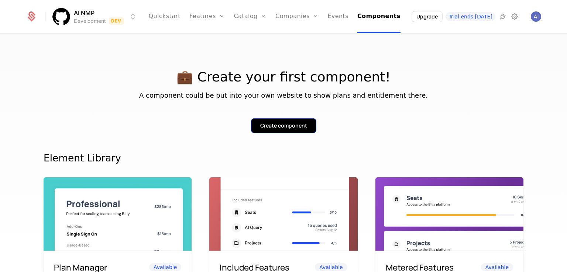
click at [289, 123] on div "Create component" at bounding box center [283, 125] width 47 height 7
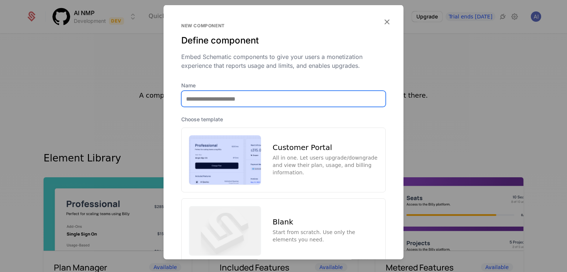
click at [239, 99] on input "Name" at bounding box center [284, 99] width 204 height 16
drag, startPoint x: 213, startPoint y: 97, endPoint x: 263, endPoint y: 99, distance: 49.5
click at [263, 99] on input "**********" at bounding box center [284, 99] width 204 height 16
paste input "******"
type input "**********"
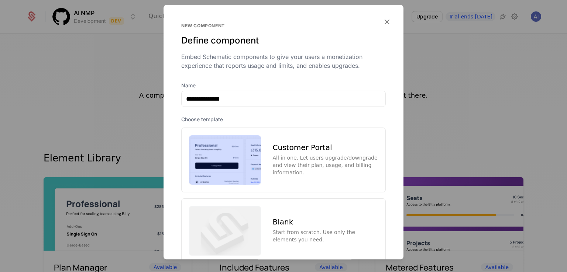
click at [284, 146] on div "Customer Portal" at bounding box center [325, 147] width 105 height 7
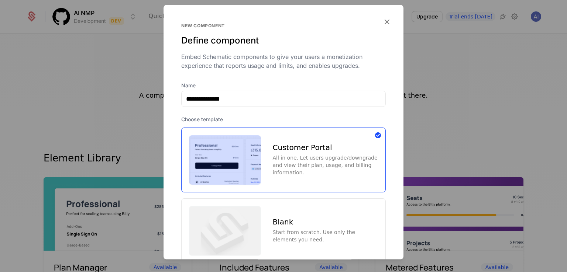
scroll to position [50, 0]
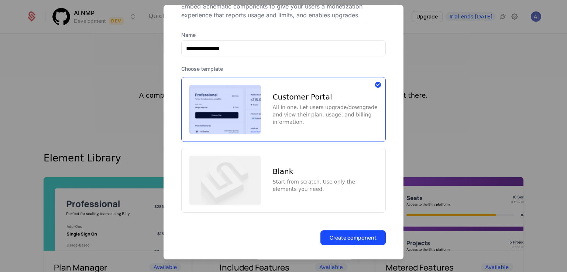
click at [362, 245] on div "Create component" at bounding box center [284, 247] width 240 height 32
click at [363, 237] on button "Create component" at bounding box center [352, 238] width 65 height 15
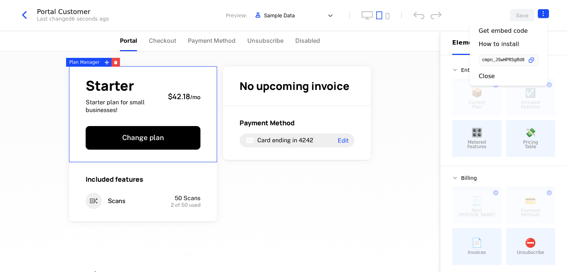
click at [539, 8] on html "AI NMP Development Dev Quickstart Features Features Flags Catalog Plans Add Ons…" at bounding box center [283, 136] width 567 height 272
click at [489, 75] on div "Close" at bounding box center [487, 75] width 16 height 7
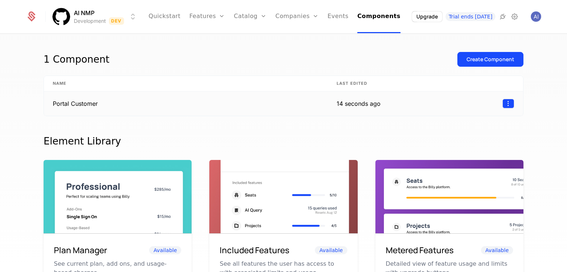
click at [509, 100] on html "AI NMP Development Dev Quickstart Features Features Flags Catalog Plans Add Ons…" at bounding box center [283, 136] width 567 height 272
click at [468, 120] on div "Delete" at bounding box center [461, 122] width 28 height 10
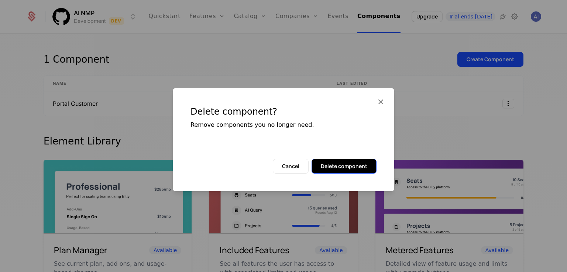
click at [332, 164] on button "Delete component" at bounding box center [344, 166] width 65 height 15
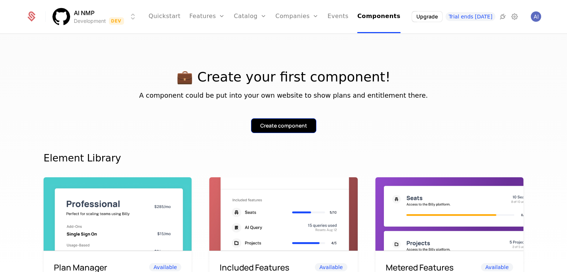
click at [267, 124] on div "Create component" at bounding box center [283, 125] width 47 height 7
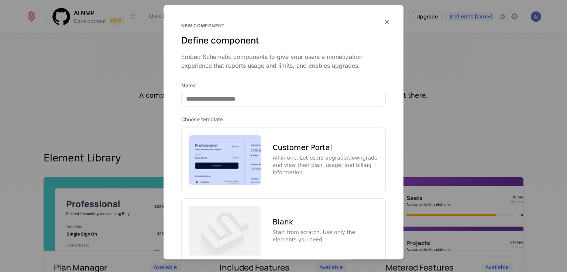
click at [244, 148] on img at bounding box center [225, 159] width 72 height 49
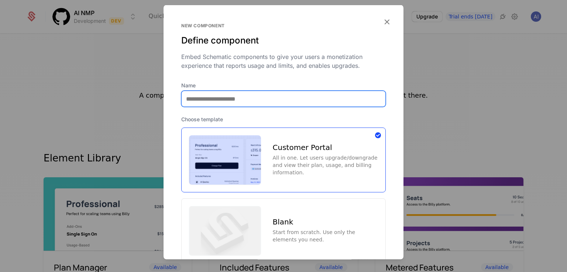
click at [241, 96] on input "Name" at bounding box center [284, 99] width 204 height 16
type input "**********"
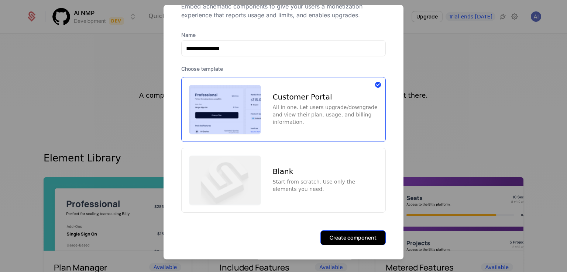
click at [346, 234] on button "Create component" at bounding box center [352, 238] width 65 height 15
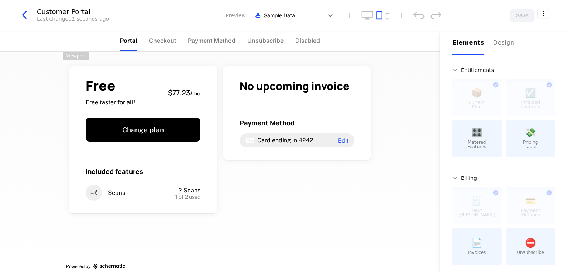
scroll to position [9, 0]
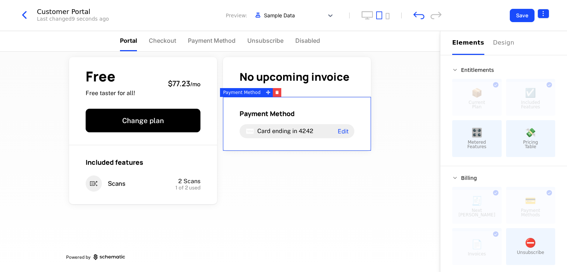
click at [539, 13] on html "AI NMP Development Dev Quickstart Features Features Flags Catalog Plans Add Ons…" at bounding box center [283, 136] width 567 height 272
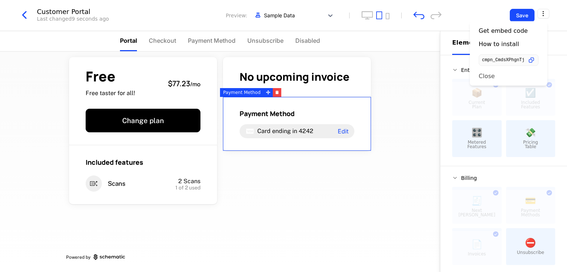
click at [505, 77] on div "Close" at bounding box center [509, 75] width 60 height 7
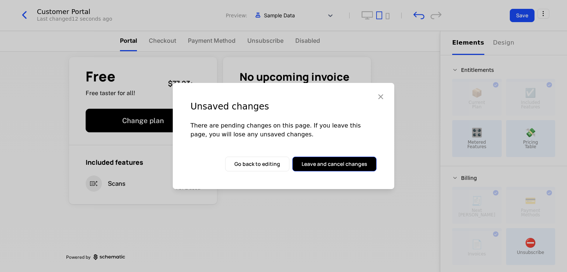
click at [342, 166] on button "Leave and cancel changes" at bounding box center [334, 164] width 84 height 15
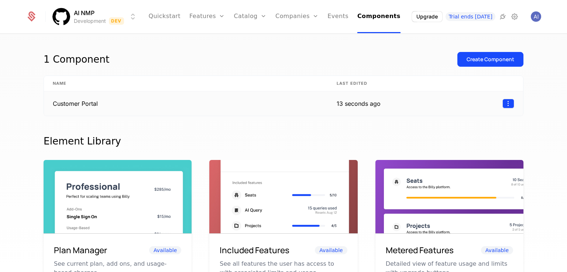
click at [505, 101] on html "AI NMP Development Dev Quickstart Features Features Flags Catalog Plans Add Ons…" at bounding box center [283, 136] width 567 height 272
click at [479, 121] on div "Delete" at bounding box center [475, 122] width 56 height 10
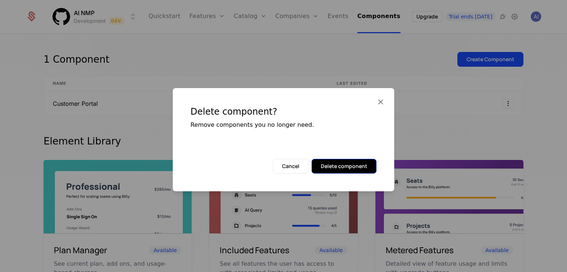
click at [347, 168] on button "Delete component" at bounding box center [344, 166] width 65 height 15
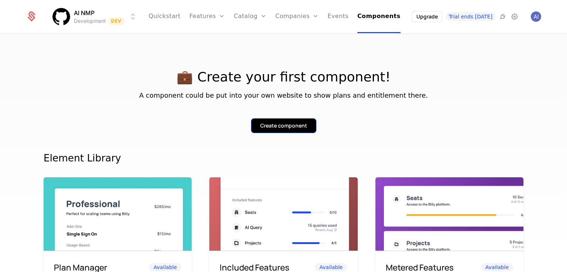
click at [308, 128] on button "Create component" at bounding box center [283, 125] width 65 height 15
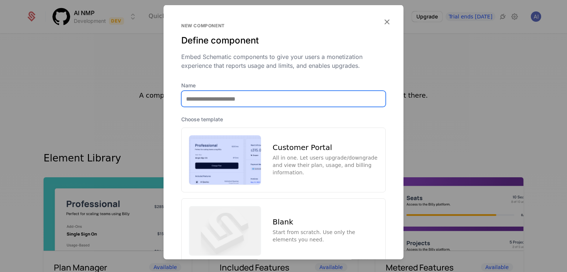
drag, startPoint x: 276, startPoint y: 96, endPoint x: 271, endPoint y: 104, distance: 9.4
click at [276, 96] on input "Name" at bounding box center [284, 99] width 204 height 16
drag, startPoint x: 214, startPoint y: 100, endPoint x: 68, endPoint y: 108, distance: 146.4
click at [71, 108] on div "**********" at bounding box center [283, 136] width 567 height 272
type input "******"
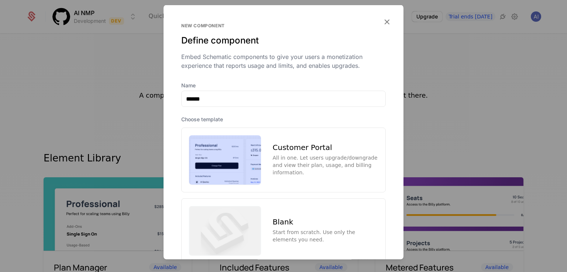
click at [296, 166] on div "All in one. Let users upgrade/downgrade and view their plan, usage, and billing…" at bounding box center [325, 165] width 105 height 22
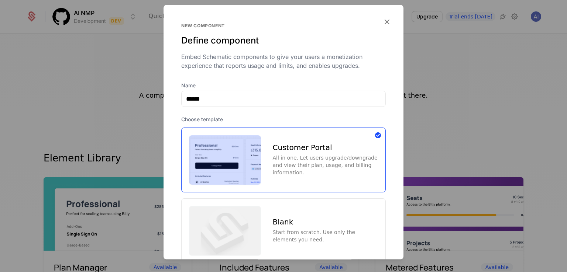
scroll to position [50, 0]
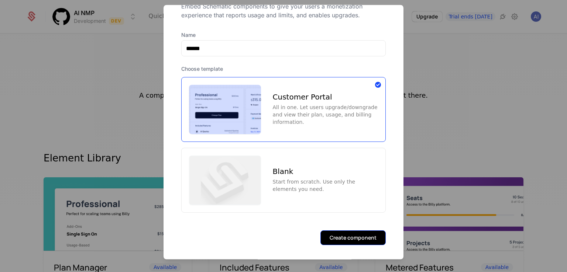
click at [339, 236] on button "Create component" at bounding box center [352, 238] width 65 height 15
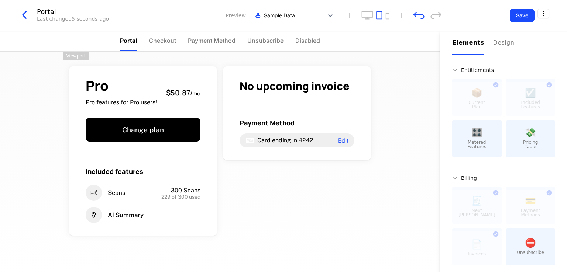
click at [332, 203] on div "Pro Pro features for Pro users! $50.87 / mo Change plan Included features Scans…" at bounding box center [220, 178] width 308 height 252
click at [416, 14] on icon "undo" at bounding box center [418, 15] width 11 height 7
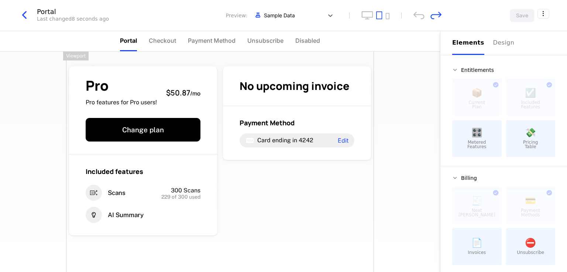
click at [342, 189] on div "Pro Pro features for Pro users! $50.87 / mo Change plan Included features Scans…" at bounding box center [220, 178] width 308 height 252
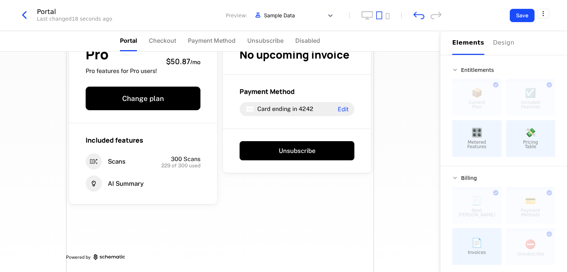
click at [317, 208] on div "Pro Pro features for Pro users! $50.87 / mo Change plan Included features Scans…" at bounding box center [220, 146] width 308 height 252
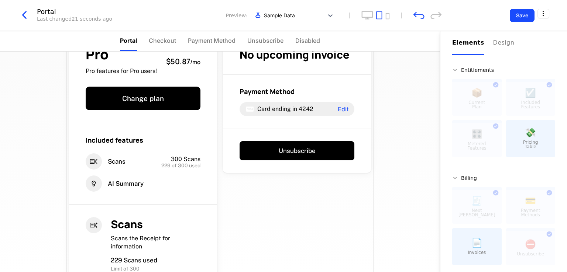
click at [278, 199] on div "Pro Pro features for Pro users! $50.87 / mo Change plan Included features Scans…" at bounding box center [220, 186] width 308 height 333
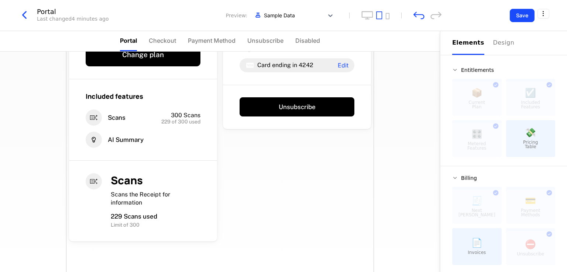
scroll to position [0, 0]
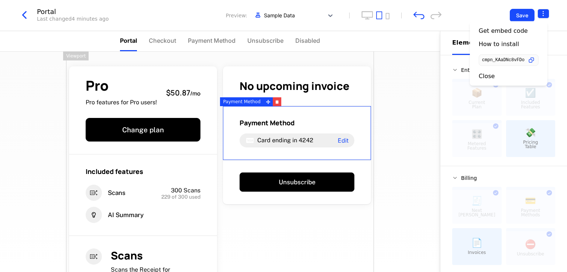
click at [543, 15] on html "AI NMP Development Dev Quickstart Features Features Flags Catalog Plans Add Ons…" at bounding box center [283, 136] width 567 height 272
click at [498, 76] on div "Close" at bounding box center [509, 75] width 60 height 7
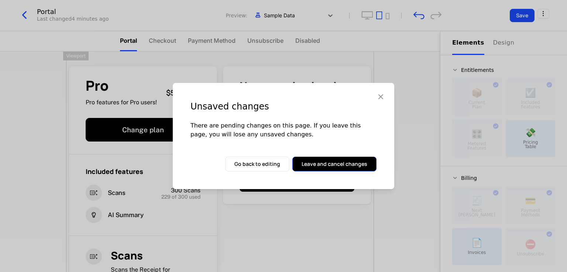
click at [360, 163] on button "Leave and cancel changes" at bounding box center [334, 164] width 84 height 15
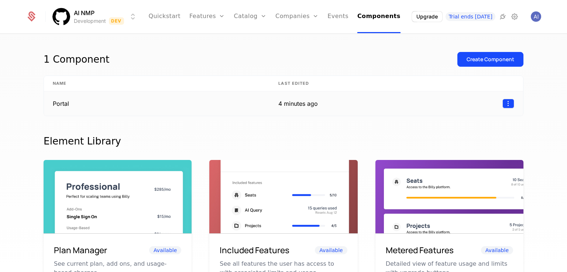
click at [506, 100] on html "AI NMP Development Dev Quickstart Features Features Flags Catalog Plans Add Ons…" at bounding box center [283, 136] width 567 height 272
click at [459, 120] on div "Delete" at bounding box center [458, 122] width 22 height 10
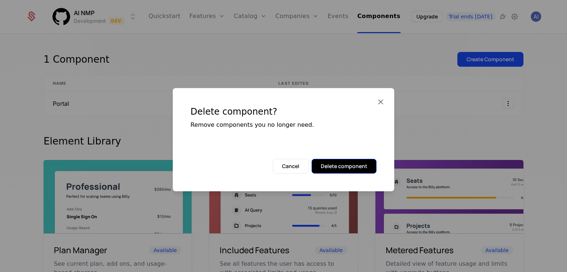
click at [350, 164] on button "Delete component" at bounding box center [344, 166] width 65 height 15
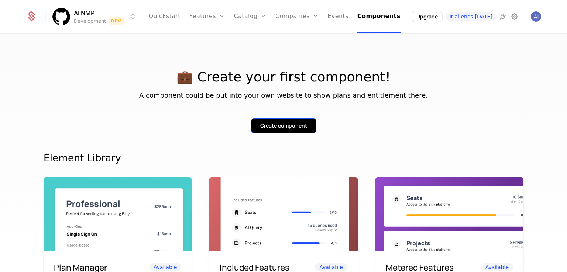
click at [278, 127] on div "Create component" at bounding box center [283, 125] width 47 height 7
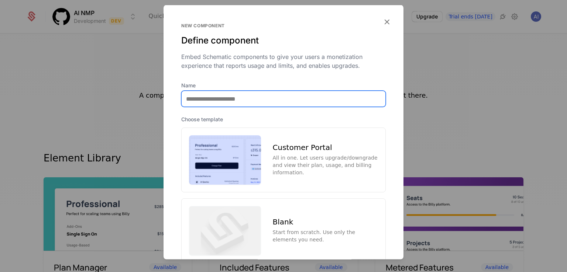
click at [242, 96] on input "Name" at bounding box center [284, 99] width 204 height 16
drag, startPoint x: 212, startPoint y: 99, endPoint x: 263, endPoint y: 97, distance: 51.0
click at [262, 98] on input "**********" at bounding box center [284, 99] width 204 height 16
type input "********"
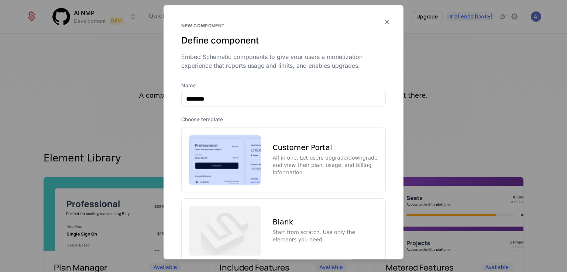
click at [265, 67] on div "Embed Schematic components to give your users a monetization experience that re…" at bounding box center [283, 61] width 205 height 18
click at [267, 135] on div "Customer Portal All in one. Let users upgrade/downgrade and view their plan, us…" at bounding box center [283, 160] width 205 height 65
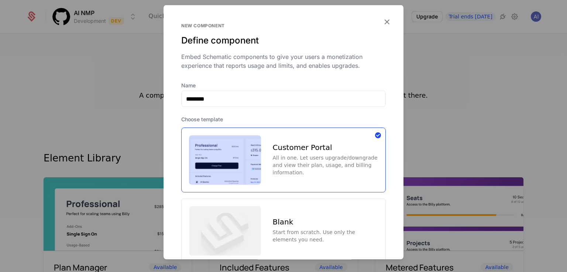
click at [275, 58] on div "Embed Schematic components to give your users a monetization experience that re…" at bounding box center [283, 61] width 205 height 18
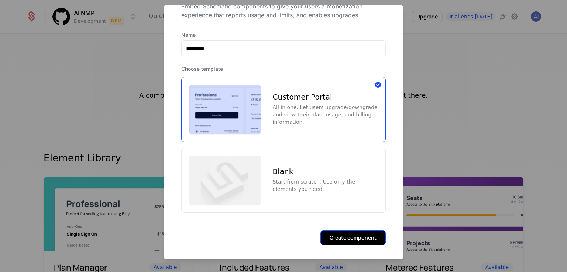
click at [351, 233] on button "Create component" at bounding box center [352, 238] width 65 height 15
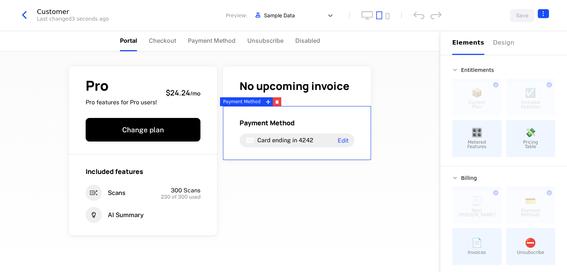
click at [542, 13] on html "AI NMP Development Dev Quickstart Features Features Flags Catalog Plans Add Ons…" at bounding box center [283, 136] width 567 height 272
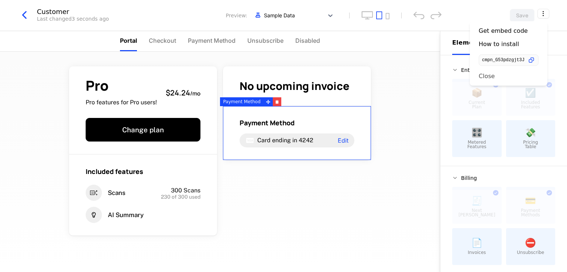
click at [496, 79] on div "Close" at bounding box center [509, 75] width 60 height 7
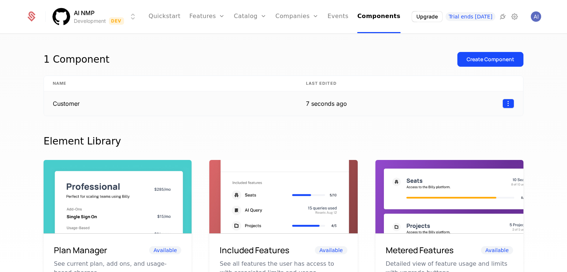
click at [504, 104] on html "AI NMP Development Dev Quickstart Features Features Flags Catalog Plans Add Ons…" at bounding box center [283, 136] width 567 height 272
click at [455, 121] on div "Delete" at bounding box center [458, 122] width 22 height 10
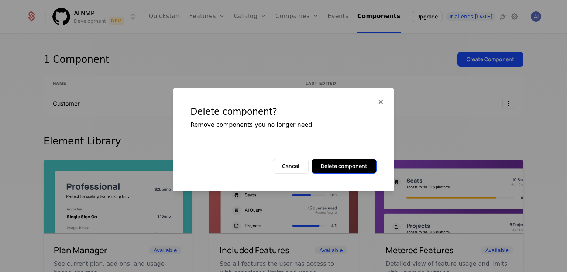
click at [331, 171] on button "Delete component" at bounding box center [344, 166] width 65 height 15
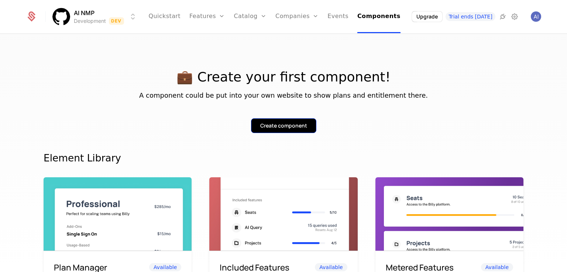
click at [265, 128] on div "Create component" at bounding box center [283, 125] width 47 height 7
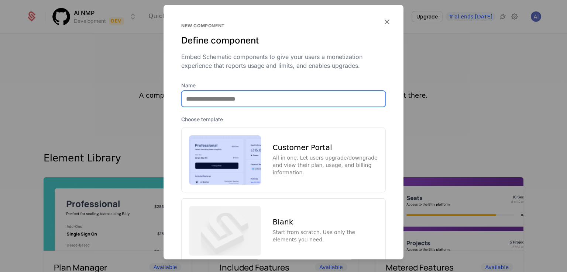
click at [243, 94] on input "Name" at bounding box center [284, 99] width 204 height 16
drag, startPoint x: 210, startPoint y: 100, endPoint x: 276, endPoint y: 99, distance: 65.7
click at [276, 99] on input "**********" at bounding box center [284, 99] width 204 height 16
click at [215, 100] on input "**********" at bounding box center [284, 99] width 204 height 16
drag, startPoint x: 146, startPoint y: 105, endPoint x: 103, endPoint y: 104, distance: 42.8
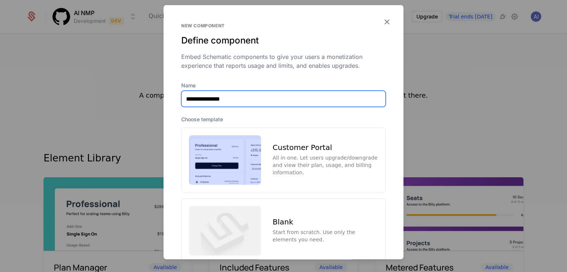
click at [103, 104] on div "**********" at bounding box center [283, 136] width 567 height 272
type input "***"
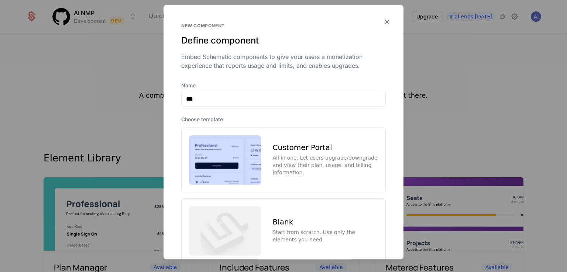
click at [265, 144] on div "Customer Portal All in one. Let users upgrade/downgrade and view their plan, us…" at bounding box center [283, 160] width 205 height 65
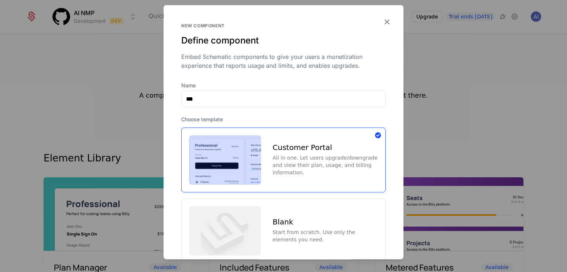
scroll to position [50, 0]
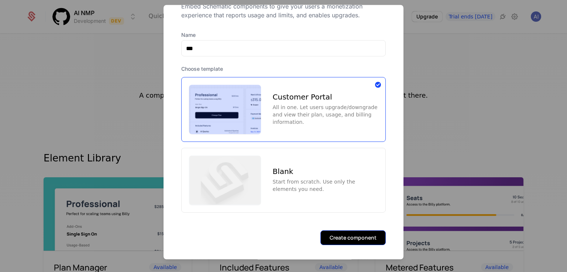
click at [352, 234] on button "Create component" at bounding box center [352, 238] width 65 height 15
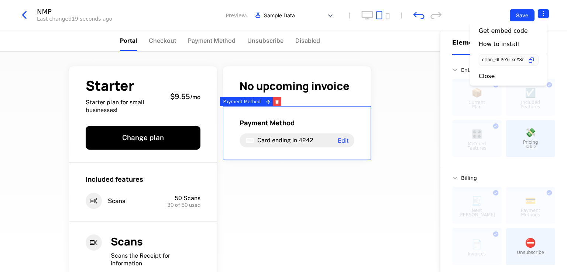
click at [543, 9] on html "AI NMP Development Dev Quickstart Features Features Flags Catalog Plans Add Ons…" at bounding box center [283, 136] width 567 height 272
click at [493, 73] on div "Close" at bounding box center [509, 75] width 60 height 7
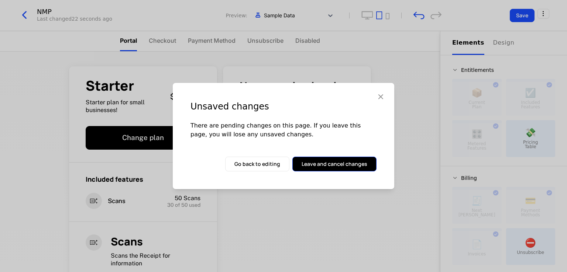
click at [331, 169] on button "Leave and cancel changes" at bounding box center [334, 164] width 84 height 15
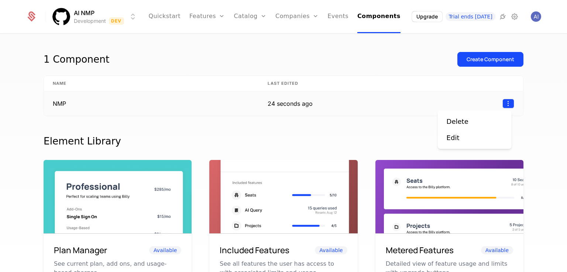
click at [506, 102] on html "AI NMP Development Dev Quickstart Features Features Flags Catalog Plans Add Ons…" at bounding box center [283, 136] width 567 height 272
click at [460, 123] on div "Delete" at bounding box center [458, 122] width 22 height 10
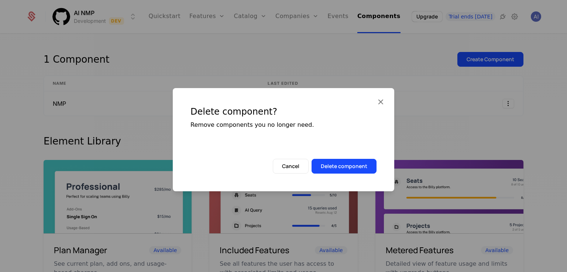
click at [348, 158] on div "Delete component? Remove components you no longer need." at bounding box center [283, 123] width 221 height 71
click at [350, 166] on button "Delete component" at bounding box center [344, 166] width 65 height 15
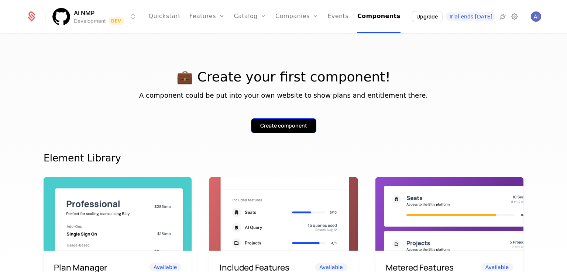
click at [282, 132] on button "Create component" at bounding box center [283, 125] width 65 height 15
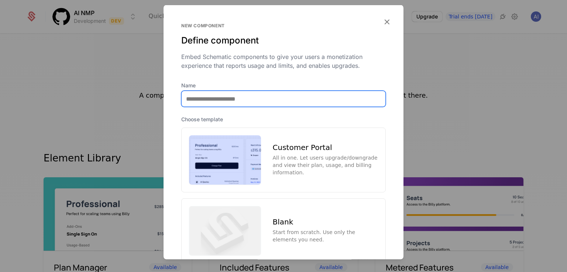
click at [237, 97] on input "Name" at bounding box center [284, 99] width 204 height 16
drag, startPoint x: 216, startPoint y: 101, endPoint x: 304, endPoint y: 102, distance: 88.2
click at [304, 102] on input "**********" at bounding box center [284, 99] width 204 height 16
type input "********"
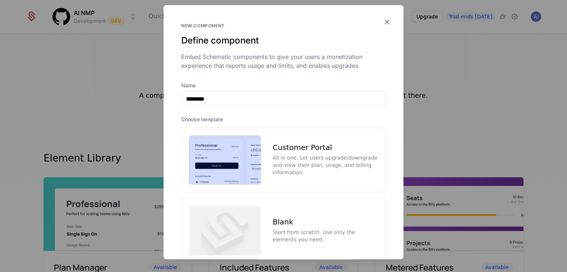
click at [336, 154] on div "All in one. Let users upgrade/downgrade and view their plan, usage, and billing…" at bounding box center [325, 165] width 105 height 22
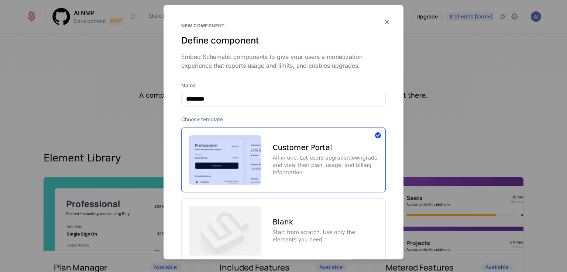
scroll to position [37, 0]
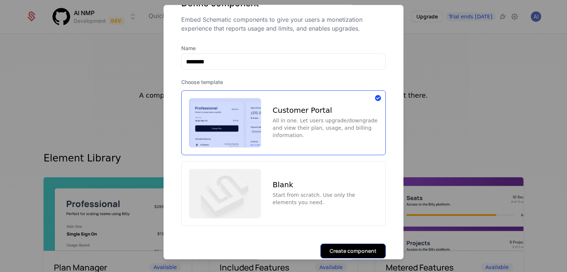
click at [350, 248] on button "Create component" at bounding box center [352, 251] width 65 height 15
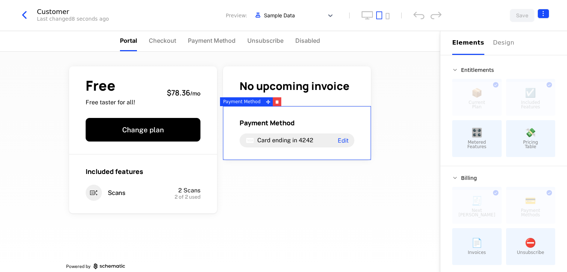
click at [544, 11] on html "AI NMP Development Dev Features Catalog Companies Events Components Upgrade Tri…" at bounding box center [283, 136] width 567 height 272
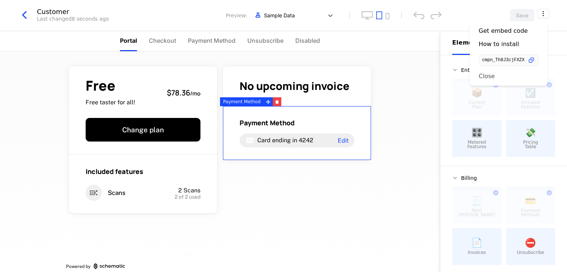
click at [489, 76] on div "Close" at bounding box center [487, 75] width 16 height 7
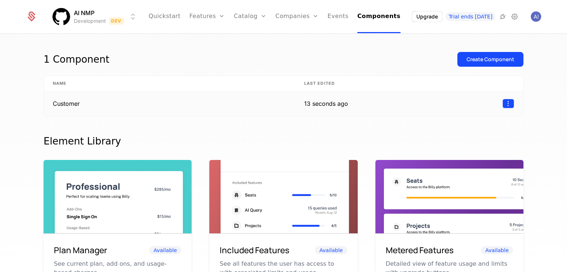
click at [504, 103] on html "AI NMP Development Dev Quickstart Features Features Flags Catalog Plans Add Ons…" at bounding box center [283, 136] width 567 height 272
click at [469, 123] on div "Delete" at bounding box center [461, 122] width 28 height 10
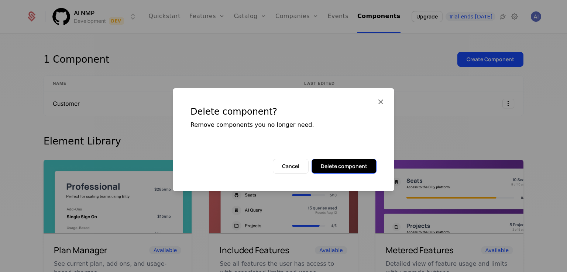
click at [353, 167] on button "Delete component" at bounding box center [344, 166] width 65 height 15
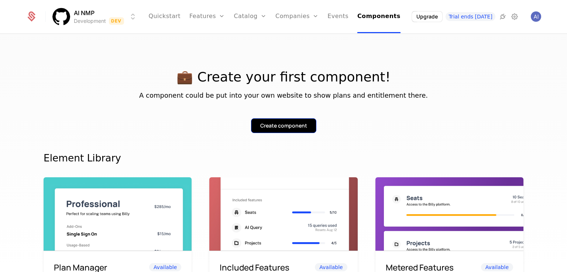
click at [278, 121] on button "Create component" at bounding box center [283, 125] width 65 height 15
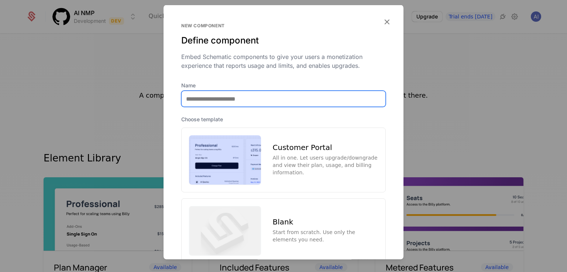
click at [234, 95] on input "Name" at bounding box center [284, 99] width 204 height 16
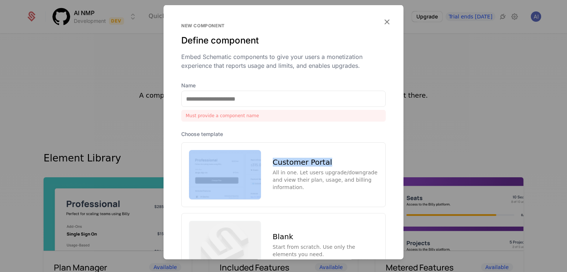
drag, startPoint x: 336, startPoint y: 145, endPoint x: 262, endPoint y: 154, distance: 74.4
click at [262, 154] on div "Customer Portal All in one. Let users upgrade/downgrade and view their plan, us…" at bounding box center [283, 174] width 205 height 65
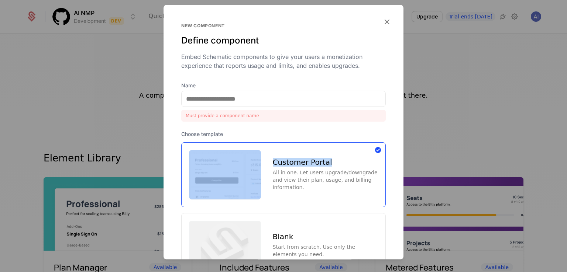
copy div "Customer Portal"
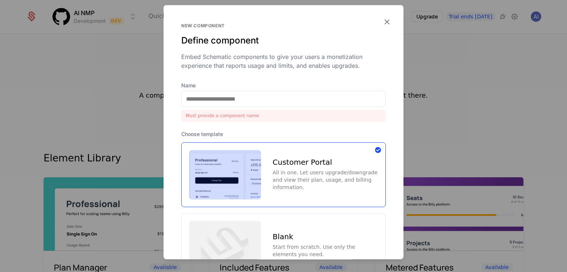
click at [219, 85] on label "Name" at bounding box center [283, 85] width 205 height 7
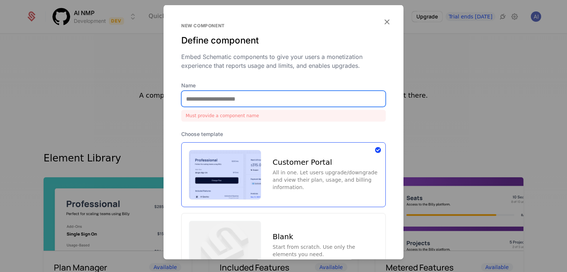
click at [219, 91] on input "Name" at bounding box center [284, 99] width 204 height 16
click at [217, 93] on input "Name" at bounding box center [284, 99] width 204 height 16
paste input "**********"
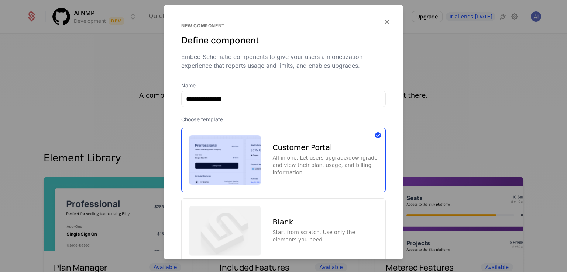
click at [226, 77] on div "New component Define component Embed Schematic components to give your users a …" at bounding box center [283, 52] width 205 height 59
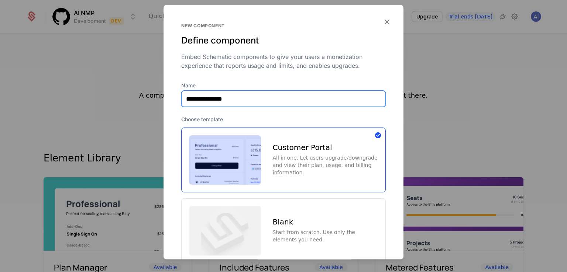
click at [188, 98] on input "**********" at bounding box center [284, 99] width 204 height 16
type input "**********"
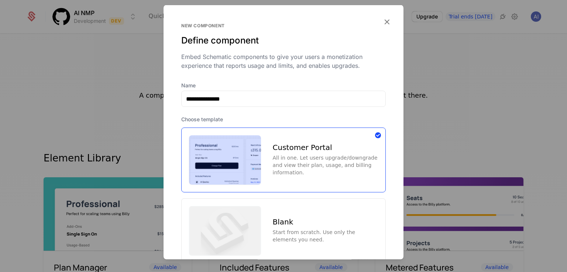
drag, startPoint x: 222, startPoint y: 73, endPoint x: 220, endPoint y: 77, distance: 4.5
click at [222, 72] on div "New component Define component Embed Schematic components to give your users a …" at bounding box center [283, 52] width 205 height 59
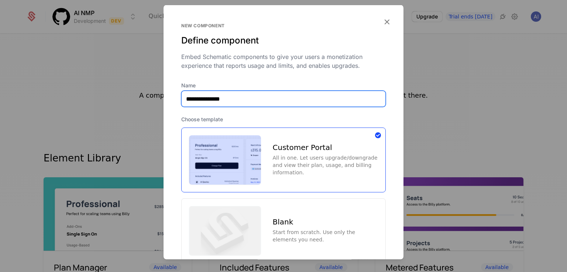
click at [188, 97] on input "**********" at bounding box center [284, 99] width 204 height 16
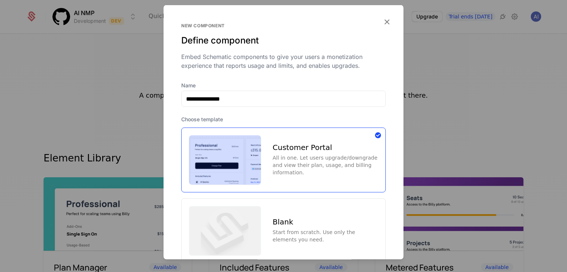
click at [234, 61] on div "Embed Schematic components to give your users a monetization experience that re…" at bounding box center [283, 61] width 205 height 18
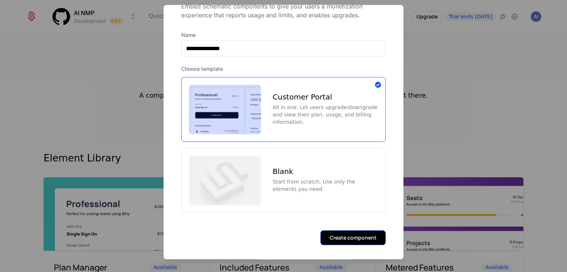
click at [366, 238] on button "Create component" at bounding box center [352, 238] width 65 height 15
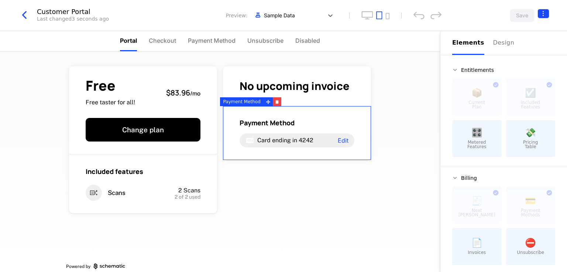
click at [549, 12] on html "AI NMP Development Dev Quickstart Features Features Flags Catalog Plans Add Ons…" at bounding box center [283, 136] width 567 height 272
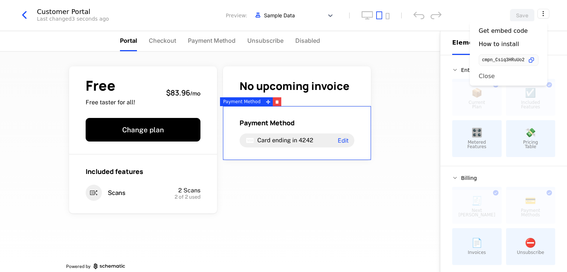
click at [483, 79] on div "Close" at bounding box center [487, 75] width 16 height 7
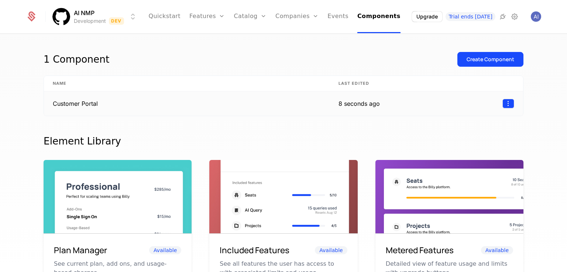
click at [506, 104] on html "AI NMP Development Dev Quickstart Features Features Flags Catalog Plans Add Ons…" at bounding box center [283, 136] width 567 height 272
click at [466, 124] on div "Delete" at bounding box center [461, 122] width 28 height 10
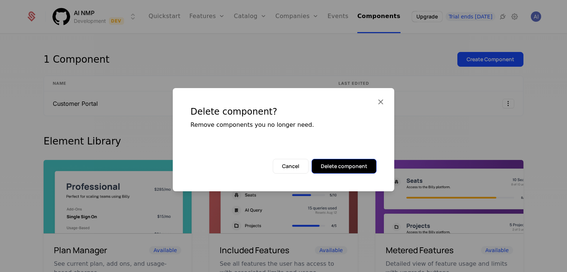
click at [362, 167] on button "Delete component" at bounding box center [344, 166] width 65 height 15
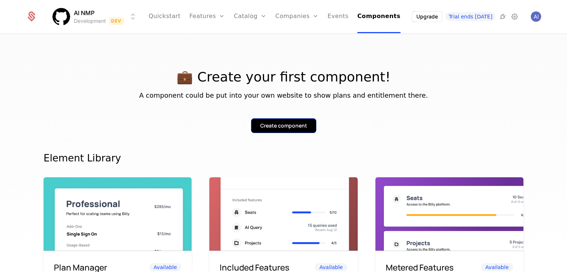
click at [291, 122] on div "Create component" at bounding box center [283, 125] width 47 height 7
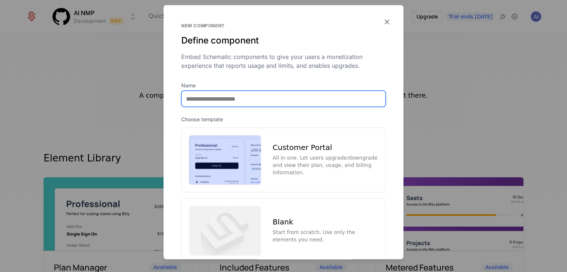
click at [262, 102] on input "Name" at bounding box center [284, 99] width 204 height 16
click at [186, 95] on input "********" at bounding box center [284, 99] width 204 height 16
click at [185, 98] on input "********" at bounding box center [284, 99] width 204 height 16
click at [223, 102] on input "**********" at bounding box center [284, 99] width 204 height 16
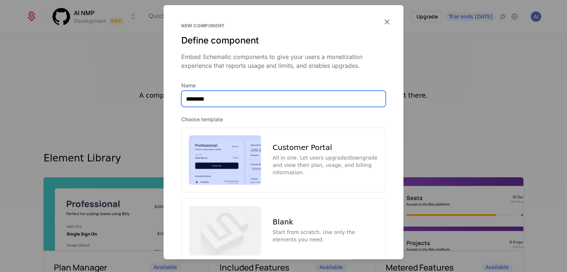
paste input "******"
type input "**********"
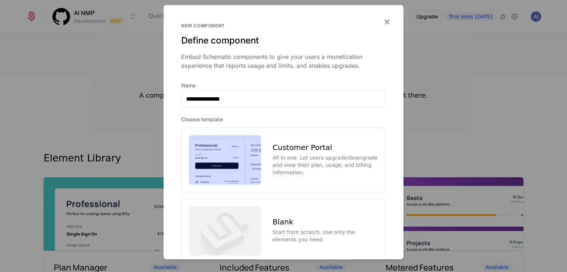
click at [269, 149] on div "Customer Portal All in one. Let users upgrade/downgrade and view their plan, us…" at bounding box center [283, 160] width 205 height 65
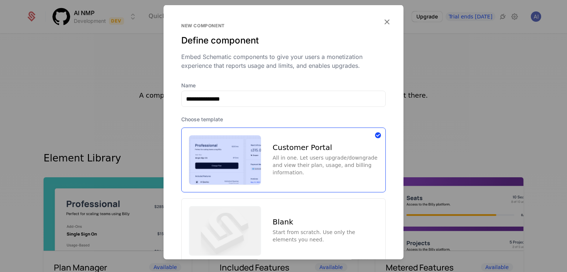
scroll to position [50, 0]
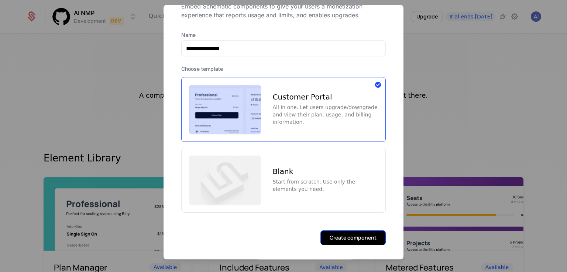
click at [350, 236] on button "Create component" at bounding box center [352, 238] width 65 height 15
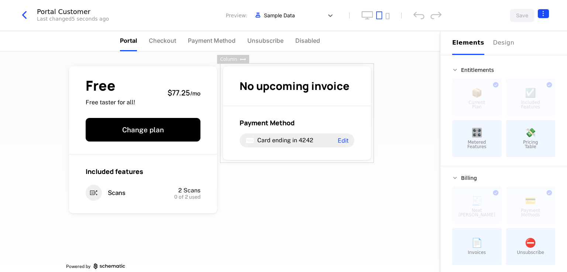
click at [541, 14] on html "AI NMP Development Dev Quickstart Features Features Flags Catalog Plans Add Ons…" at bounding box center [283, 136] width 567 height 272
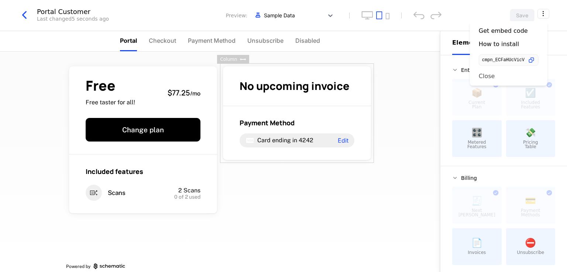
click at [516, 75] on div "Close" at bounding box center [509, 75] width 60 height 7
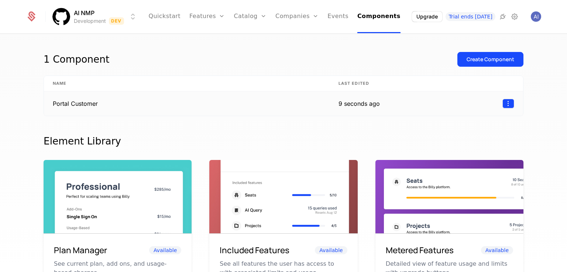
click at [505, 102] on html "AI NMP Development Dev Quickstart Features Features Flags Catalog Plans Add Ons…" at bounding box center [283, 136] width 567 height 272
click at [459, 118] on div "Delete" at bounding box center [458, 122] width 22 height 10
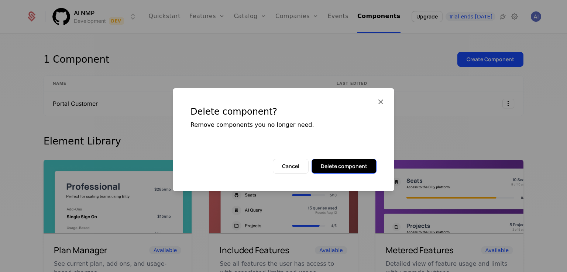
click at [350, 167] on button "Delete component" at bounding box center [344, 166] width 65 height 15
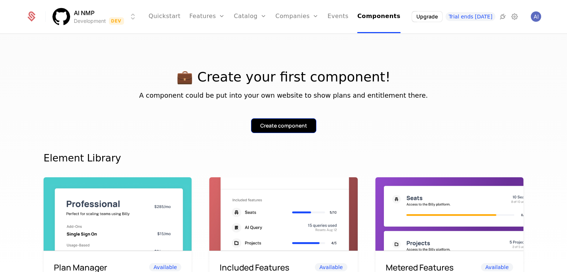
click at [282, 121] on button "Create component" at bounding box center [283, 125] width 65 height 15
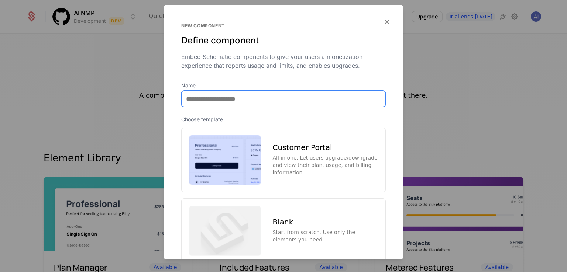
click at [257, 92] on input "Name" at bounding box center [284, 99] width 204 height 16
type input "********"
click at [187, 97] on input "********" at bounding box center [284, 99] width 204 height 16
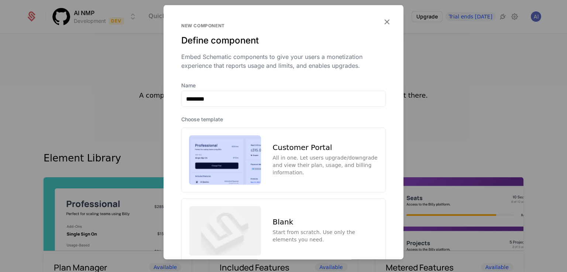
click at [205, 70] on div "New component Define component Embed Schematic components to give your users a …" at bounding box center [283, 52] width 205 height 59
click at [256, 167] on img at bounding box center [225, 159] width 72 height 49
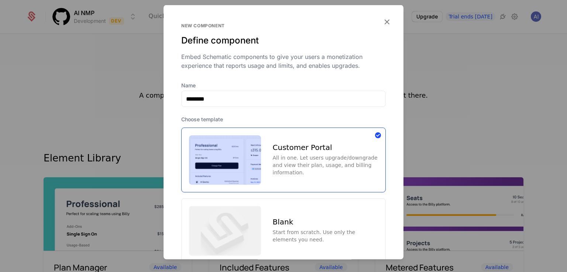
scroll to position [50, 0]
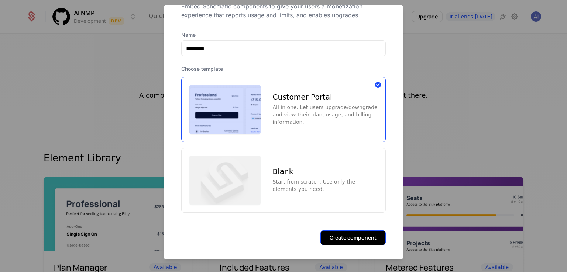
click at [336, 239] on button "Create component" at bounding box center [352, 238] width 65 height 15
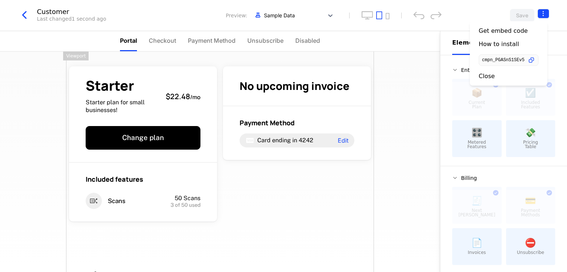
click at [546, 12] on html "AI NMP Development Dev Quickstart Features Features Flags Catalog Plans Add Ons…" at bounding box center [283, 136] width 567 height 272
click at [487, 73] on div "Close" at bounding box center [487, 75] width 16 height 7
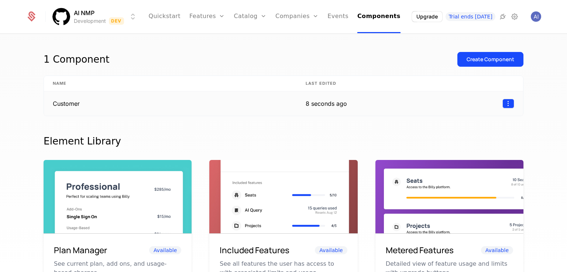
click at [502, 103] on html "AI NMP Development Dev Quickstart Features Features Flags Catalog Plans Add Ons…" at bounding box center [283, 136] width 567 height 272
click at [458, 122] on div "Delete" at bounding box center [458, 122] width 22 height 10
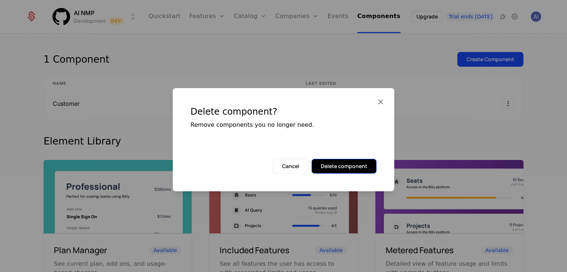
click at [352, 165] on button "Delete component" at bounding box center [344, 166] width 65 height 15
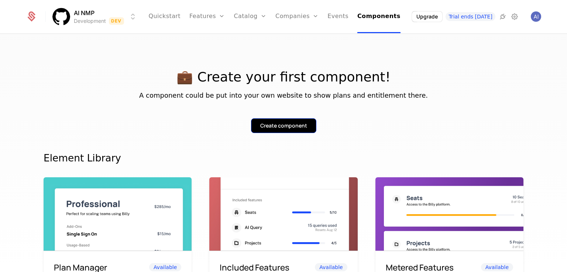
click at [289, 127] on div "Create component" at bounding box center [283, 125] width 47 height 7
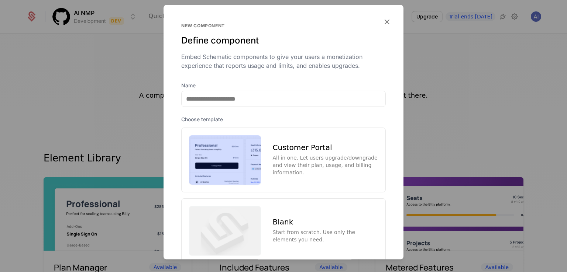
click at [275, 152] on div "Customer Portal All in one. Let users upgrade/downgrade and view their plan, us…" at bounding box center [325, 160] width 105 height 32
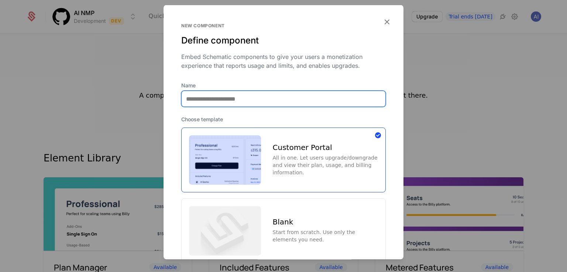
click at [232, 98] on input "Name" at bounding box center [284, 99] width 204 height 16
type input "**********"
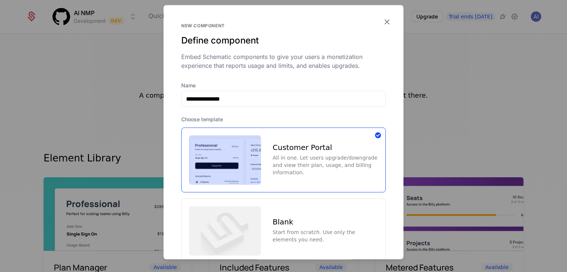
click at [231, 73] on div "New component Define component Embed Schematic components to give your users a …" at bounding box center [283, 52] width 205 height 59
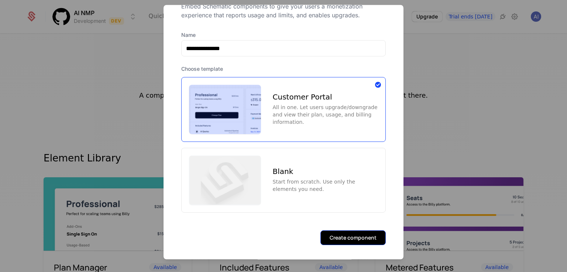
click at [350, 239] on button "Create component" at bounding box center [352, 238] width 65 height 15
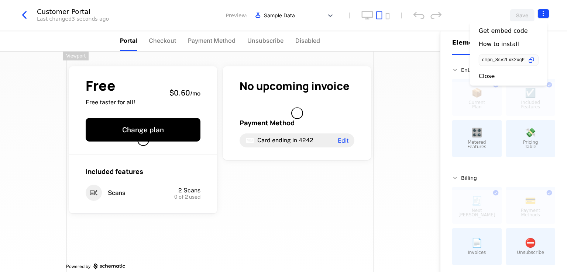
click at [543, 12] on html "AI NMP Development Dev Quickstart Features Features Flags Catalog Plans Add Ons…" at bounding box center [283, 136] width 567 height 272
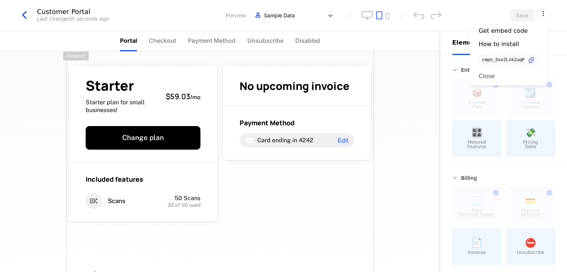
click at [487, 75] on div "Close" at bounding box center [487, 75] width 16 height 7
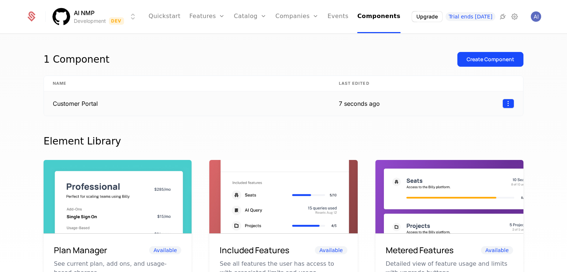
click at [508, 104] on html "AI NMP Development Dev Quickstart Features Features Flags Catalog Plans Add Ons…" at bounding box center [283, 136] width 567 height 272
click at [449, 122] on div "Delete" at bounding box center [458, 122] width 22 height 10
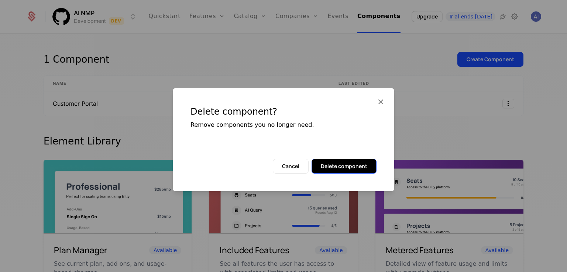
click at [340, 164] on button "Delete component" at bounding box center [344, 166] width 65 height 15
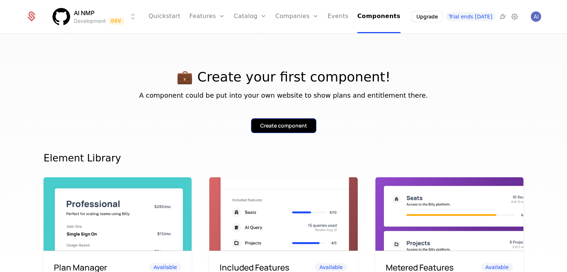
click at [289, 121] on button "Create component" at bounding box center [283, 125] width 65 height 15
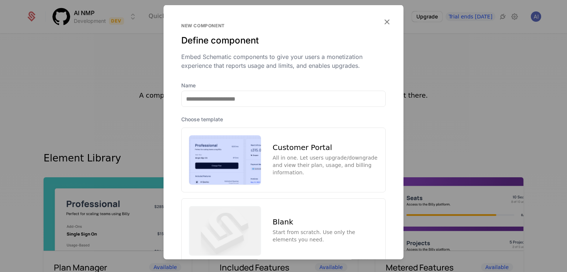
click at [244, 88] on label "Name" at bounding box center [283, 85] width 205 height 7
click at [244, 91] on input "Name" at bounding box center [284, 99] width 204 height 16
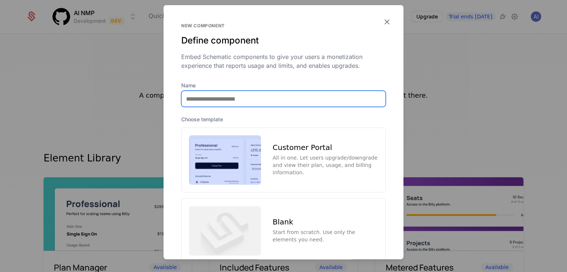
click at [231, 102] on input "Name" at bounding box center [284, 99] width 204 height 16
type input "**********"
click at [214, 97] on input "**********" at bounding box center [284, 99] width 204 height 16
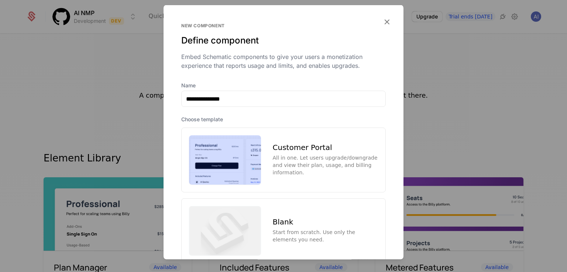
click at [261, 152] on div "Customer Portal All in one. Let users upgrade/downgrade and view their plan, us…" at bounding box center [283, 160] width 205 height 65
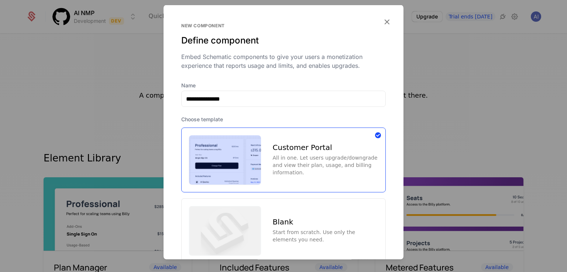
scroll to position [50, 0]
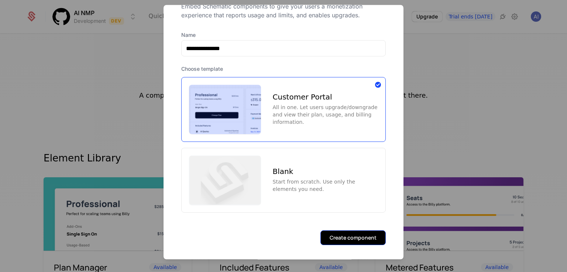
click at [336, 233] on button "Create component" at bounding box center [352, 238] width 65 height 15
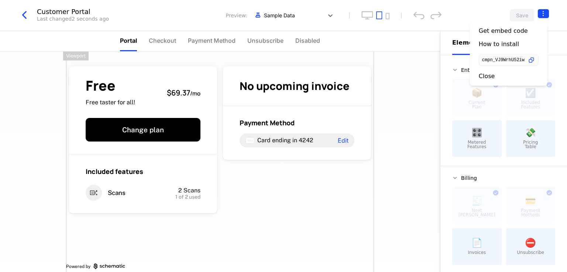
click at [544, 12] on html "AI NMP Development Dev Quickstart Features Features Flags Catalog Plans Add Ons…" at bounding box center [283, 136] width 567 height 272
click at [493, 78] on div "Close" at bounding box center [509, 75] width 60 height 7
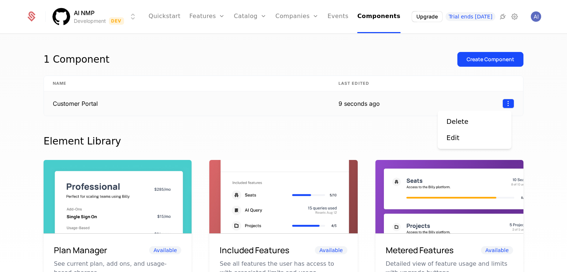
click at [507, 102] on html "AI NMP Development Dev Quickstart Features Features Flags Catalog Plans Add Ons…" at bounding box center [283, 136] width 567 height 272
click at [464, 120] on div "Delete" at bounding box center [458, 122] width 22 height 10
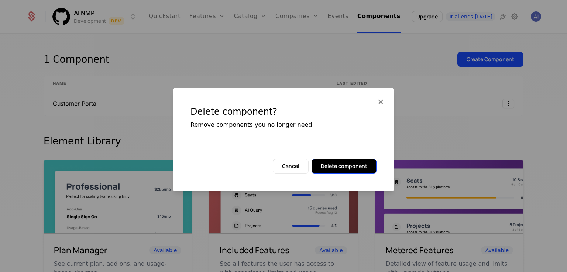
click at [348, 166] on button "Delete component" at bounding box center [344, 166] width 65 height 15
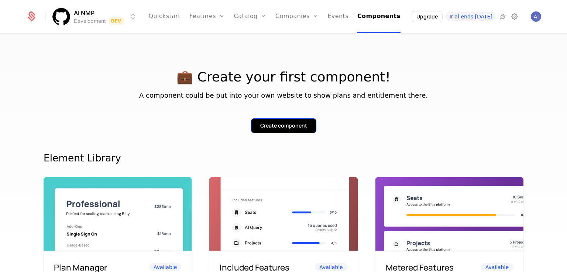
click at [274, 123] on div "Create component" at bounding box center [283, 125] width 47 height 7
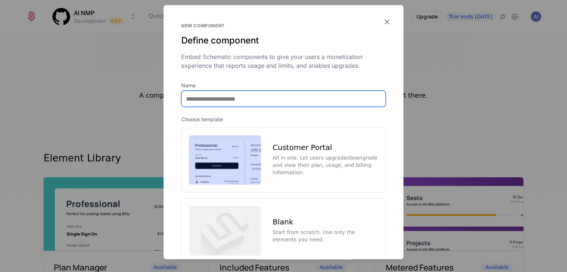
click at [232, 102] on input "Name" at bounding box center [284, 99] width 204 height 16
type input "********"
click at [187, 99] on input "********" at bounding box center [284, 99] width 204 height 16
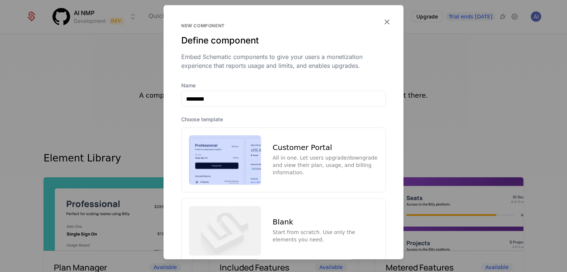
click at [190, 42] on div "Define component" at bounding box center [283, 41] width 205 height 12
click at [246, 147] on img at bounding box center [225, 159] width 72 height 49
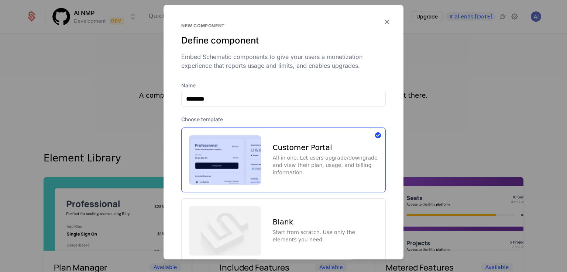
scroll to position [50, 0]
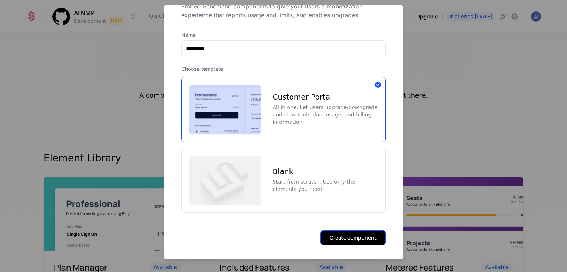
click at [336, 233] on button "Create component" at bounding box center [352, 238] width 65 height 15
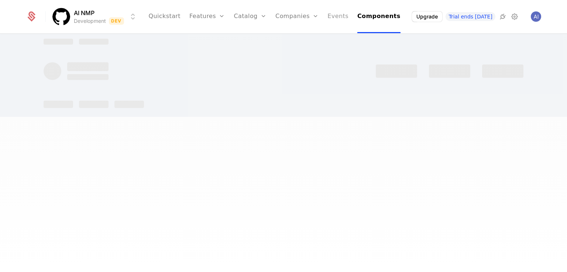
click at [340, 18] on link "Events" at bounding box center [337, 16] width 21 height 33
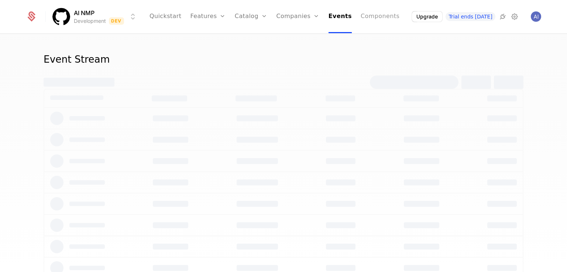
click at [378, 17] on link "Components" at bounding box center [380, 16] width 39 height 33
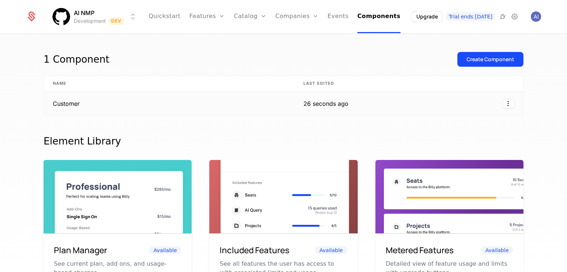
click at [123, 105] on td "Customer" at bounding box center [169, 104] width 251 height 24
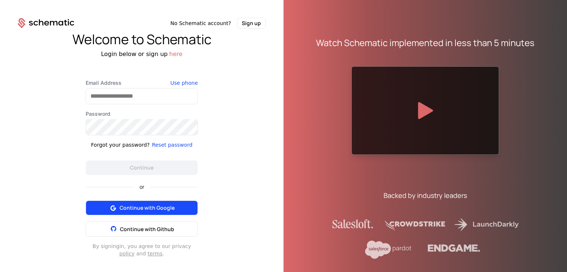
click at [158, 207] on span "Continue with Google" at bounding box center [147, 208] width 55 height 7
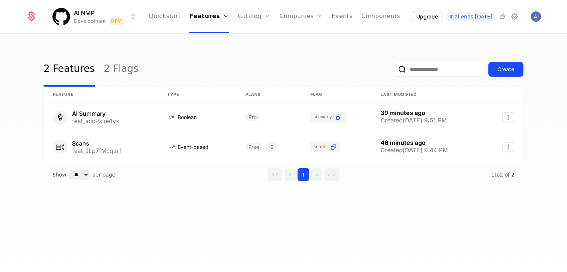
click at [137, 163] on div "Show ** ** ** *** *** per page per page 1 1 to 2 of 2 of 2" at bounding box center [284, 174] width 480 height 25
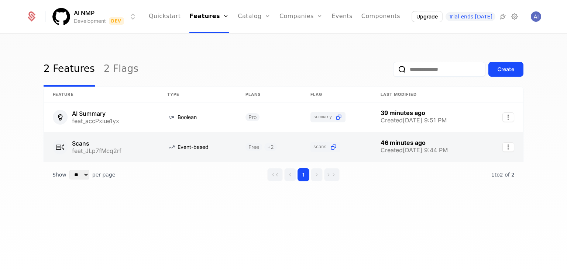
click at [136, 140] on link at bounding box center [101, 148] width 114 height 30
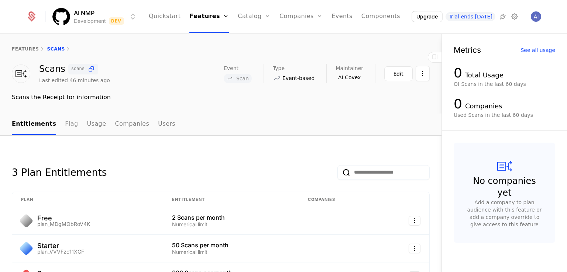
click at [65, 120] on link "Flag" at bounding box center [71, 125] width 13 height 22
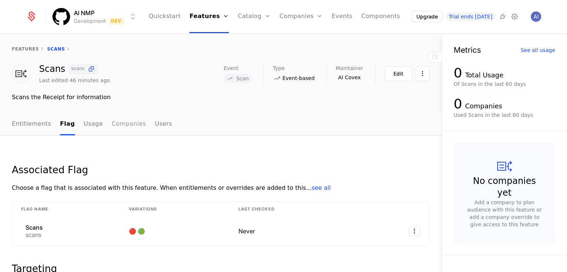
click at [123, 122] on link "Companies" at bounding box center [129, 125] width 34 height 22
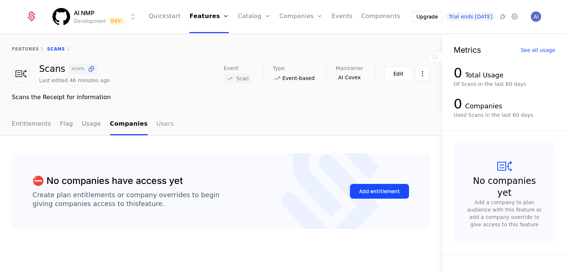
click at [157, 123] on link "Users" at bounding box center [165, 125] width 17 height 22
click at [84, 121] on link "Usage" at bounding box center [91, 125] width 19 height 22
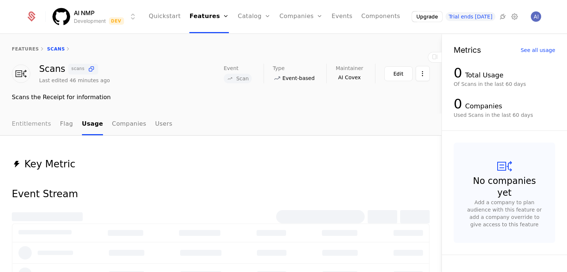
click at [32, 128] on link "Entitlements" at bounding box center [31, 125] width 39 height 22
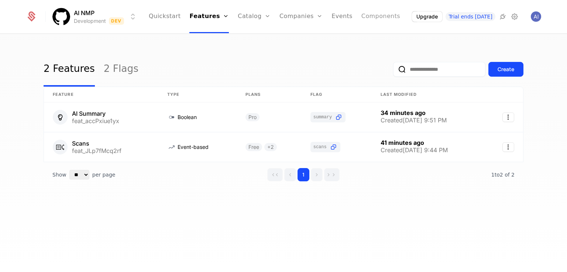
click at [365, 16] on link "Components" at bounding box center [380, 16] width 39 height 33
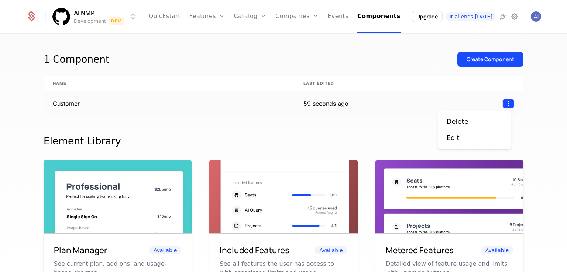
click at [505, 102] on html "AI NMP Development Dev Quickstart Features Features Flags Catalog Plans Add Ons…" at bounding box center [283, 136] width 567 height 272
click at [464, 118] on div "Delete" at bounding box center [458, 122] width 22 height 10
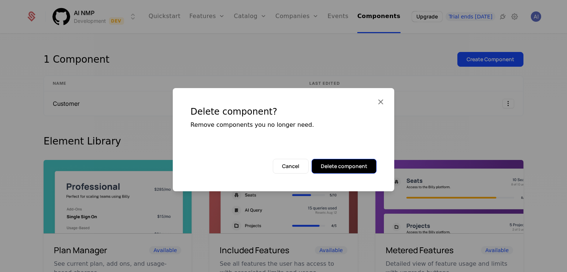
click at [339, 164] on button "Delete component" at bounding box center [344, 166] width 65 height 15
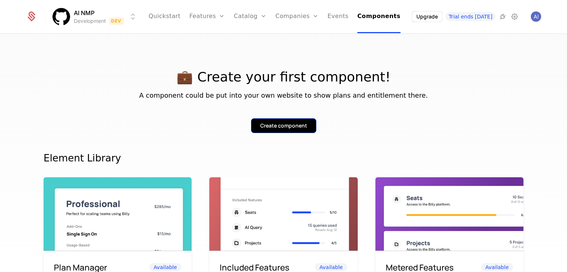
click at [278, 123] on div "Create component" at bounding box center [283, 125] width 47 height 7
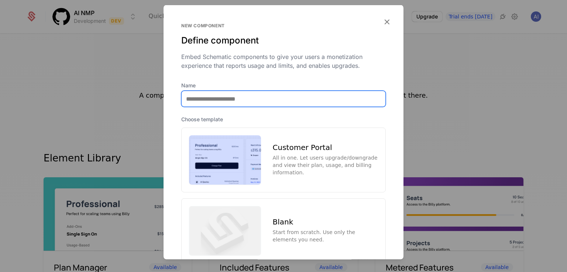
click at [240, 106] on input "Name" at bounding box center [284, 99] width 204 height 16
type input "********"
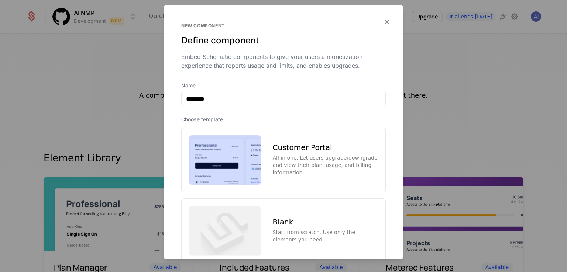
click at [243, 144] on img at bounding box center [225, 159] width 72 height 49
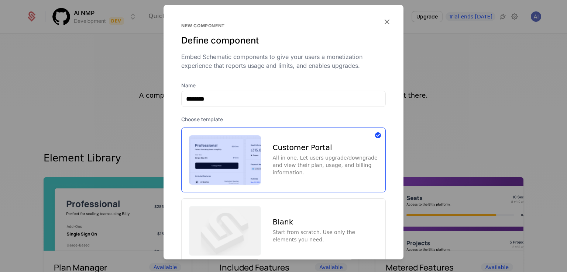
scroll to position [50, 0]
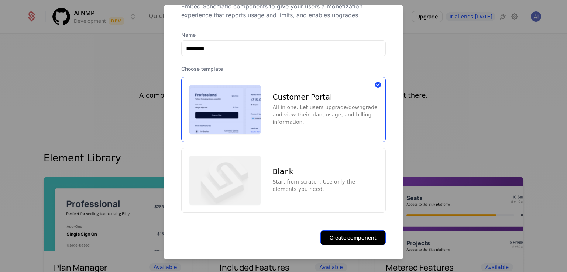
click at [344, 235] on button "Create component" at bounding box center [352, 238] width 65 height 15
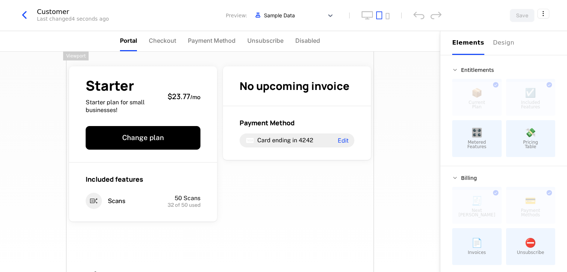
click at [357, 195] on div "Starter Starter plan for small businesses! $23.77 / mo Change plan Included fea…" at bounding box center [220, 171] width 308 height 238
click at [408, 163] on div "Starter Starter plan for small businesses! $23.77 / mo Change plan Included fea…" at bounding box center [220, 162] width 440 height 221
click at [178, 39] on ul "Portal Checkout Payment Method Unsubscribe Disabled" at bounding box center [220, 41] width 200 height 20
click at [156, 37] on span "Checkout" at bounding box center [162, 40] width 27 height 9
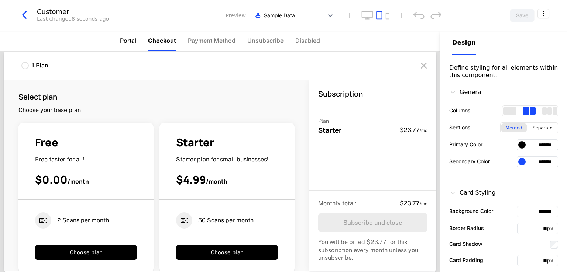
click at [127, 37] on span "Portal" at bounding box center [128, 40] width 16 height 9
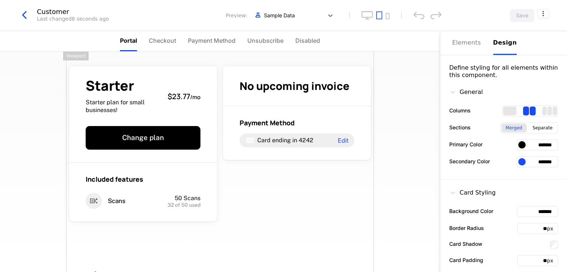
click at [142, 40] on ul "Portal Checkout Payment Method Unsubscribe Disabled" at bounding box center [220, 41] width 200 height 20
click at [157, 39] on span "Checkout" at bounding box center [162, 40] width 27 height 9
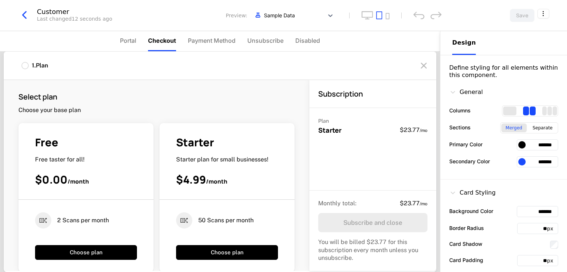
scroll to position [185, 0]
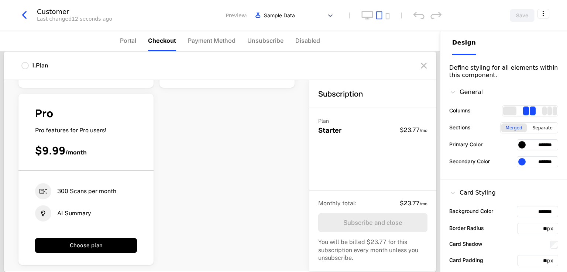
click at [58, 203] on div "300 Scans per month AI Summary" at bounding box center [86, 202] width 102 height 38
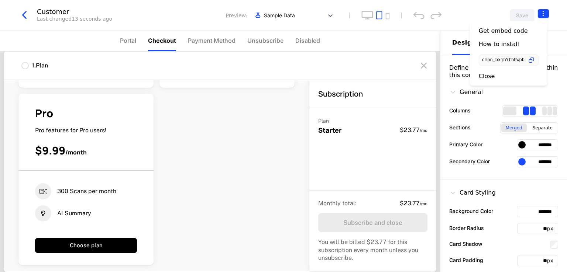
click at [546, 14] on html "AI NMP Development Dev Quickstart Features Features Flags Catalog Plans Add Ons…" at bounding box center [283, 136] width 567 height 272
click at [498, 74] on div "Close" at bounding box center [509, 75] width 60 height 7
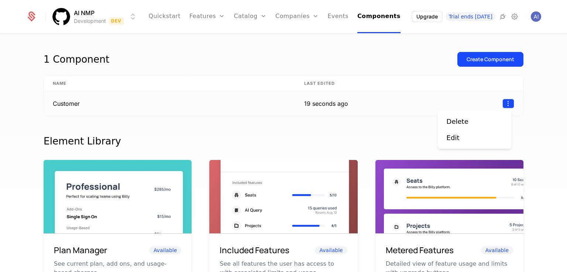
click at [504, 103] on html "AI NMP Development Dev Quickstart Features Features Flags Catalog Plans Add Ons…" at bounding box center [283, 136] width 567 height 272
click at [451, 117] on div "Delete" at bounding box center [458, 122] width 22 height 10
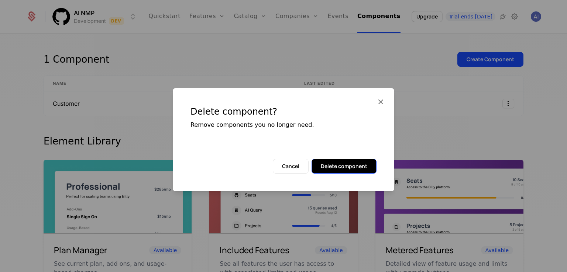
click at [348, 164] on button "Delete component" at bounding box center [344, 166] width 65 height 15
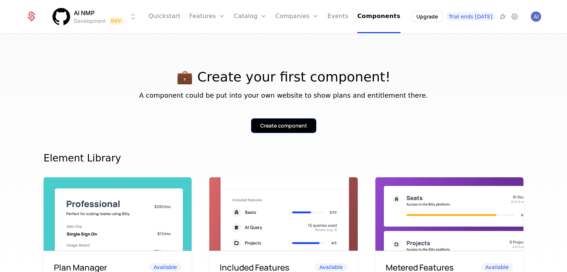
click at [279, 124] on div "Create component" at bounding box center [283, 125] width 47 height 7
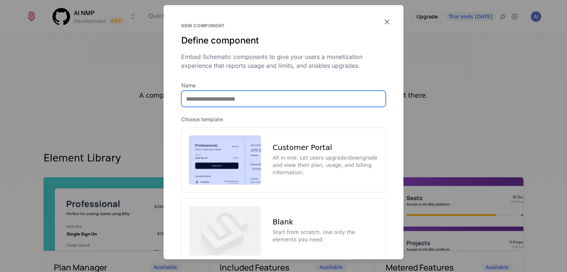
click at [244, 102] on input "Name" at bounding box center [284, 99] width 204 height 16
type input "**********"
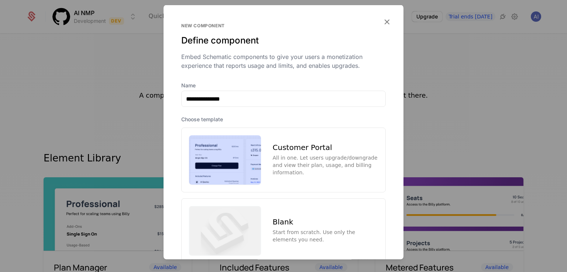
click at [214, 145] on img at bounding box center [225, 159] width 72 height 49
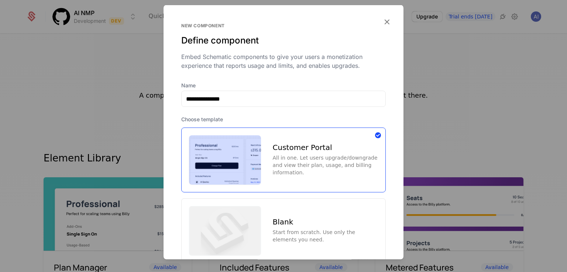
scroll to position [50, 0]
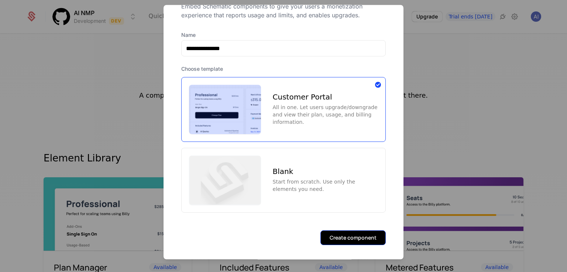
click at [351, 236] on button "Create component" at bounding box center [352, 238] width 65 height 15
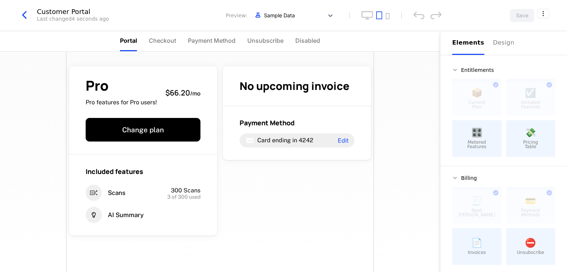
scroll to position [31, 0]
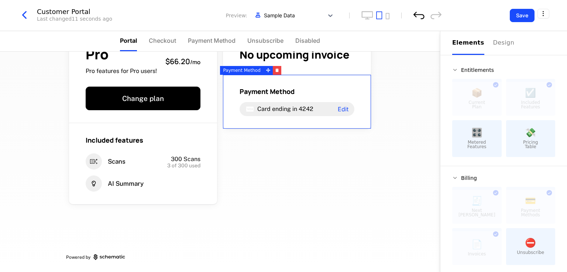
click at [421, 14] on icon "undo" at bounding box center [418, 15] width 11 height 7
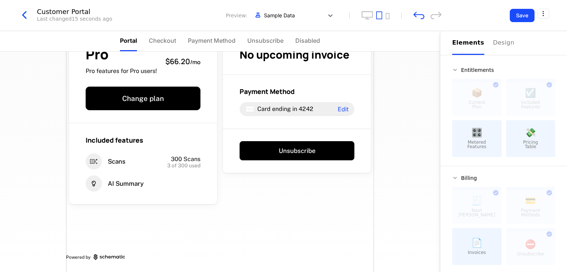
click at [312, 189] on div "Pro Pro features for Pro users! $66.20 / mo Change plan Included features Scans…" at bounding box center [220, 146] width 308 height 252
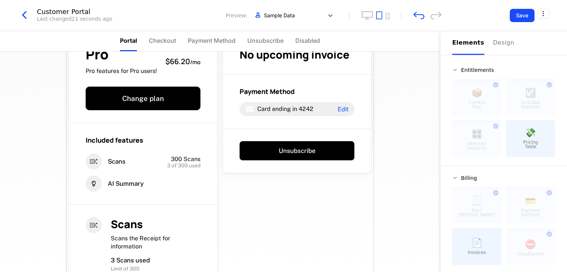
click at [286, 211] on div "Pro Pro features for Pro users! $66.20 / mo Change plan Included features Scans…" at bounding box center [220, 186] width 308 height 333
click at [377, 171] on div "Pro Pro features for Pro users! $66.20 / mo Change plan Included features Scans…" at bounding box center [220, 162] width 440 height 221
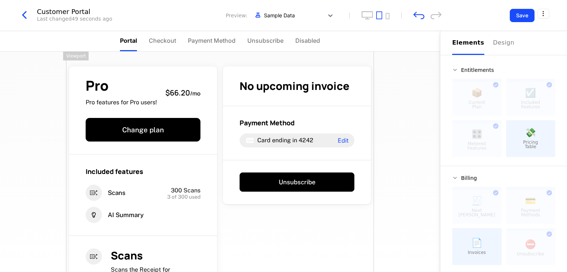
click at [306, 234] on div "Pro Pro features for Pro users! $66.20 / mo Change plan Included features Scans…" at bounding box center [220, 218] width 308 height 333
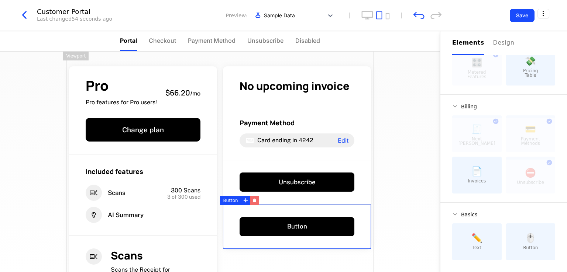
click at [253, 200] on icon "button" at bounding box center [254, 201] width 3 height 3
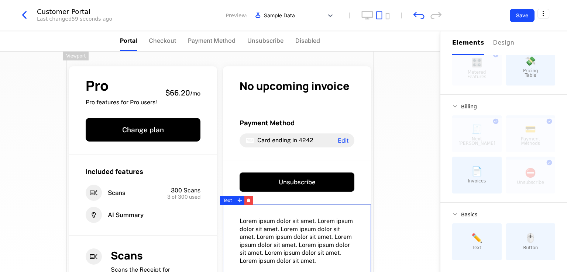
scroll to position [111, 0]
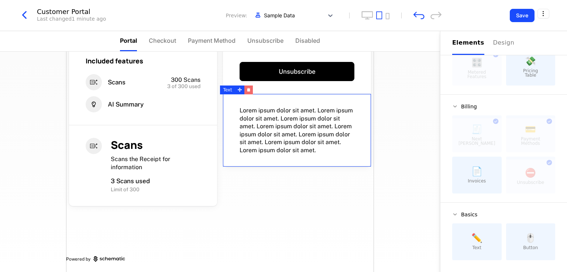
click at [247, 89] on icon "button" at bounding box center [248, 90] width 3 height 3
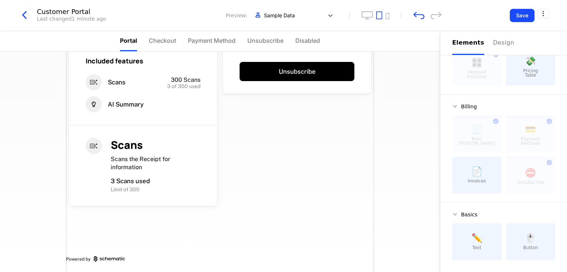
click at [274, 164] on div "Pro Pro features for Pro users! $66.20 / mo Change plan Included features Scans…" at bounding box center [220, 107] width 308 height 333
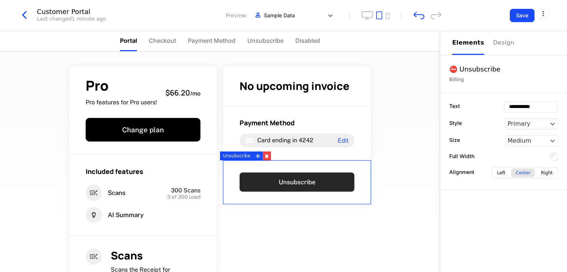
scroll to position [0, 0]
click at [313, 183] on button "Unsubscribe" at bounding box center [297, 182] width 115 height 19
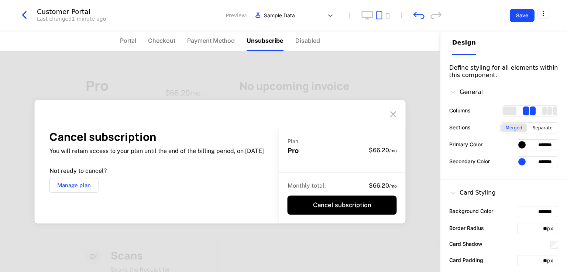
click at [394, 114] on icon at bounding box center [393, 115] width 12 height 12
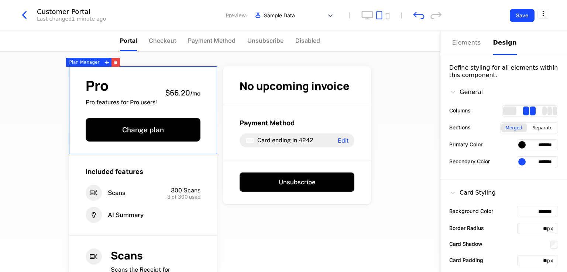
click at [450, 92] on icon at bounding box center [452, 92] width 7 height 7
click at [469, 93] on div "General" at bounding box center [466, 92] width 34 height 9
click at [461, 48] on button "Elements" at bounding box center [468, 43] width 32 height 24
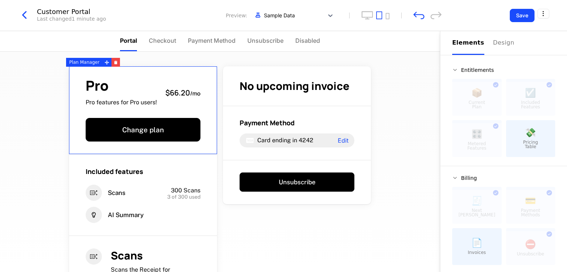
click at [474, 71] on span "Entitlements" at bounding box center [477, 70] width 33 height 5
click at [457, 71] on icon at bounding box center [455, 70] width 6 height 6
click at [453, 70] on icon at bounding box center [455, 70] width 6 height 6
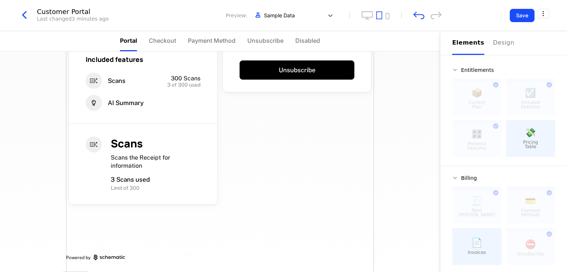
scroll to position [1, 0]
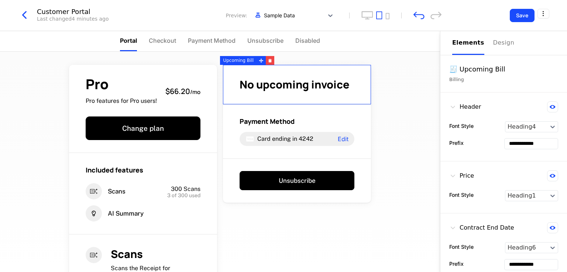
click at [278, 80] on span "No upcoming invoice" at bounding box center [295, 84] width 110 height 15
click at [532, 141] on input "**********" at bounding box center [531, 144] width 53 height 10
click at [550, 127] on icon at bounding box center [552, 127] width 4 height 3
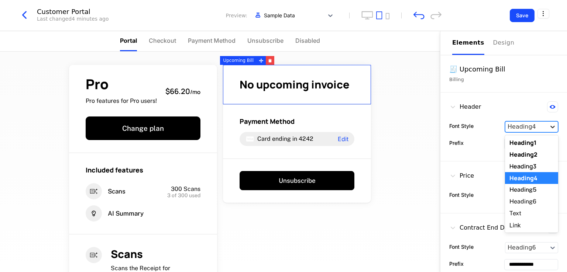
click at [550, 127] on icon at bounding box center [552, 127] width 4 height 3
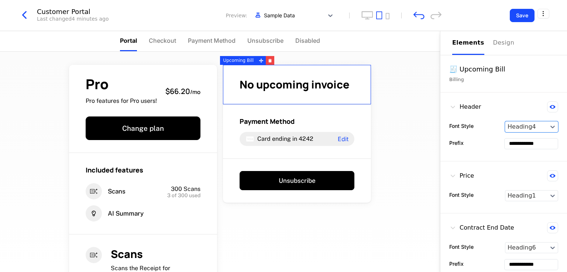
click at [468, 143] on div "**********" at bounding box center [503, 143] width 109 height 11
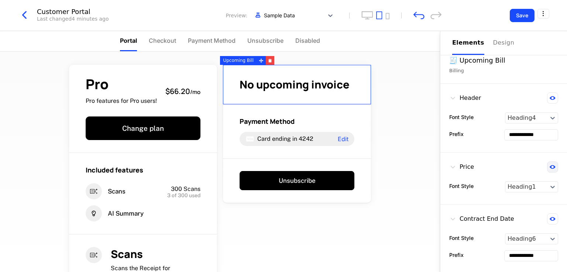
click at [550, 165] on icon at bounding box center [553, 167] width 6 height 4
click at [550, 165] on icon at bounding box center [553, 167] width 6 height 6
click at [522, 255] on input "**********" at bounding box center [531, 256] width 53 height 10
click at [459, 243] on div "Font Style Heading6" at bounding box center [503, 239] width 109 height 11
click at [487, 42] on div "Elements Design" at bounding box center [503, 43] width 103 height 24
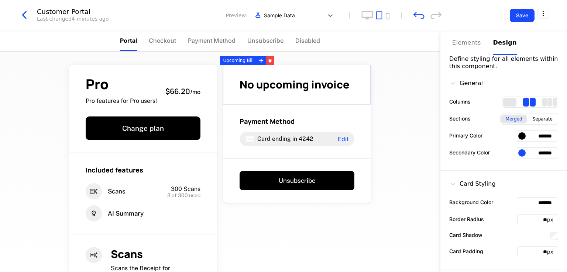
scroll to position [0, 0]
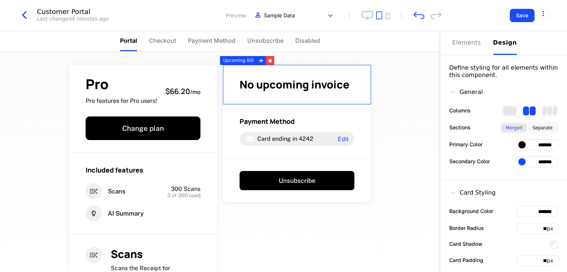
click at [550, 127] on div "Separate" at bounding box center [542, 128] width 29 height 9
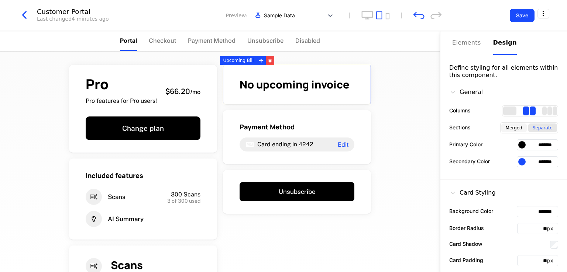
click at [509, 127] on div "Merged" at bounding box center [513, 128] width 25 height 9
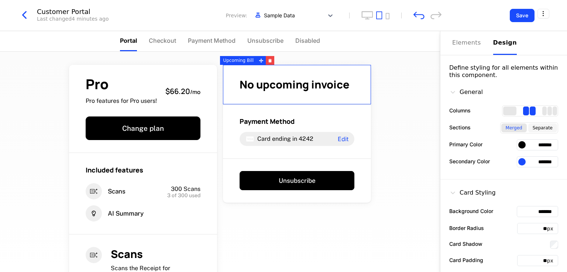
click at [535, 125] on div "Separate" at bounding box center [542, 128] width 29 height 9
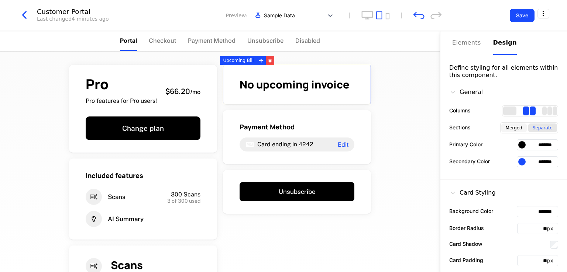
click at [508, 124] on div "Merged" at bounding box center [513, 128] width 25 height 9
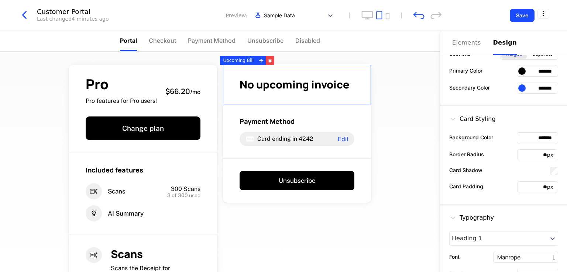
scroll to position [176, 0]
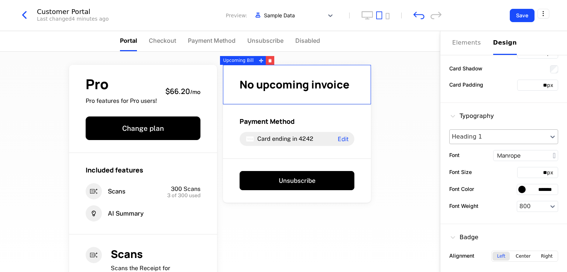
click at [492, 133] on div at bounding box center [498, 137] width 93 height 9
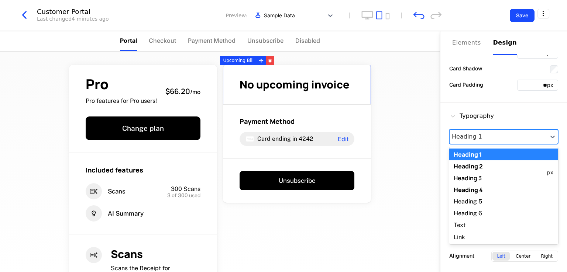
click at [492, 133] on div at bounding box center [498, 137] width 93 height 9
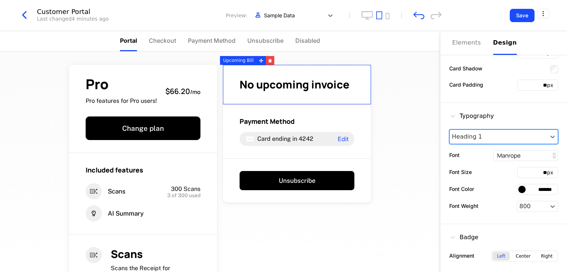
click at [491, 134] on div at bounding box center [498, 137] width 93 height 9
click at [474, 174] on div "Font Size ** px" at bounding box center [503, 172] width 109 height 11
click at [517, 154] on input "*******" at bounding box center [526, 156] width 64 height 10
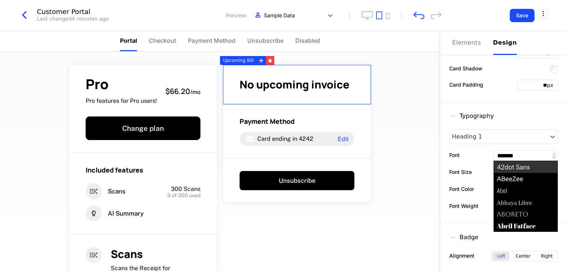
scroll to position [9687, 0]
click at [465, 168] on label "Font Size" at bounding box center [460, 172] width 23 height 8
click at [518, 168] on input "**" at bounding box center [533, 173] width 30 height 10
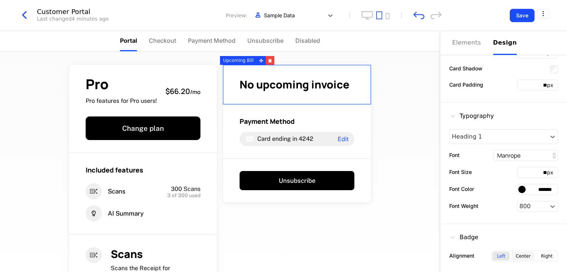
click at [517, 253] on div "Center" at bounding box center [523, 256] width 24 height 9
click at [498, 252] on div "Left" at bounding box center [500, 256] width 17 height 9
click at [493, 224] on div "Badge Alignment Left Center Right" at bounding box center [503, 249] width 127 height 50
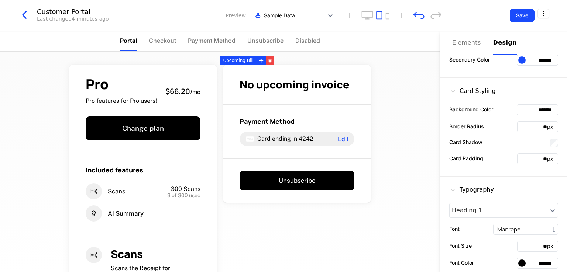
scroll to position [0, 0]
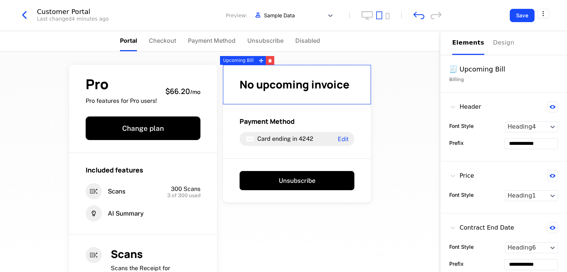
click at [461, 42] on div "Elements" at bounding box center [468, 42] width 32 height 9
click at [276, 14] on div at bounding box center [286, 15] width 67 height 9
click at [290, 14] on div at bounding box center [286, 15] width 67 height 9
click at [168, 41] on span "Checkout" at bounding box center [162, 40] width 27 height 9
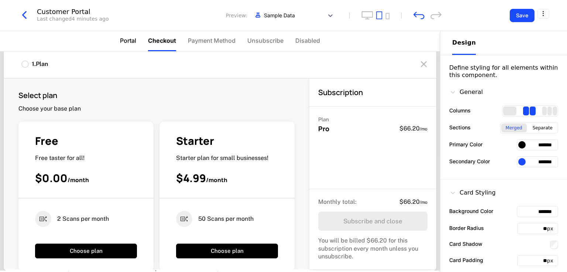
click at [135, 41] on span "Portal" at bounding box center [128, 40] width 16 height 9
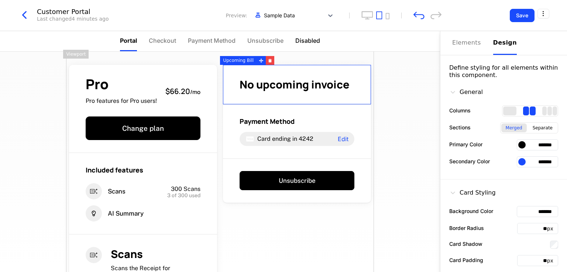
click at [295, 38] on span "Disabled" at bounding box center [307, 40] width 25 height 9
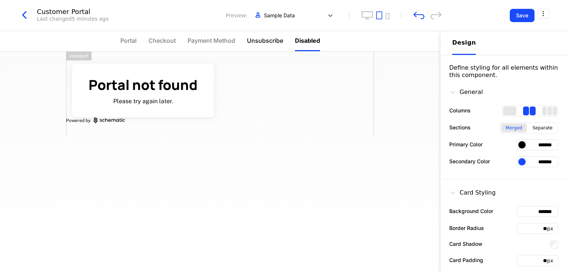
click at [269, 39] on span "Unsubscribe" at bounding box center [265, 40] width 36 height 9
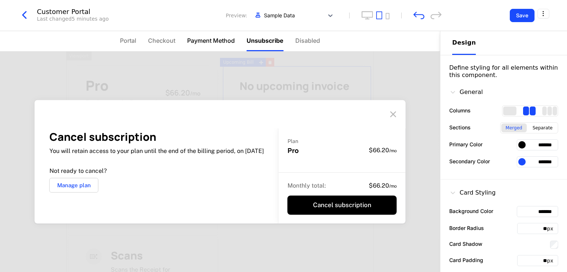
click at [209, 40] on span "Payment Method" at bounding box center [211, 40] width 48 height 9
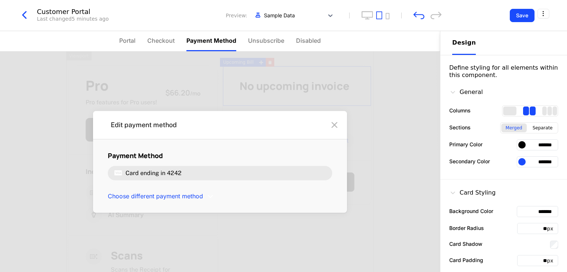
click at [145, 35] on ul "Portal Checkout Payment Method Unsubscribe Disabled" at bounding box center [220, 41] width 202 height 20
click at [130, 43] on span "Portal" at bounding box center [127, 40] width 16 height 9
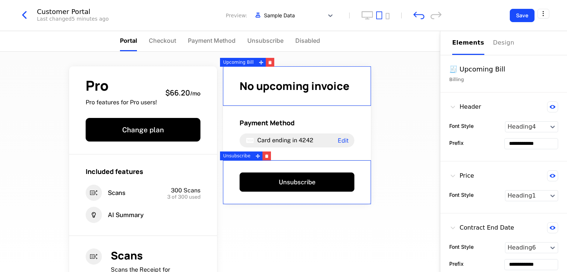
click at [461, 43] on div "Elements" at bounding box center [468, 42] width 32 height 9
click at [497, 43] on div "Design" at bounding box center [505, 42] width 24 height 9
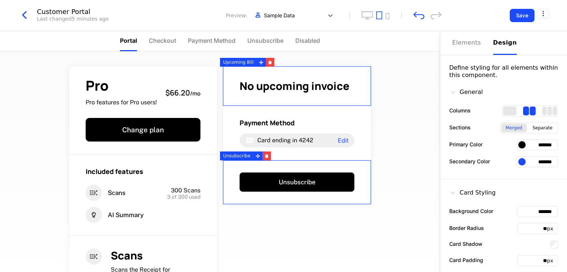
click at [468, 93] on div "General" at bounding box center [466, 92] width 34 height 9
click at [453, 93] on icon at bounding box center [452, 92] width 7 height 7
click at [540, 126] on div "Separate" at bounding box center [542, 128] width 29 height 9
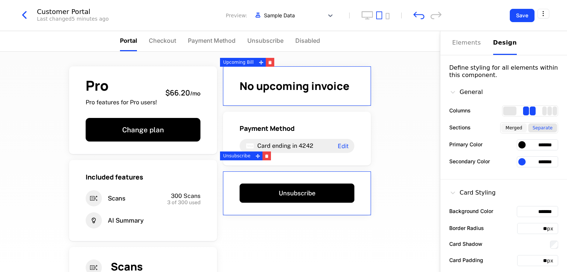
click at [508, 126] on div "Merged" at bounding box center [513, 128] width 25 height 9
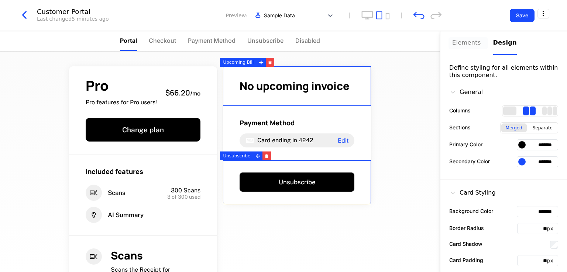
click at [456, 42] on div "Elements" at bounding box center [468, 42] width 32 height 9
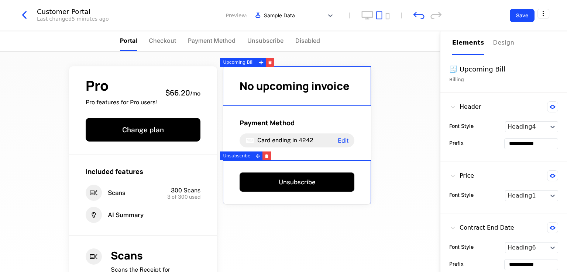
click at [472, 125] on label "Font Style" at bounding box center [461, 126] width 24 height 8
click at [532, 139] on input "**********" at bounding box center [531, 144] width 53 height 10
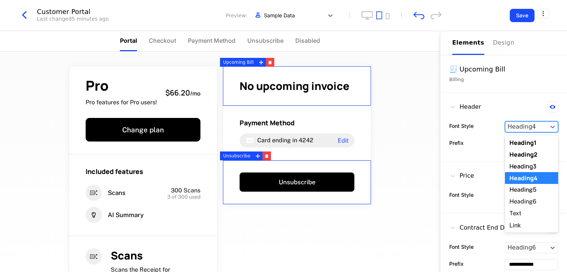
click at [523, 123] on div at bounding box center [527, 127] width 38 height 9
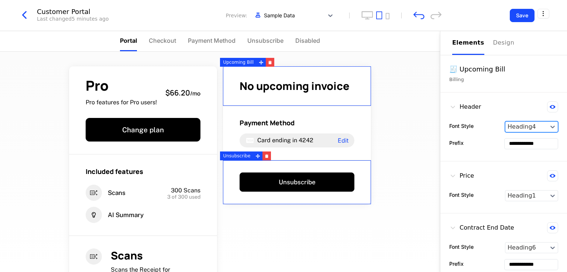
click at [523, 123] on div at bounding box center [527, 127] width 38 height 9
click at [467, 61] on div "🧾 Upcoming Bill Billing" at bounding box center [503, 73] width 127 height 37
click at [550, 105] on icon at bounding box center [553, 107] width 6 height 4
click at [550, 105] on icon at bounding box center [553, 107] width 6 height 6
click at [550, 175] on icon at bounding box center [553, 176] width 6 height 4
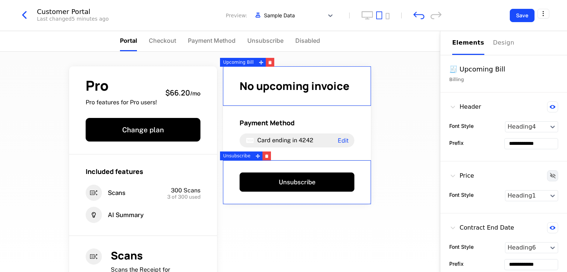
click at [547, 175] on button at bounding box center [552, 176] width 11 height 11
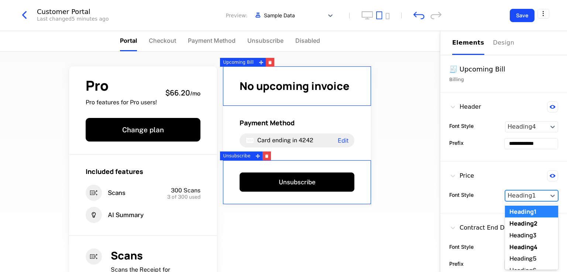
click at [521, 195] on div at bounding box center [527, 196] width 38 height 9
click at [465, 173] on div "Price" at bounding box center [461, 176] width 25 height 11
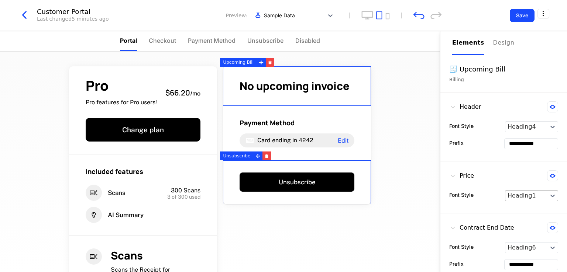
scroll to position [9, 0]
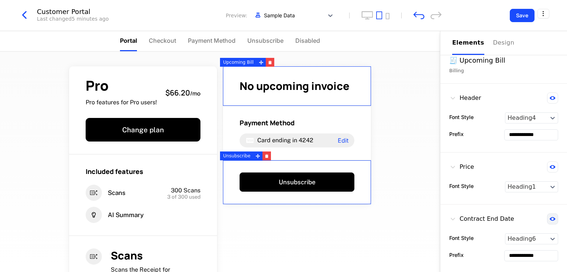
click at [547, 214] on button at bounding box center [552, 219] width 11 height 11
click at [530, 237] on div at bounding box center [527, 239] width 38 height 9
click at [522, 255] on input "**********" at bounding box center [531, 256] width 53 height 10
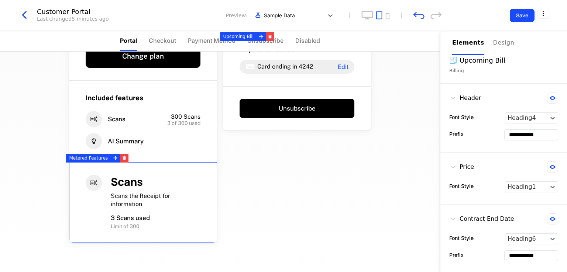
scroll to position [112, 0]
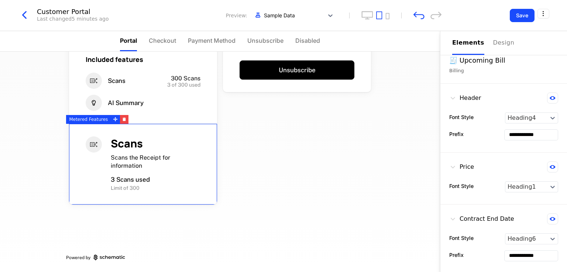
click at [89, 116] on div "Metered Features" at bounding box center [88, 119] width 45 height 9
click at [111, 120] on div at bounding box center [115, 119] width 9 height 9
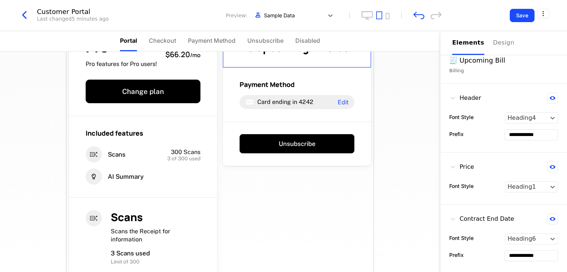
scroll to position [0, 0]
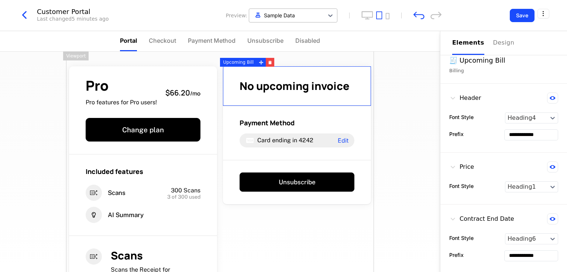
click at [311, 9] on div "Sample Data" at bounding box center [293, 15] width 89 height 14
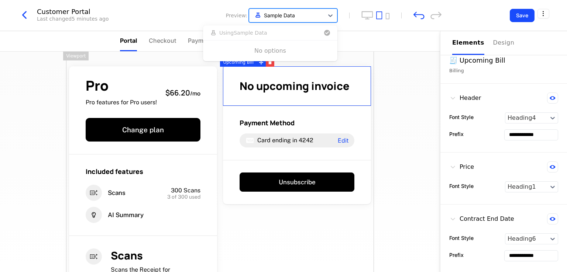
click at [311, 9] on div "Sample Data" at bounding box center [293, 15] width 89 height 14
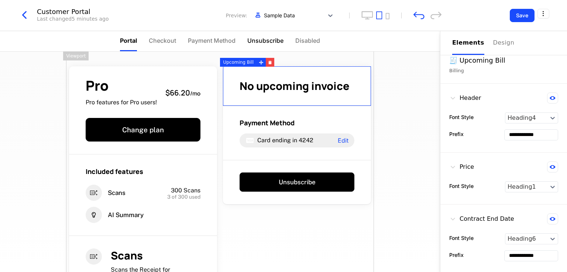
click at [269, 37] on span "Unsubscribe" at bounding box center [265, 40] width 36 height 9
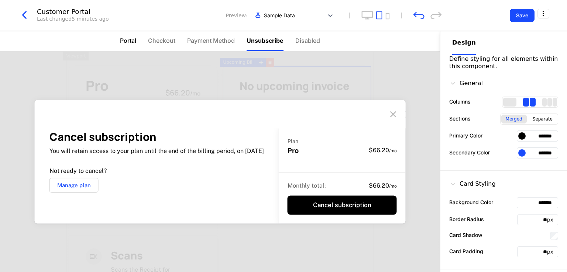
click at [130, 41] on span "Portal" at bounding box center [128, 40] width 16 height 9
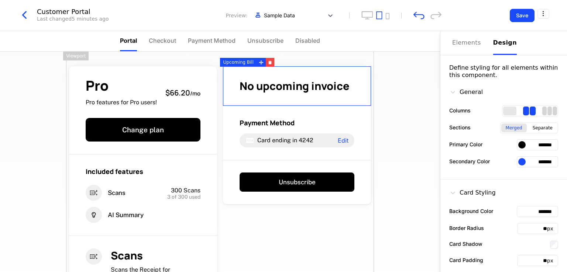
click at [547, 108] on div "3 columns" at bounding box center [549, 111] width 4 height 9
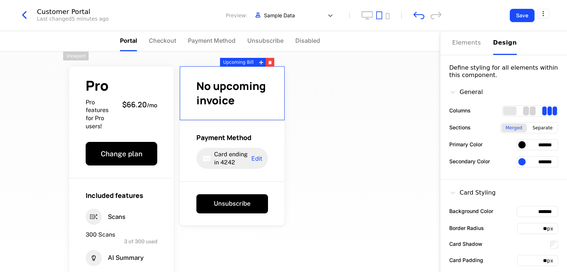
click at [523, 110] on div "2 columns" at bounding box center [526, 111] width 6 height 9
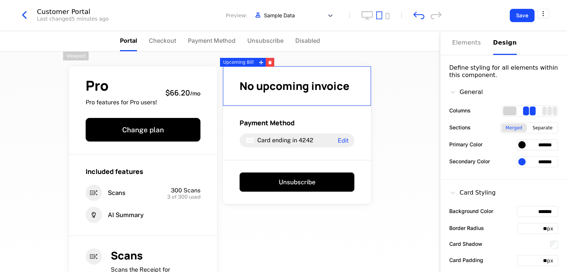
click at [503, 112] on div "1 columns" at bounding box center [509, 111] width 13 height 9
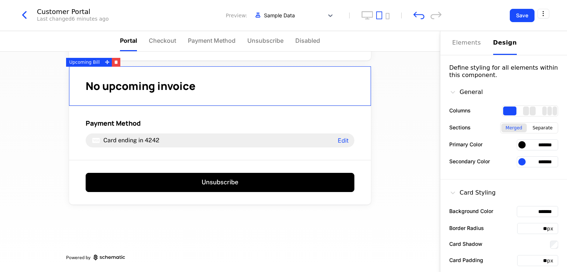
scroll to position [152, 0]
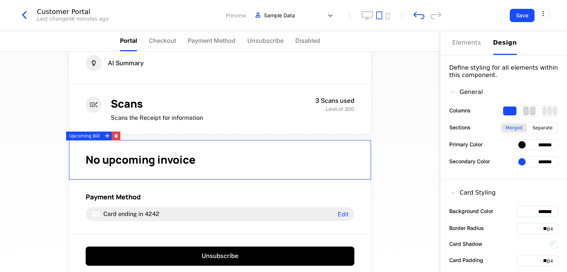
click at [523, 110] on div "2 columns" at bounding box center [526, 111] width 6 height 9
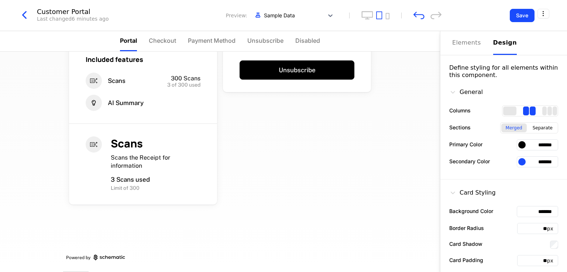
scroll to position [0, 0]
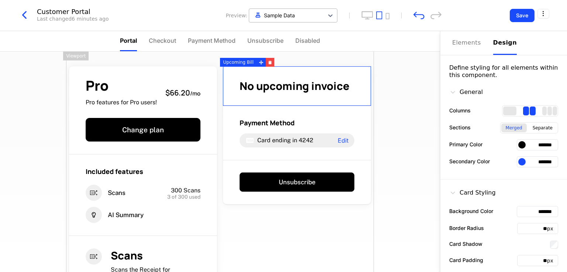
click at [305, 17] on div at bounding box center [286, 15] width 67 height 9
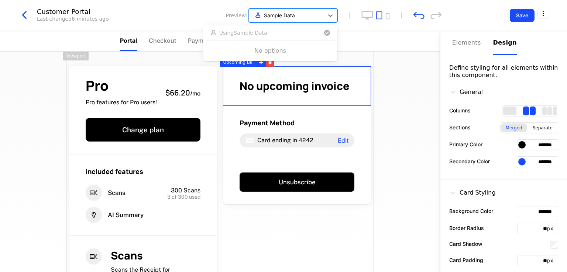
click at [305, 17] on div at bounding box center [286, 15] width 67 height 9
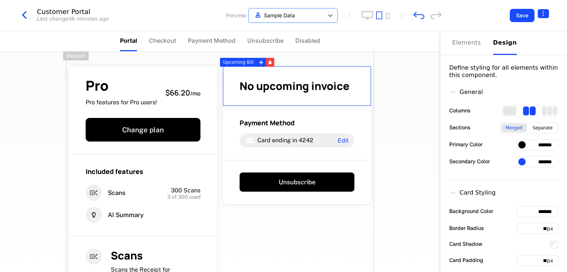
click at [543, 14] on html "AI NMP Development Dev Quickstart Features Features Flags Catalog Plans Add Ons…" at bounding box center [283, 136] width 567 height 272
click at [457, 42] on html "AI NMP Development Dev Quickstart Features Features Flags Catalog Plans Add Ons…" at bounding box center [283, 136] width 567 height 272
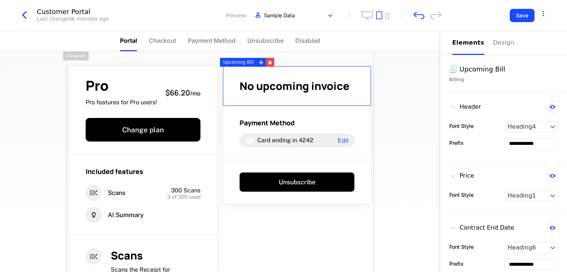
click at [457, 42] on div "Elements" at bounding box center [468, 42] width 32 height 9
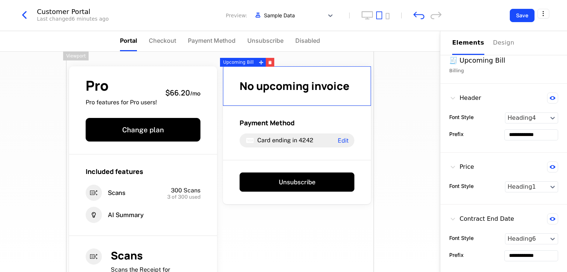
click at [529, 135] on input "**********" at bounding box center [531, 135] width 53 height 10
click at [540, 117] on div "Heading4" at bounding box center [526, 118] width 42 height 10
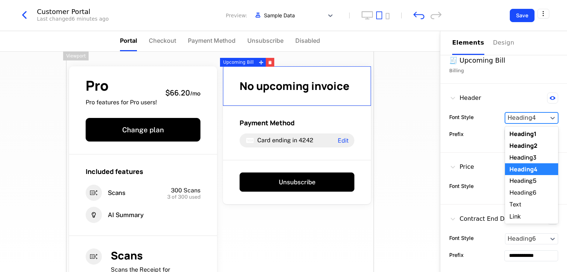
click at [540, 117] on div "Heading4" at bounding box center [526, 118] width 42 height 10
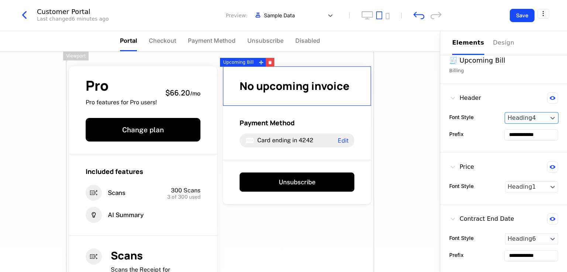
click at [493, 157] on div "Price Font Style Heading1" at bounding box center [503, 179] width 127 height 52
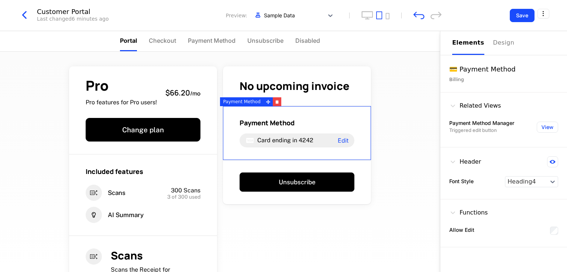
click at [347, 123] on div "Payment Method" at bounding box center [297, 122] width 115 height 9
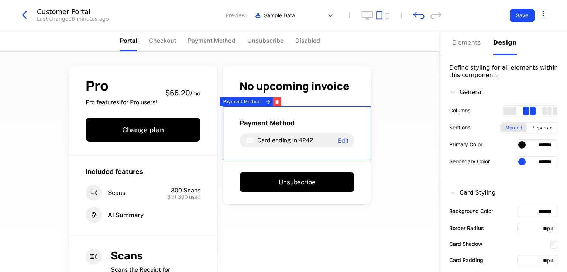
click at [498, 45] on div "Design" at bounding box center [505, 42] width 24 height 9
click at [400, 127] on div "Pro Pro features for Pro users! $66.20 / mo Change plan Included features Scans…" at bounding box center [220, 162] width 440 height 221
click at [420, 91] on div "Pro Pro features for Pro users! $66.20 / mo Change plan Included features Scans…" at bounding box center [220, 162] width 440 height 221
click at [269, 41] on span "Unsubscribe" at bounding box center [265, 40] width 36 height 9
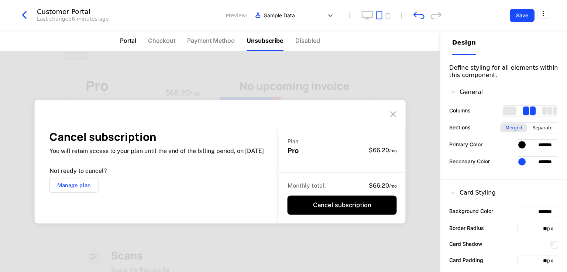
click at [125, 37] on span "Portal" at bounding box center [128, 40] width 16 height 9
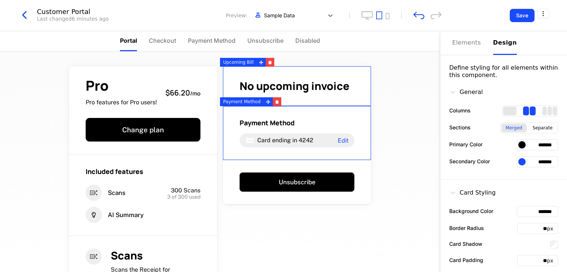
click at [271, 74] on div "No upcoming invoice" at bounding box center [297, 86] width 148 height 40
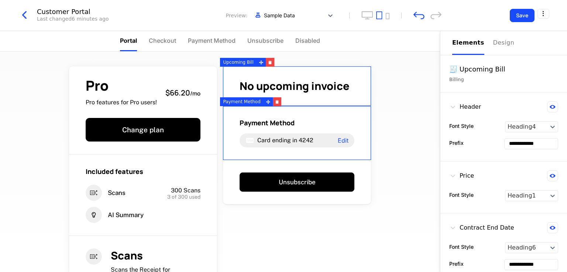
click at [409, 167] on div "Pro Pro features for Pro users! $66.20 / mo Change plan Included features Scans…" at bounding box center [220, 162] width 440 height 221
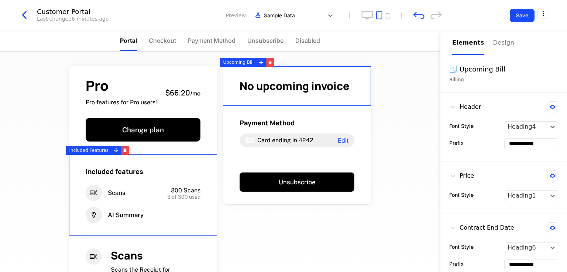
click at [156, 199] on div "3 of 300 used" at bounding box center [175, 197] width 51 height 5
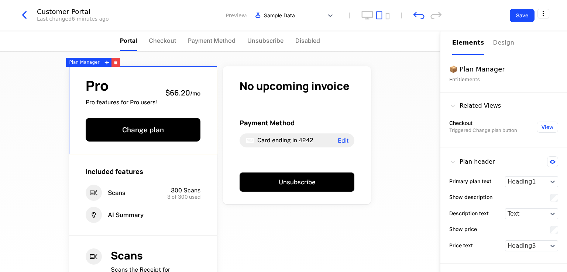
click at [146, 80] on span "Pro" at bounding box center [121, 86] width 71 height 14
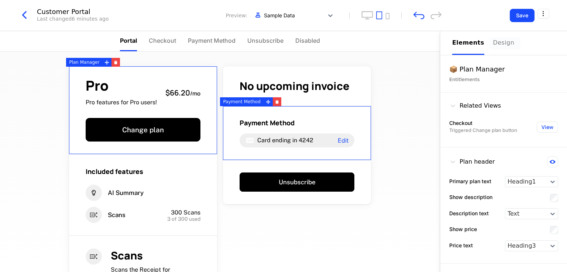
click at [493, 41] on div "Design" at bounding box center [505, 42] width 24 height 9
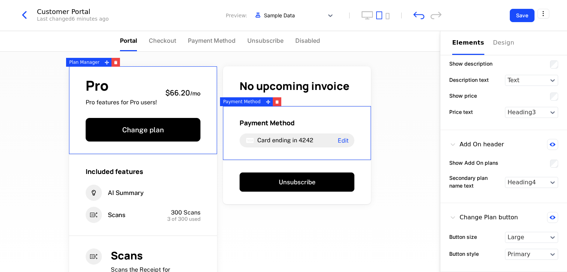
scroll to position [132, 0]
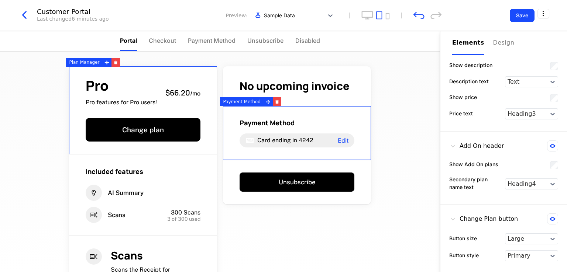
click at [463, 37] on button "Elements" at bounding box center [468, 43] width 32 height 24
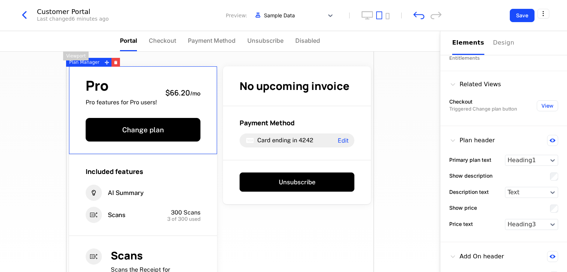
click at [284, 236] on div "Pro Pro features for Pro users! $66.20 / mo Change plan Included features AI Su…" at bounding box center [220, 218] width 308 height 333
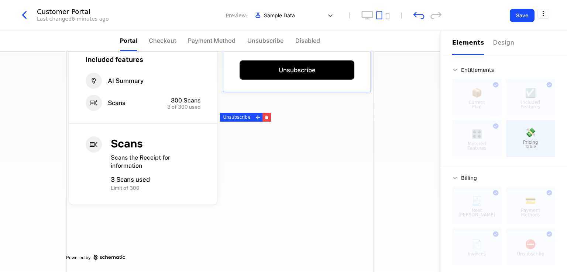
scroll to position [38, 0]
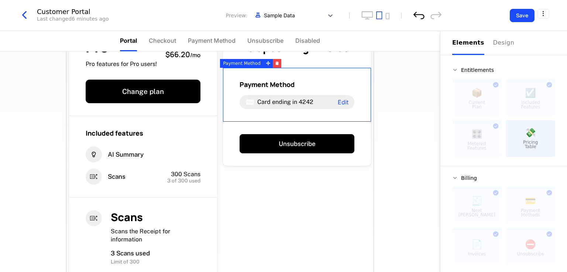
click at [413, 17] on icon "undo" at bounding box center [418, 15] width 11 height 8
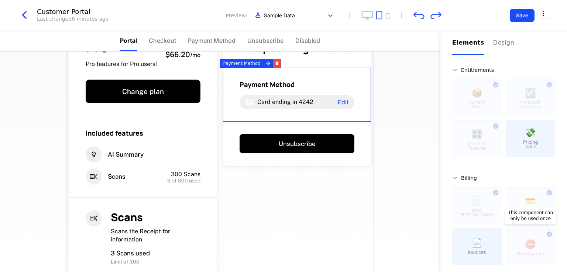
scroll to position [72, 0]
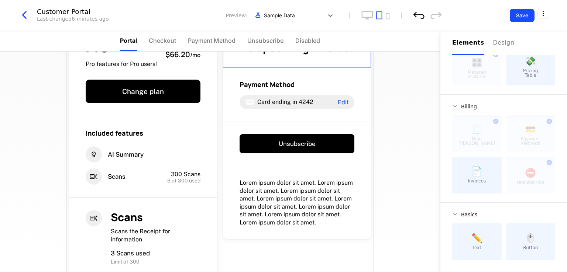
click at [422, 17] on icon "undo" at bounding box center [418, 15] width 11 height 8
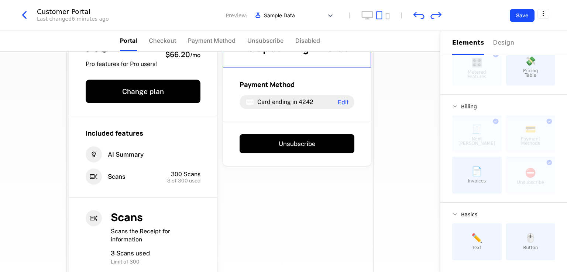
click at [400, 139] on div "Pro Pro features for Pro users! $66.20 / mo Change plan Included features AI Su…" at bounding box center [220, 162] width 440 height 221
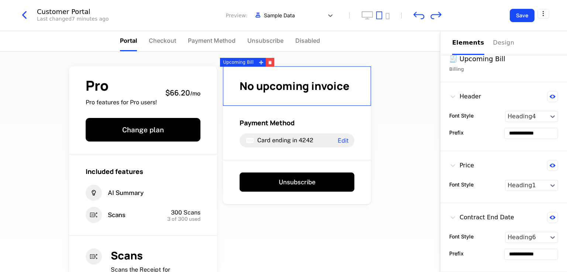
scroll to position [9, 0]
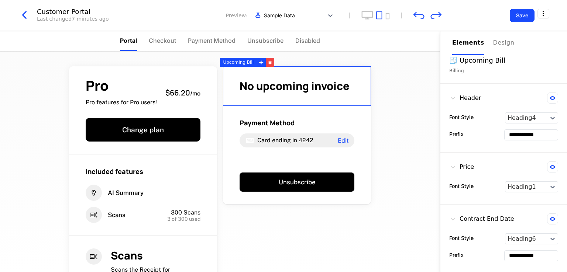
click at [276, 89] on span "No upcoming invoice" at bounding box center [295, 86] width 110 height 15
click at [509, 157] on div "Price Font Style Heading1" at bounding box center [503, 179] width 127 height 52
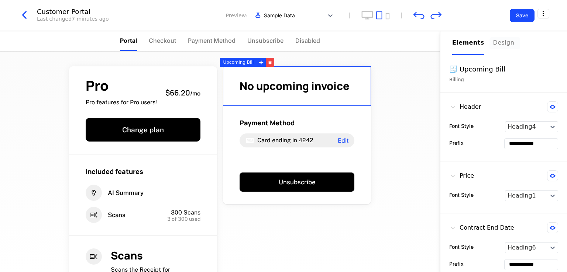
click at [498, 42] on div "Design" at bounding box center [505, 42] width 24 height 9
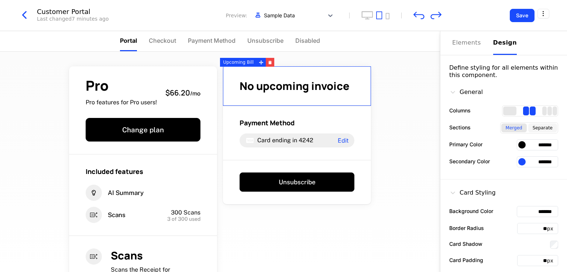
click at [543, 127] on div "Separate" at bounding box center [542, 128] width 29 height 9
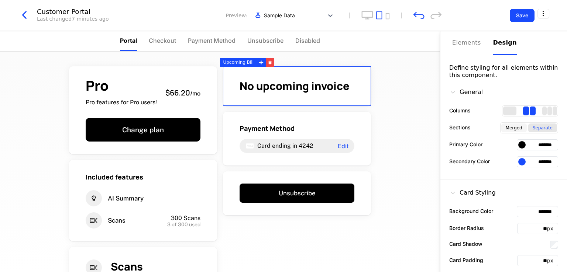
click at [515, 126] on div "Merged" at bounding box center [513, 128] width 25 height 9
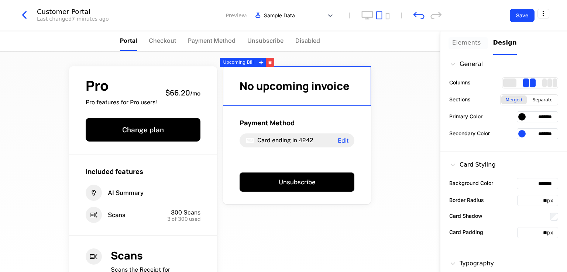
scroll to position [9, 0]
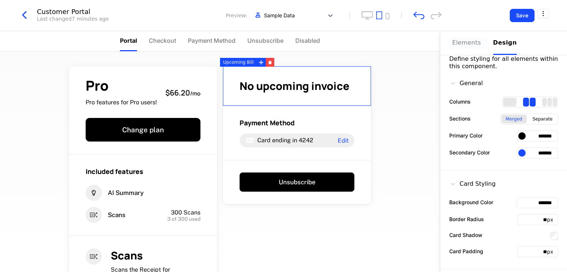
click at [466, 44] on div "Elements" at bounding box center [468, 42] width 32 height 9
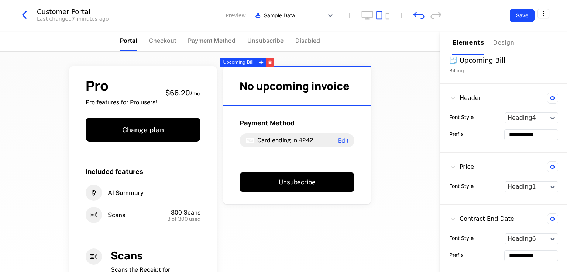
scroll to position [0, 0]
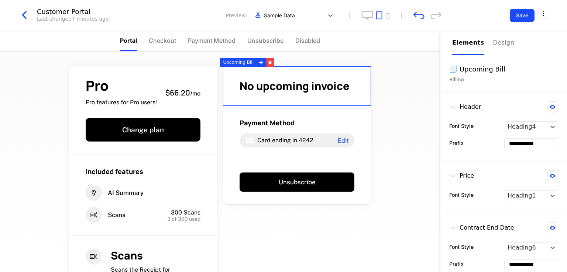
click at [488, 138] on div "**********" at bounding box center [503, 143] width 109 height 11
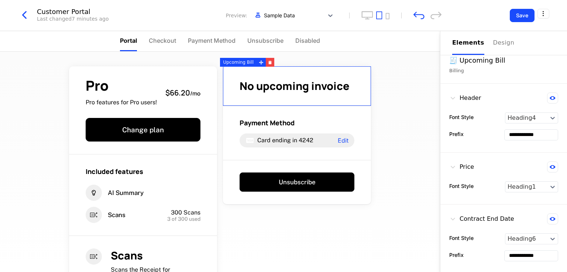
click at [538, 254] on input "**********" at bounding box center [531, 256] width 53 height 10
click at [331, 238] on div "Pro Pro features for Pro users! $66.20 / mo Change plan Included features AI Su…" at bounding box center [220, 218] width 308 height 333
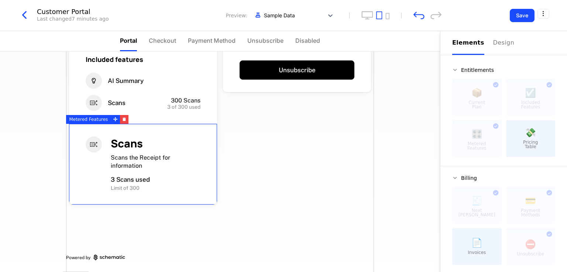
scroll to position [0, 0]
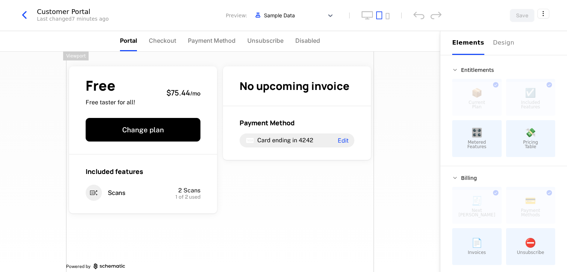
click at [329, 201] on div "Free Free taster for all! $75.44 / mo Change plan Included features Scans 2 Sca…" at bounding box center [220, 167] width 308 height 230
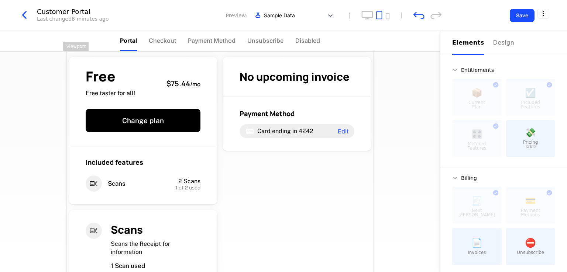
scroll to position [49, 0]
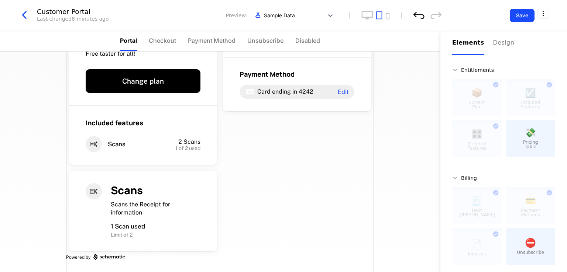
click at [421, 17] on icon "undo" at bounding box center [418, 15] width 11 height 8
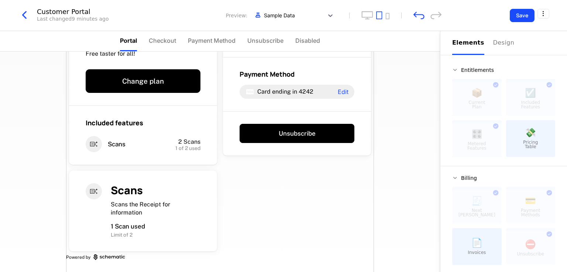
scroll to position [0, 0]
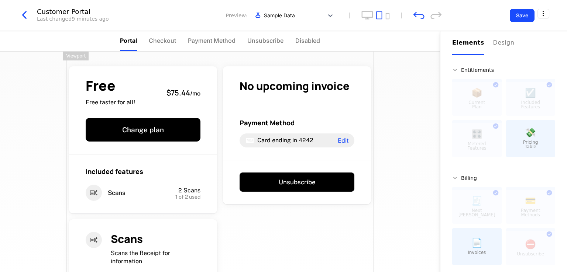
click at [301, 247] on div "Free Free taster for all! $75.44 / mo Change plan Included features Scans 2 Sca…" at bounding box center [220, 186] width 308 height 269
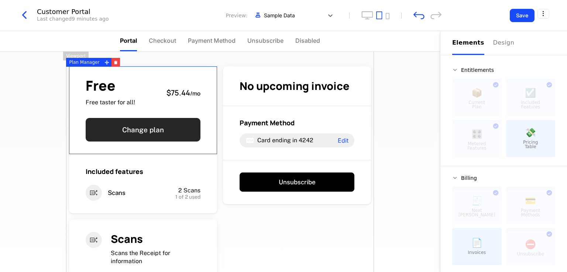
click at [192, 128] on button "Change plan" at bounding box center [143, 130] width 115 height 24
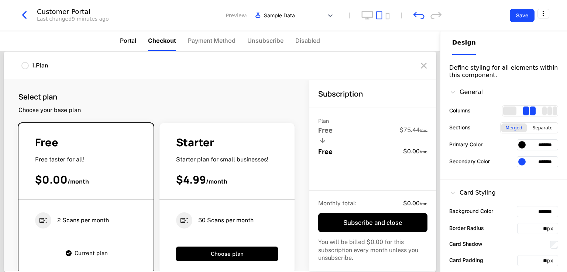
click at [131, 39] on span "Portal" at bounding box center [128, 40] width 16 height 9
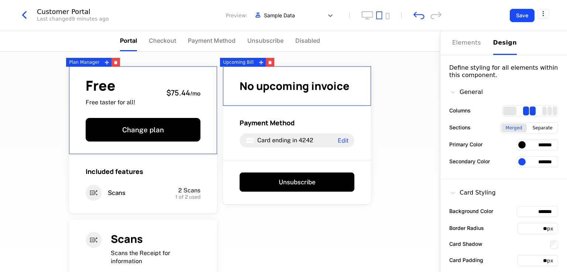
click at [532, 143] on input "*******" at bounding box center [537, 145] width 41 height 11
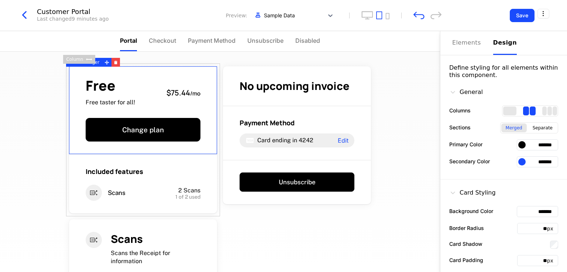
drag, startPoint x: 529, startPoint y: 144, endPoint x: 558, endPoint y: 143, distance: 29.2
click at [558, 143] on div "General Columns Sections Merged Separate Primary Color ******* Secondary Color …" at bounding box center [503, 129] width 127 height 101
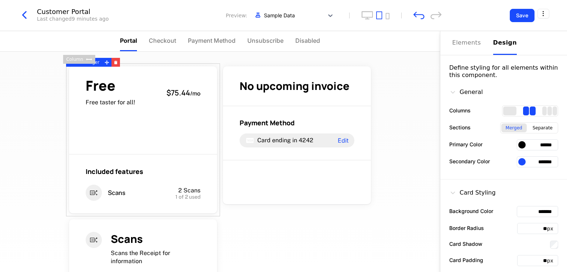
type input "*******"
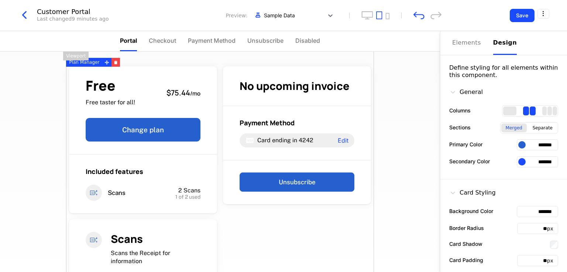
click at [363, 225] on div "Free Free taster for all! $75.44 / mo Change plan Included features Scans 2 Sca…" at bounding box center [220, 186] width 308 height 269
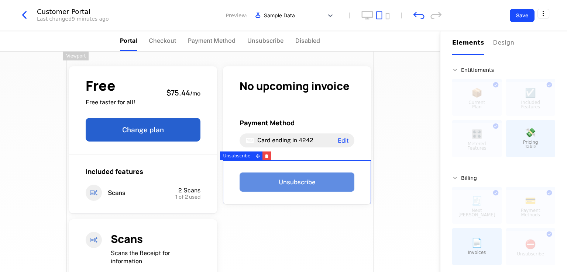
click at [302, 183] on button "Unsubscribe" at bounding box center [297, 182] width 115 height 19
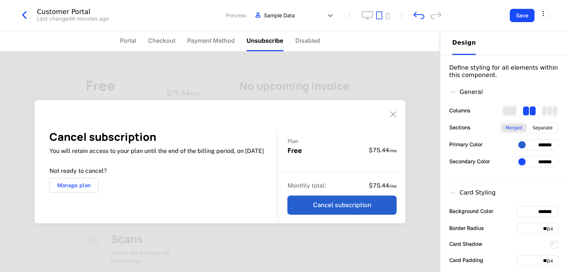
click at [359, 237] on div "Cancel subscription You will retain access to your plan until the end of the bi…" at bounding box center [220, 162] width 440 height 221
click at [133, 41] on span "Portal" at bounding box center [128, 40] width 16 height 9
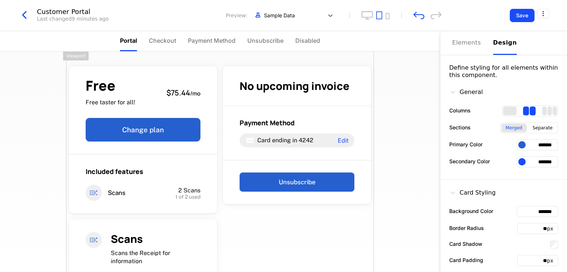
scroll to position [49, 0]
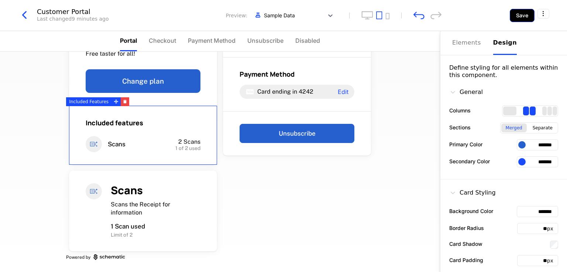
click at [521, 14] on button "Save" at bounding box center [522, 15] width 25 height 13
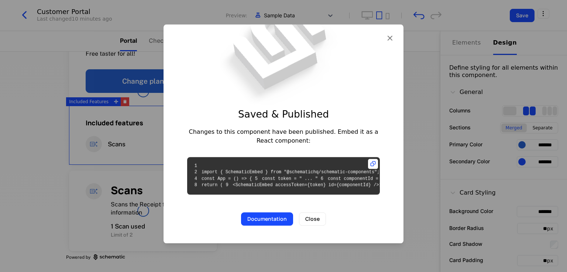
scroll to position [22, 0]
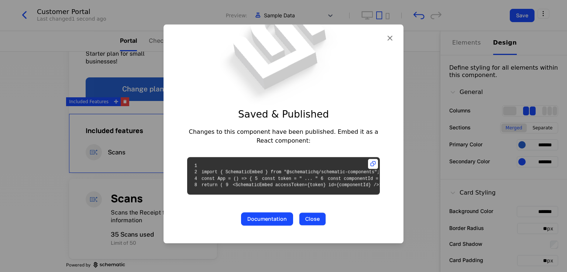
click at [315, 226] on button "Close" at bounding box center [312, 219] width 27 height 13
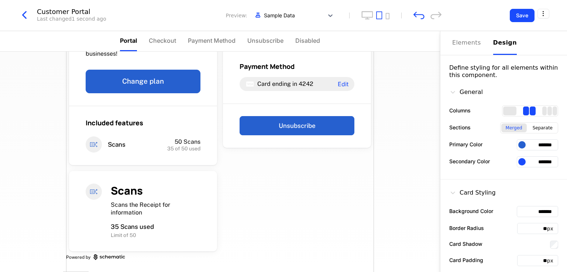
scroll to position [0, 0]
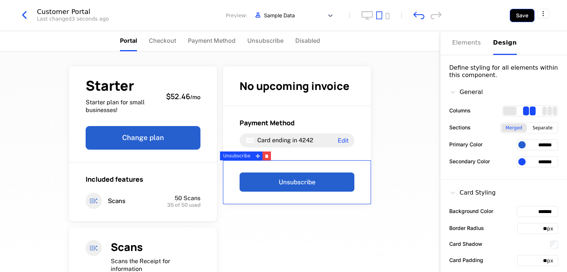
click at [522, 16] on button "Save" at bounding box center [522, 15] width 25 height 13
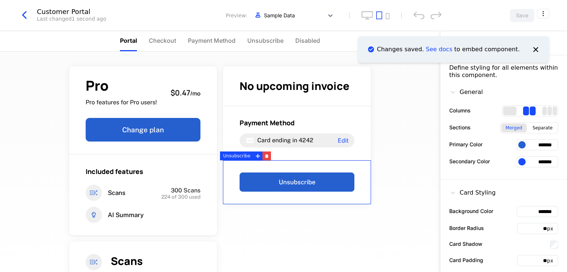
click at [412, 116] on div "Pro Pro features for Pro users! $0.47 / mo Change plan Included features Scans …" at bounding box center [220, 162] width 440 height 221
click at [397, 167] on div "Pro Pro features for Pro users! $0.47 / mo Change plan Included features Scans …" at bounding box center [220, 162] width 440 height 221
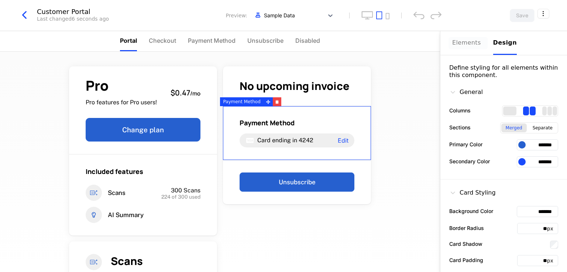
click at [464, 43] on div "Elements" at bounding box center [468, 42] width 32 height 9
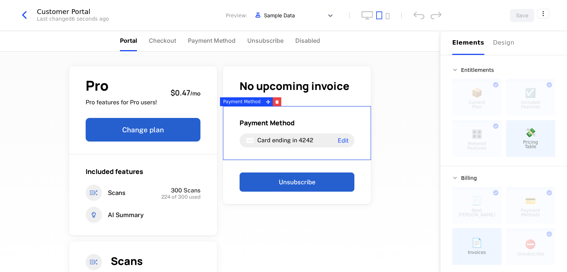
scroll to position [71, 0]
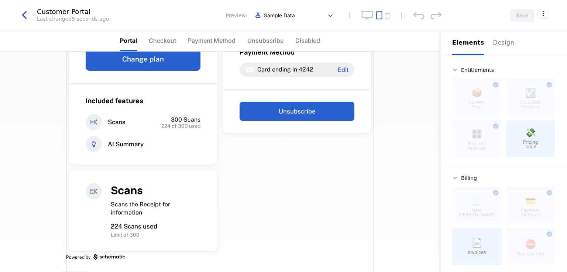
click at [366, 192] on div "Pro Pro features for Pro users! $0.47 / mo Change plan Included features Scans …" at bounding box center [220, 127] width 308 height 292
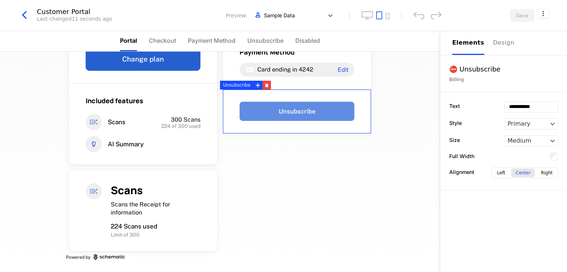
click at [317, 113] on button "Unsubscribe" at bounding box center [297, 111] width 115 height 19
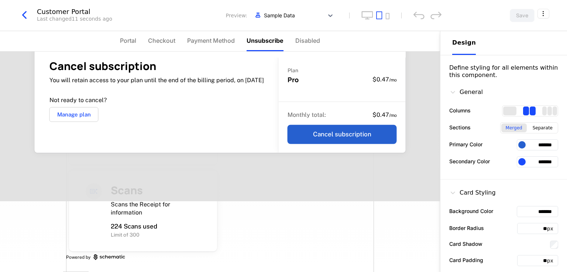
click at [342, 235] on div "Pro Pro features for Pro users! $0.47 / mo Change plan Included features Scans …" at bounding box center [220, 127] width 308 height 292
click at [130, 43] on span "Portal" at bounding box center [128, 40] width 16 height 9
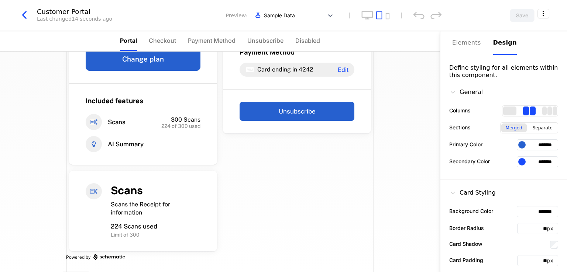
drag, startPoint x: 538, startPoint y: 147, endPoint x: 567, endPoint y: 147, distance: 28.8
click at [567, 147] on div "Elements Design Define styling for all elements within this component. General …" at bounding box center [503, 151] width 127 height 241
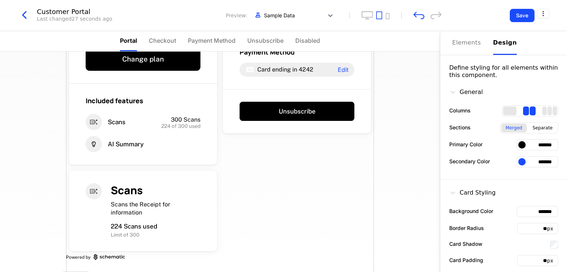
type input "*******"
drag, startPoint x: 406, startPoint y: 133, endPoint x: 487, endPoint y: 30, distance: 130.6
click at [406, 129] on div "Pro Pro features for Pro users! $0.47 / mo Change plan Included features Scans …" at bounding box center [220, 162] width 440 height 221
click at [523, 19] on button "Save" at bounding box center [522, 15] width 25 height 13
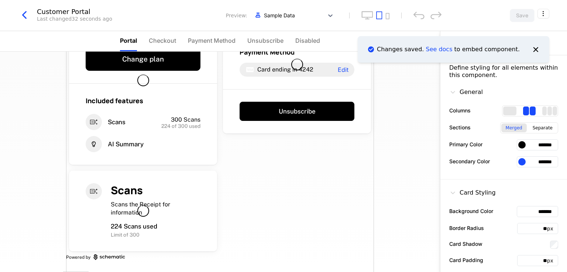
click at [326, 197] on div "Pro Pro features for Pro users! $0.47 / mo Change plan Included features Scans …" at bounding box center [220, 127] width 308 height 292
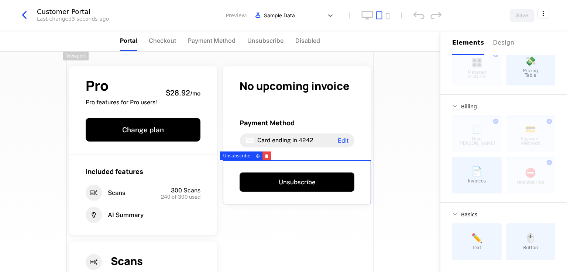
scroll to position [72, 0]
click at [465, 40] on div "Elements" at bounding box center [468, 42] width 32 height 9
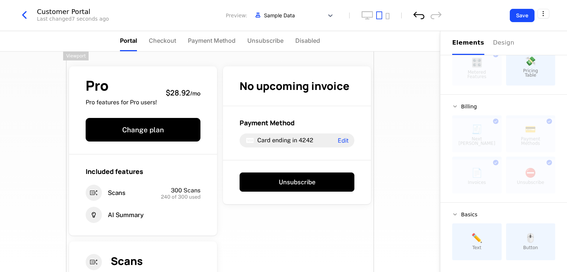
click at [423, 16] on icon "undo" at bounding box center [418, 15] width 11 height 8
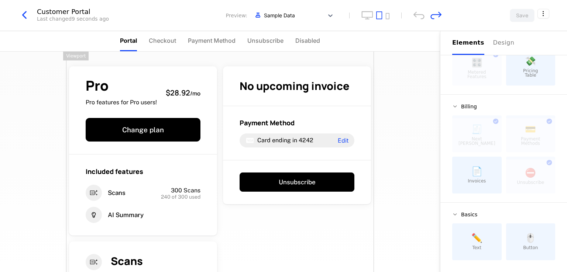
drag, startPoint x: 423, startPoint y: 159, endPoint x: 497, endPoint y: 41, distance: 139.4
click at [424, 156] on div "Pro Pro features for Pro users! $28.92 / mo Change plan Included features Scans…" at bounding box center [220, 162] width 440 height 221
click at [339, 259] on div "Pro Pro features for Pro users! $28.92 / mo Change plan Included features Scans…" at bounding box center [220, 198] width 308 height 292
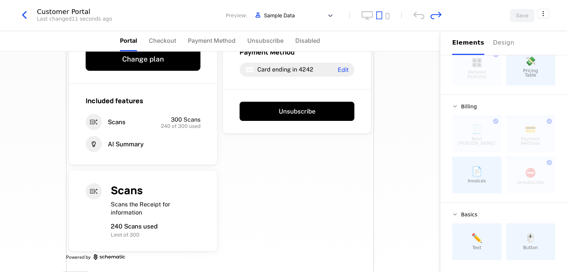
scroll to position [0, 0]
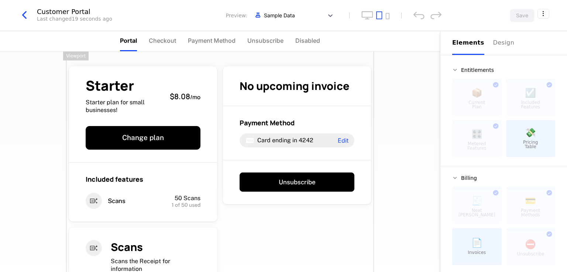
click at [315, 235] on div "Starter Starter plan for small businesses! $8.08 / mo Change plan Included feat…" at bounding box center [220, 190] width 308 height 277
click at [73, 8] on div "Customer Portal" at bounding box center [74, 11] width 75 height 7
click at [25, 14] on icon "button" at bounding box center [24, 14] width 13 height 13
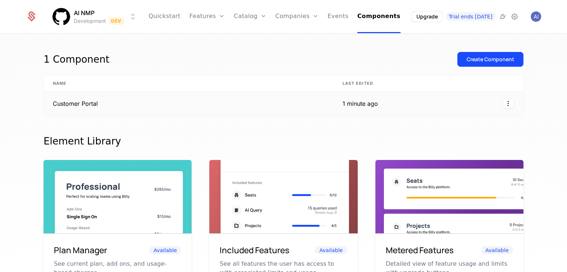
click at [161, 98] on td "Customer Portal" at bounding box center [189, 104] width 290 height 24
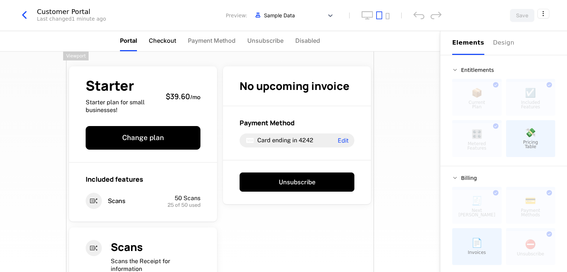
click at [155, 41] on span "Checkout" at bounding box center [162, 40] width 27 height 9
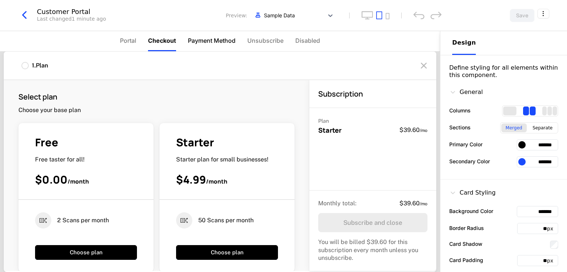
click at [195, 41] on span "Payment Method" at bounding box center [212, 40] width 48 height 9
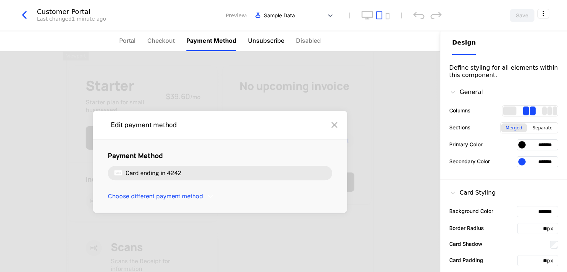
click at [249, 41] on span "Unsubscribe" at bounding box center [266, 40] width 36 height 9
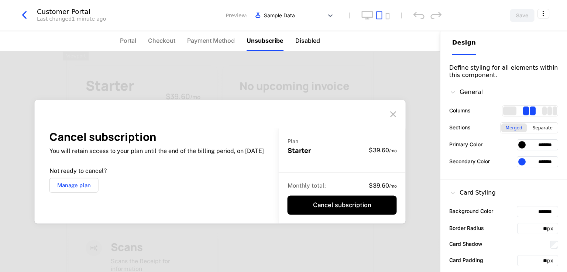
click at [296, 40] on span "Disabled" at bounding box center [307, 40] width 25 height 9
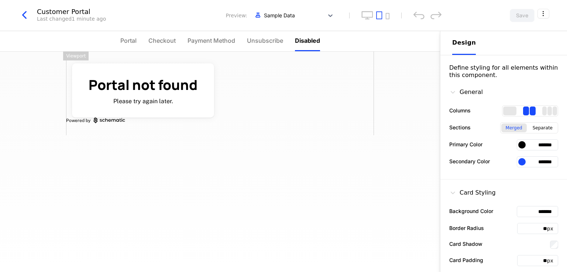
click at [117, 40] on nav "Portal Checkout Payment Method Unsubscribe Disabled" at bounding box center [220, 41] width 440 height 21
click at [128, 37] on span "Portal" at bounding box center [128, 40] width 16 height 9
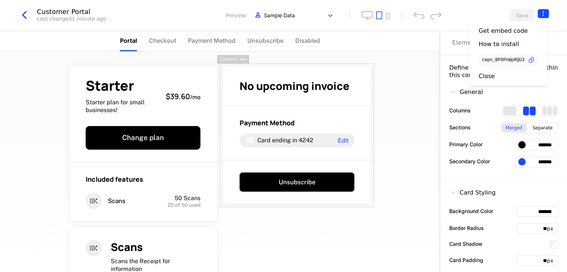
click at [543, 10] on html "AI NMP Development Dev Quickstart Features Features Flags Catalog Plans Add Ons…" at bounding box center [283, 136] width 567 height 272
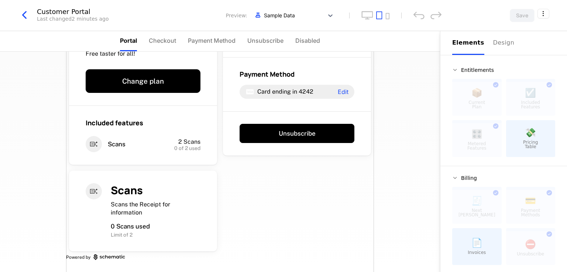
scroll to position [12, 0]
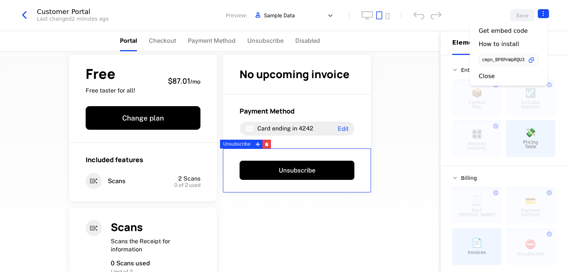
click at [543, 13] on html "AI NMP Development Dev Quickstart Features Features Flags Catalog Plans Add Ons…" at bounding box center [283, 136] width 567 height 272
click at [535, 60] on icon "button" at bounding box center [532, 60] width 8 height 8
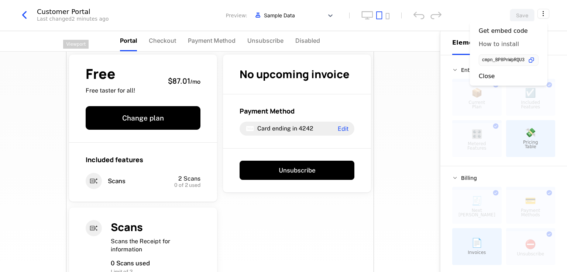
click at [496, 41] on div "How to install" at bounding box center [499, 44] width 40 height 7
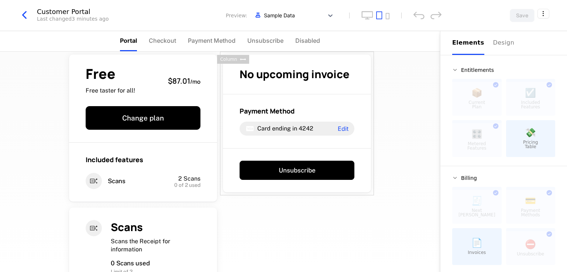
scroll to position [0, 0]
